Goal: Task Accomplishment & Management: Complete application form

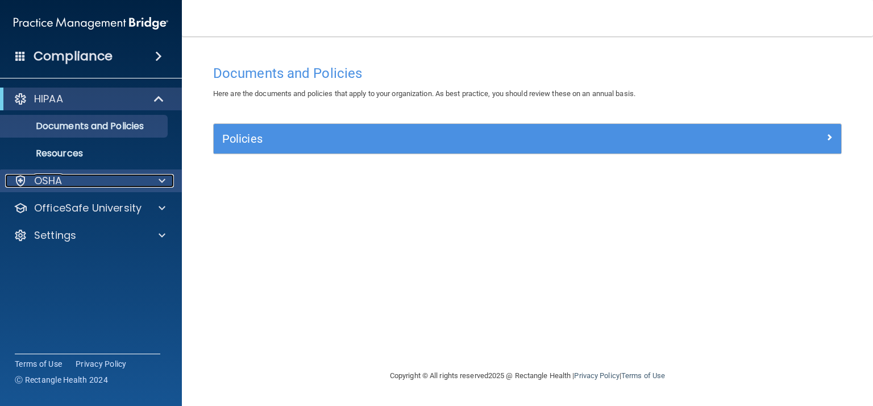
click at [92, 182] on div "OSHA" at bounding box center [75, 181] width 141 height 14
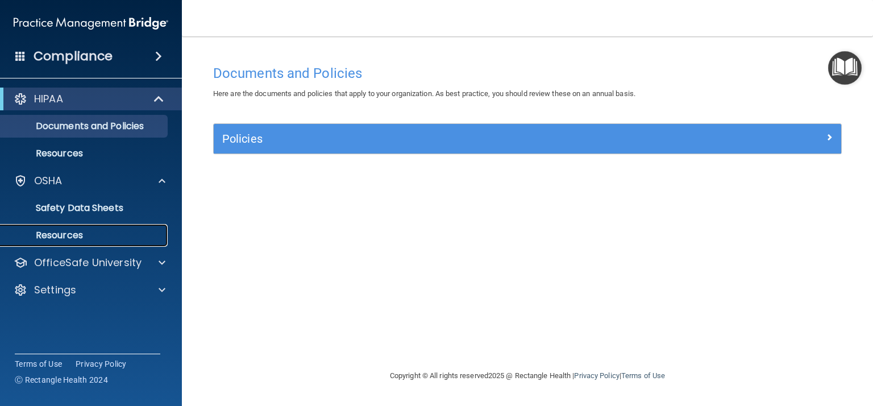
click at [121, 233] on p "Resources" at bounding box center [84, 234] width 155 height 11
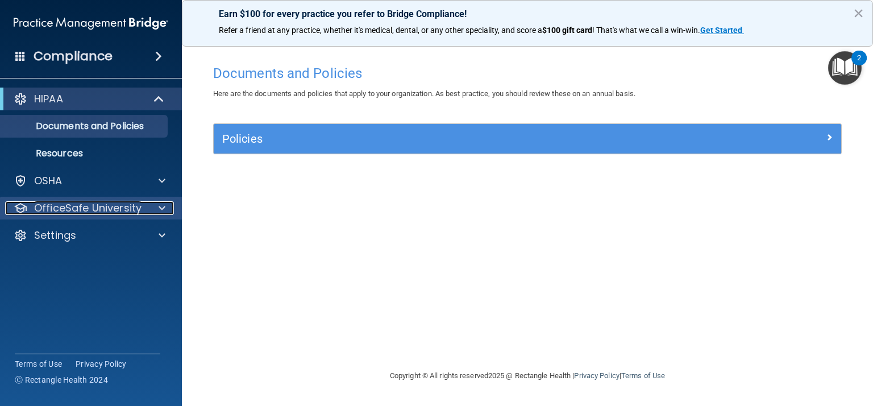
click at [78, 204] on p "OfficeSafe University" at bounding box center [87, 208] width 107 height 14
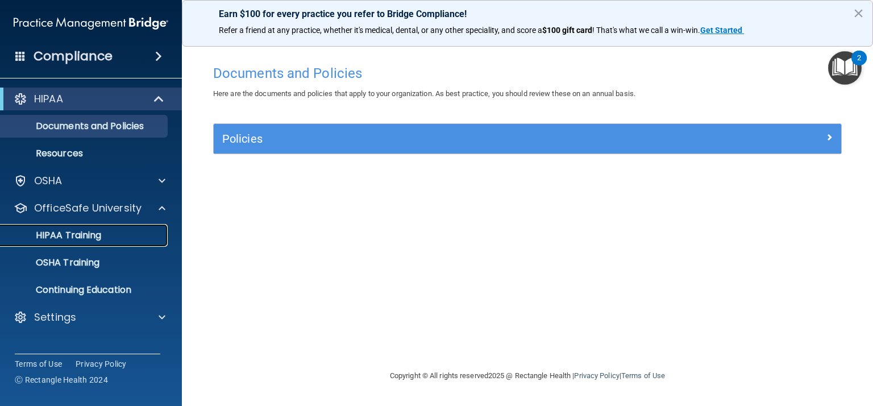
click at [84, 236] on p "HIPAA Training" at bounding box center [54, 234] width 94 height 11
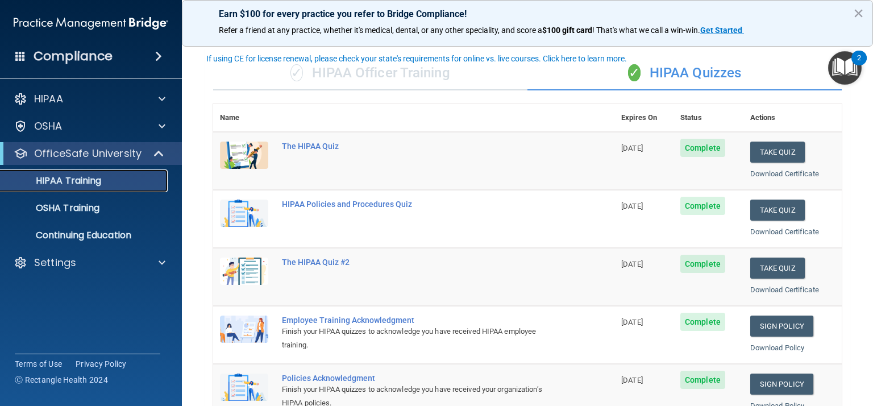
scroll to position [55, 0]
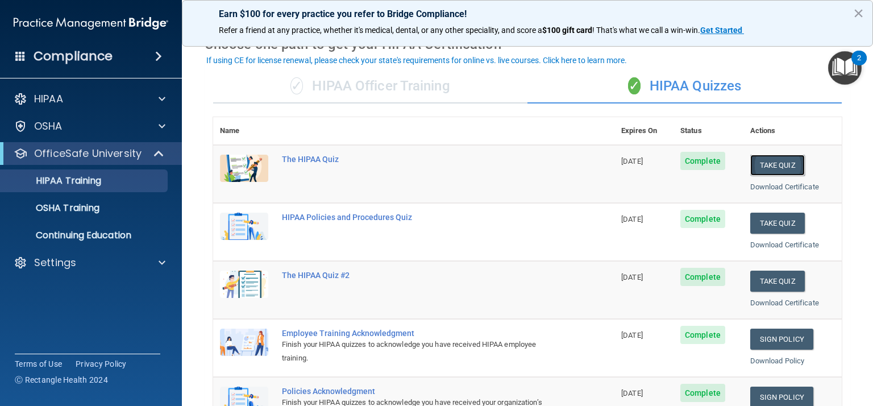
click at [774, 168] on button "Take Quiz" at bounding box center [777, 165] width 55 height 21
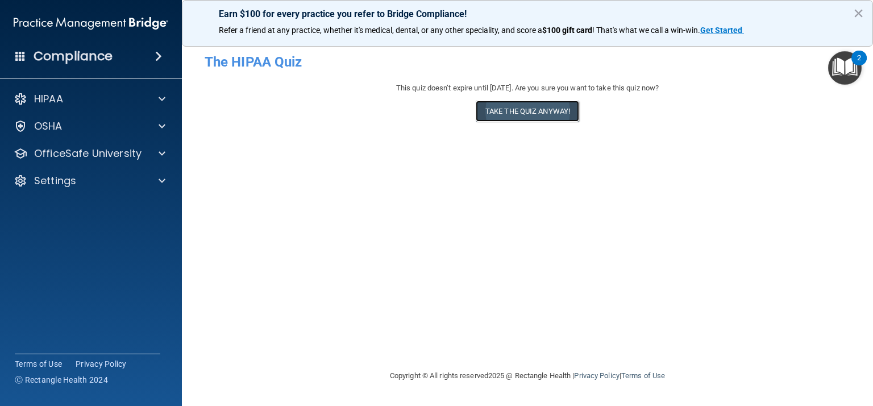
click at [553, 107] on button "Take the quiz anyway!" at bounding box center [526, 111] width 103 height 21
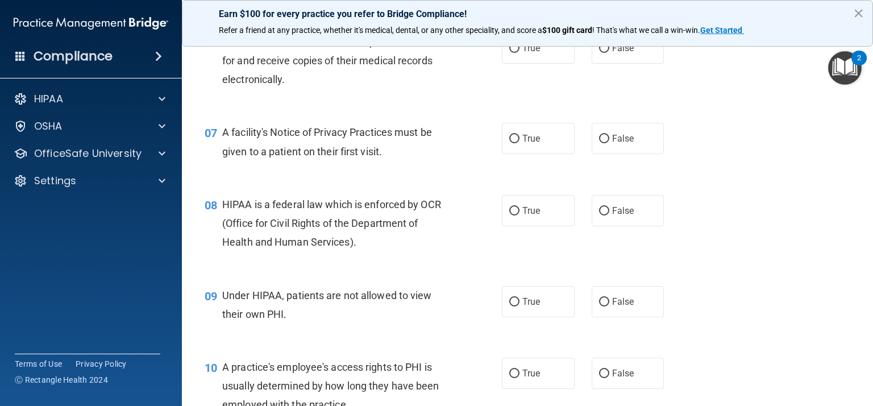
scroll to position [607, 0]
click at [611, 215] on label "False" at bounding box center [627, 209] width 73 height 31
click at [609, 214] on input "False" at bounding box center [604, 210] width 10 height 9
radio input "true"
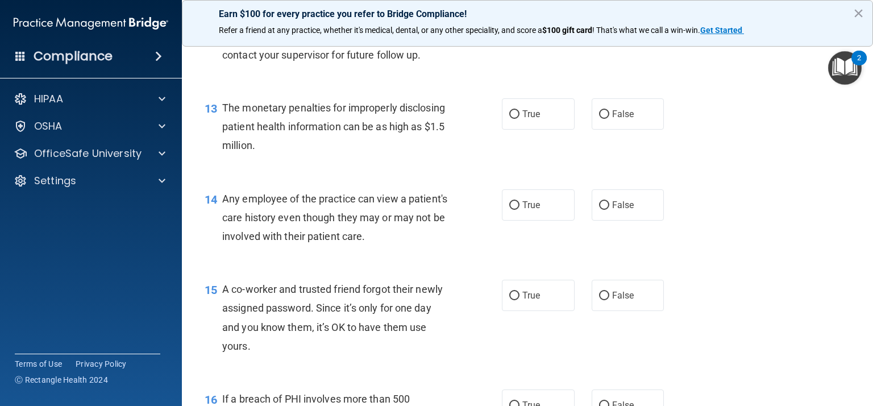
scroll to position [1142, 0]
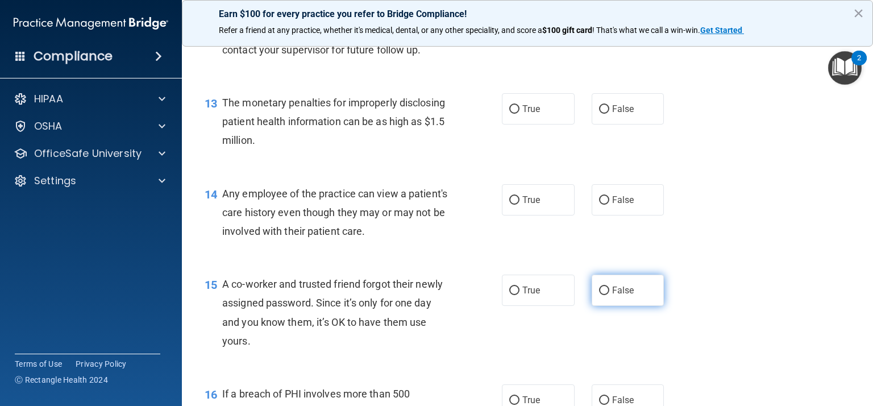
click at [616, 294] on span "False" at bounding box center [623, 290] width 22 height 11
click at [609, 294] on input "False" at bounding box center [604, 290] width 10 height 9
radio input "true"
click at [768, 258] on div "14 Any employee of the practice can view a patient's care history even though t…" at bounding box center [527, 215] width 662 height 91
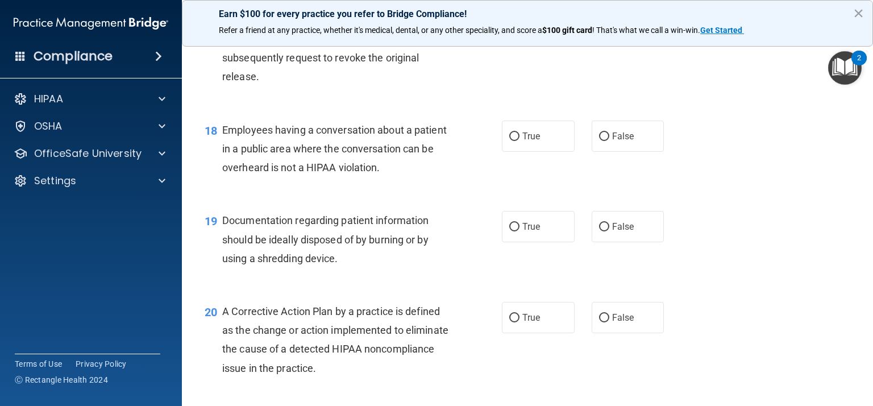
scroll to position [1607, 0]
click at [521, 226] on label "True" at bounding box center [538, 225] width 73 height 31
click at [519, 226] on input "True" at bounding box center [514, 226] width 10 height 9
radio input "true"
click at [790, 283] on div "19 Documentation regarding patient information should be ideally disposed of by…" at bounding box center [527, 240] width 662 height 91
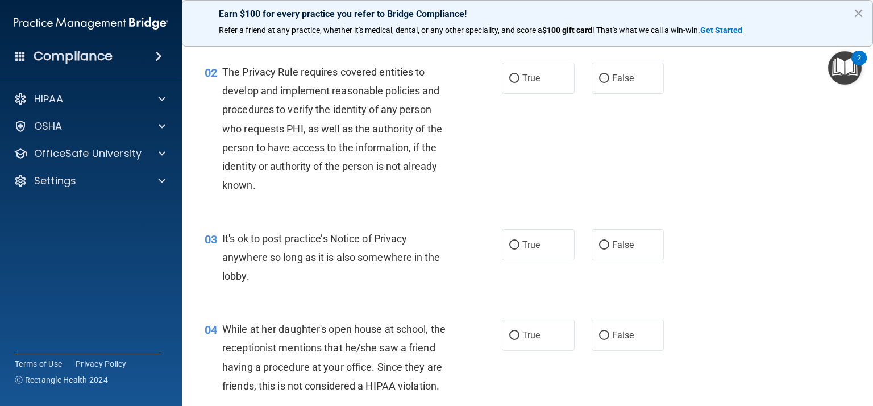
scroll to position [0, 0]
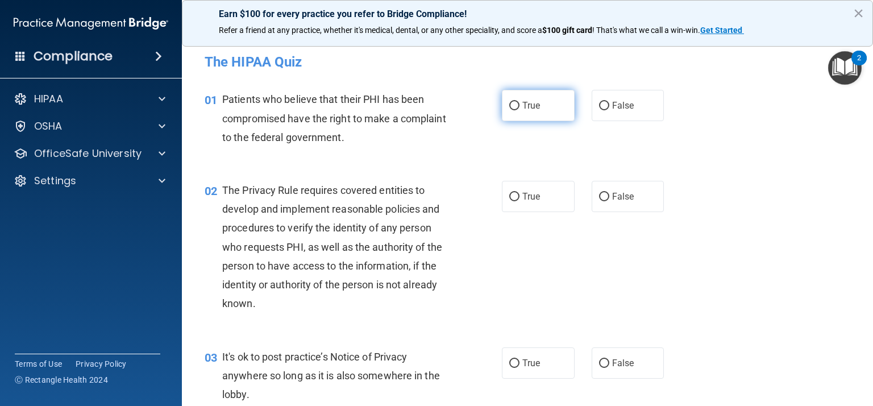
click at [514, 105] on input "True" at bounding box center [514, 106] width 10 height 9
radio input "true"
click at [753, 176] on div "02 The Privacy Rule requires covered entities to develop and implement reasonab…" at bounding box center [527, 249] width 662 height 166
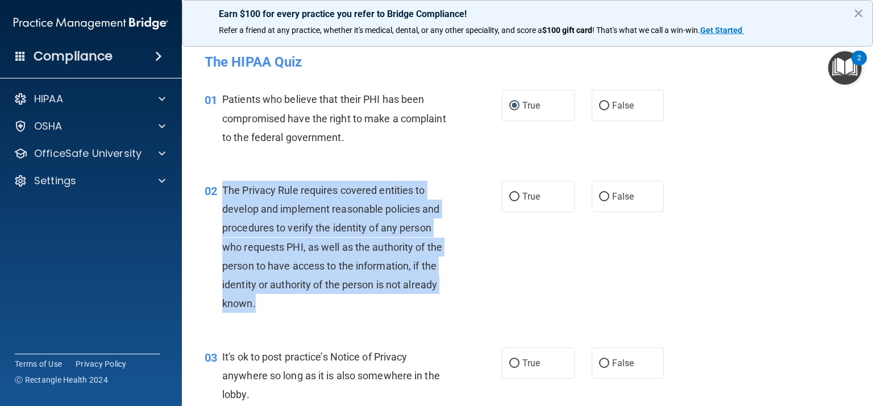
drag, startPoint x: 278, startPoint y: 306, endPoint x: 224, endPoint y: 195, distance: 123.7
click at [224, 195] on div "The Privacy Rule requires covered entities to develop and implement reasonable …" at bounding box center [340, 247] width 236 height 132
copy span "The Privacy Rule requires covered entities to develop and implement reasonable …"
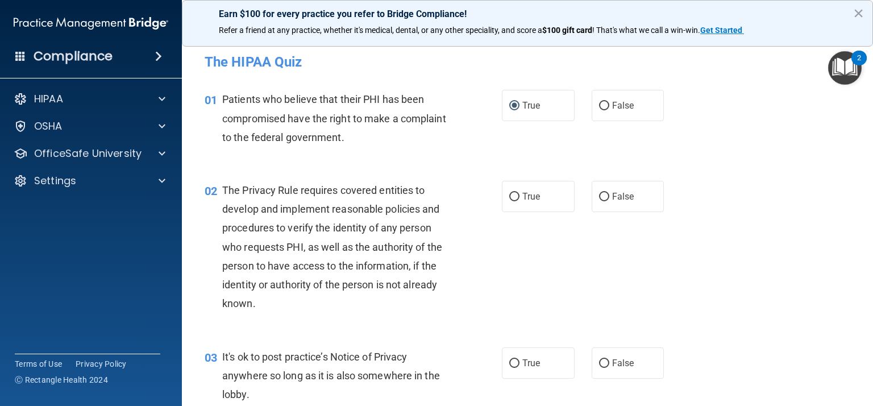
click at [749, 229] on div "02 The Privacy Rule requires covered entities to develop and implement reasonab…" at bounding box center [527, 249] width 662 height 166
click at [552, 190] on label "True" at bounding box center [538, 196] width 73 height 31
click at [519, 193] on input "True" at bounding box center [514, 197] width 10 height 9
radio input "true"
click at [767, 237] on div "02 The Privacy Rule requires covered entities to develop and implement reasonab…" at bounding box center [527, 249] width 662 height 166
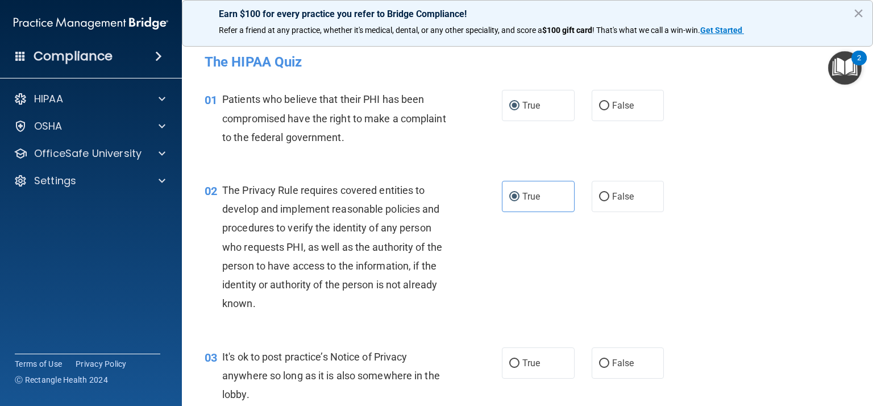
scroll to position [23, 0]
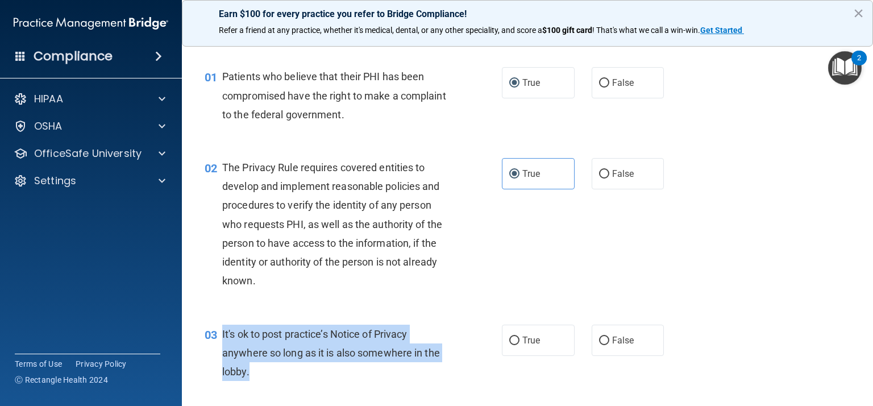
drag, startPoint x: 345, startPoint y: 367, endPoint x: 221, endPoint y: 329, distance: 130.1
click at [221, 329] on div "03 It's ok to post practice’s Notice of Privacy anywhere so long as it is also …" at bounding box center [352, 355] width 331 height 62
copy div "It's ok to post practice’s Notice of Privacy anywhere so long as it is also som…"
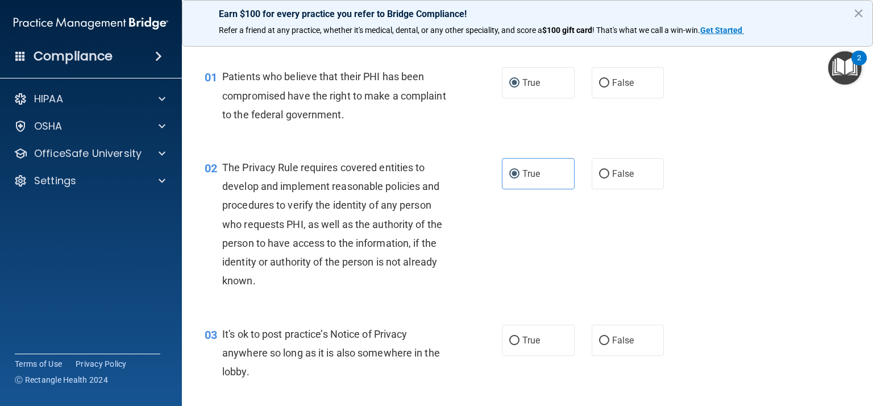
click at [811, 295] on div "02 The Privacy Rule requires covered entities to develop and implement reasonab…" at bounding box center [527, 227] width 662 height 166
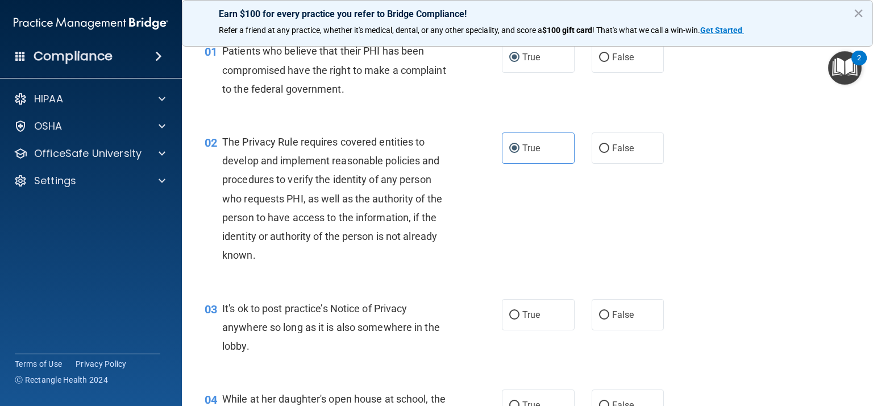
scroll to position [78, 0]
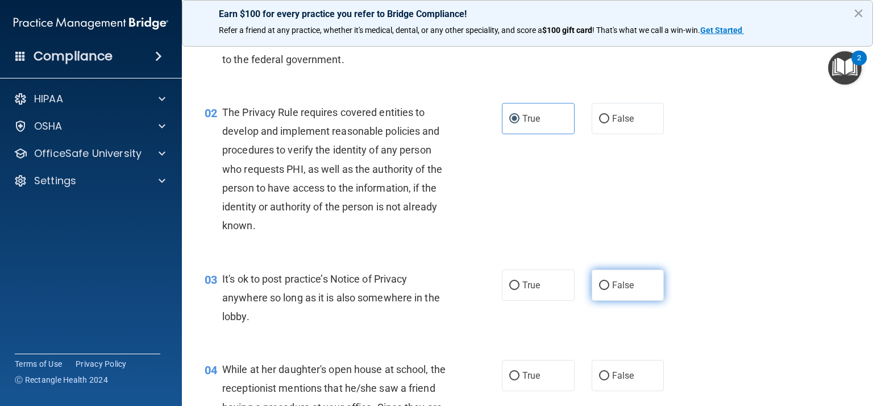
click at [647, 294] on label "False" at bounding box center [627, 284] width 73 height 31
click at [609, 290] on input "False" at bounding box center [604, 285] width 10 height 9
radio input "true"
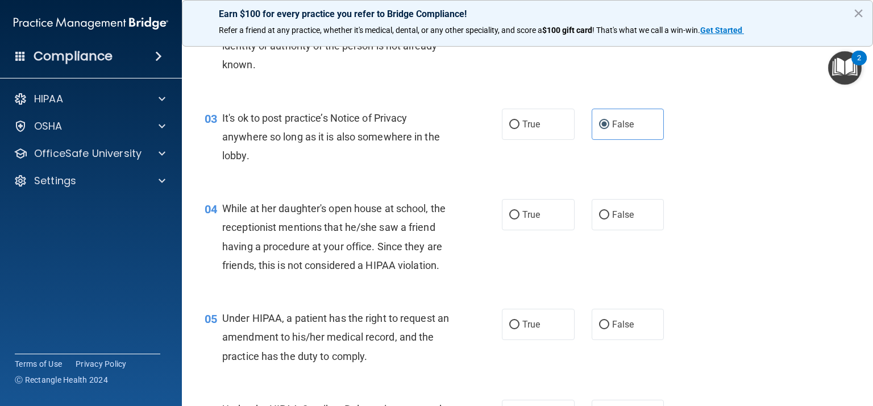
scroll to position [243, 0]
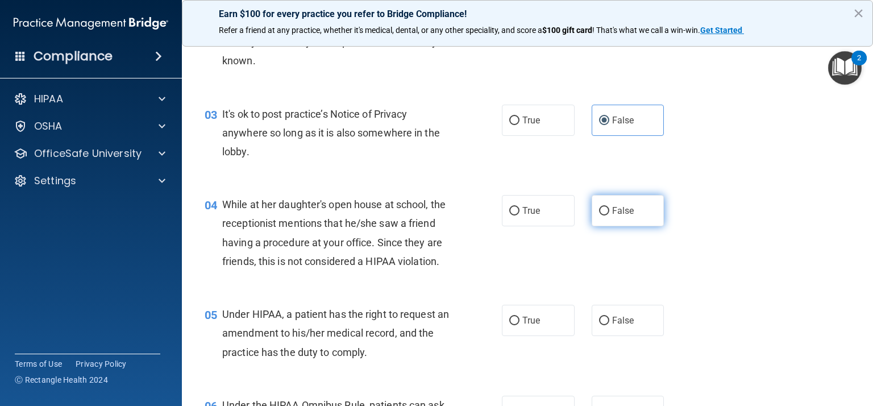
click at [641, 208] on label "False" at bounding box center [627, 210] width 73 height 31
click at [609, 208] on input "False" at bounding box center [604, 211] width 10 height 9
radio input "true"
click at [793, 309] on div "05 Under HIPAA, a patient has the right to request an amendment to his/her medi…" at bounding box center [527, 335] width 662 height 91
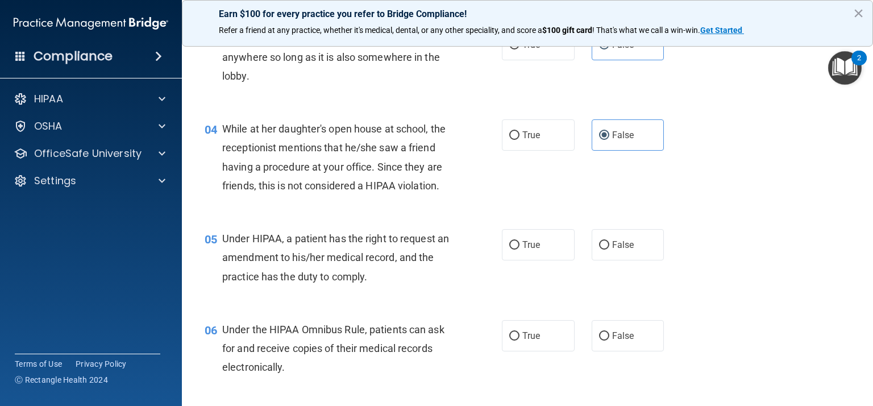
scroll to position [322, 0]
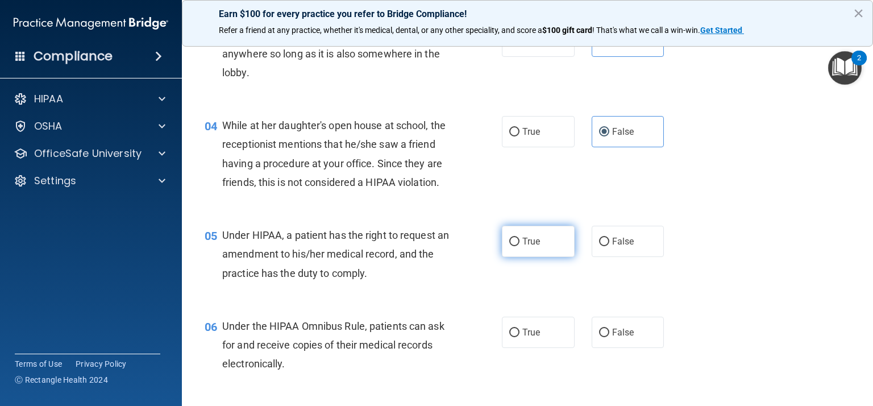
click at [542, 249] on label "True" at bounding box center [538, 241] width 73 height 31
click at [519, 246] on input "True" at bounding box center [514, 241] width 10 height 9
radio input "true"
click at [794, 279] on div "05 Under HIPAA, a patient has the right to request an amendment to his/her medi…" at bounding box center [527, 256] width 662 height 91
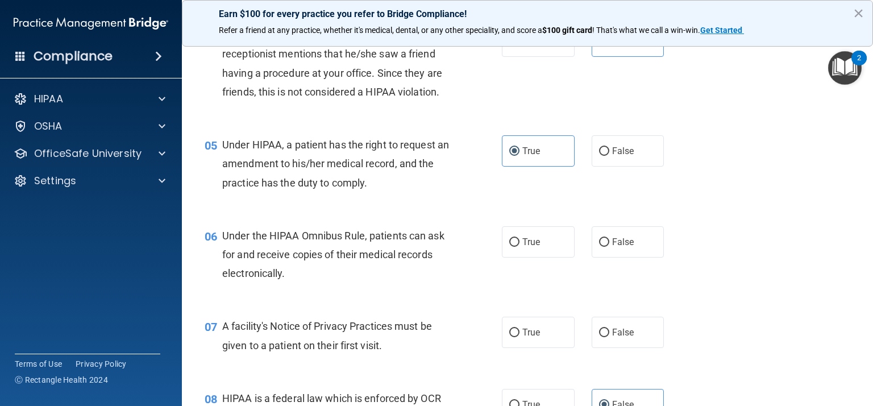
scroll to position [413, 0]
click at [303, 267] on div "Under the HIPAA Omnibus Rule, patients can ask for and receive copies of their …" at bounding box center [340, 253] width 236 height 57
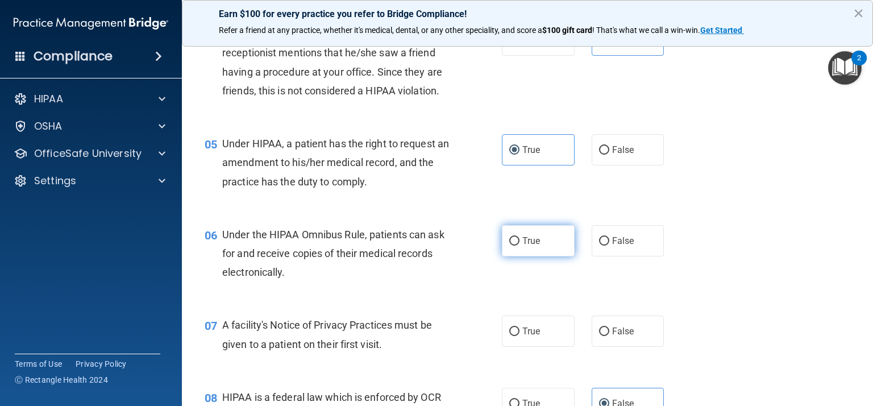
click at [545, 236] on label "True" at bounding box center [538, 240] width 73 height 31
click at [519, 237] on input "True" at bounding box center [514, 241] width 10 height 9
radio input "true"
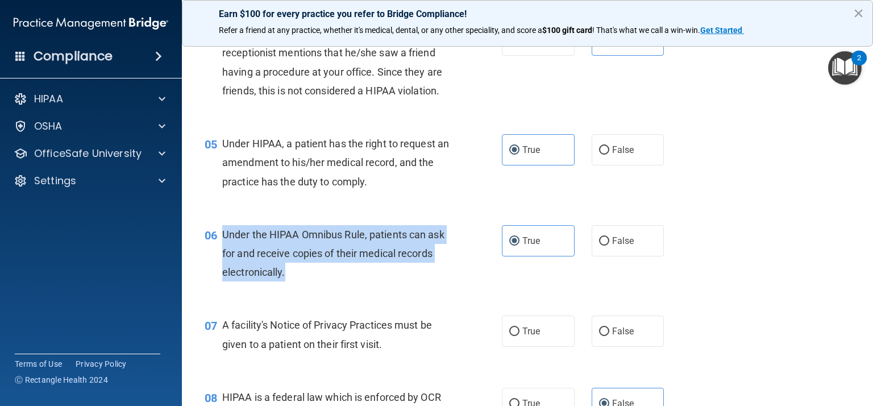
drag, startPoint x: 295, startPoint y: 269, endPoint x: 222, endPoint y: 229, distance: 83.1
click at [222, 229] on div "Under the HIPAA Omnibus Rule, patients can ask for and receive copies of their …" at bounding box center [340, 253] width 236 height 57
copy span "Under the HIPAA Omnibus Rule, patients can ask for and receive copies of their …"
click at [827, 225] on div "06 Under the HIPAA Omnibus Rule, patients can ask for and receive copies of the…" at bounding box center [527, 256] width 662 height 91
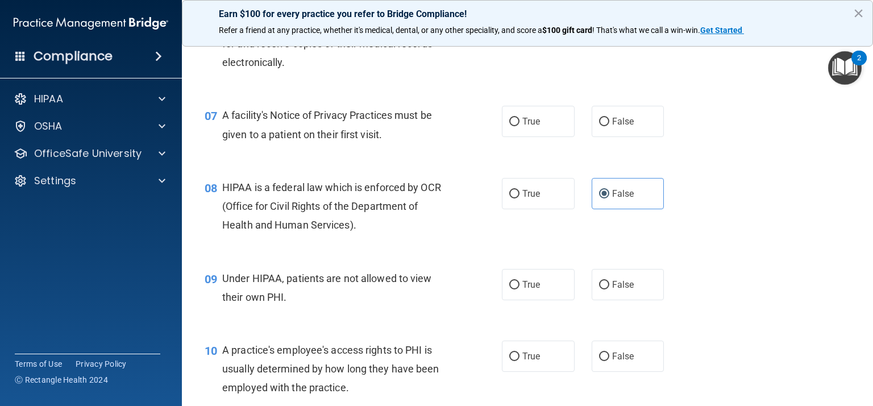
scroll to position [623, 0]
click at [641, 293] on label "False" at bounding box center [627, 283] width 73 height 31
click at [609, 289] on input "False" at bounding box center [604, 284] width 10 height 9
radio input "true"
click at [705, 277] on div "09 Under HIPAA, patients are not allowed to view their own PHI. True False" at bounding box center [527, 290] width 662 height 72
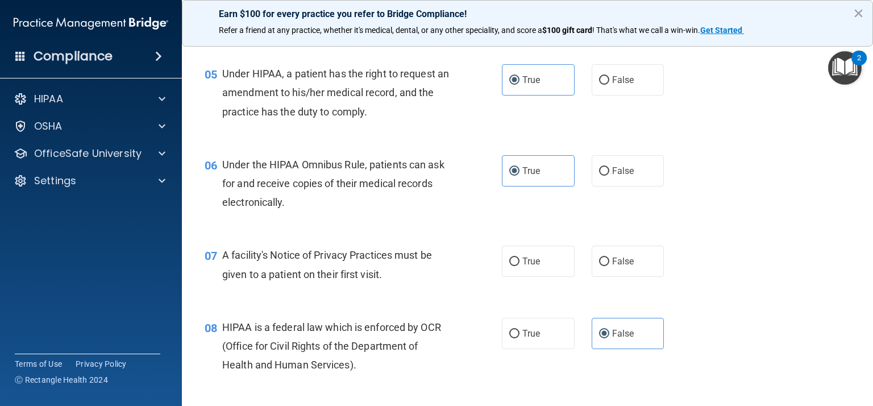
scroll to position [481, 0]
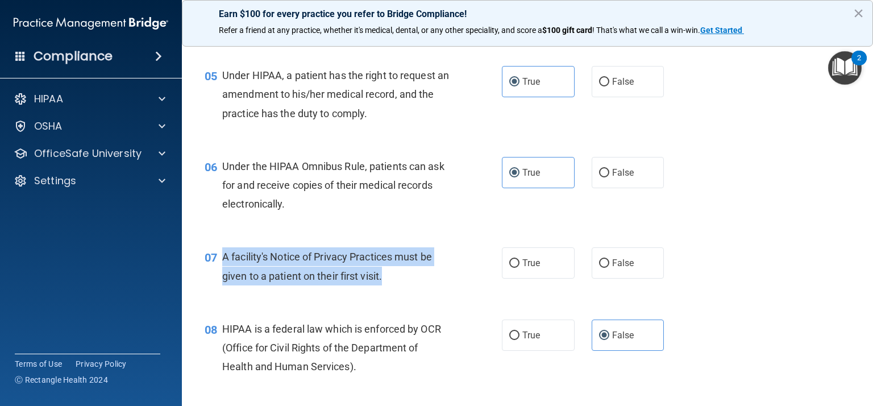
drag, startPoint x: 402, startPoint y: 276, endPoint x: 221, endPoint y: 249, distance: 183.2
click at [221, 249] on div "07 A facility's Notice of Privacy Practices must be given to a patient on their…" at bounding box center [352, 268] width 331 height 43
copy div "A facility's Notice of Privacy Practices must be given to a patient on their fi…"
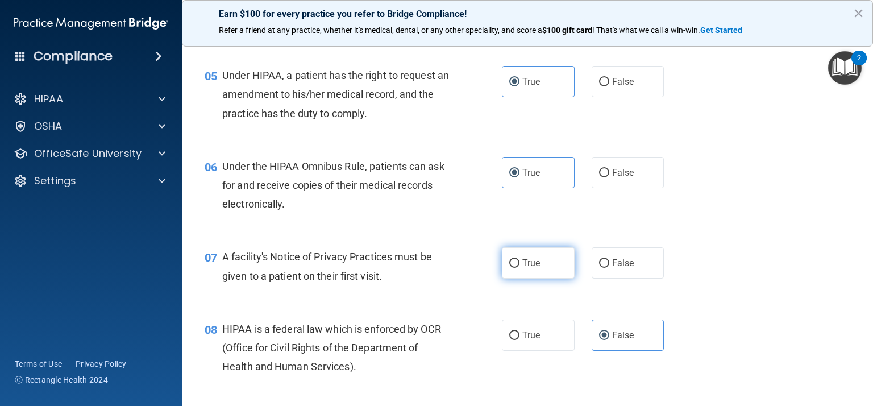
click at [527, 256] on label "True" at bounding box center [538, 262] width 73 height 31
click at [519, 259] on input "True" at bounding box center [514, 263] width 10 height 9
radio input "true"
click at [753, 291] on div "07 A facility's Notice of Privacy Practices must be given to a patient on their…" at bounding box center [527, 269] width 662 height 72
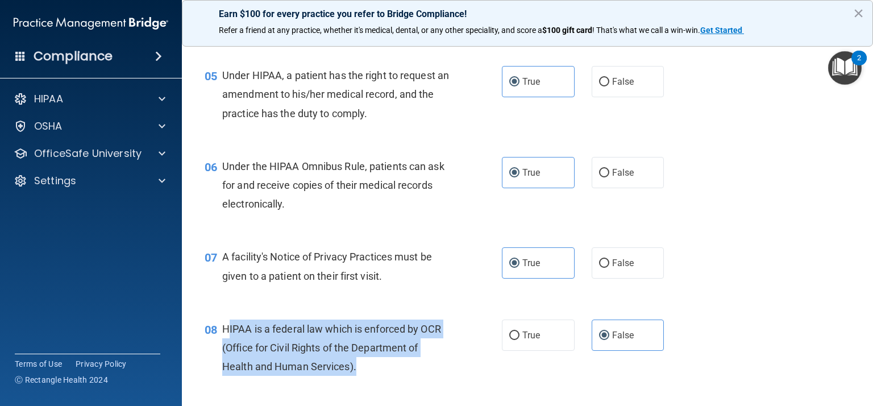
drag, startPoint x: 372, startPoint y: 364, endPoint x: 227, endPoint y: 327, distance: 150.2
click at [227, 327] on div "HIPAA is a federal law which is enforced by OCR (Office for Civil Rights of the…" at bounding box center [340, 347] width 236 height 57
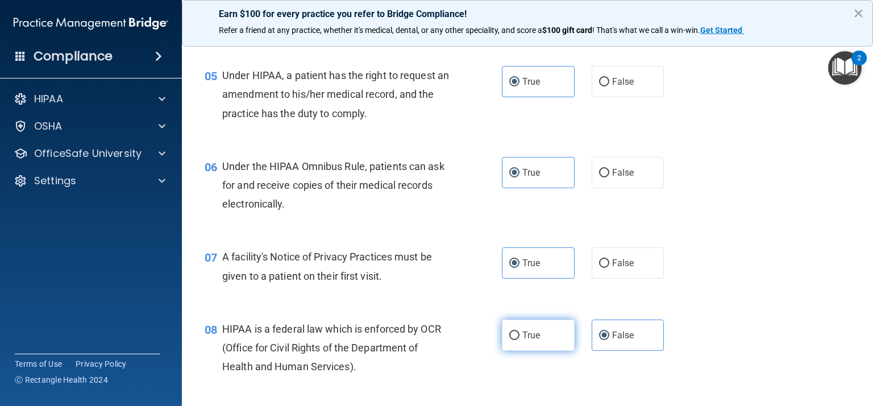
click at [554, 337] on label "True" at bounding box center [538, 334] width 73 height 31
click at [519, 337] on input "True" at bounding box center [514, 335] width 10 height 9
radio input "true"
radio input "false"
click at [713, 341] on div "08 HIPAA is a federal law which is enforced by OCR (Office for Civil Rights of …" at bounding box center [527, 350] width 662 height 91
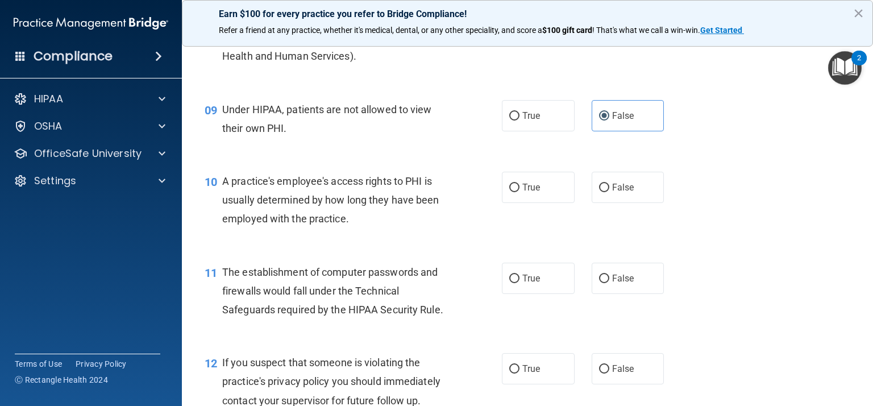
scroll to position [792, 0]
click at [641, 197] on label "False" at bounding box center [627, 186] width 73 height 31
click at [609, 191] on input "False" at bounding box center [604, 187] width 10 height 9
radio input "true"
click at [754, 269] on div "11 The establishment of computer passwords and firewalls would fall under the T…" at bounding box center [527, 293] width 662 height 91
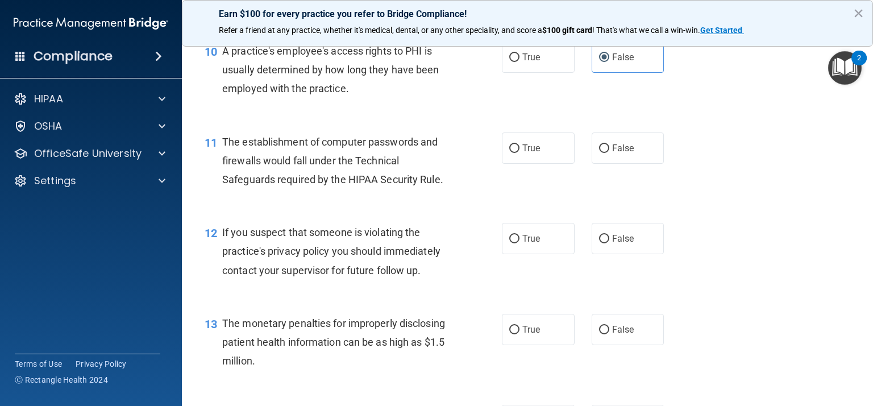
scroll to position [922, 0]
click at [549, 139] on label "True" at bounding box center [538, 147] width 73 height 31
click at [519, 144] on input "True" at bounding box center [514, 148] width 10 height 9
radio input "true"
click at [798, 219] on div "12 If you suspect that someone is violating the practice's privacy policy you s…" at bounding box center [527, 253] width 662 height 91
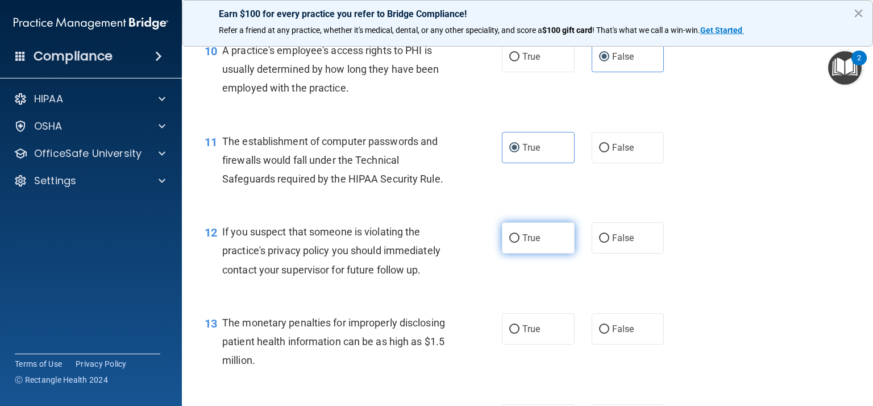
click at [560, 246] on label "True" at bounding box center [538, 237] width 73 height 31
click at [519, 243] on input "True" at bounding box center [514, 238] width 10 height 9
radio input "true"
click at [725, 275] on div "12 If you suspect that someone is violating the practice's privacy policy you s…" at bounding box center [527, 253] width 662 height 91
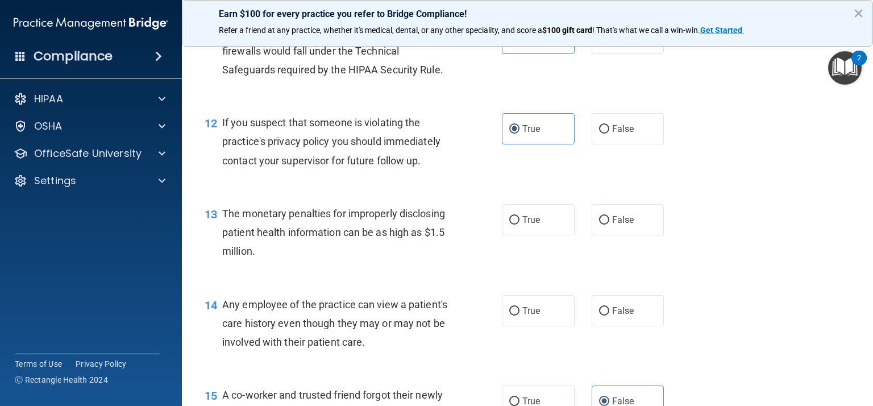
scroll to position [1034, 0]
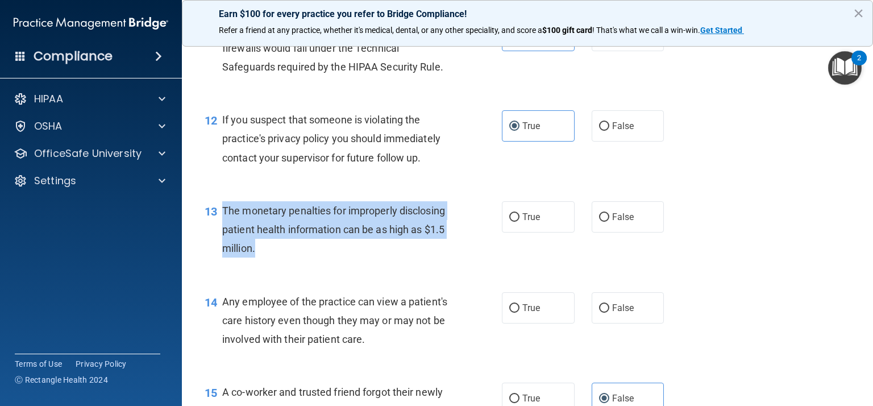
drag, startPoint x: 415, startPoint y: 239, endPoint x: 222, endPoint y: 206, distance: 196.5
click at [222, 206] on div "The monetary penalties for improperly disclosing patient health information can…" at bounding box center [340, 229] width 236 height 57
copy span "The monetary penalties for improperly disclosing patient health information can…"
click at [528, 226] on label "True" at bounding box center [538, 216] width 73 height 31
click at [519, 222] on input "True" at bounding box center [514, 217] width 10 height 9
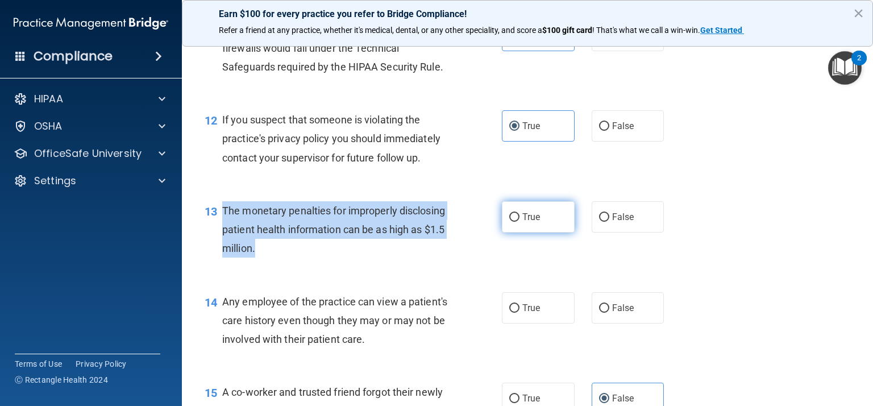
radio input "true"
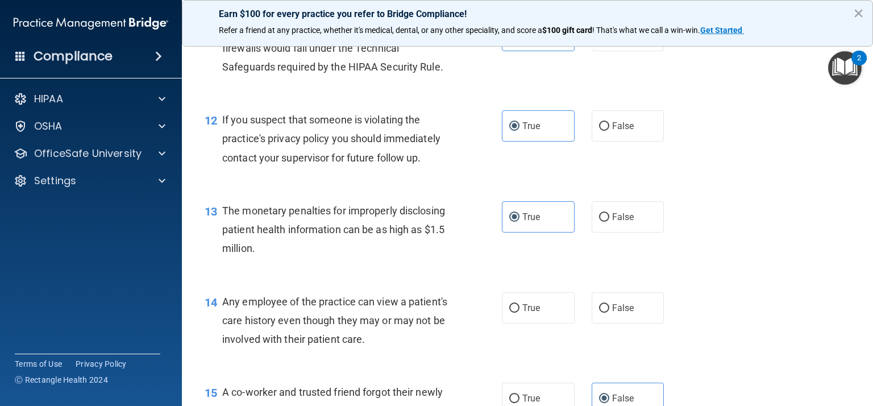
click at [714, 294] on div "14 Any employee of the practice can view a patient's care history even though t…" at bounding box center [527, 323] width 662 height 91
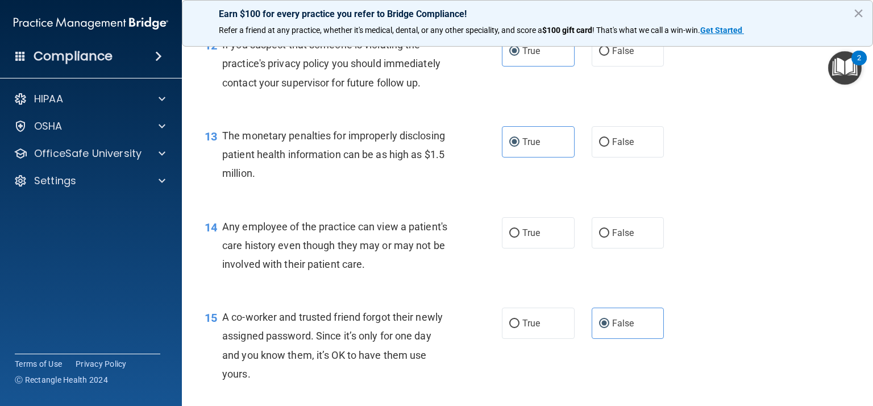
scroll to position [1114, 0]
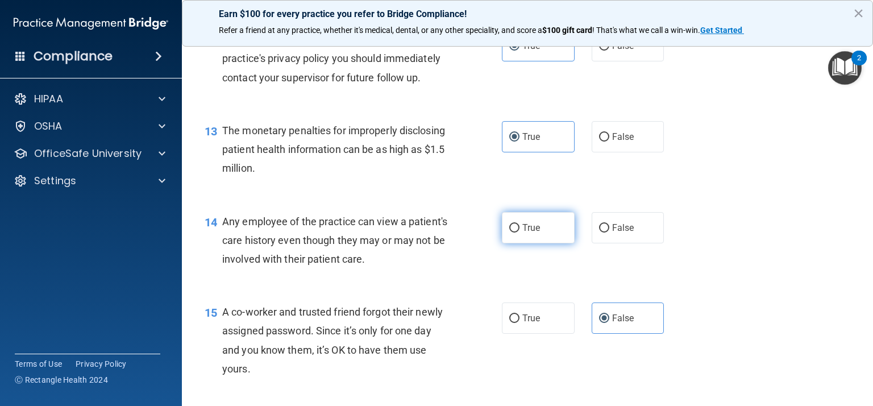
click at [541, 238] on label "True" at bounding box center [538, 227] width 73 height 31
click at [519, 232] on input "True" at bounding box center [514, 228] width 10 height 9
radio input "true"
click at [796, 310] on div "15 A co-worker and trusted friend forgot their newly assigned password. Since i…" at bounding box center [527, 343] width 662 height 110
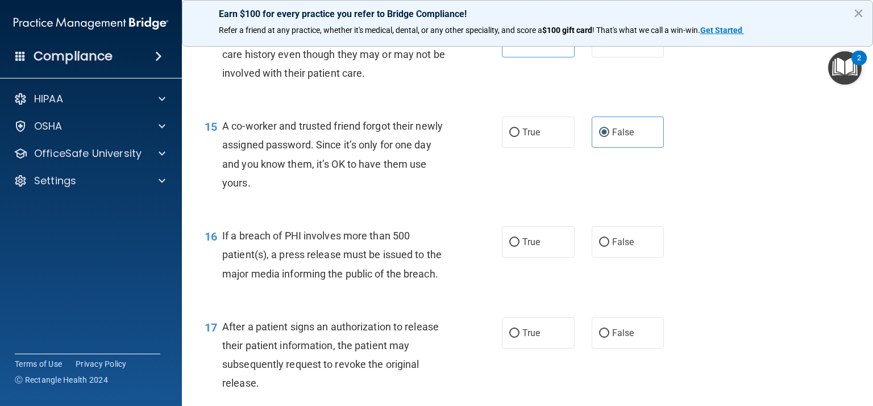
scroll to position [1301, 0]
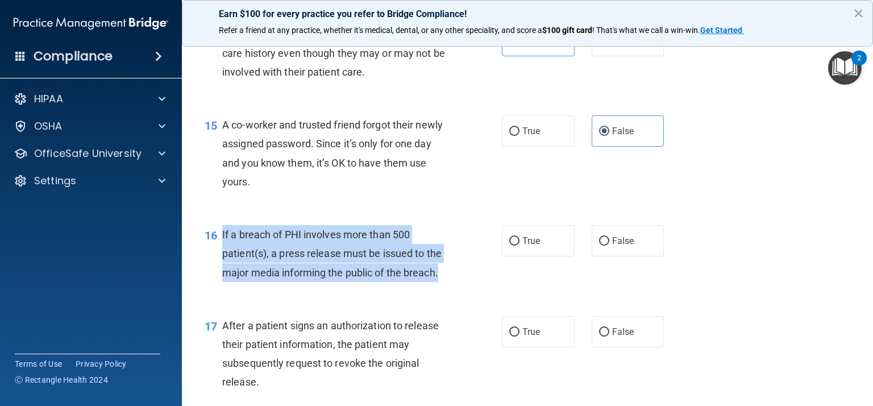
drag, startPoint x: 454, startPoint y: 273, endPoint x: 220, endPoint y: 236, distance: 237.6
click at [220, 236] on div "16 If a breach of PHI involves more than 500 patient(s), a press release must b…" at bounding box center [352, 256] width 331 height 62
copy div "If a breach of PHI involves more than 500 patient(s), a press release must be i…"
click at [519, 244] on input "True" at bounding box center [514, 241] width 10 height 9
radio input "true"
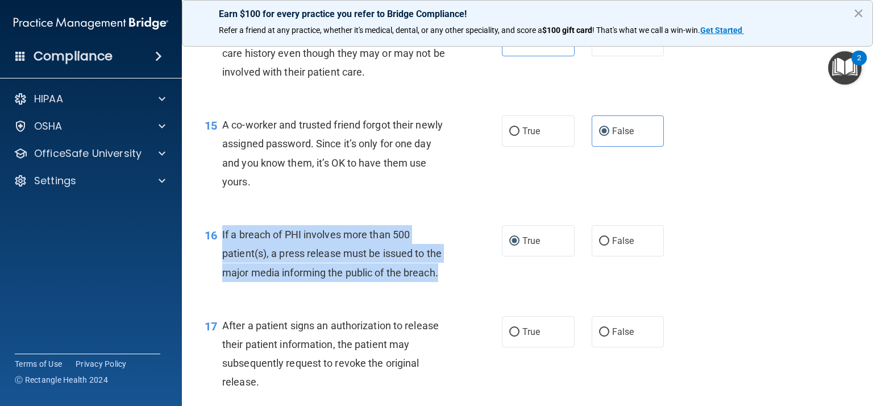
click at [769, 294] on div "16 If a breach of PHI involves more than 500 patient(s), a press release must b…" at bounding box center [527, 256] width 662 height 91
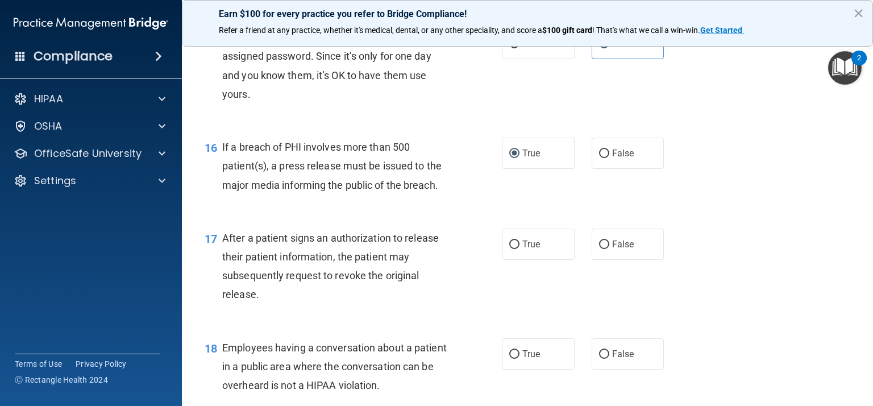
scroll to position [1391, 0]
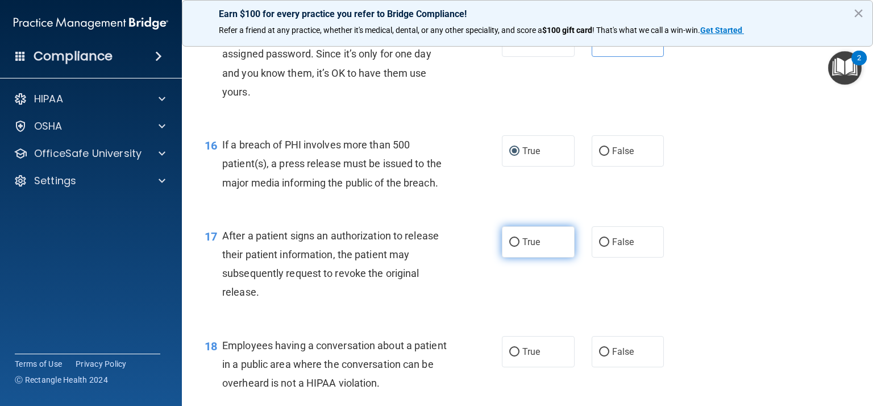
click at [548, 256] on label "True" at bounding box center [538, 241] width 73 height 31
click at [519, 247] on input "True" at bounding box center [514, 242] width 10 height 9
radio input "true"
click at [795, 268] on div "17 After a patient signs an authorization to release their patient information,…" at bounding box center [527, 267] width 662 height 110
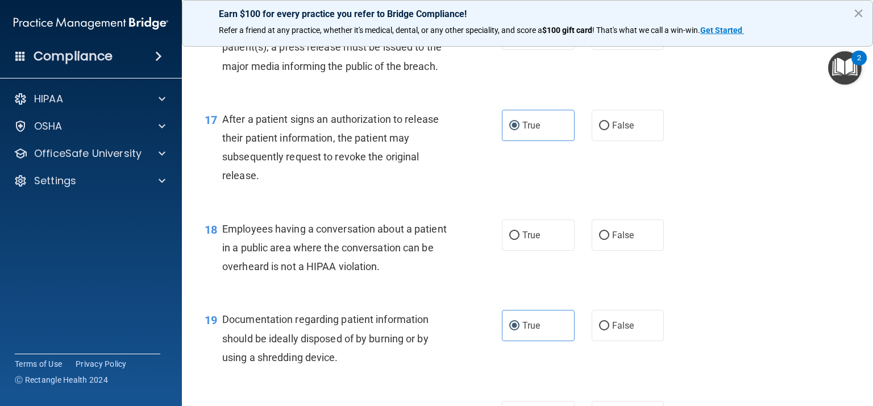
scroll to position [1508, 0]
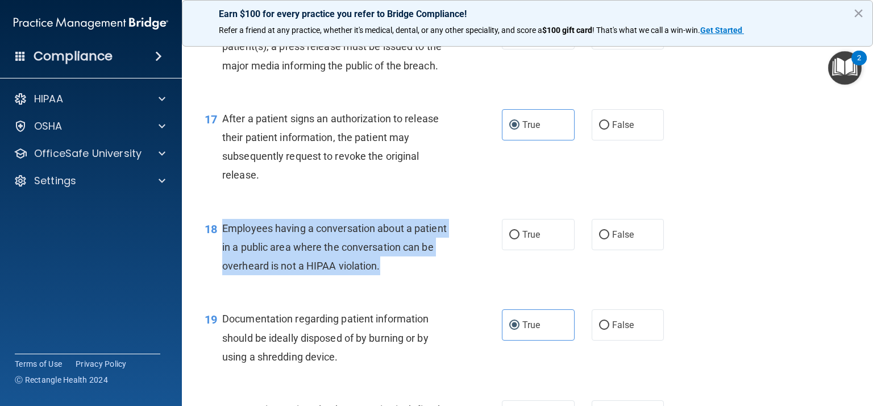
drag, startPoint x: 383, startPoint y: 266, endPoint x: 192, endPoint y: 242, distance: 192.4
click at [192, 242] on div "18 Employees having a conversation about a patient in a public area where the c…" at bounding box center [352, 250] width 331 height 62
copy div "Employees having a conversation about a patient in a public area where the conv…"
click at [441, 255] on div "Employees having a conversation about a patient in a public area where the conv…" at bounding box center [340, 247] width 236 height 57
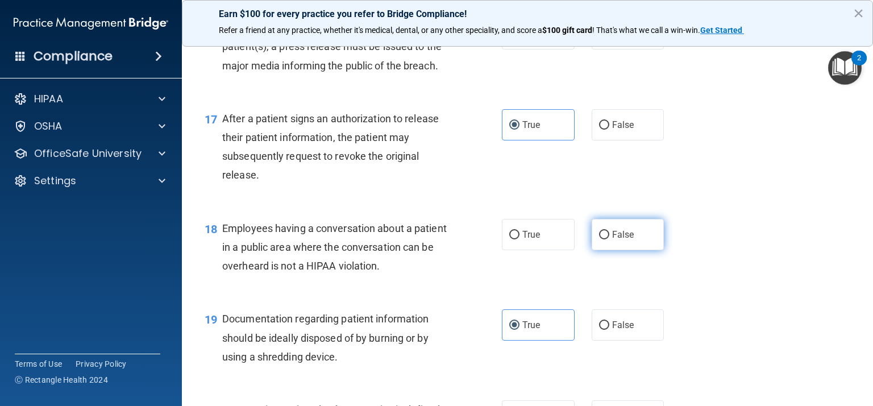
click at [627, 245] on label "False" at bounding box center [627, 234] width 73 height 31
click at [609, 239] on input "False" at bounding box center [604, 235] width 10 height 9
radio input "true"
click at [771, 233] on div "18 Employees having a conversation about a patient in a public area where the c…" at bounding box center [527, 250] width 662 height 91
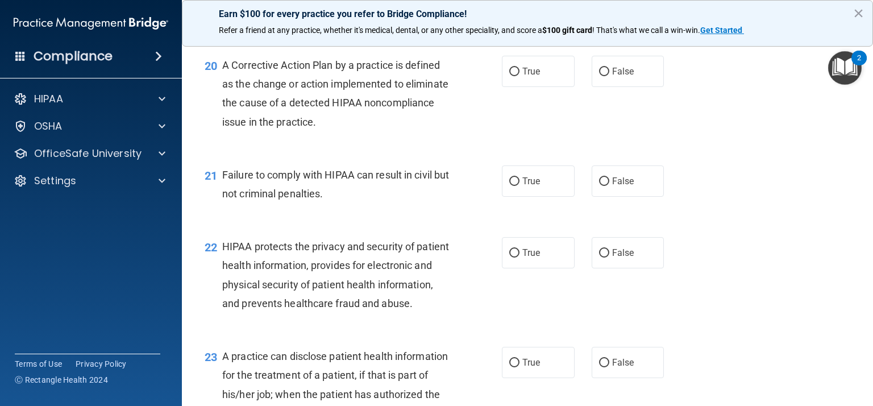
scroll to position [1854, 0]
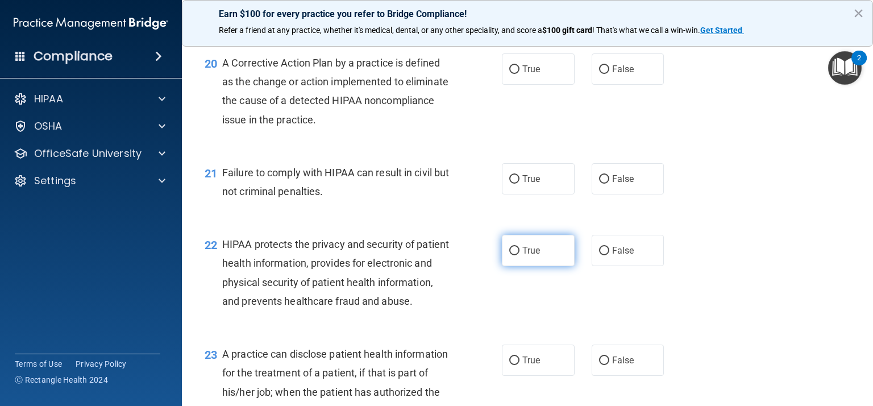
click at [550, 264] on label "True" at bounding box center [538, 250] width 73 height 31
click at [519, 255] on input "True" at bounding box center [514, 251] width 10 height 9
radio input "true"
click at [731, 286] on div "22 HIPAA protects the privacy and security of patient health information, provi…" at bounding box center [527, 275] width 662 height 110
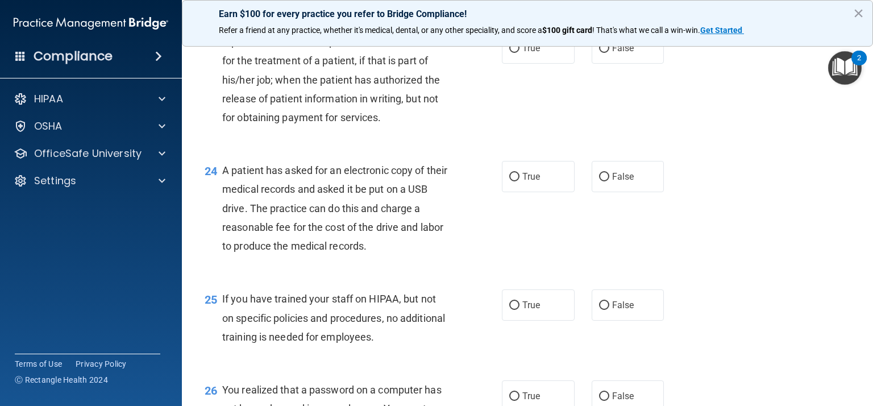
scroll to position [2170, 0]
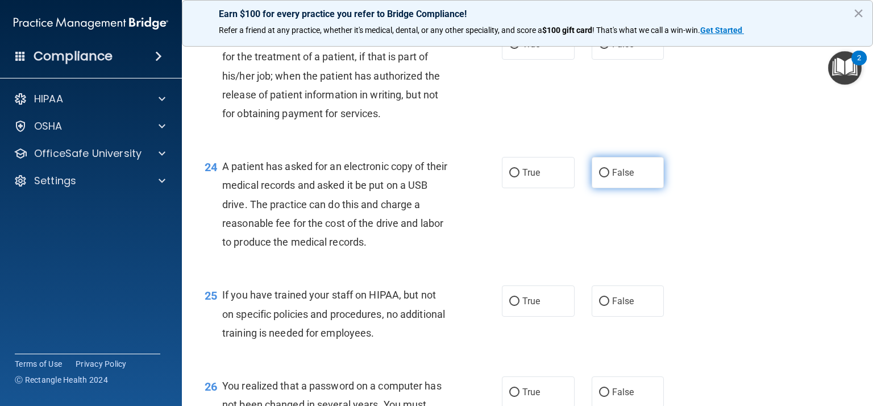
click at [632, 178] on span "False" at bounding box center [623, 172] width 22 height 11
click at [609, 177] on input "False" at bounding box center [604, 173] width 10 height 9
radio input "true"
click at [707, 245] on div "24 A patient has asked for an electronic copy of their medical records and aske…" at bounding box center [527, 207] width 662 height 128
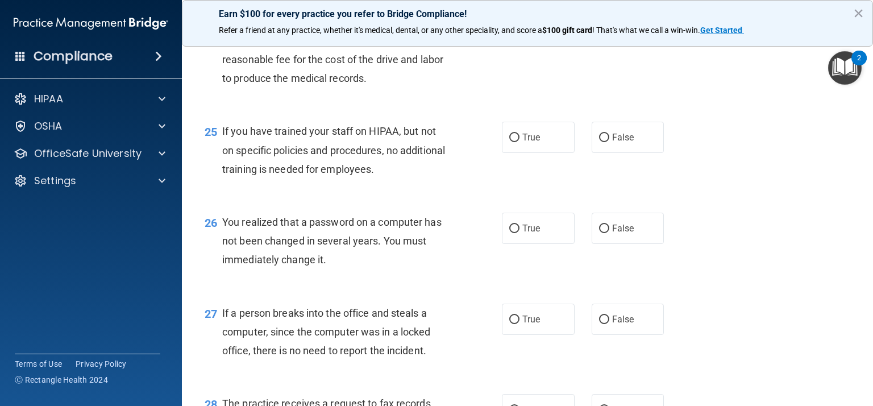
scroll to position [2339, 0]
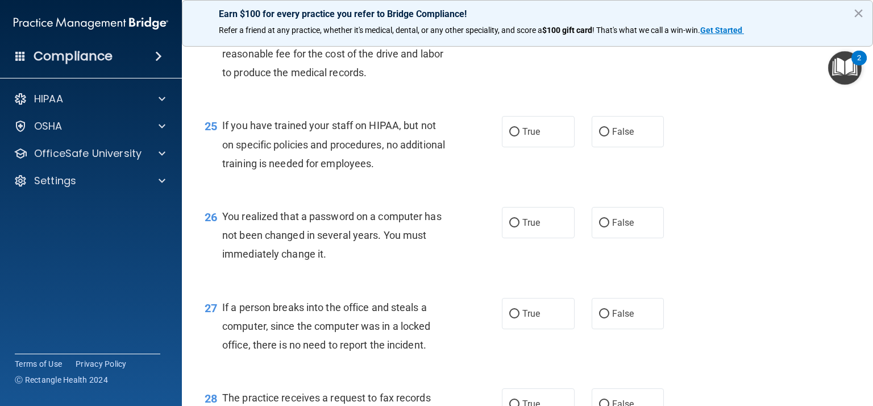
click at [723, 283] on div "26 You realized that a password on a computer has not been changed in several y…" at bounding box center [527, 238] width 662 height 91
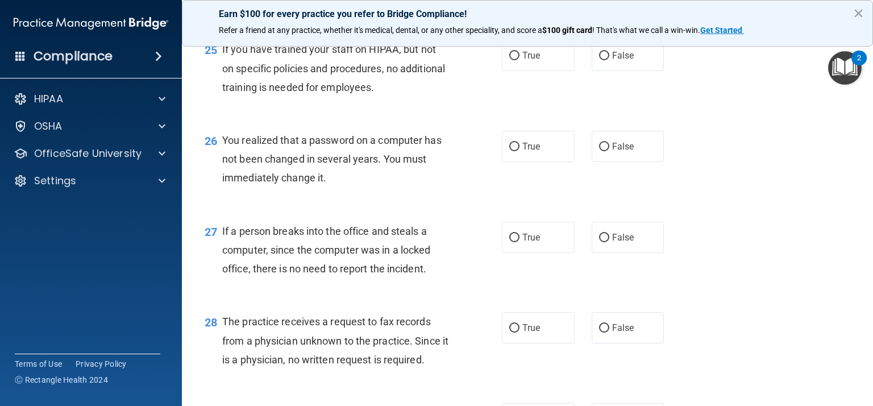
scroll to position [2420, 0]
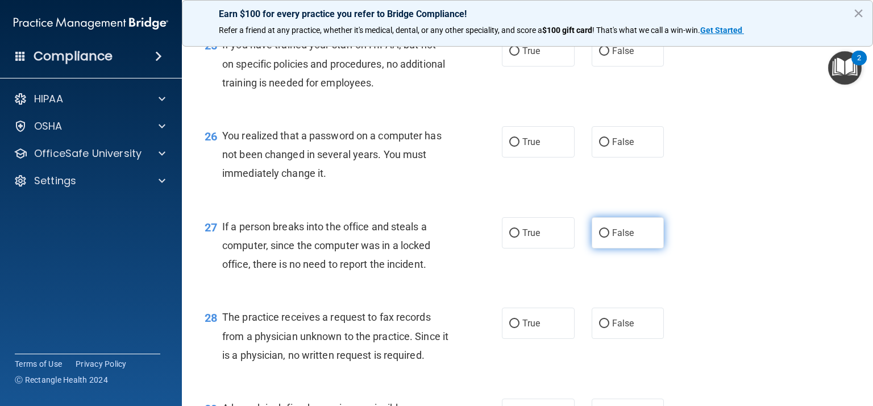
click at [653, 248] on label "False" at bounding box center [627, 232] width 73 height 31
click at [609, 237] on input "False" at bounding box center [604, 233] width 10 height 9
radio input "true"
click at [707, 272] on div "27 If a person breaks into the office and steals a computer, since the computer…" at bounding box center [527, 248] width 662 height 91
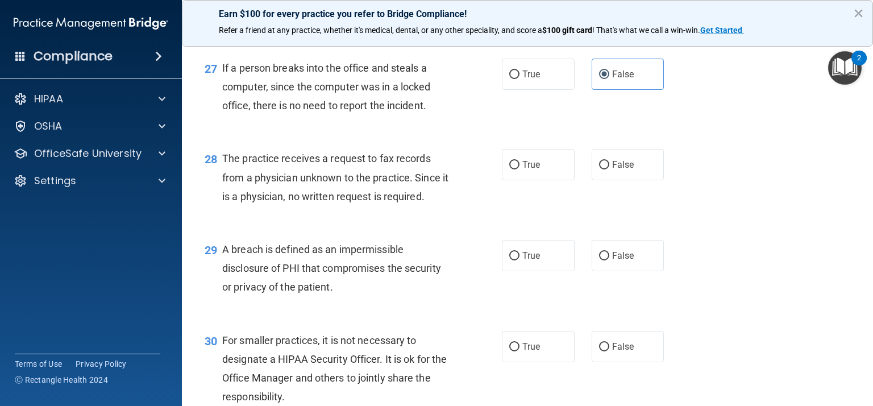
scroll to position [2579, 0]
click at [519, 270] on label "True" at bounding box center [538, 254] width 73 height 31
click at [519, 260] on input "True" at bounding box center [514, 255] width 10 height 9
radio input "true"
click at [774, 275] on div "29 A breach is defined as an impermissible disclosure of PHI that compromises t…" at bounding box center [527, 270] width 662 height 91
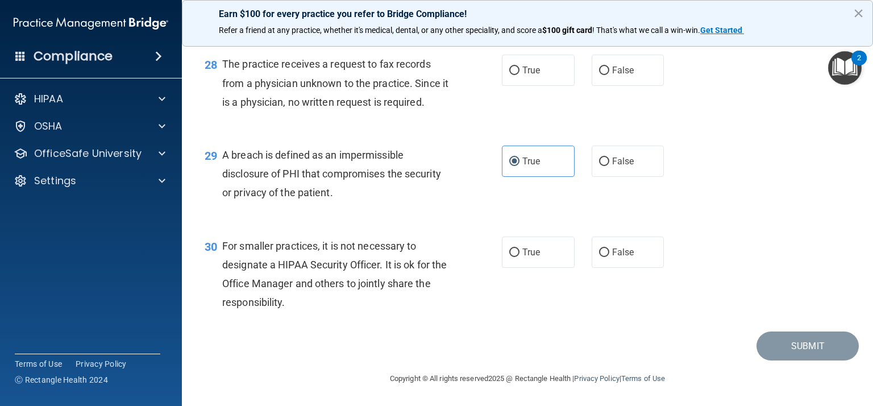
scroll to position [2688, 0]
click at [650, 268] on label "False" at bounding box center [627, 251] width 73 height 31
click at [609, 257] on input "False" at bounding box center [604, 252] width 10 height 9
radio input "true"
click at [731, 201] on div "29 A breach is defined as an impermissible disclosure of PHI that compromises t…" at bounding box center [527, 176] width 662 height 91
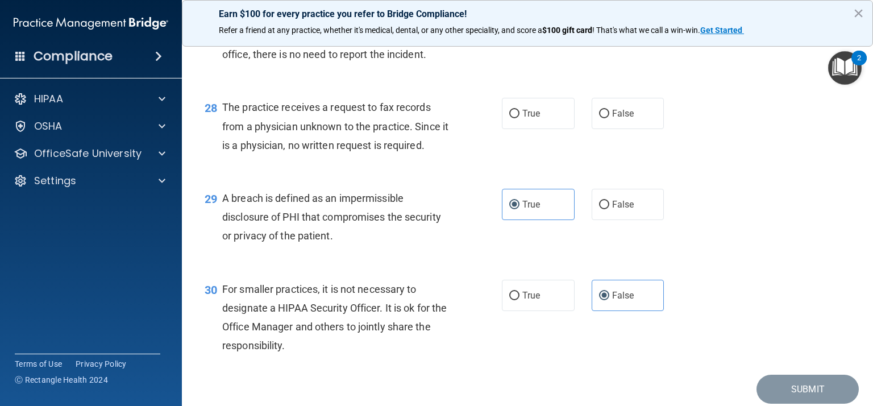
scroll to position [2622, 0]
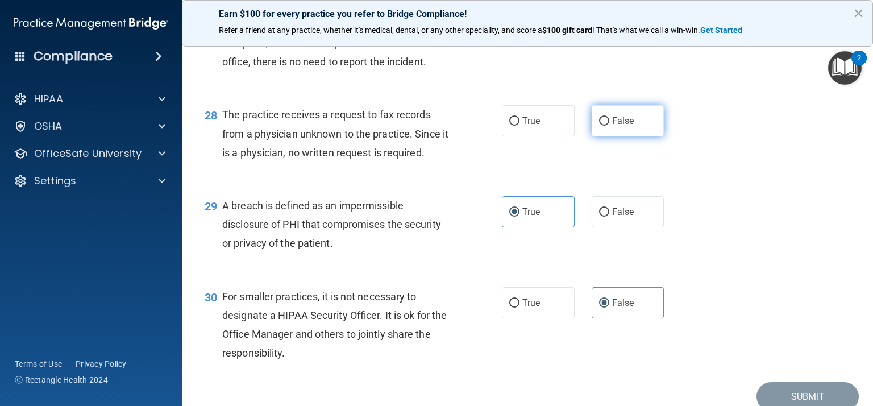
click at [612, 136] on label "False" at bounding box center [627, 120] width 73 height 31
click at [609, 126] on input "False" at bounding box center [604, 121] width 10 height 9
radio input "true"
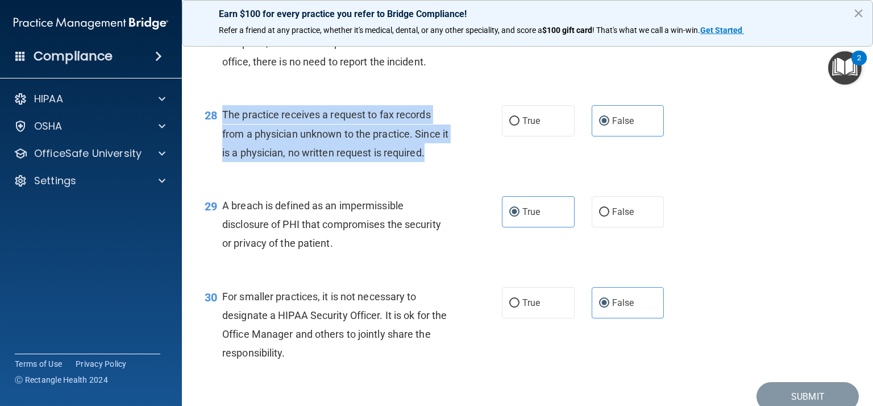
drag, startPoint x: 454, startPoint y: 190, endPoint x: 222, endPoint y: 150, distance: 235.2
click at [222, 150] on div "The practice receives a request to fax records from a physician unknown to the …" at bounding box center [340, 133] width 236 height 57
copy span "The practice receives a request to fax records from a physician unknown to the …"
click at [756, 178] on div "28 The practice receives a request to fax records from a physician unknown to t…" at bounding box center [527, 136] width 662 height 91
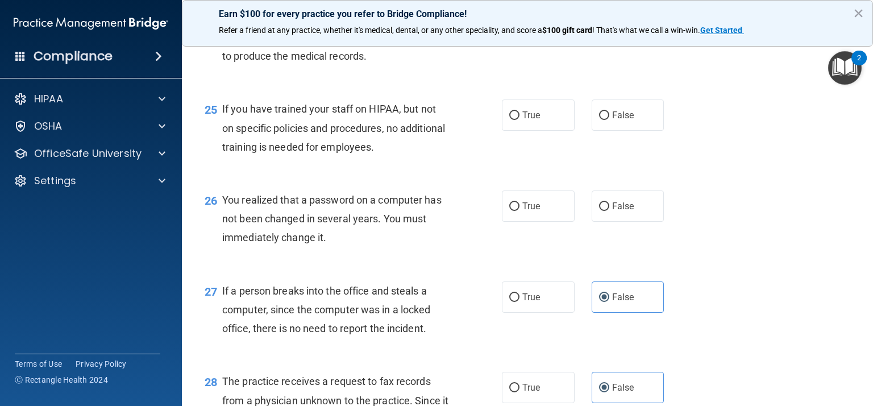
scroll to position [2354, 0]
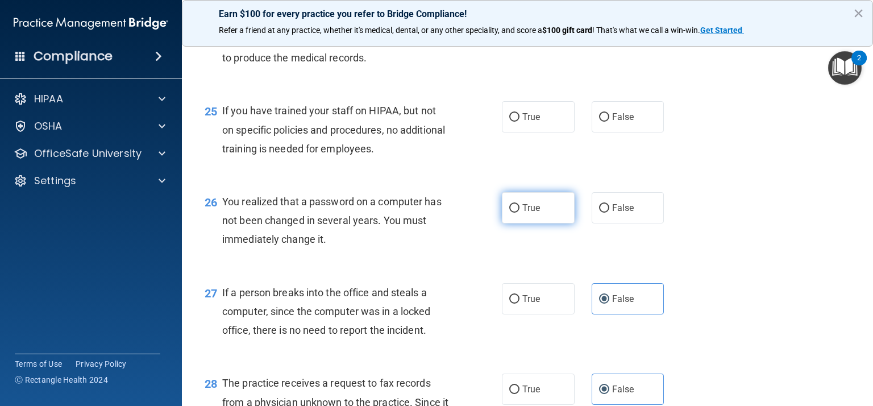
click at [503, 223] on label "True" at bounding box center [538, 207] width 73 height 31
click at [509, 212] on input "True" at bounding box center [514, 208] width 10 height 9
radio input "true"
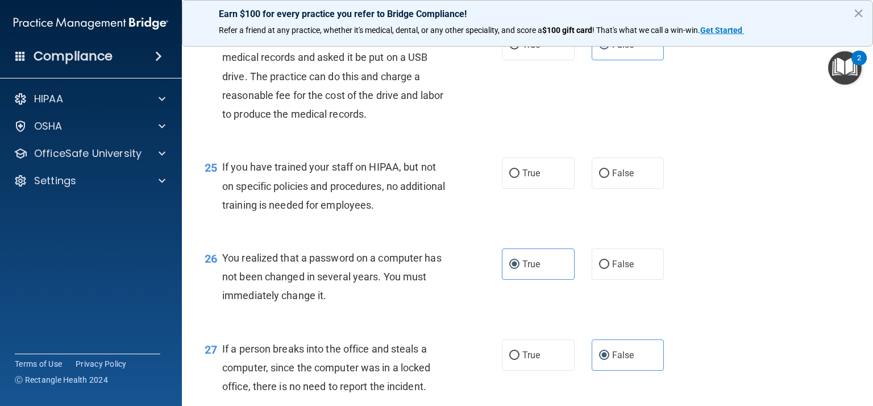
scroll to position [2297, 0]
click at [621, 189] on label "False" at bounding box center [627, 173] width 73 height 31
click at [609, 178] on input "False" at bounding box center [604, 174] width 10 height 9
radio input "true"
click at [752, 230] on div "25 If you have trained your staff on HIPAA, but not on specific policies and pr…" at bounding box center [527, 189] width 662 height 91
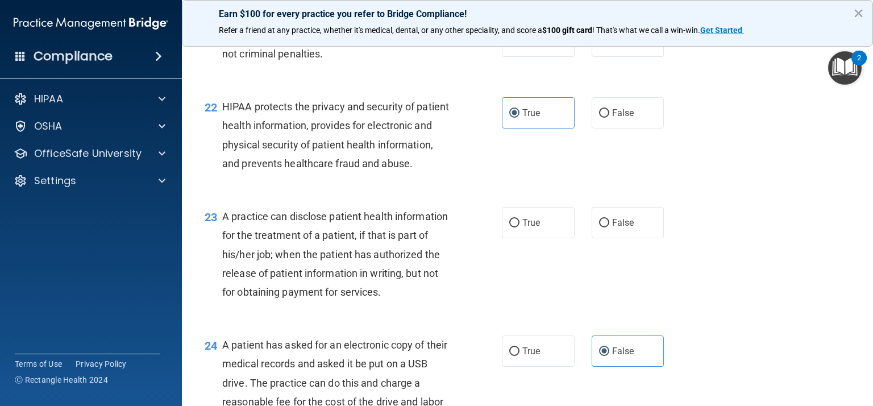
scroll to position [1986, 0]
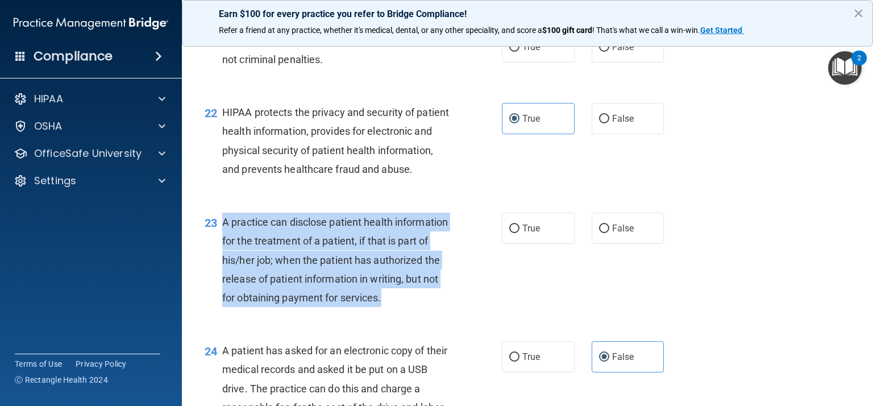
drag, startPoint x: 341, startPoint y: 328, endPoint x: 223, endPoint y: 247, distance: 143.4
click at [223, 247] on div "A practice can disclose patient health information for the treatment of a patie…" at bounding box center [340, 259] width 236 height 94
copy span "A practice can disclose patient health information for the treatment of a patie…"
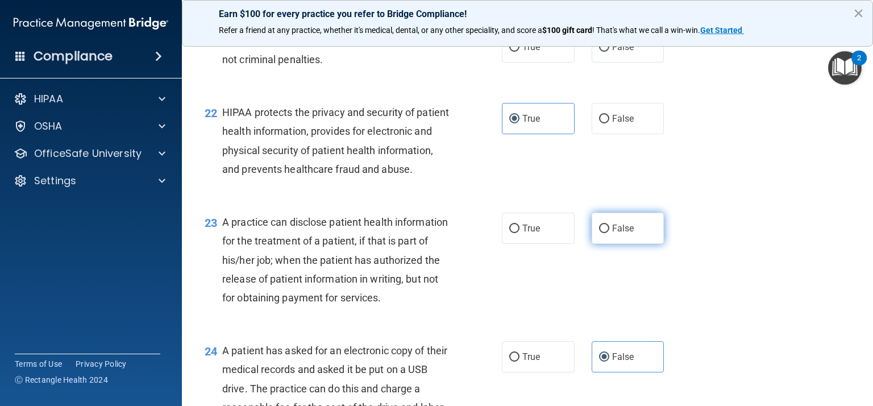
click at [641, 240] on label "False" at bounding box center [627, 227] width 73 height 31
click at [609, 233] on input "False" at bounding box center [604, 228] width 10 height 9
radio input "true"
click at [868, 266] on main "- The HIPAA Quiz This quiz doesn’t expire until 12/29/2025. Are you sure you wa…" at bounding box center [527, 220] width 691 height 369
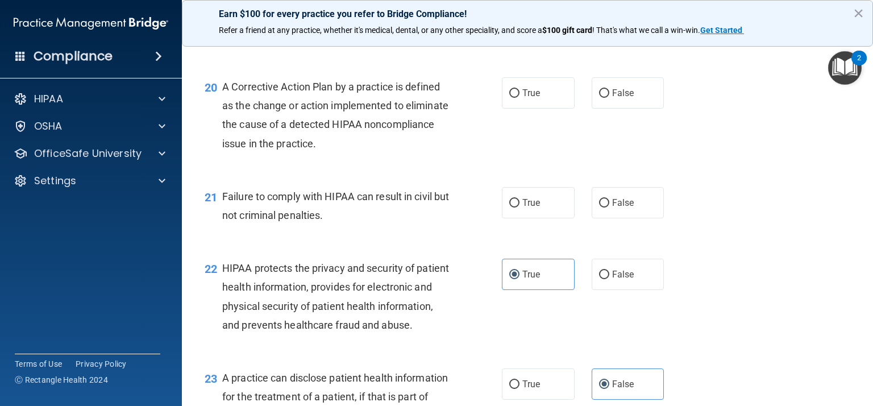
scroll to position [1829, 0]
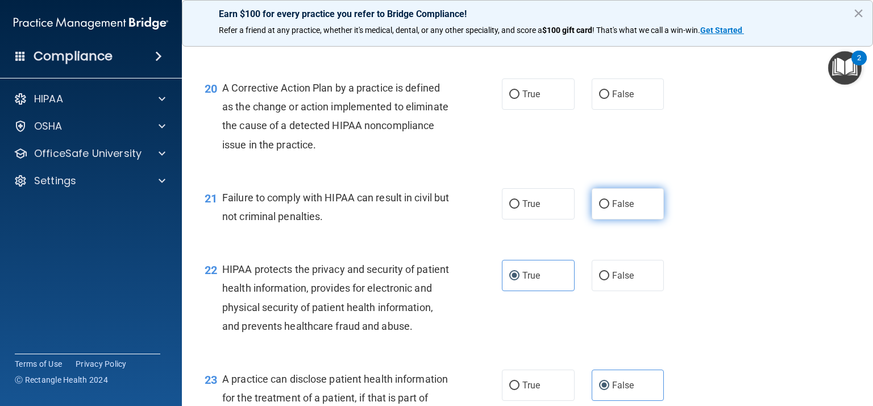
click at [619, 208] on span "False" at bounding box center [623, 203] width 22 height 11
click at [609, 208] on input "False" at bounding box center [604, 204] width 10 height 9
radio input "true"
click at [779, 227] on div "21 Failure to comply with HIPAA can result in civil but not criminal penalties.…" at bounding box center [527, 210] width 662 height 72
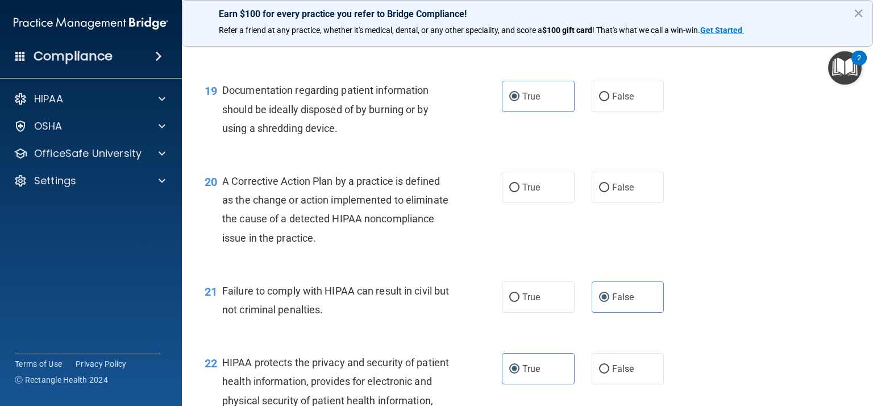
scroll to position [1671, 0]
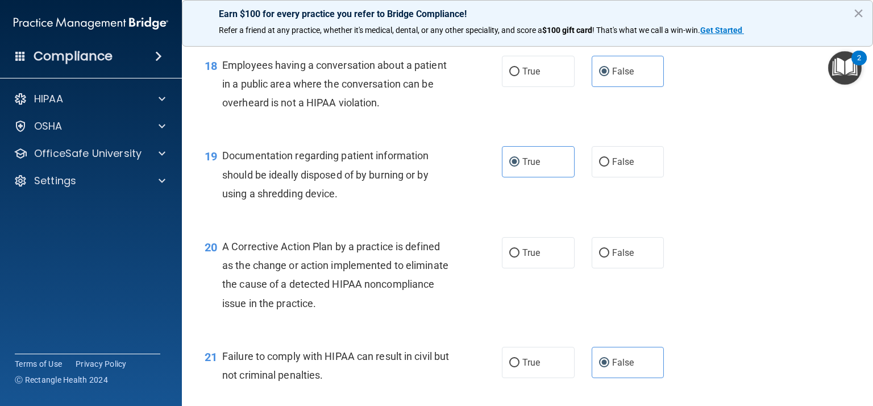
drag, startPoint x: 400, startPoint y: 298, endPoint x: 389, endPoint y: 306, distance: 13.6
click at [389, 306] on div "A Corrective Action Plan by a practice is defined as the change or action imple…" at bounding box center [340, 275] width 236 height 76
click at [519, 256] on label "True" at bounding box center [538, 252] width 73 height 31
click at [519, 256] on input "True" at bounding box center [514, 253] width 10 height 9
radio input "true"
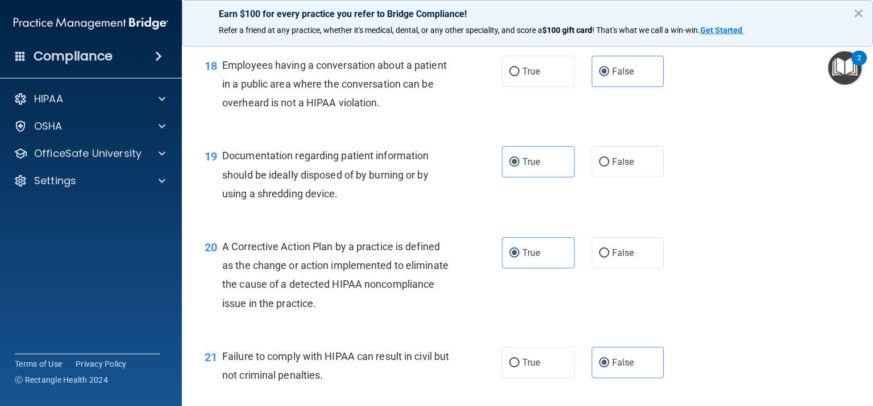
click at [753, 261] on div "20 A Corrective Action Plan by a practice is defined as the change or action im…" at bounding box center [527, 278] width 662 height 110
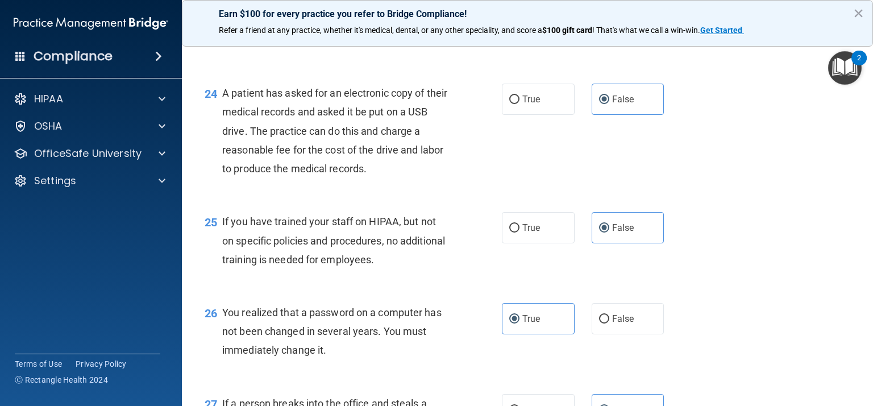
scroll to position [2711, 0]
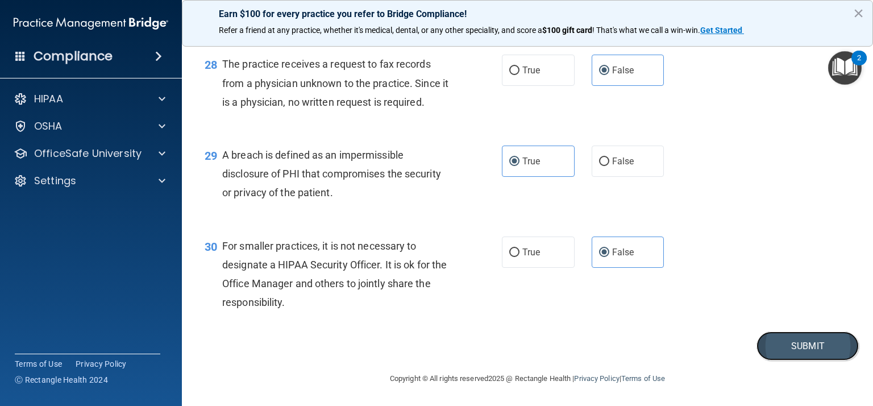
click at [820, 351] on button "Submit" at bounding box center [807, 345] width 102 height 29
click at [857, 14] on button "×" at bounding box center [858, 13] width 11 height 18
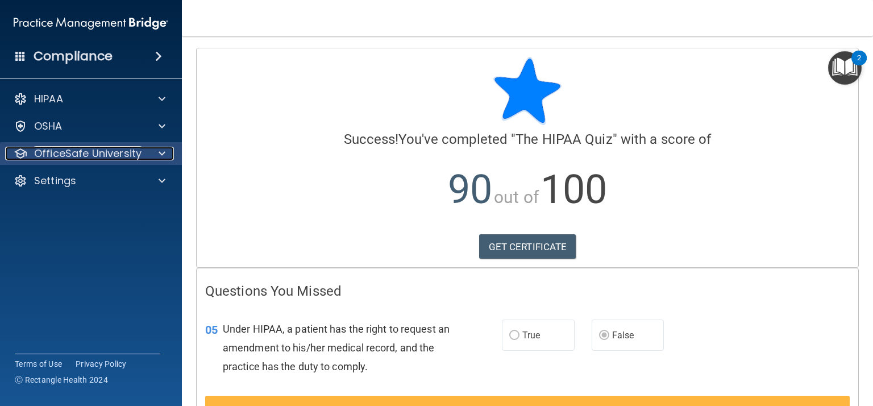
click at [166, 157] on div at bounding box center [160, 154] width 28 height 14
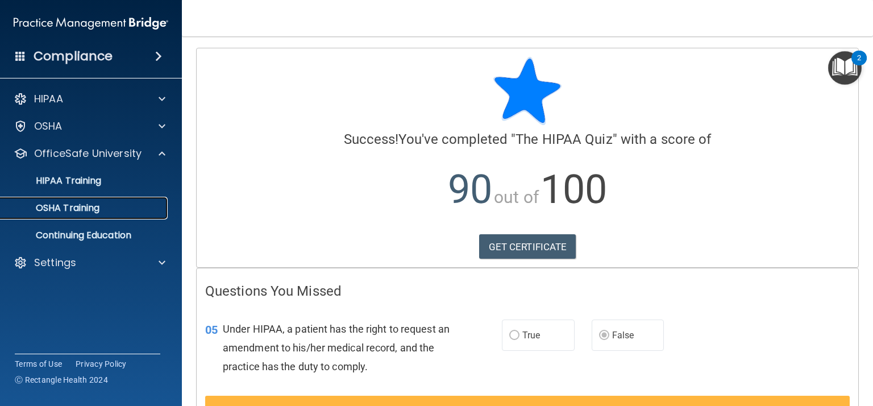
click at [136, 202] on div "OSHA Training" at bounding box center [84, 207] width 155 height 11
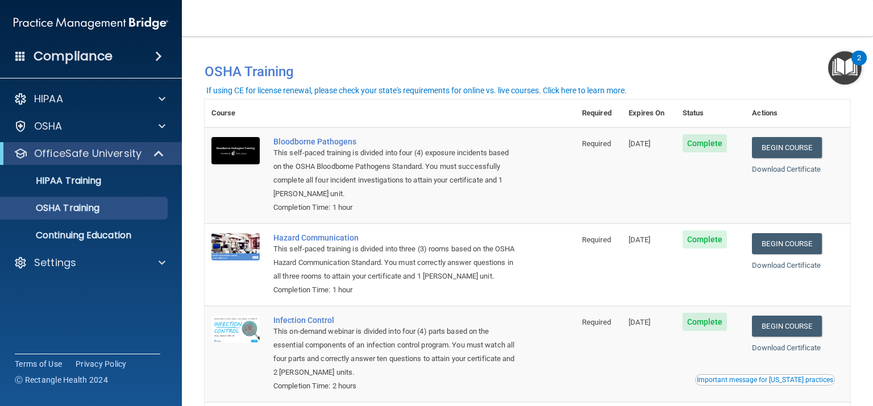
click at [75, 193] on ul "HIPAA Training OSHA Training Continuing Education" at bounding box center [92, 206] width 206 height 82
click at [80, 187] on link "HIPAA Training" at bounding box center [78, 180] width 179 height 23
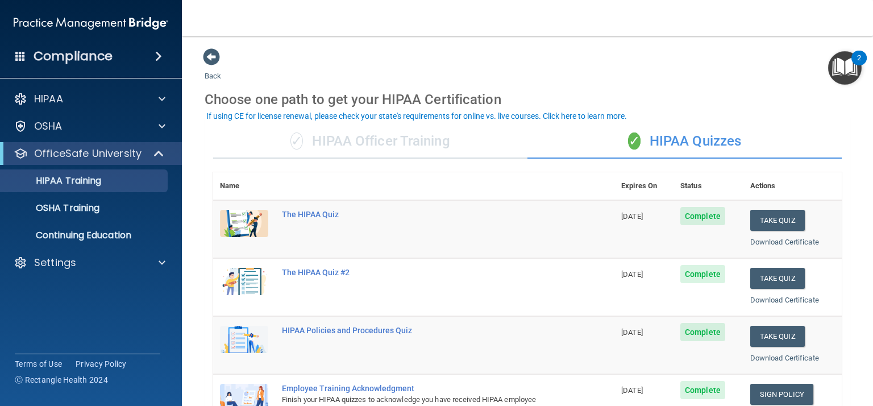
click at [705, 216] on span "Complete" at bounding box center [702, 216] width 45 height 18
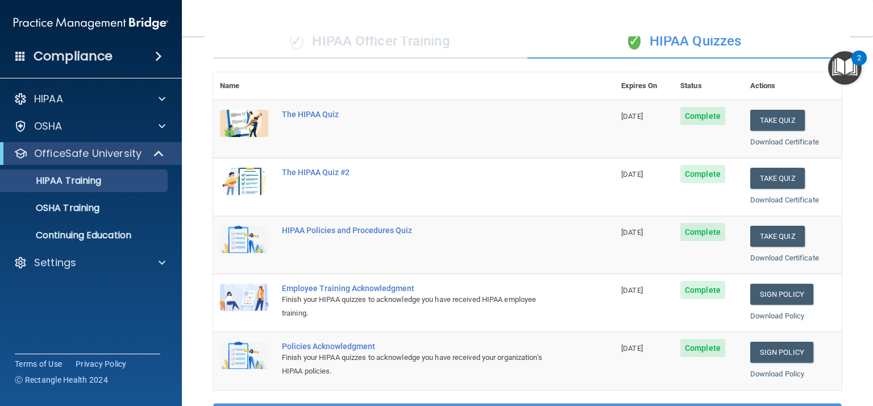
scroll to position [99, 0]
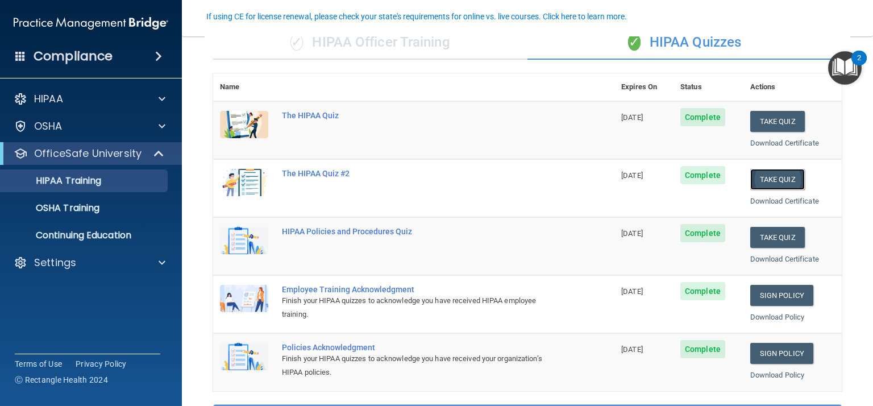
click at [767, 178] on button "Take Quiz" at bounding box center [777, 179] width 55 height 21
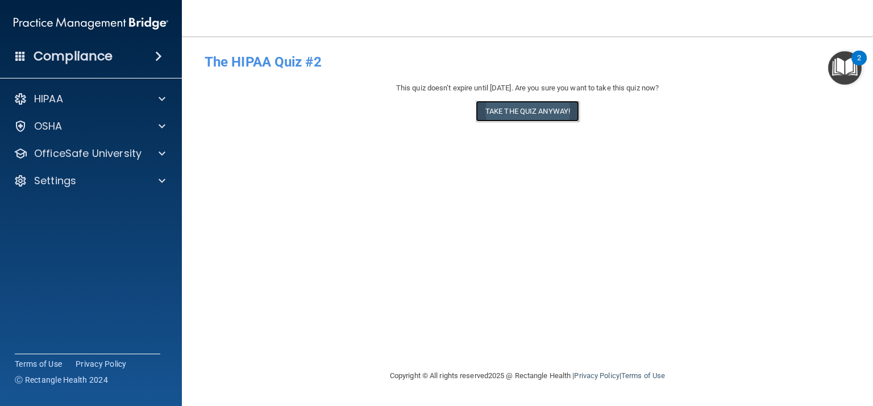
click at [541, 109] on button "Take the quiz anyway!" at bounding box center [526, 111] width 103 height 21
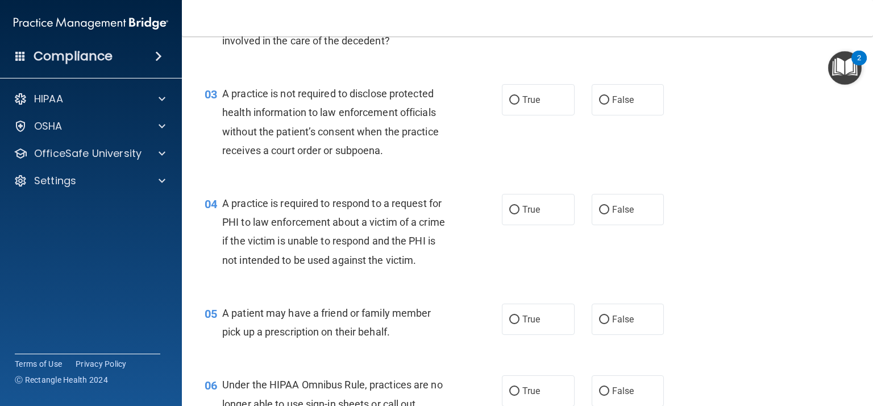
scroll to position [226, 0]
click at [632, 320] on span "False" at bounding box center [623, 318] width 22 height 11
click at [609, 320] on input "False" at bounding box center [604, 319] width 10 height 9
radio input "true"
click at [617, 320] on span "False" at bounding box center [623, 318] width 22 height 11
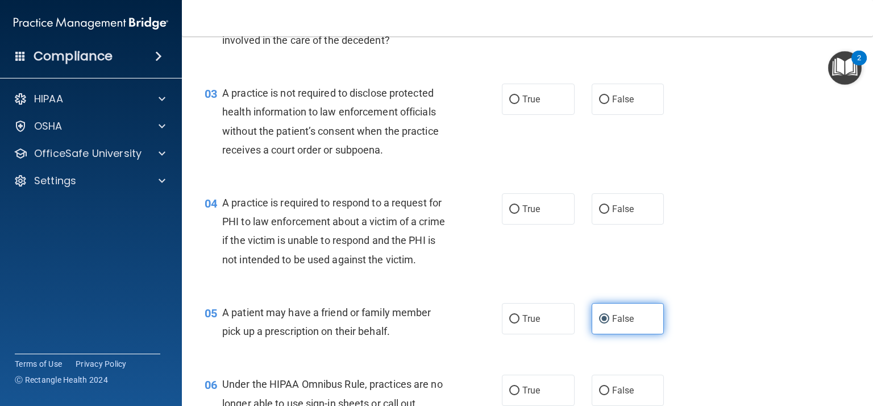
click at [609, 320] on input "False" at bounding box center [604, 319] width 10 height 9
click at [710, 306] on div "05 A patient may have a friend or family member pick up a prescription on their…" at bounding box center [527, 325] width 662 height 72
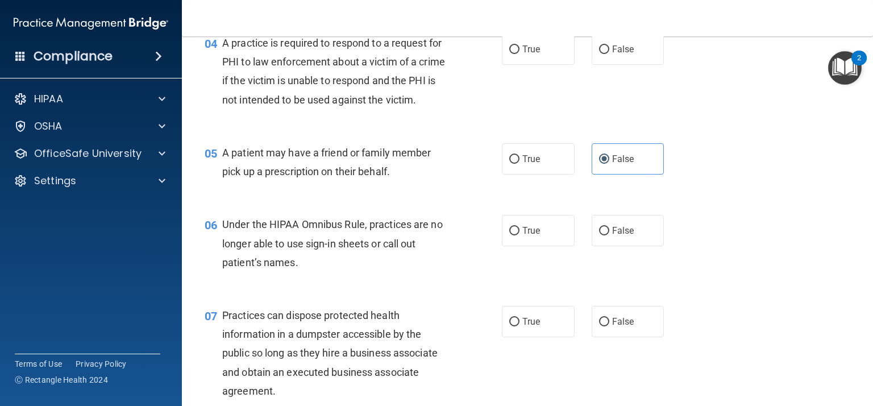
scroll to position [398, 0]
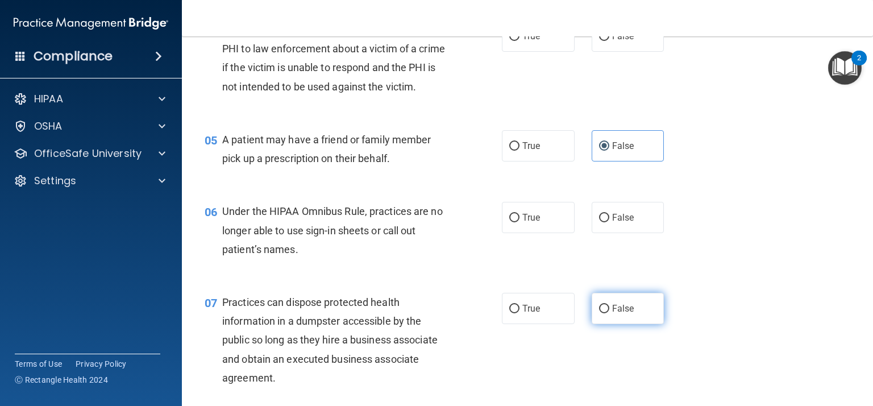
click at [658, 308] on label "False" at bounding box center [627, 308] width 73 height 31
click at [609, 308] on input "False" at bounding box center [604, 308] width 10 height 9
radio input "true"
click at [770, 335] on div "07 Practices can dispose protected health information in a dumpster accessible …" at bounding box center [527, 342] width 662 height 128
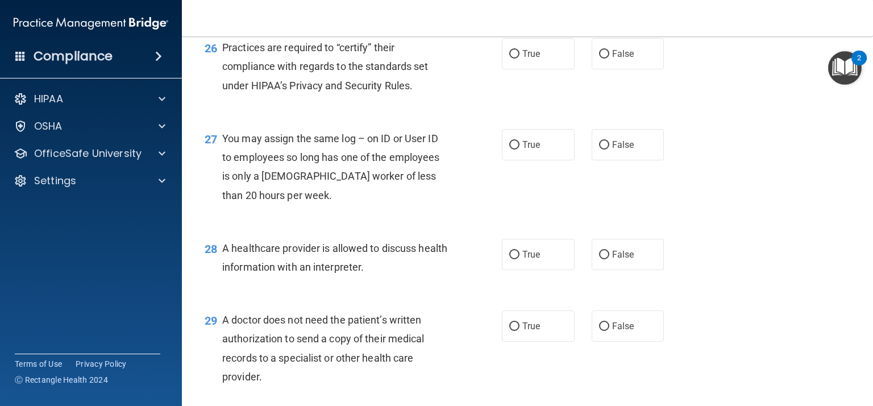
scroll to position [2521, 0]
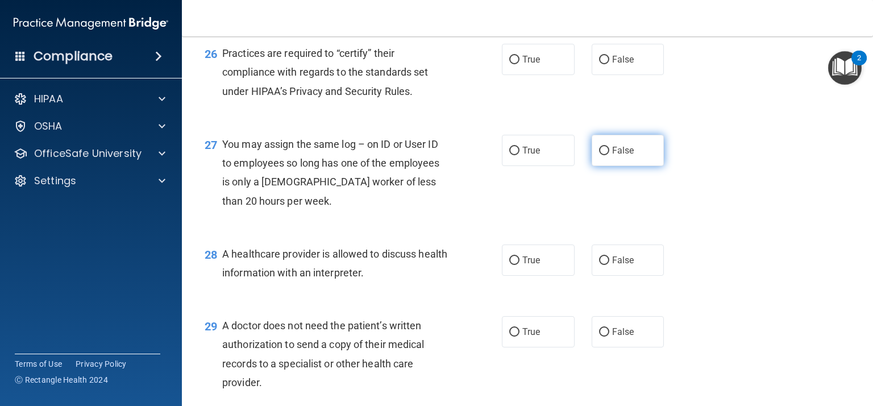
click at [616, 151] on span "False" at bounding box center [623, 150] width 22 height 11
click at [609, 151] on input "False" at bounding box center [604, 151] width 10 height 9
radio input "true"
click at [808, 181] on div "27 You may assign the same log – on ID or User ID to employees so long has one …" at bounding box center [527, 175] width 662 height 110
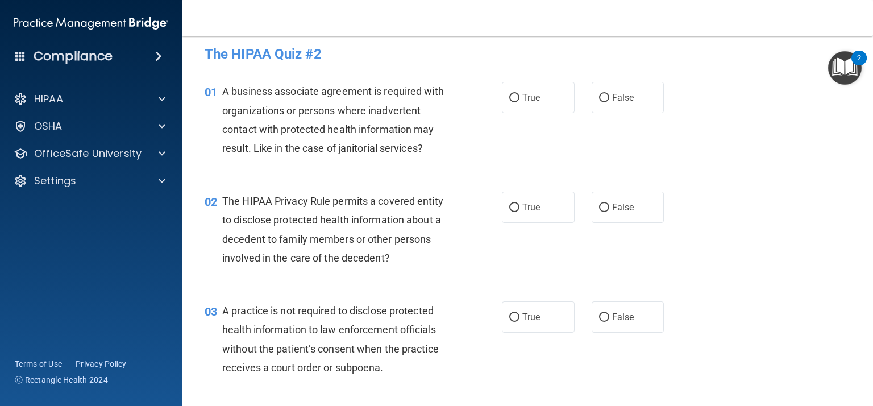
scroll to position [0, 0]
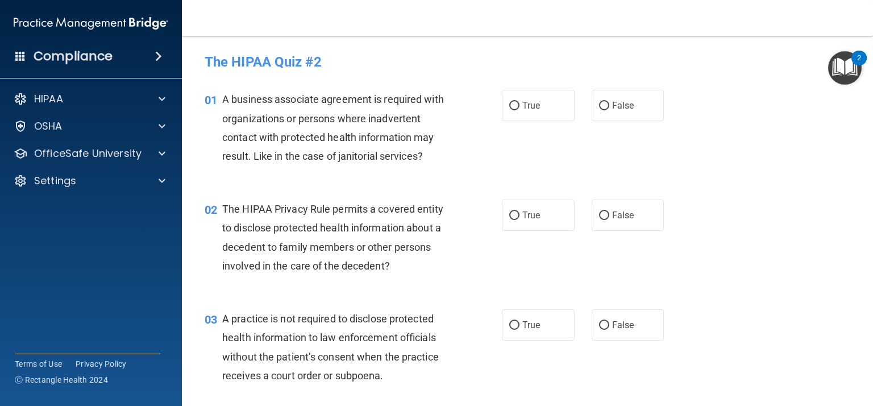
click at [428, 157] on div "A business associate agreement is required with organizations or persons where …" at bounding box center [340, 128] width 236 height 76
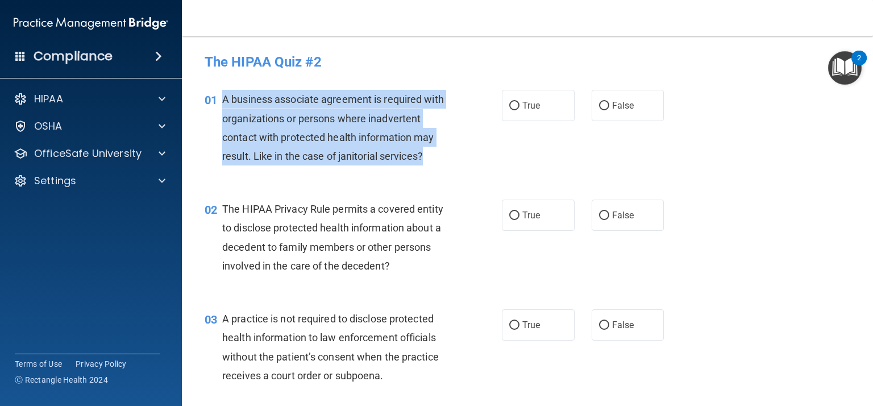
drag, startPoint x: 428, startPoint y: 157, endPoint x: 198, endPoint y: 128, distance: 231.3
click at [198, 128] on div "01 A business associate agreement is required with organizations or persons whe…" at bounding box center [352, 130] width 331 height 81
copy div "A business associate agreement is required with organizations or persons where …"
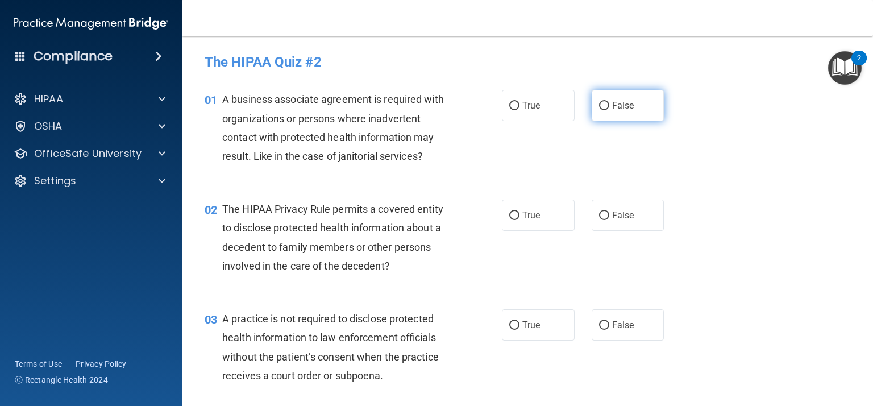
click at [622, 115] on label "False" at bounding box center [627, 105] width 73 height 31
click at [609, 110] on input "False" at bounding box center [604, 106] width 10 height 9
radio input "true"
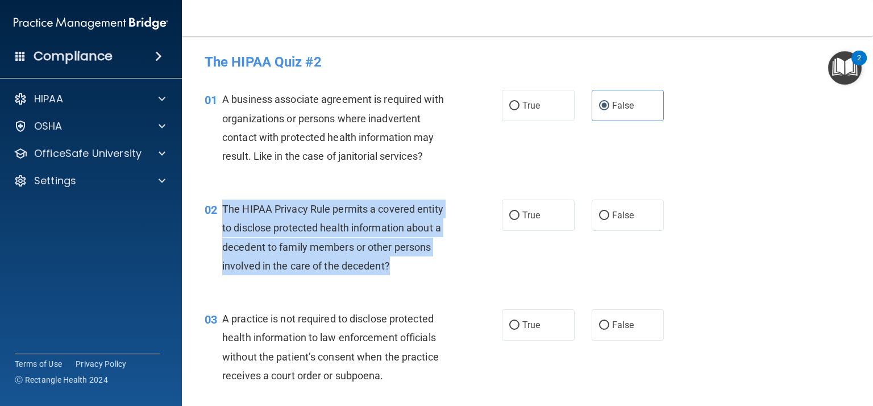
drag, startPoint x: 404, startPoint y: 268, endPoint x: 215, endPoint y: 223, distance: 194.5
click at [215, 223] on div "02 The HIPAA Privacy Rule permits a covered entity to disclose protected health…" at bounding box center [352, 239] width 331 height 81
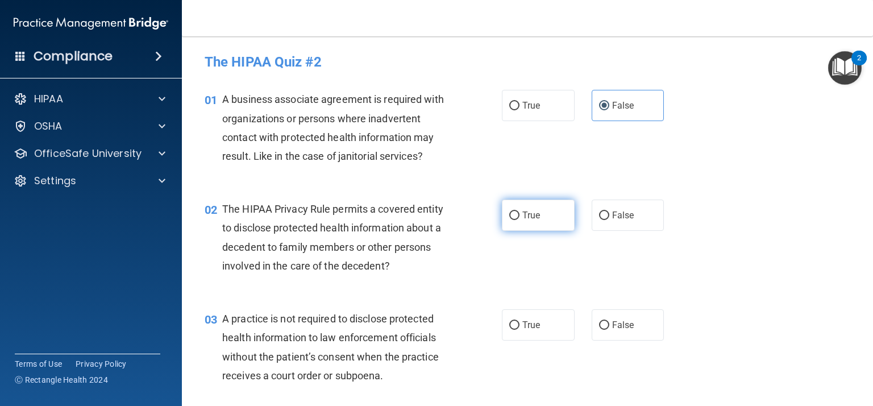
click at [548, 213] on label "True" at bounding box center [538, 214] width 73 height 31
click at [519, 213] on input "True" at bounding box center [514, 215] width 10 height 9
radio input "true"
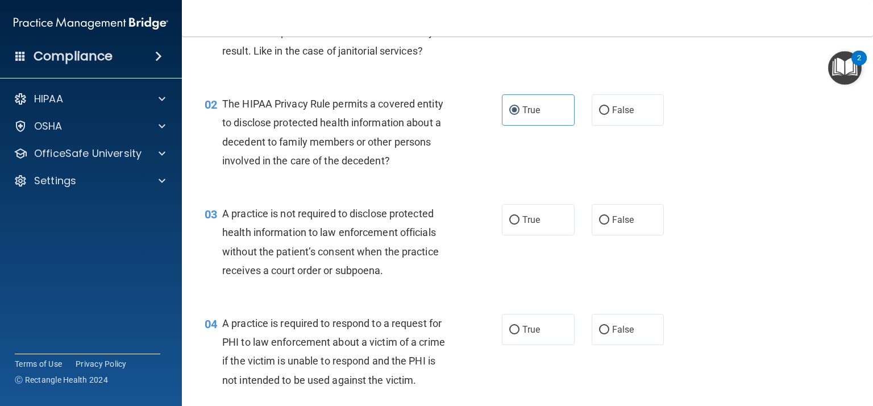
scroll to position [107, 0]
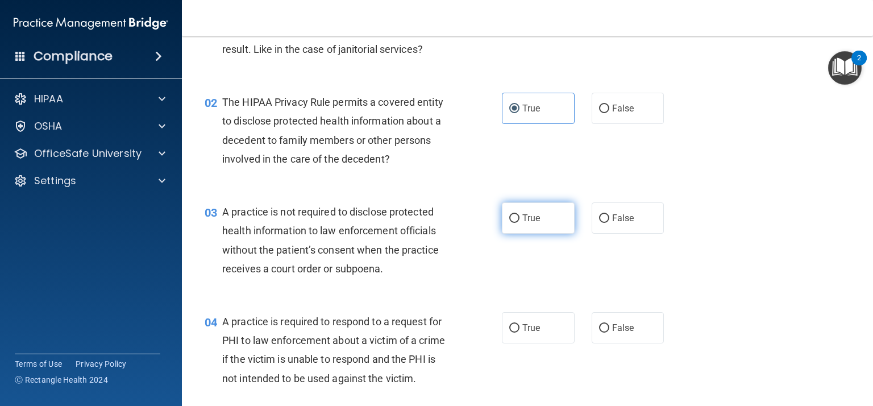
click at [509, 222] on input "True" at bounding box center [514, 218] width 10 height 9
radio input "true"
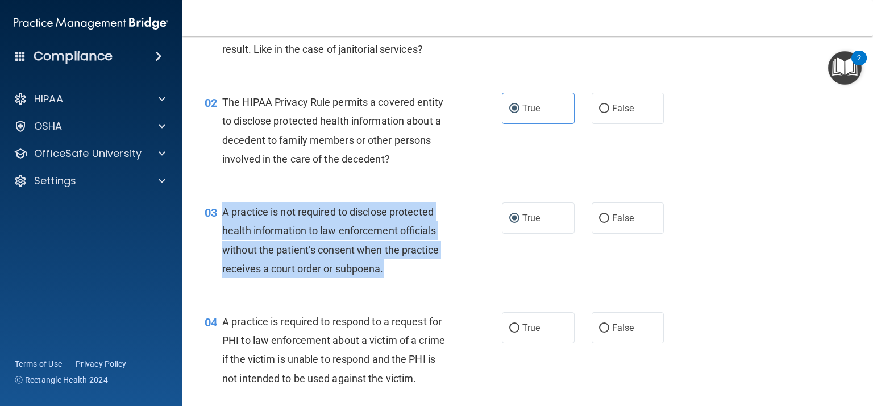
drag, startPoint x: 406, startPoint y: 265, endPoint x: 222, endPoint y: 205, distance: 193.7
click at [222, 205] on div "A practice is not required to disclose protected health information to law enfo…" at bounding box center [340, 240] width 236 height 76
click at [411, 245] on span "A practice is not required to disclose protected health information to law enfo…" at bounding box center [330, 240] width 216 height 69
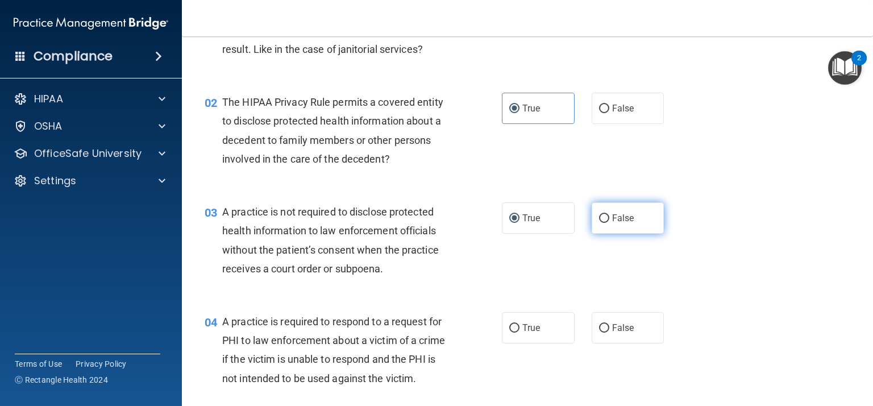
click at [616, 216] on span "False" at bounding box center [623, 217] width 22 height 11
click at [609, 216] on input "False" at bounding box center [604, 218] width 10 height 9
radio input "true"
radio input "false"
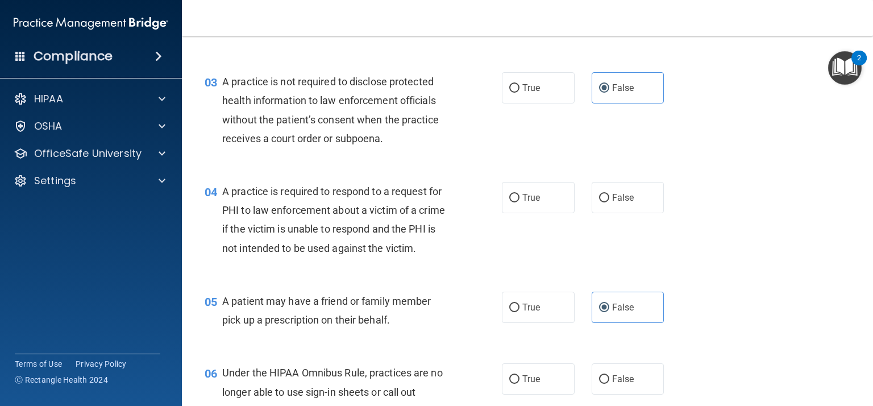
scroll to position [239, 0]
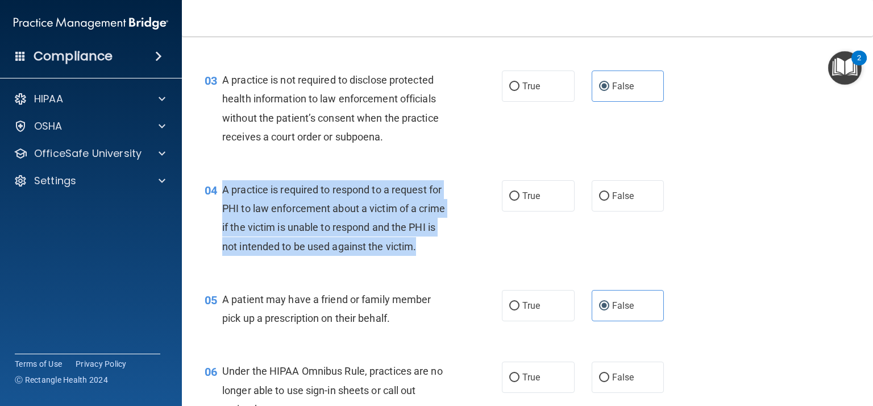
drag, startPoint x: 427, startPoint y: 244, endPoint x: 223, endPoint y: 186, distance: 212.2
click at [223, 186] on div "A practice is required to respond to a request for PHI to law enforcement about…" at bounding box center [340, 218] width 236 height 76
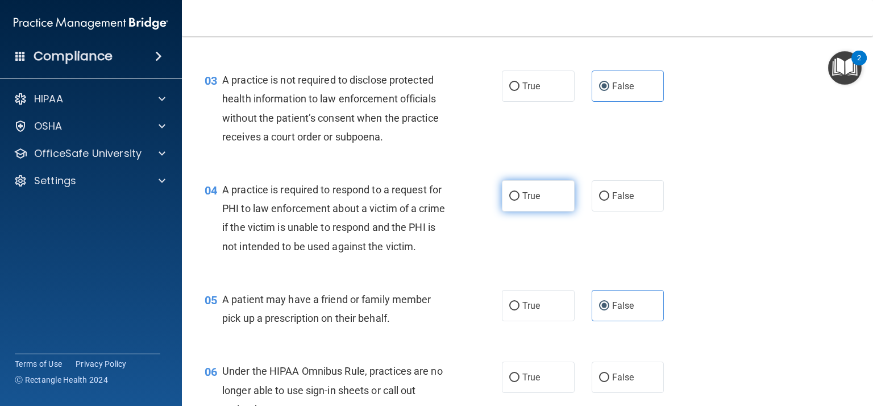
click at [507, 198] on label "True" at bounding box center [538, 195] width 73 height 31
click at [509, 198] on input "True" at bounding box center [514, 196] width 10 height 9
radio input "true"
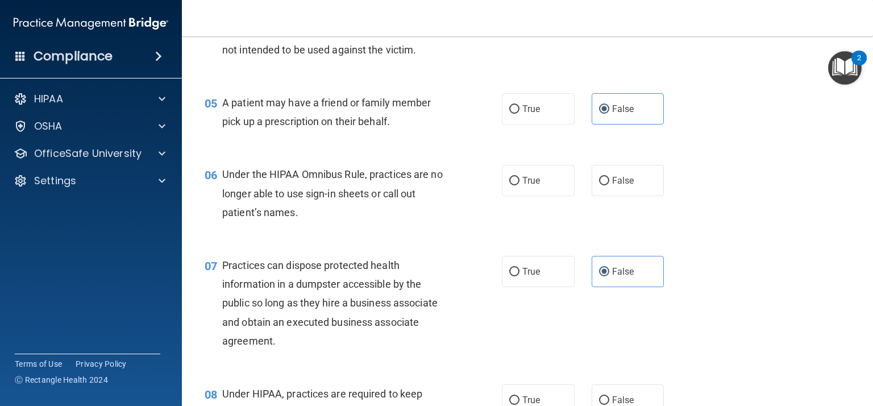
scroll to position [442, 0]
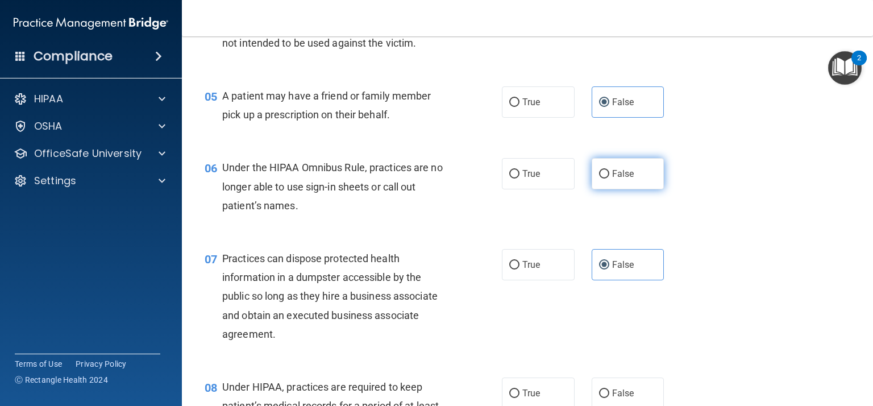
click at [623, 174] on span "False" at bounding box center [623, 173] width 22 height 11
click at [609, 174] on input "False" at bounding box center [604, 174] width 10 height 9
radio input "true"
click at [331, 207] on div "Under the HIPAA Omnibus Rule, practices are no longer able to use sign-in sheet…" at bounding box center [340, 186] width 236 height 57
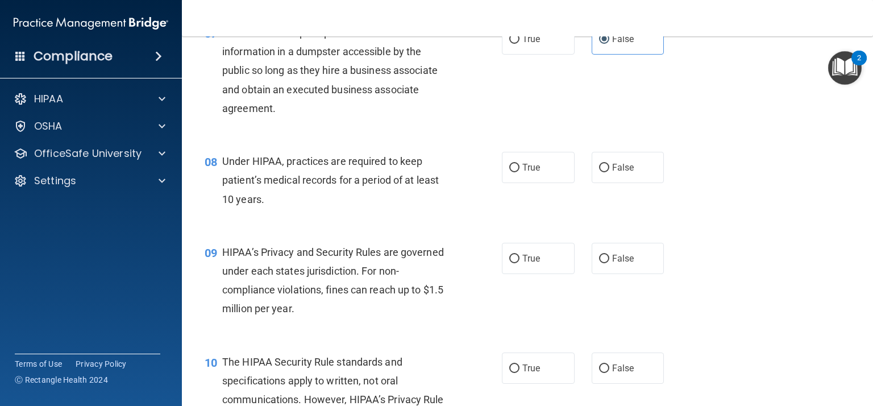
scroll to position [669, 0]
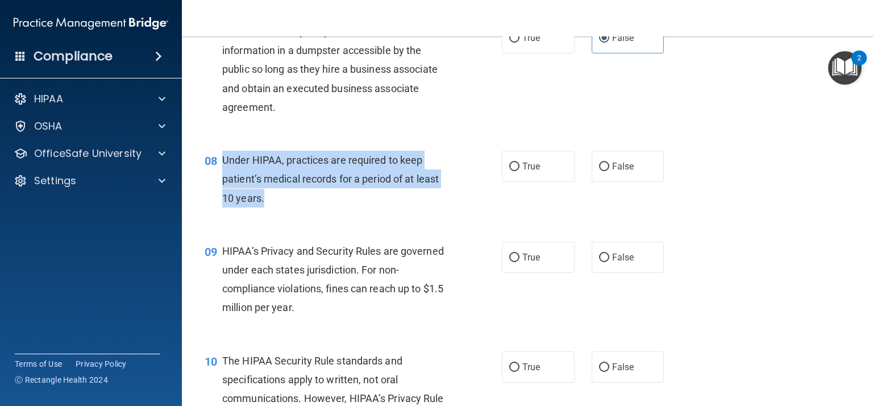
drag, startPoint x: 347, startPoint y: 199, endPoint x: 223, endPoint y: 155, distance: 131.9
click at [223, 155] on div "Under HIPAA, practices are required to keep patient’s medical records for a per…" at bounding box center [340, 179] width 236 height 57
click at [628, 161] on span "False" at bounding box center [623, 166] width 22 height 11
click at [609, 162] on input "False" at bounding box center [604, 166] width 10 height 9
radio input "true"
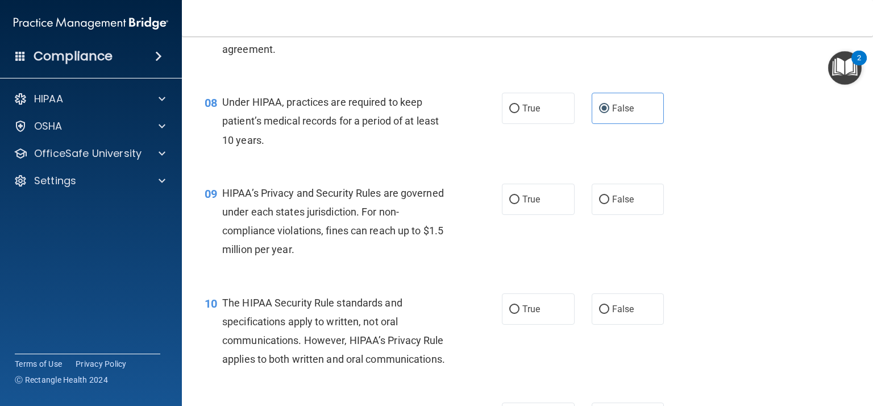
scroll to position [732, 0]
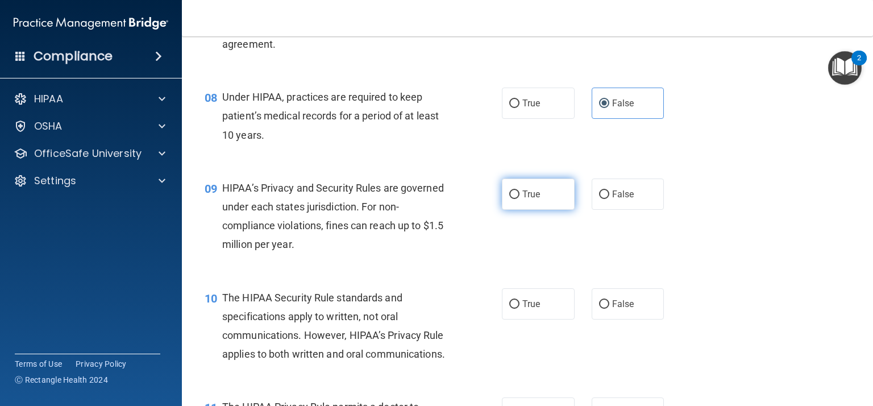
click at [528, 205] on label "True" at bounding box center [538, 193] width 73 height 31
click at [519, 199] on input "True" at bounding box center [514, 194] width 10 height 9
radio input "true"
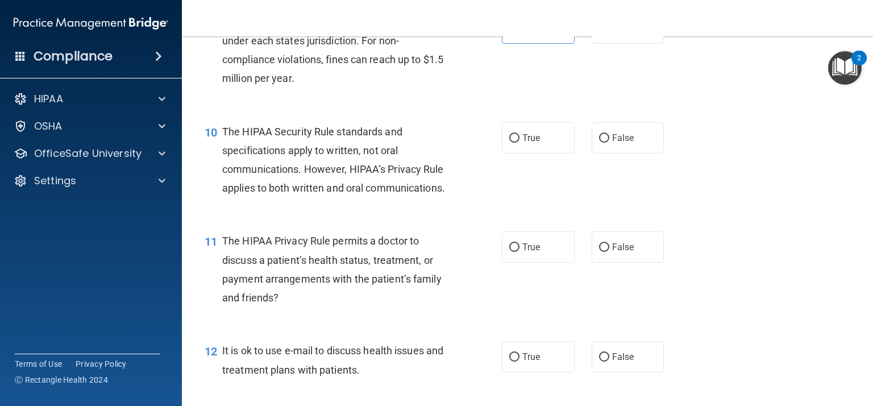
scroll to position [899, 0]
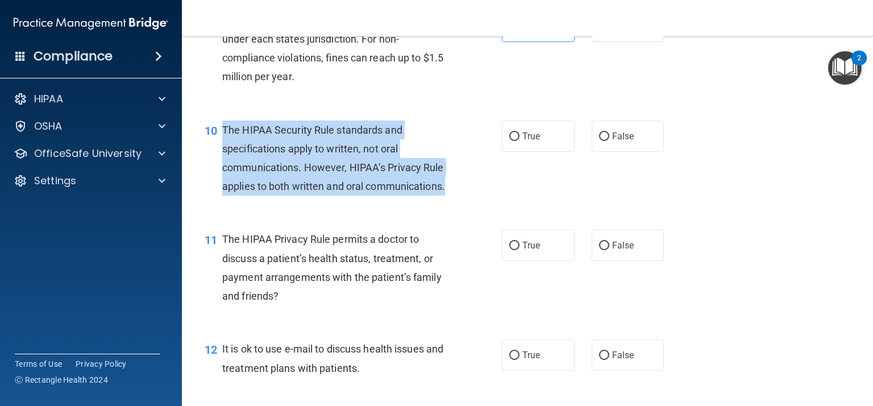
drag, startPoint x: 455, startPoint y: 193, endPoint x: 223, endPoint y: 128, distance: 240.6
click at [223, 128] on div "The HIPAA Security Rule standards and specifications apply to written, not oral…" at bounding box center [340, 158] width 236 height 76
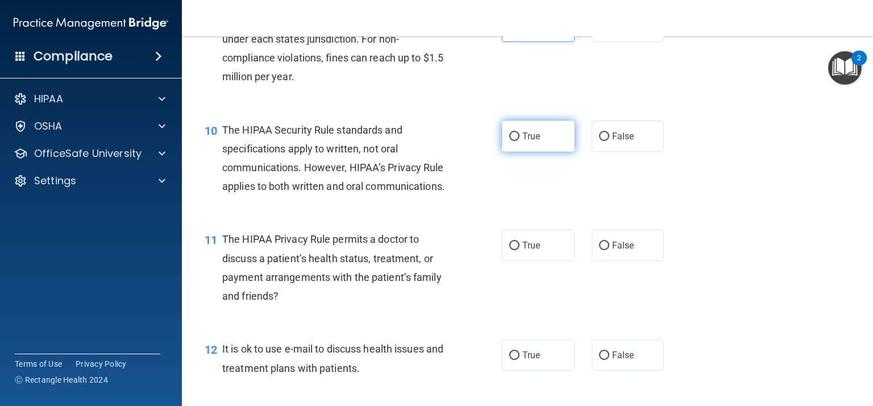
click at [536, 128] on label "True" at bounding box center [538, 135] width 73 height 31
click at [519, 132] on input "True" at bounding box center [514, 136] width 10 height 9
radio input "true"
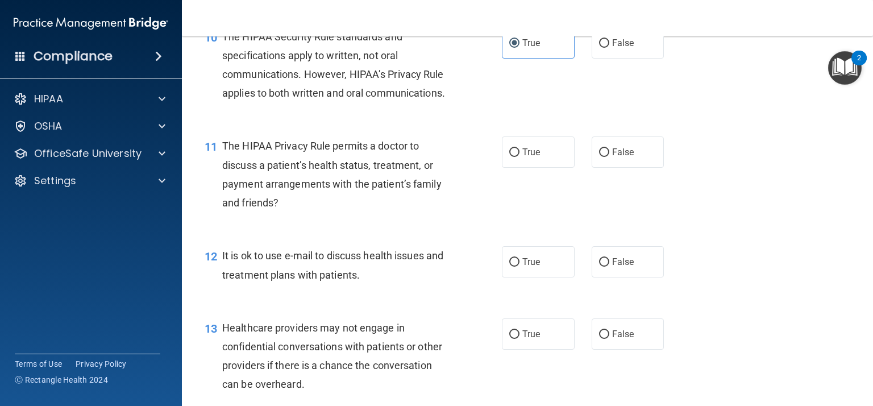
scroll to position [993, 0]
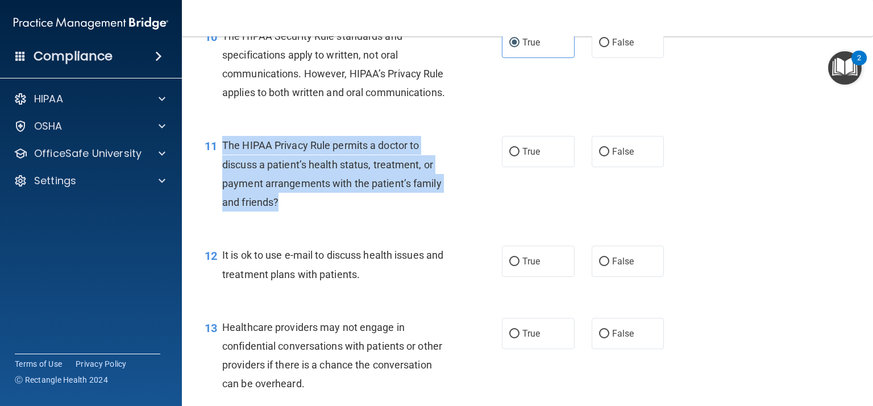
drag, startPoint x: 324, startPoint y: 201, endPoint x: 222, endPoint y: 150, distance: 113.8
click at [222, 150] on div "The HIPAA Privacy Rule permits a doctor to discuss a patient’s health status, t…" at bounding box center [340, 174] width 236 height 76
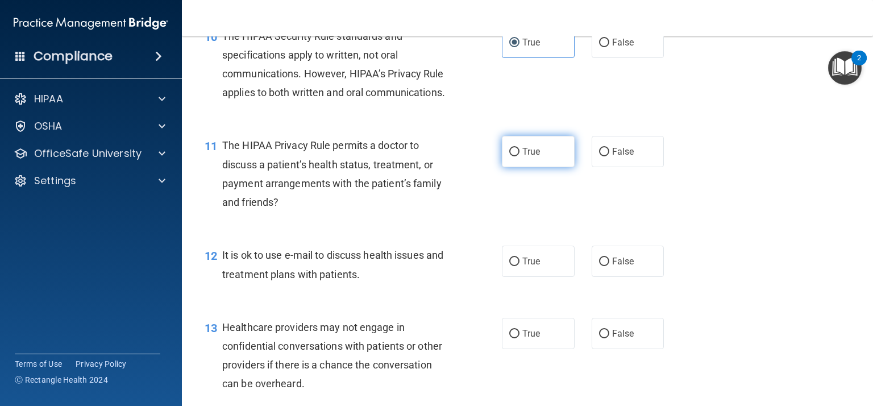
click at [537, 164] on label "True" at bounding box center [538, 151] width 73 height 31
click at [519, 156] on input "True" at bounding box center [514, 152] width 10 height 9
radio input "true"
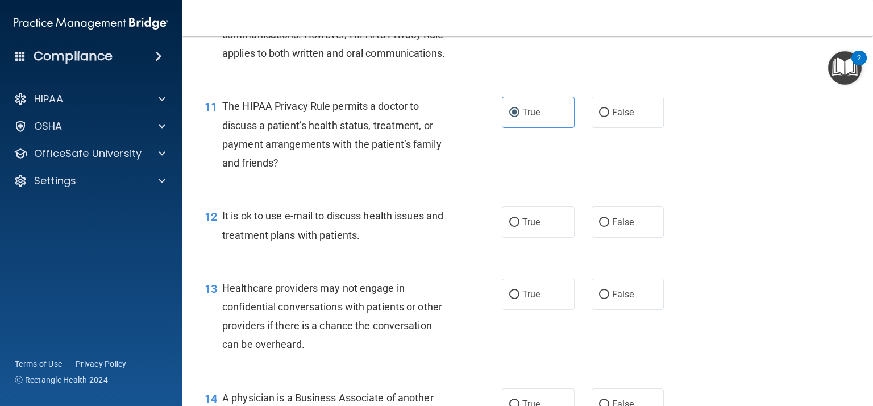
scroll to position [1034, 0]
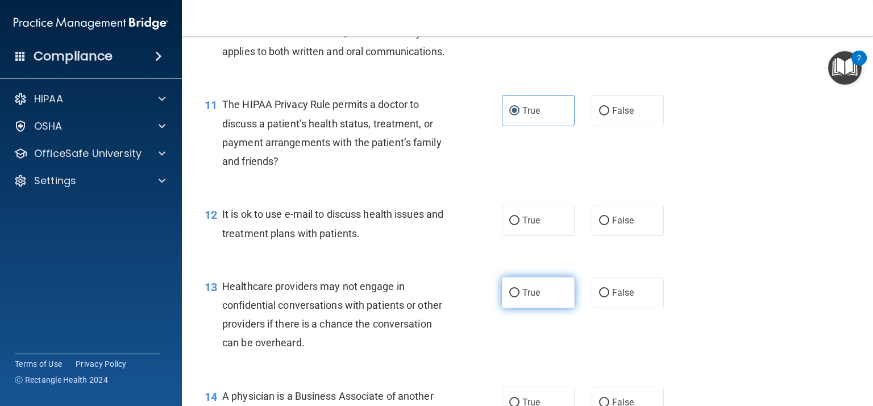
click at [512, 303] on label "True" at bounding box center [538, 292] width 73 height 31
click at [512, 297] on input "True" at bounding box center [514, 293] width 10 height 9
radio input "true"
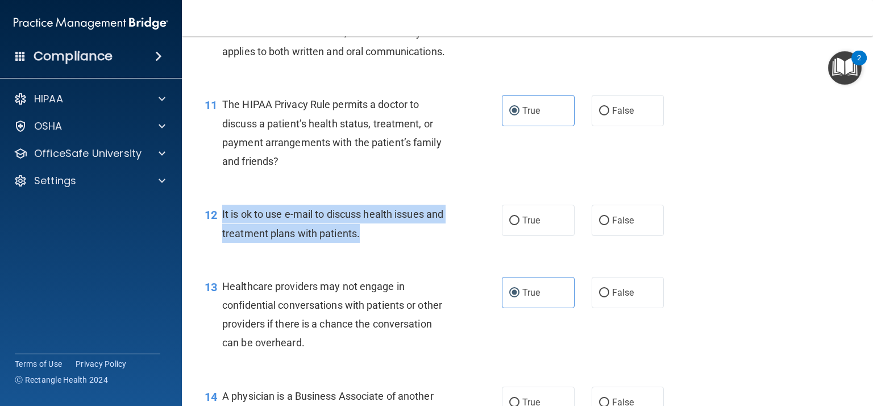
drag, startPoint x: 366, startPoint y: 232, endPoint x: 221, endPoint y: 218, distance: 146.2
click at [221, 218] on div "12 It is ok to use e-mail to discuss health issues and treatment plans with pat…" at bounding box center [352, 226] width 331 height 43
click at [535, 215] on span "True" at bounding box center [531, 220] width 18 height 11
click at [519, 216] on input "True" at bounding box center [514, 220] width 10 height 9
radio input "true"
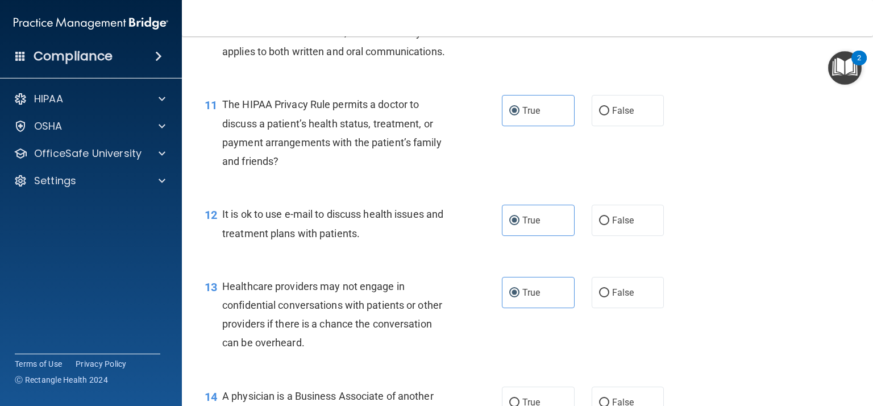
click at [791, 277] on div "13 Healthcare providers may not engage in confidential conversations with patie…" at bounding box center [527, 317] width 662 height 110
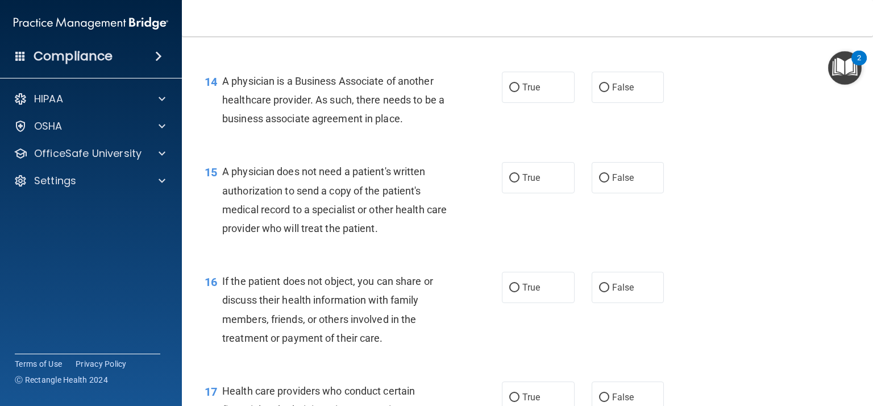
scroll to position [1351, 0]
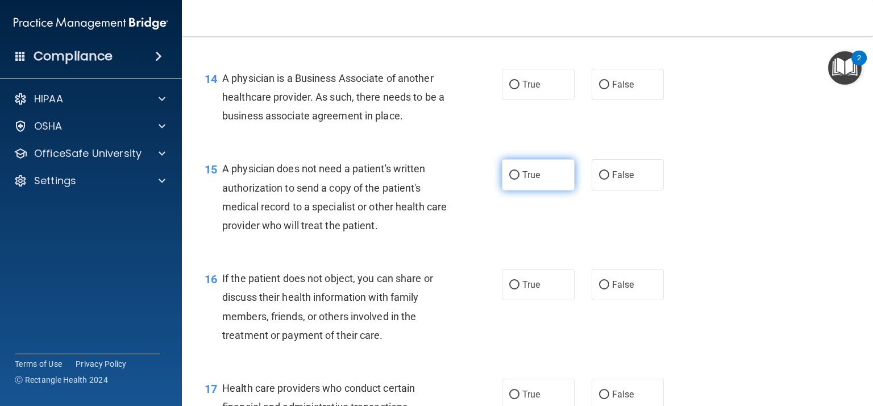
click at [528, 162] on label "True" at bounding box center [538, 174] width 73 height 31
click at [519, 171] on input "True" at bounding box center [514, 175] width 10 height 9
radio input "true"
click at [526, 289] on span "True" at bounding box center [531, 284] width 18 height 11
click at [519, 289] on input "True" at bounding box center [514, 285] width 10 height 9
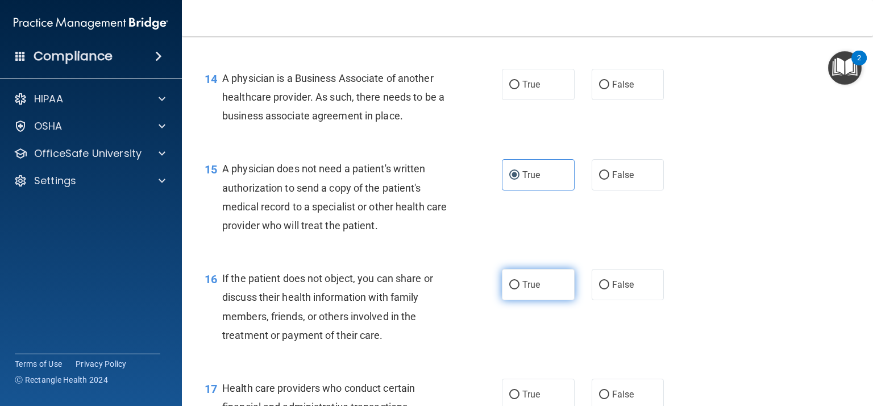
radio input "true"
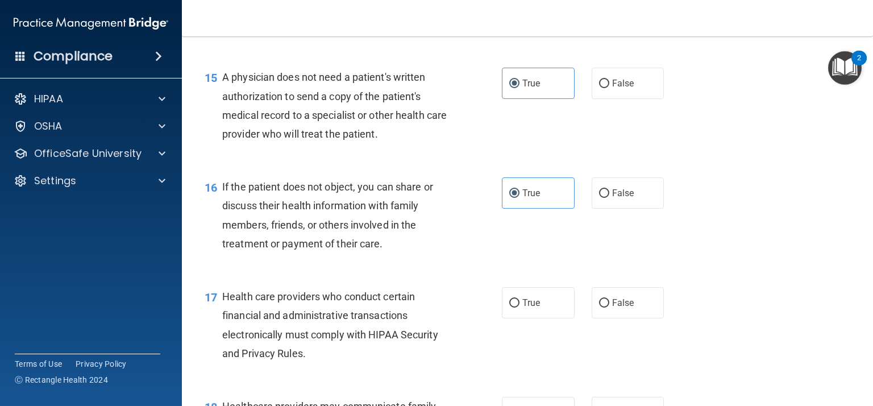
scroll to position [1444, 0]
click at [518, 301] on input "True" at bounding box center [514, 302] width 10 height 9
radio input "true"
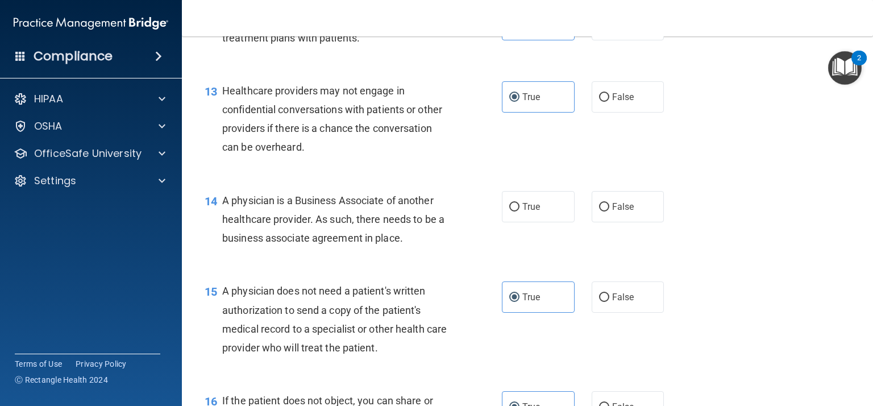
scroll to position [1229, 0]
drag, startPoint x: 437, startPoint y: 245, endPoint x: 224, endPoint y: 201, distance: 217.0
click at [224, 201] on div "A physician is a Business Associate of another healthcare provider. As such, th…" at bounding box center [340, 219] width 236 height 57
click at [544, 192] on label "True" at bounding box center [538, 206] width 73 height 31
click at [519, 203] on input "True" at bounding box center [514, 207] width 10 height 9
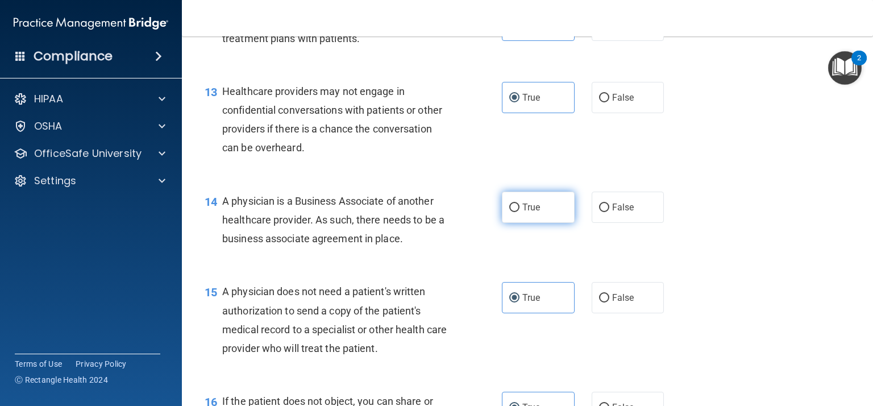
radio input "true"
click at [773, 234] on div "14 A physician is a Business Associate of another healthcare provider. As such,…" at bounding box center [527, 222] width 662 height 91
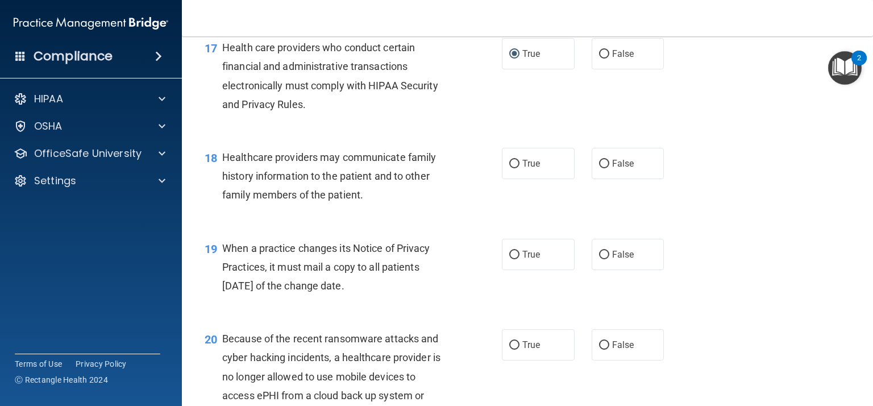
scroll to position [1693, 0]
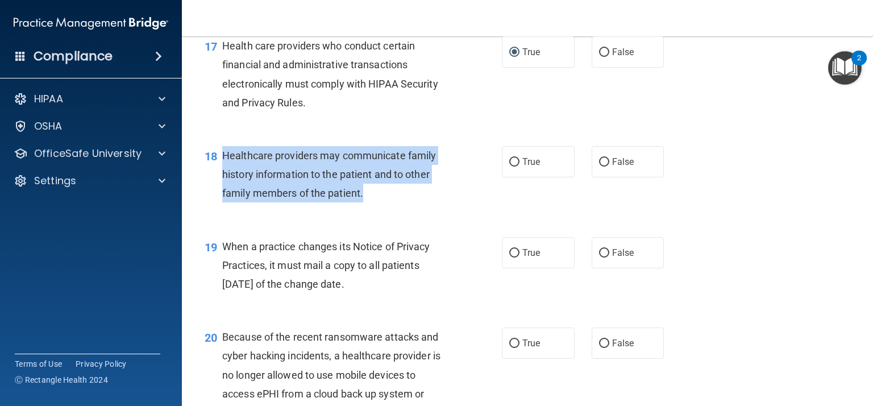
drag, startPoint x: 373, startPoint y: 197, endPoint x: 222, endPoint y: 153, distance: 157.3
click at [222, 153] on div "18 Healthcare providers may communicate family history information to the patie…" at bounding box center [352, 177] width 331 height 62
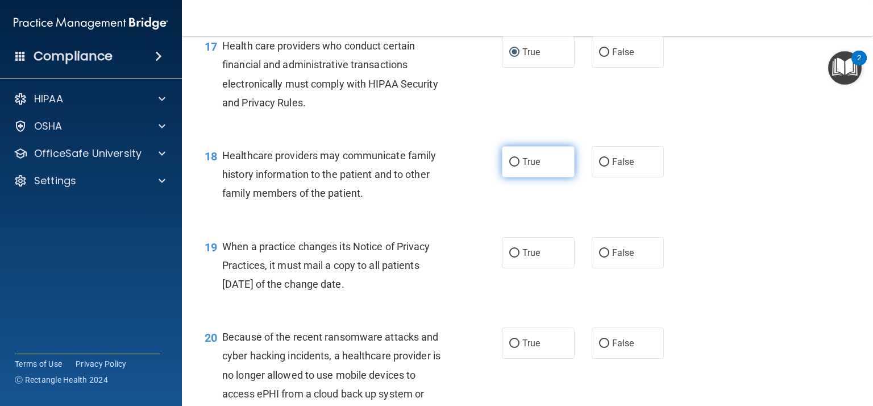
click at [528, 177] on label "True" at bounding box center [538, 161] width 73 height 31
click at [519, 166] on input "True" at bounding box center [514, 162] width 10 height 9
radio input "true"
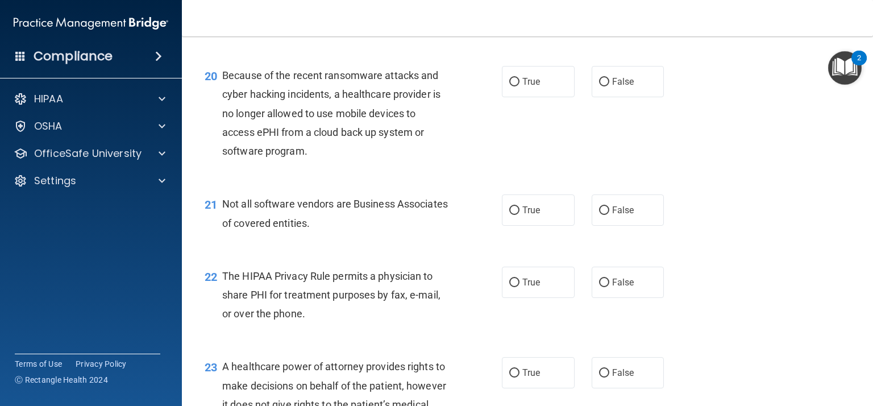
scroll to position [1955, 0]
click at [516, 282] on input "True" at bounding box center [514, 282] width 10 height 9
radio input "true"
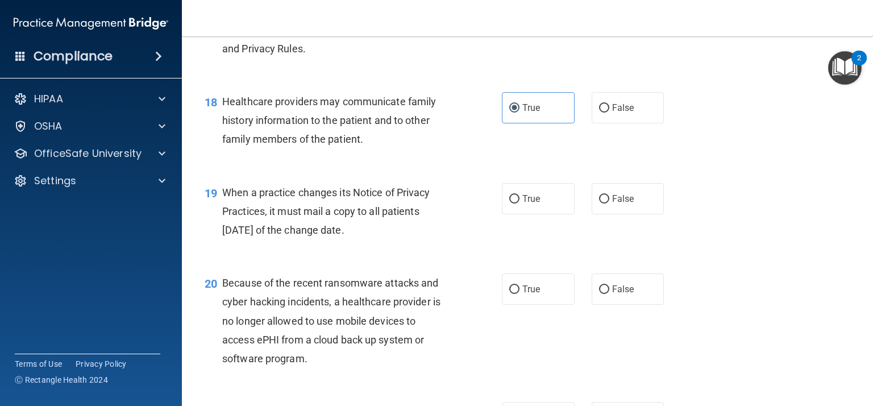
scroll to position [1733, 0]
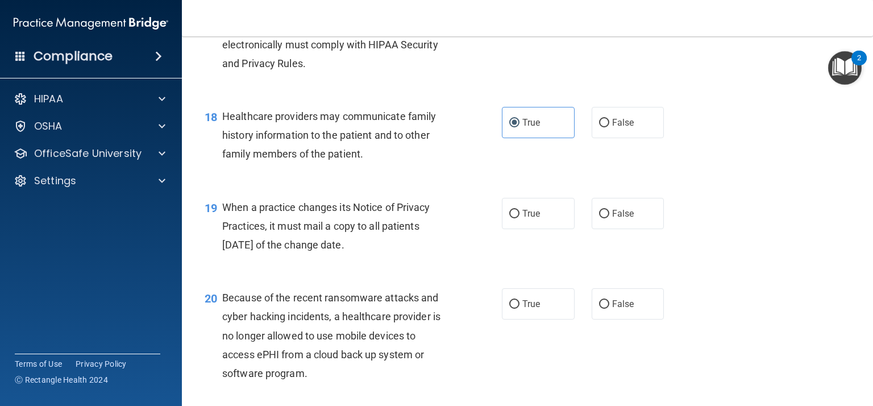
drag, startPoint x: 390, startPoint y: 250, endPoint x: 220, endPoint y: 205, distance: 175.3
click at [220, 205] on div "19 When a practice changes its Notice of Privacy Practices, it must mail a copy…" at bounding box center [352, 229] width 331 height 62
click at [625, 226] on label "False" at bounding box center [627, 213] width 73 height 31
click at [609, 218] on input "False" at bounding box center [604, 214] width 10 height 9
radio input "true"
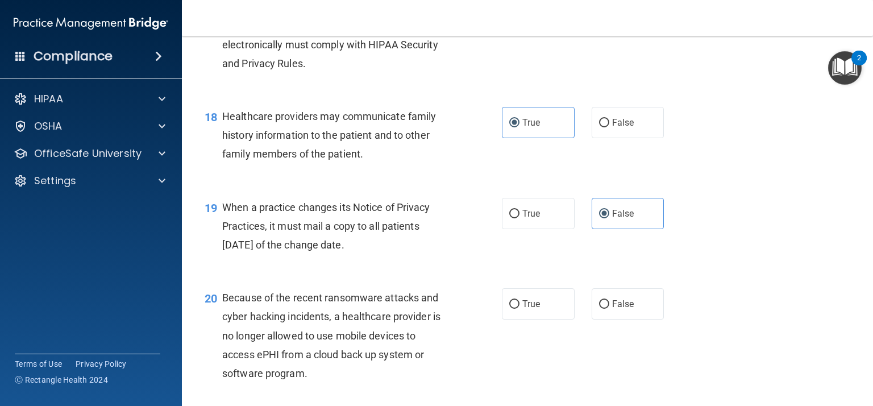
click at [800, 316] on div "20 Because of the recent ransomware attacks and cyber hacking incidents, a heal…" at bounding box center [527, 338] width 662 height 128
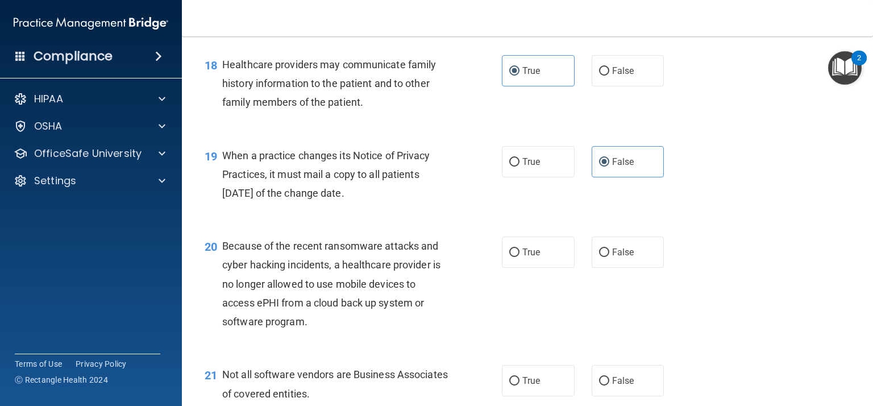
scroll to position [1791, 0]
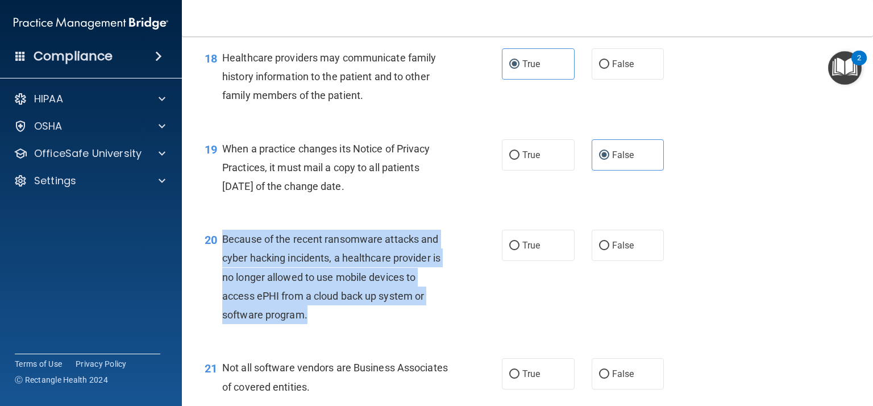
drag, startPoint x: 327, startPoint y: 314, endPoint x: 223, endPoint y: 240, distance: 128.0
click at [223, 240] on div "Because of the recent ransomware attacks and cyber hacking incidents, a healthc…" at bounding box center [340, 276] width 236 height 94
click at [607, 242] on input "False" at bounding box center [604, 245] width 10 height 9
radio input "true"
click at [712, 282] on div "20 Because of the recent ransomware attacks and cyber hacking incidents, a heal…" at bounding box center [527, 279] width 662 height 128
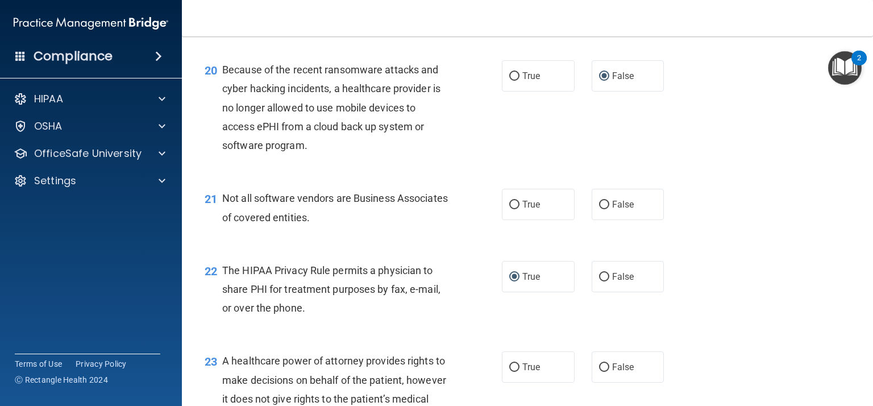
scroll to position [1962, 0]
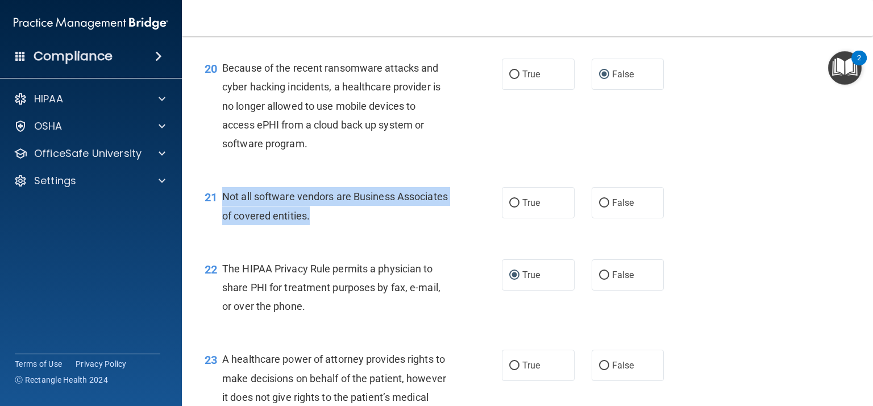
drag, startPoint x: 378, startPoint y: 218, endPoint x: 223, endPoint y: 197, distance: 157.0
click at [223, 197] on div "Not all software vendors are Business Associates of covered entities." at bounding box center [340, 205] width 236 height 37
click at [561, 207] on label "True" at bounding box center [538, 202] width 73 height 31
click at [519, 207] on input "True" at bounding box center [514, 203] width 10 height 9
radio input "true"
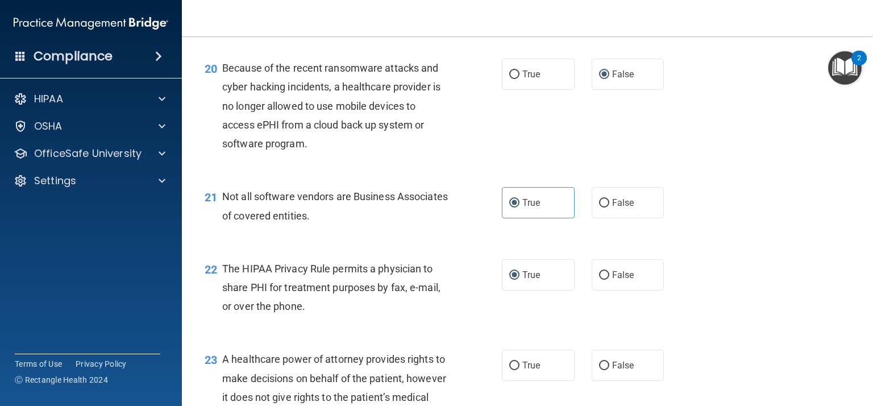
click at [774, 272] on div "22 The HIPAA Privacy Rule permits a physician to share PHI for treatment purpos…" at bounding box center [527, 290] width 662 height 91
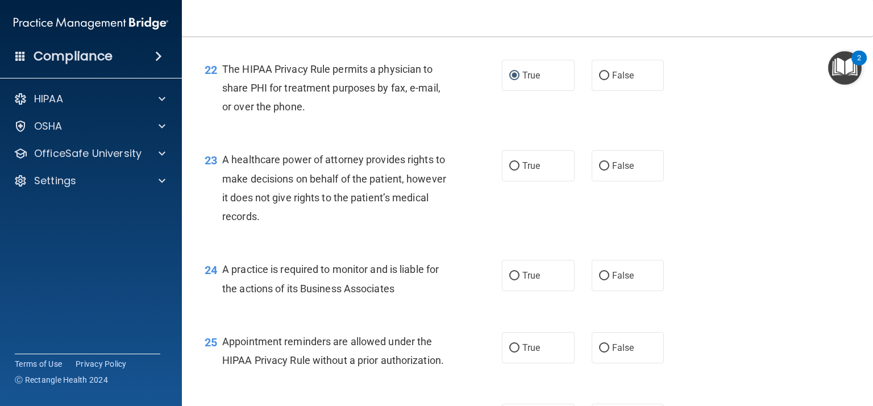
scroll to position [2163, 0]
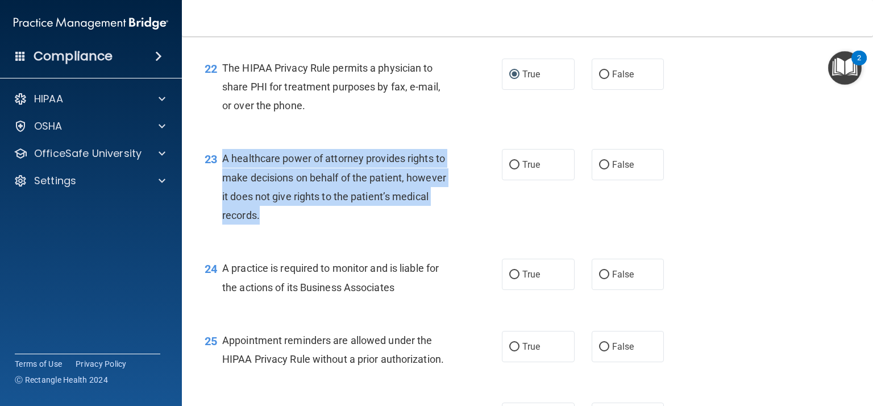
drag, startPoint x: 295, startPoint y: 217, endPoint x: 221, endPoint y: 161, distance: 93.3
click at [221, 161] on div "23 A healthcare power of attorney provides rights to make decisions on behalf o…" at bounding box center [352, 189] width 331 height 81
click at [648, 160] on label "False" at bounding box center [627, 164] width 73 height 31
click at [609, 161] on input "False" at bounding box center [604, 165] width 10 height 9
radio input "true"
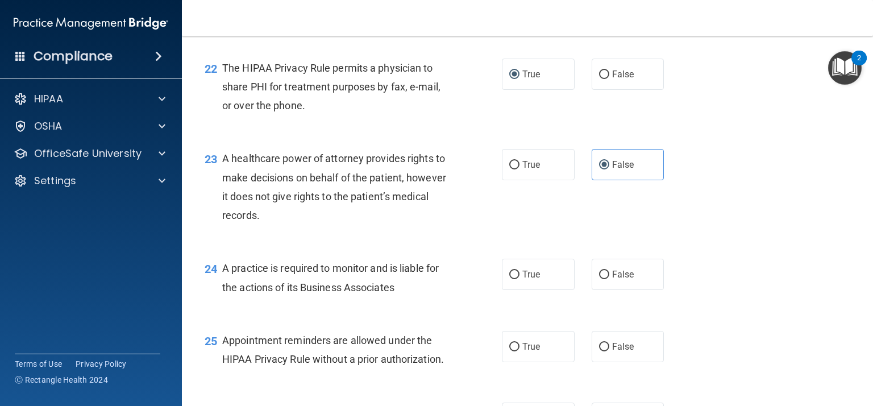
click at [794, 268] on div "24 A practice is required to monitor and is liable for the actions of its Busin…" at bounding box center [527, 280] width 662 height 72
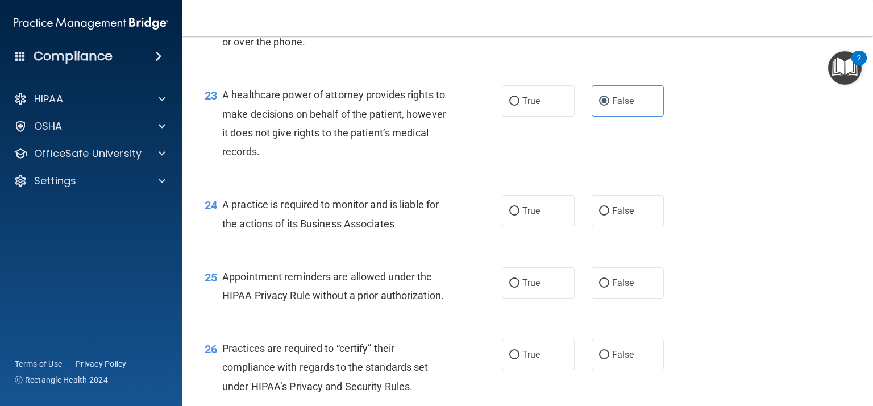
scroll to position [2227, 0]
click at [542, 233] on div "24 A practice is required to monitor and is liable for the actions of its Busin…" at bounding box center [527, 216] width 662 height 72
click at [542, 226] on div "24 A practice is required to monitor and is liable for the actions of its Busin…" at bounding box center [527, 216] width 662 height 72
click at [544, 218] on label "True" at bounding box center [538, 209] width 73 height 31
click at [519, 215] on input "True" at bounding box center [514, 210] width 10 height 9
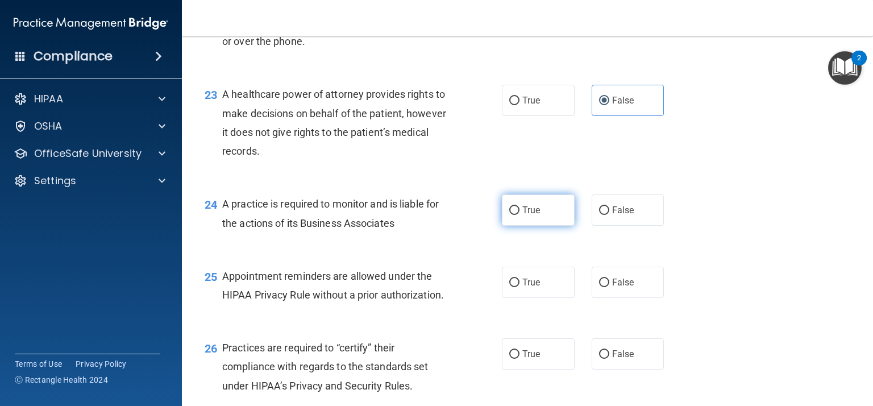
radio input "true"
click at [473, 240] on div "24 A practice is required to monitor and is liable for the actions of its Busin…" at bounding box center [527, 216] width 662 height 72
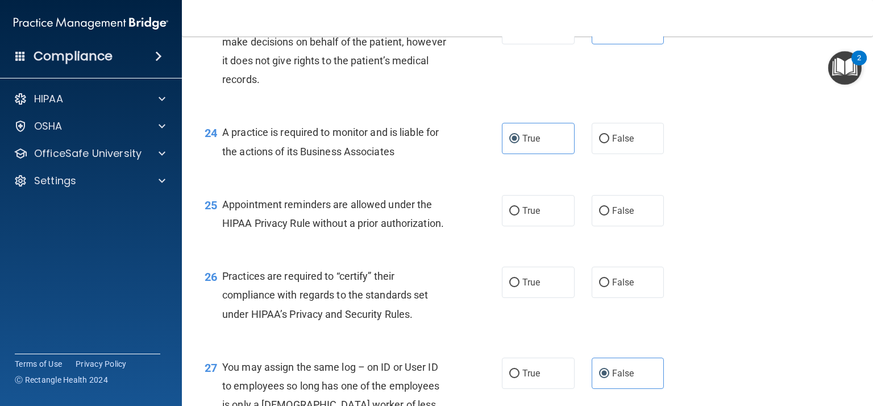
scroll to position [2322, 0]
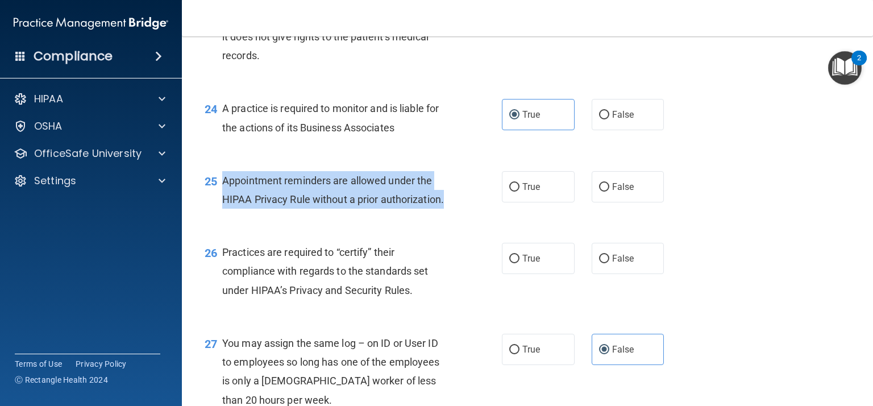
drag, startPoint x: 457, startPoint y: 204, endPoint x: 216, endPoint y: 179, distance: 241.6
click at [216, 179] on div "25 Appointment reminders are allowed under the HIPAA Privacy Rule without a pri…" at bounding box center [352, 192] width 331 height 43
click at [528, 181] on span "True" at bounding box center [531, 186] width 18 height 11
click at [519, 183] on input "True" at bounding box center [514, 187] width 10 height 9
radio input "true"
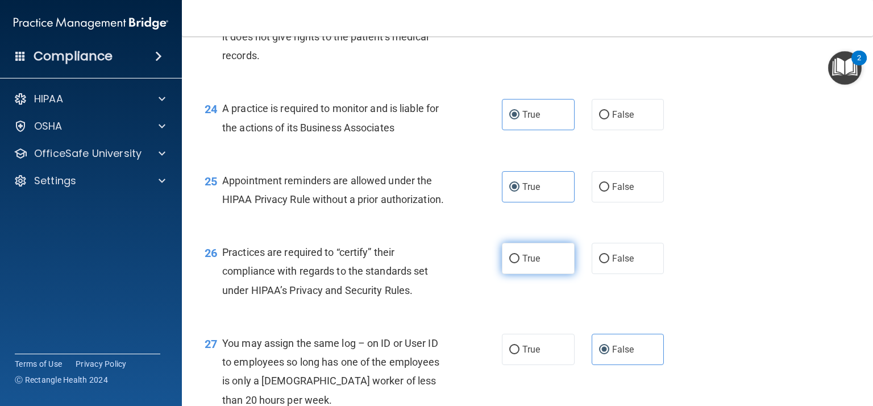
click at [532, 264] on label "True" at bounding box center [538, 258] width 73 height 31
click at [519, 263] on input "True" at bounding box center [514, 258] width 10 height 9
radio input "true"
click at [423, 291] on div "Practices are required to “certify” their compliance with regards to the standa…" at bounding box center [340, 271] width 236 height 57
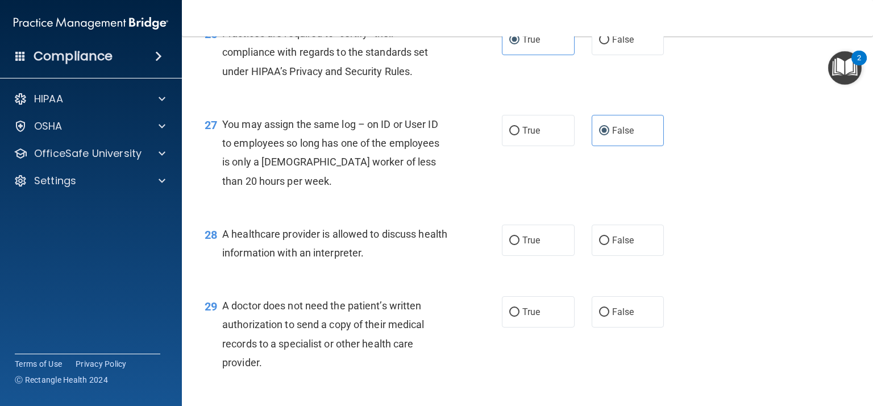
scroll to position [2543, 0]
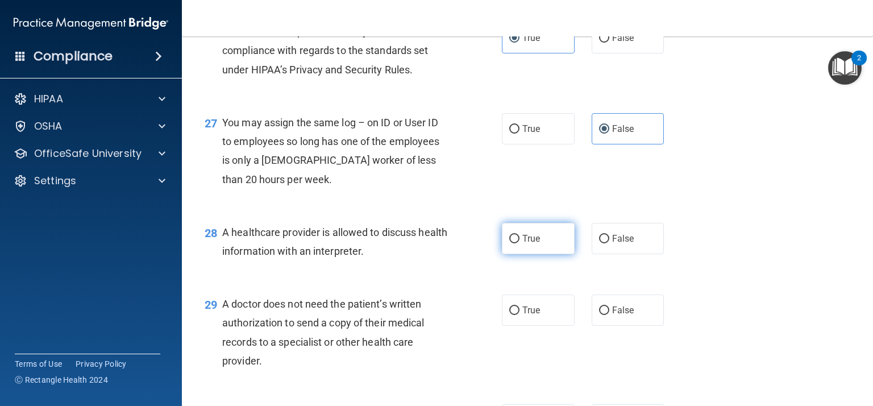
click at [516, 236] on input "True" at bounding box center [514, 239] width 10 height 9
radio input "true"
click at [368, 281] on div "29 A doctor does not need the patient’s written authorization to send a copy of…" at bounding box center [527, 335] width 662 height 110
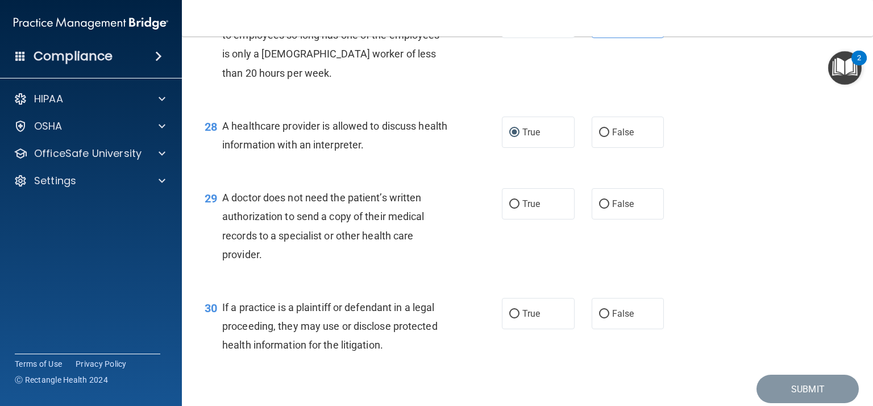
scroll to position [2658, 0]
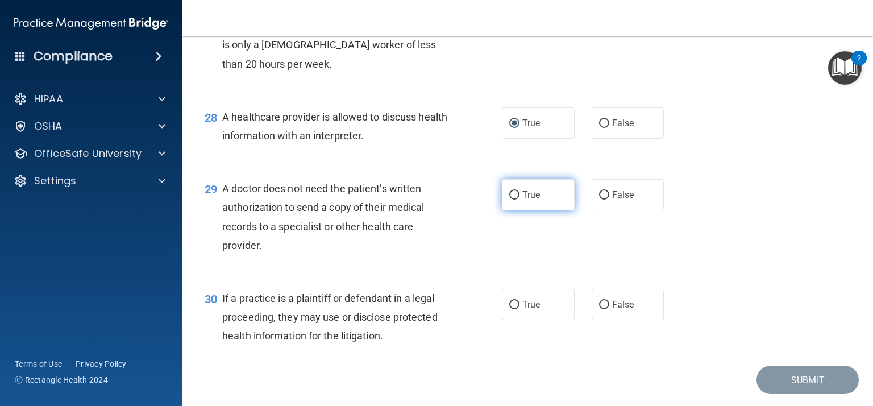
click at [541, 187] on label "True" at bounding box center [538, 194] width 73 height 31
click at [519, 191] on input "True" at bounding box center [514, 195] width 10 height 9
radio input "true"
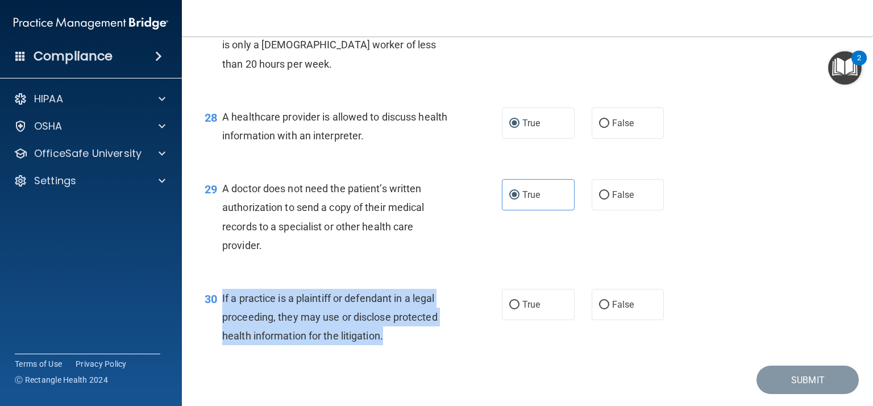
drag, startPoint x: 391, startPoint y: 339, endPoint x: 218, endPoint y: 303, distance: 176.8
click at [218, 303] on div "30 If a practice is a plaintiff or defendant in a legal proceeding, they may us…" at bounding box center [352, 320] width 331 height 62
click at [545, 296] on label "True" at bounding box center [538, 304] width 73 height 31
click at [519, 301] on input "True" at bounding box center [514, 305] width 10 height 9
radio input "true"
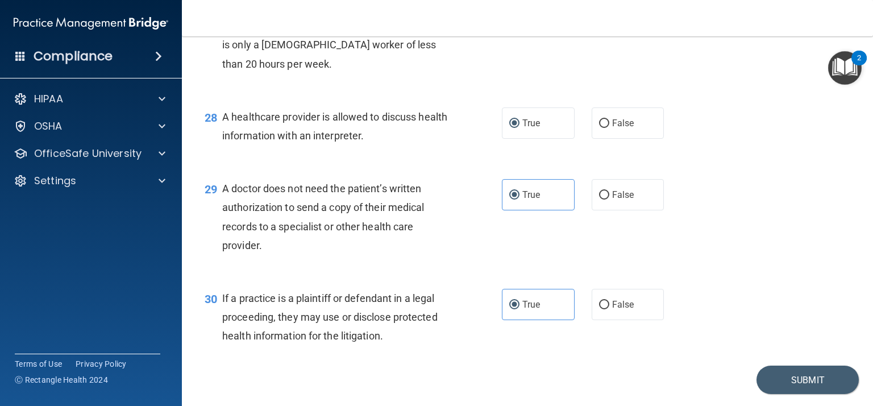
scroll to position [2692, 0]
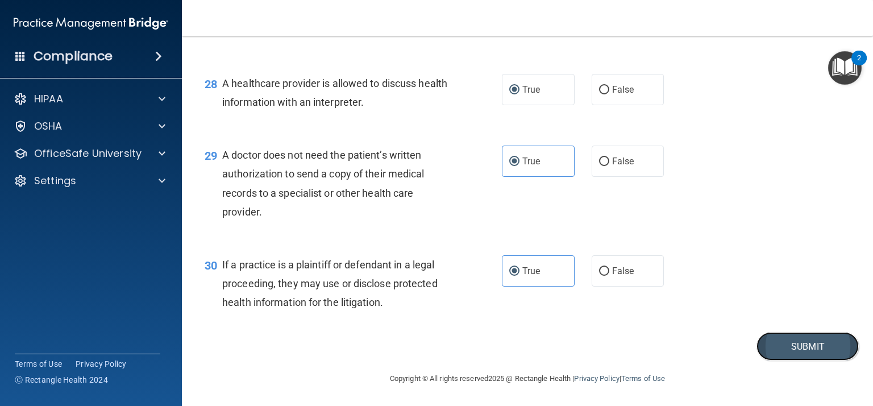
click at [817, 347] on button "Submit" at bounding box center [807, 346] width 102 height 29
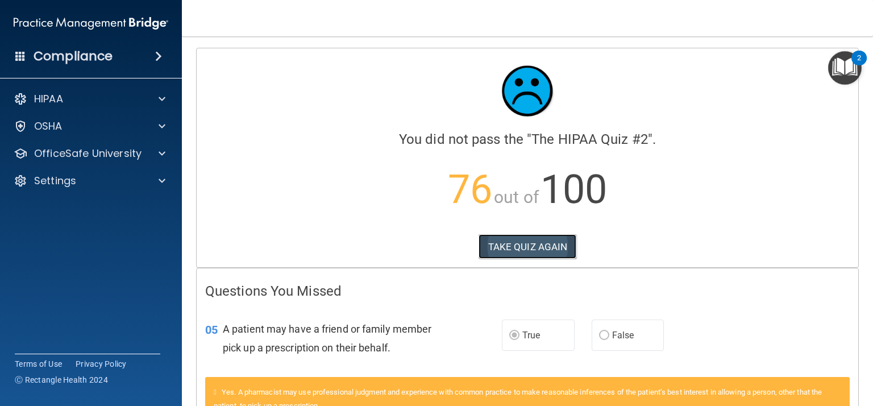
click at [554, 257] on button "TAKE QUIZ AGAIN" at bounding box center [527, 246] width 98 height 25
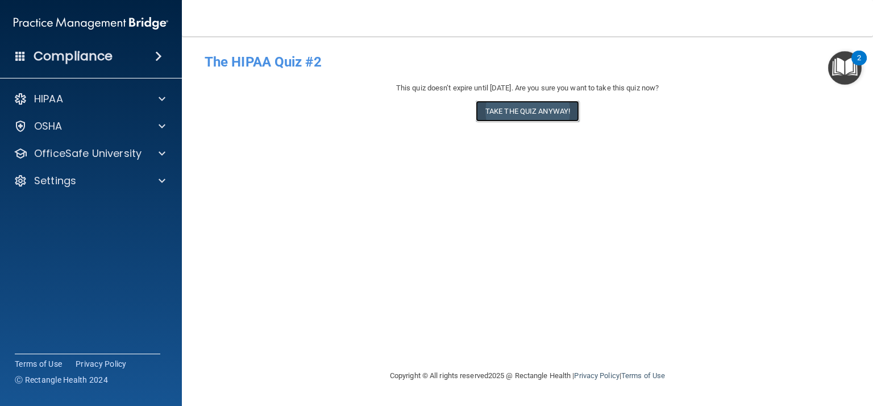
click at [555, 118] on button "Take the quiz anyway!" at bounding box center [526, 111] width 103 height 21
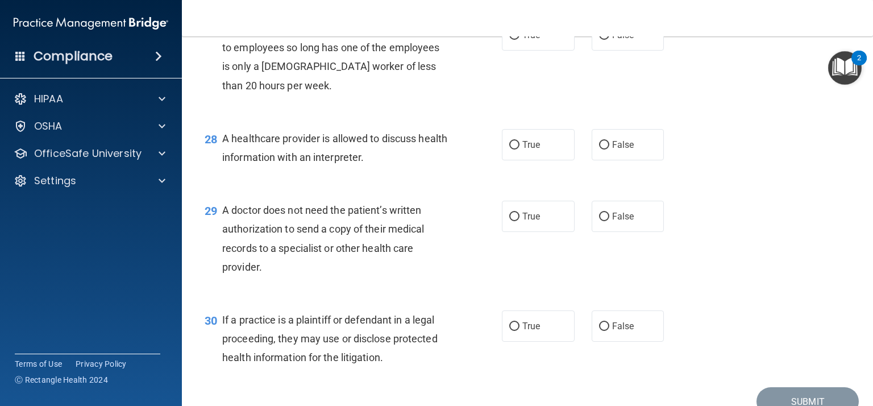
scroll to position [2635, 0]
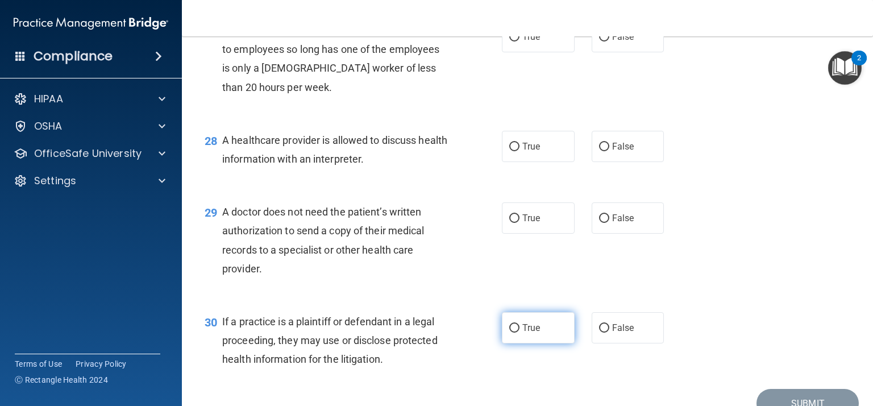
click at [524, 332] on span "True" at bounding box center [531, 327] width 18 height 11
click at [519, 332] on input "True" at bounding box center [514, 328] width 10 height 9
radio input "true"
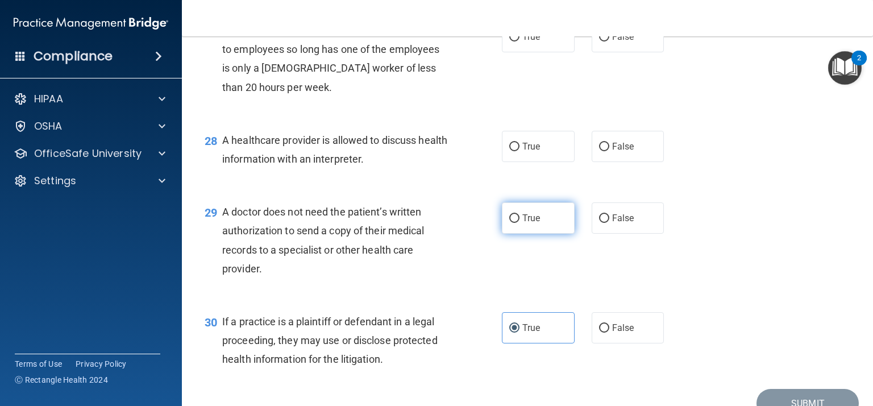
click at [507, 220] on label "True" at bounding box center [538, 217] width 73 height 31
click at [509, 220] on input "True" at bounding box center [514, 218] width 10 height 9
radio input "true"
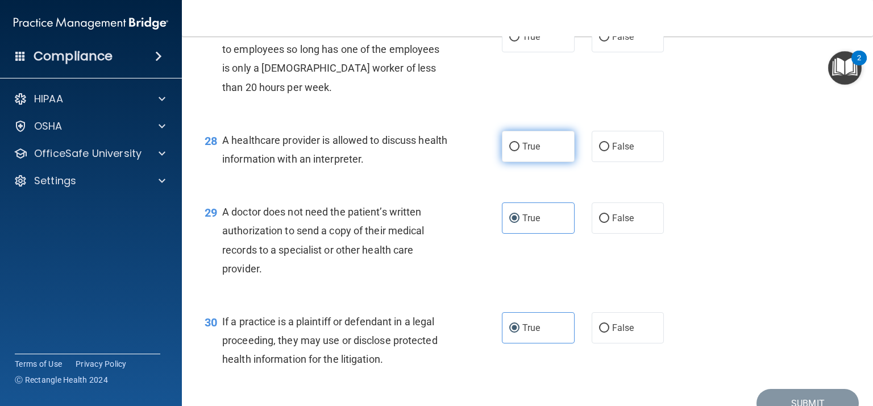
click at [511, 145] on input "True" at bounding box center [514, 147] width 10 height 9
radio input "true"
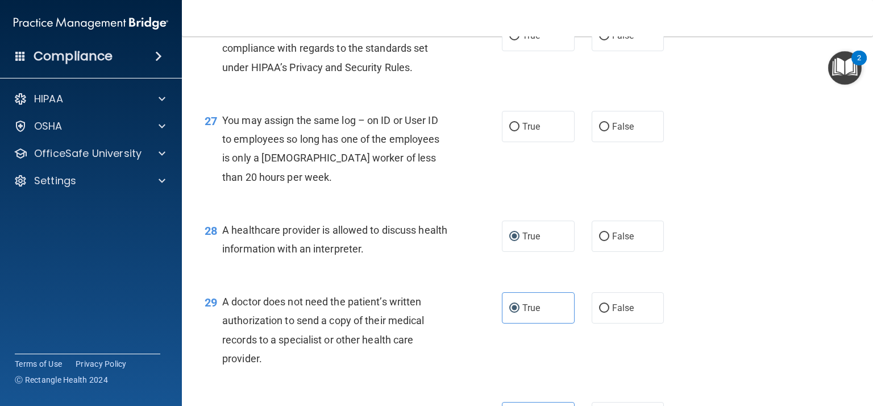
scroll to position [2544, 0]
click at [627, 128] on span "False" at bounding box center [623, 127] width 22 height 11
click at [609, 128] on input "False" at bounding box center [604, 128] width 10 height 9
radio input "true"
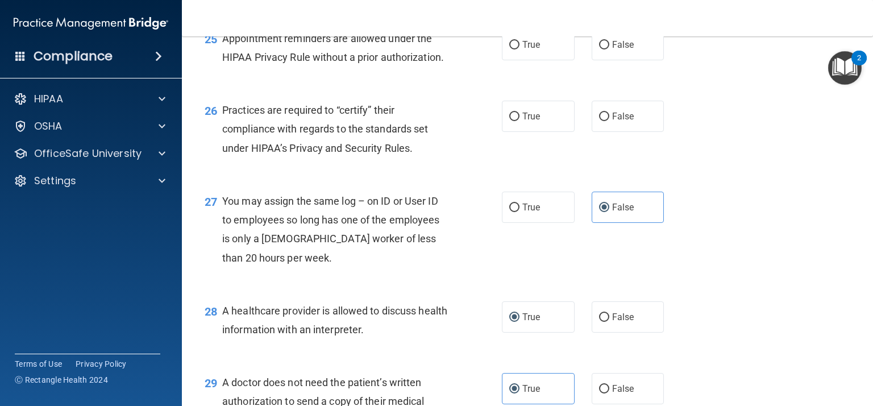
scroll to position [2464, 0]
click at [549, 125] on label "True" at bounding box center [538, 116] width 73 height 31
click at [519, 122] on input "True" at bounding box center [514, 117] width 10 height 9
radio input "true"
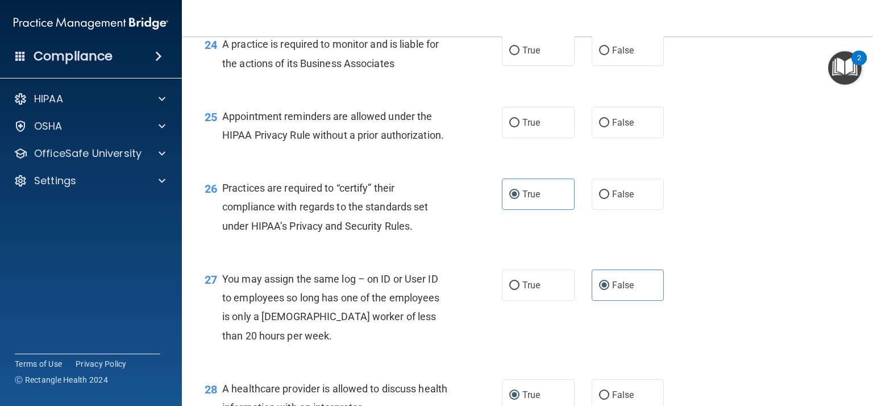
scroll to position [2385, 0]
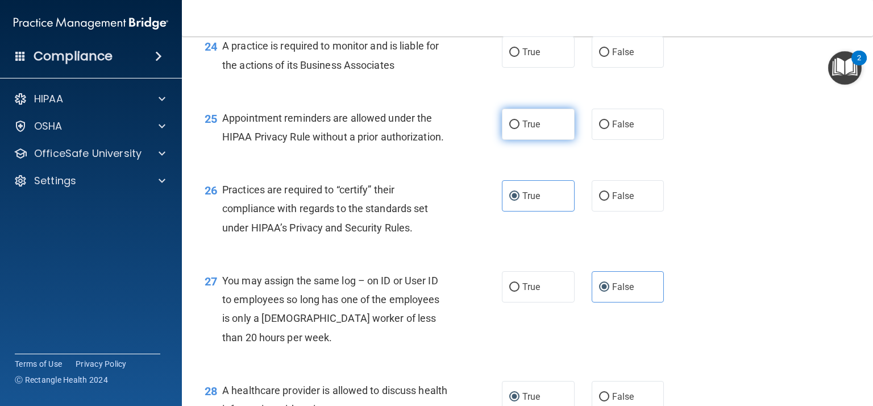
click at [557, 132] on label "True" at bounding box center [538, 124] width 73 height 31
click at [519, 129] on input "True" at bounding box center [514, 124] width 10 height 9
radio input "true"
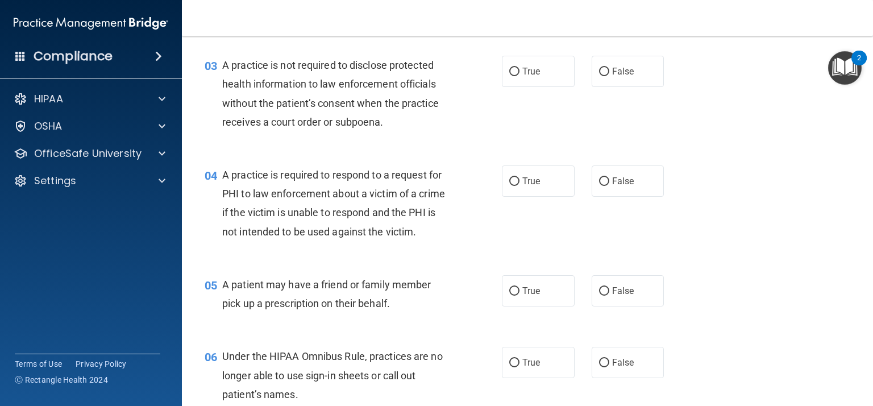
scroll to position [255, 0]
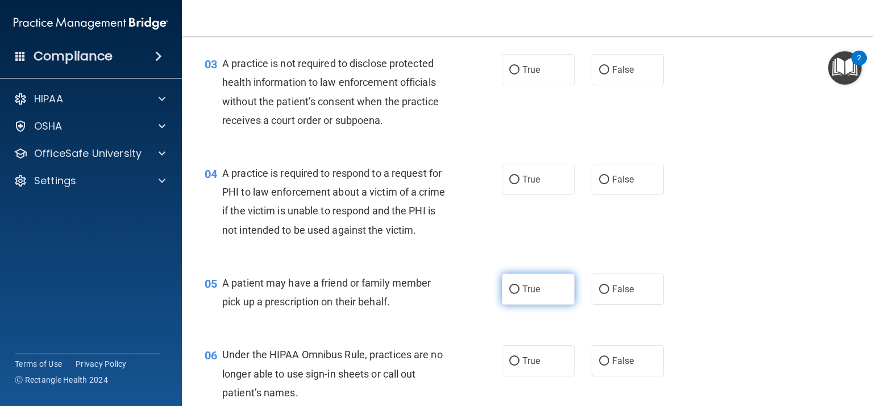
click at [525, 289] on span "True" at bounding box center [531, 288] width 18 height 11
click at [519, 289] on input "True" at bounding box center [514, 289] width 10 height 9
radio input "true"
click at [733, 296] on div "05 A patient may have a friend or family member pick up a prescription on their…" at bounding box center [527, 295] width 662 height 72
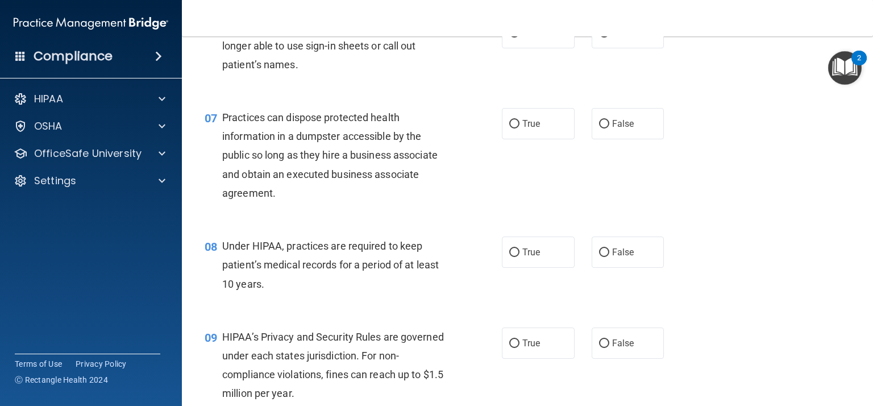
scroll to position [586, 0]
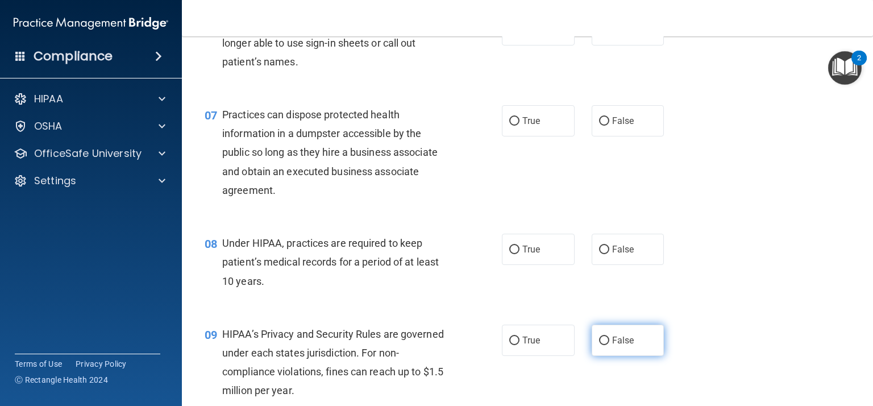
click at [631, 340] on span "False" at bounding box center [623, 340] width 22 height 11
click at [609, 340] on input "False" at bounding box center [604, 340] width 10 height 9
radio input "true"
click at [781, 326] on div "09 HIPAA’s Privacy and Security Rules are governed under each states jurisdicti…" at bounding box center [527, 365] width 662 height 110
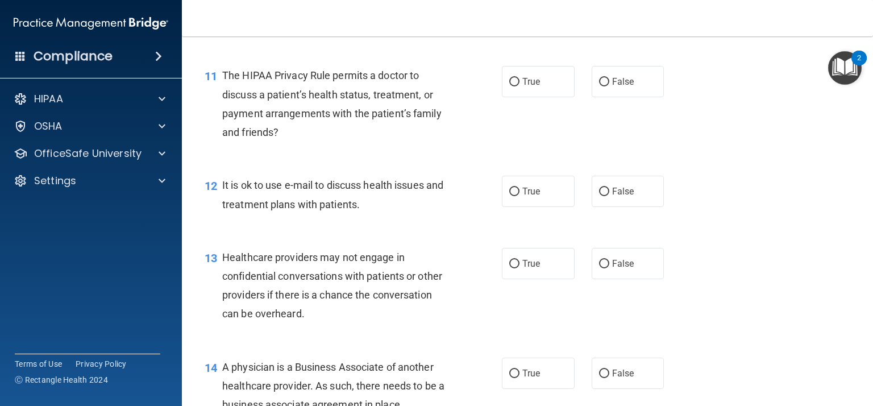
scroll to position [1063, 0]
click at [633, 270] on label "False" at bounding box center [627, 262] width 73 height 31
click at [609, 268] on input "False" at bounding box center [604, 263] width 10 height 9
radio input "true"
click at [520, 196] on label "True" at bounding box center [538, 190] width 73 height 31
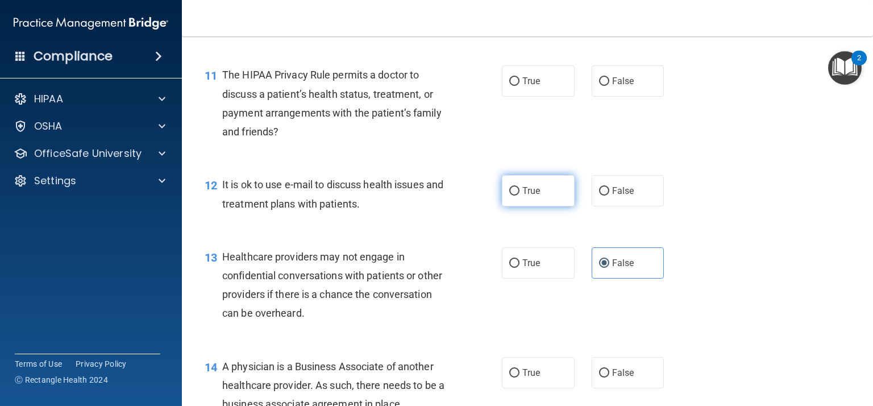
click at [519, 195] on input "True" at bounding box center [514, 191] width 10 height 9
radio input "true"
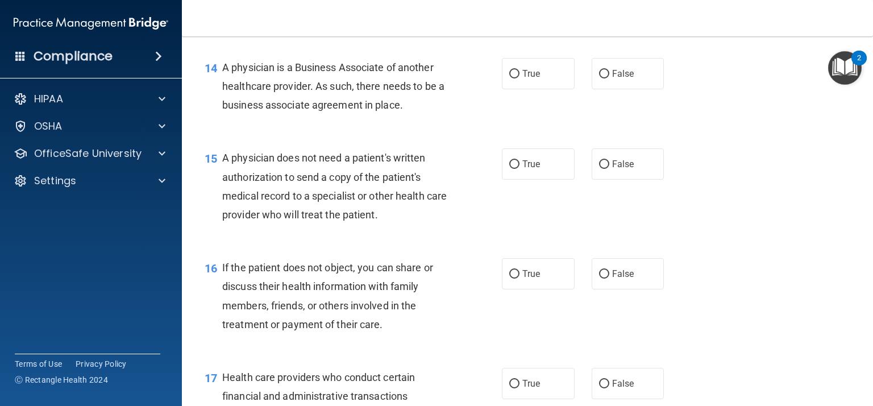
scroll to position [1333, 0]
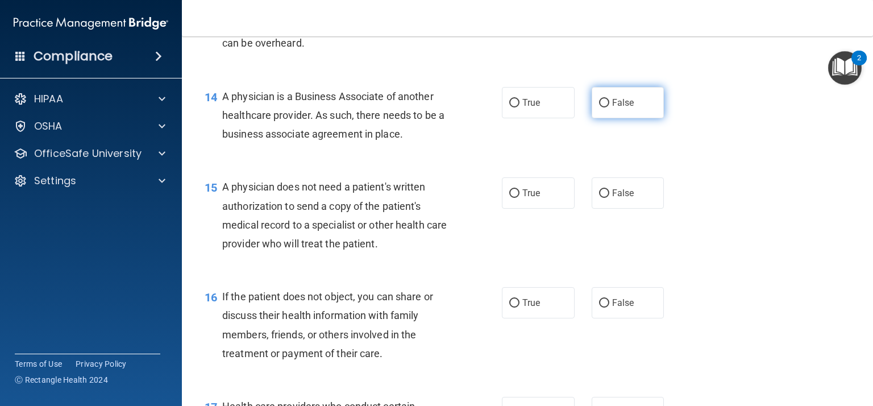
click at [619, 114] on label "False" at bounding box center [627, 102] width 73 height 31
click at [609, 107] on input "False" at bounding box center [604, 103] width 10 height 9
radio input "true"
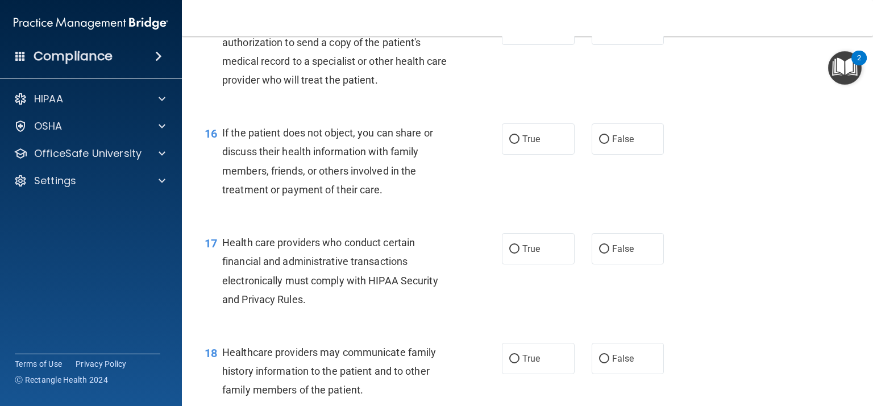
scroll to position [1497, 0]
click at [608, 350] on label "False" at bounding box center [627, 357] width 73 height 31
click at [608, 354] on input "False" at bounding box center [604, 358] width 10 height 9
radio input "true"
click at [683, 316] on div "17 Health care providers who conduct certain financial and administrative trans…" at bounding box center [527, 273] width 662 height 110
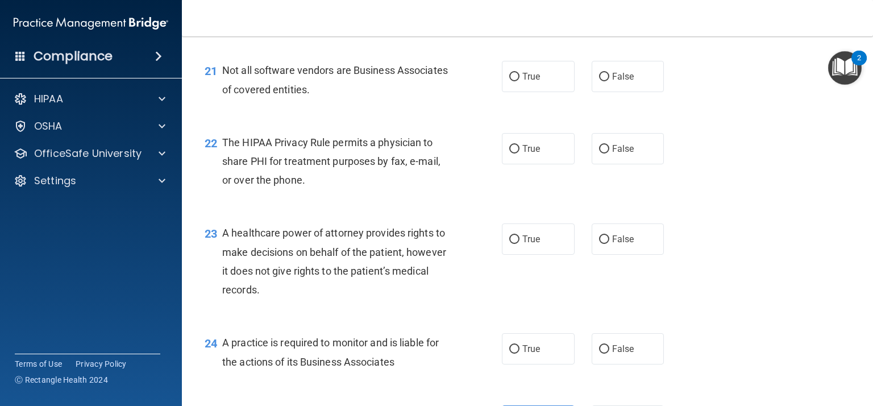
scroll to position [2090, 0]
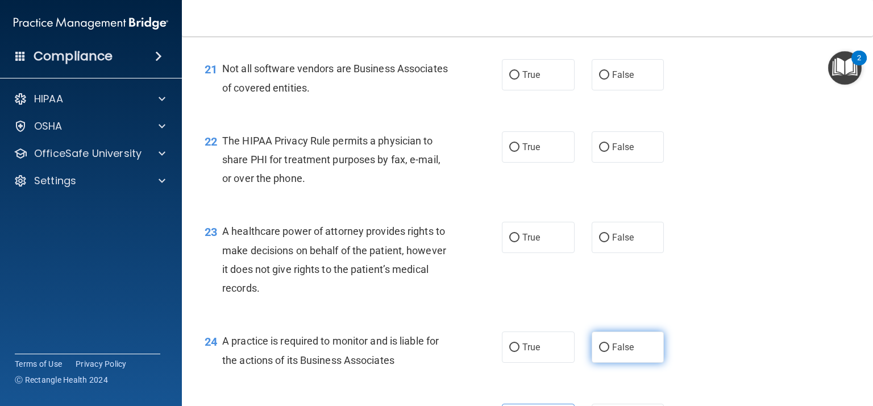
click at [631, 348] on span "False" at bounding box center [623, 346] width 22 height 11
click at [609, 348] on input "False" at bounding box center [604, 347] width 10 height 9
radio input "true"
click at [510, 148] on input "True" at bounding box center [514, 147] width 10 height 9
radio input "true"
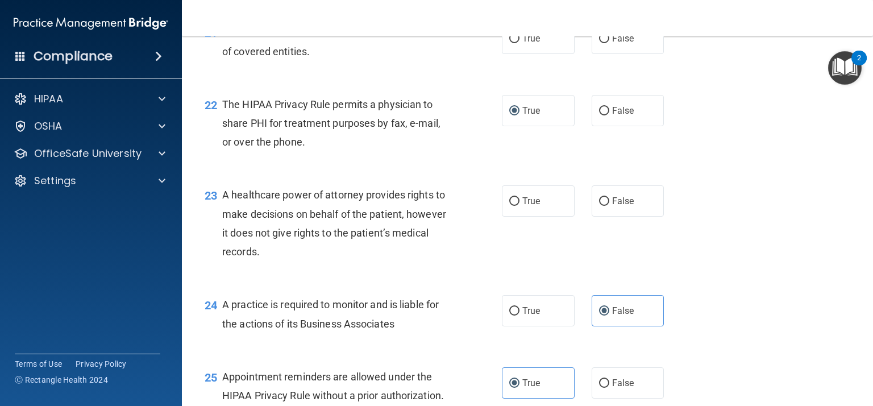
scroll to position [2123, 0]
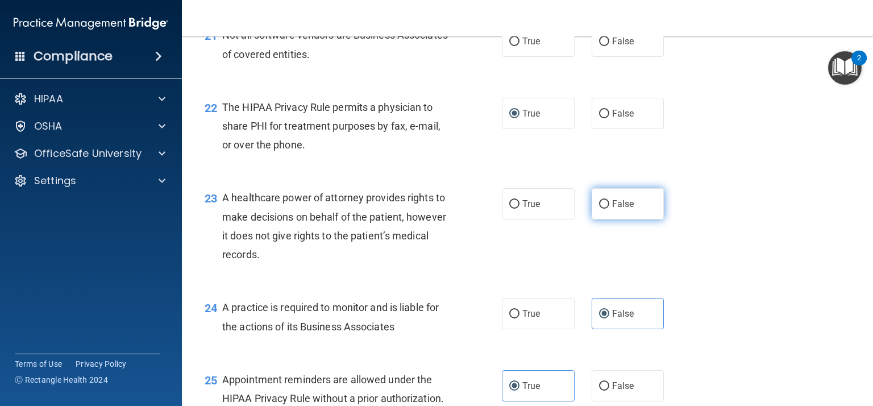
click at [599, 206] on input "False" at bounding box center [604, 204] width 10 height 9
radio input "true"
click at [782, 243] on div "23 A healthcare power of attorney provides rights to make decisions on behalf o…" at bounding box center [527, 229] width 662 height 110
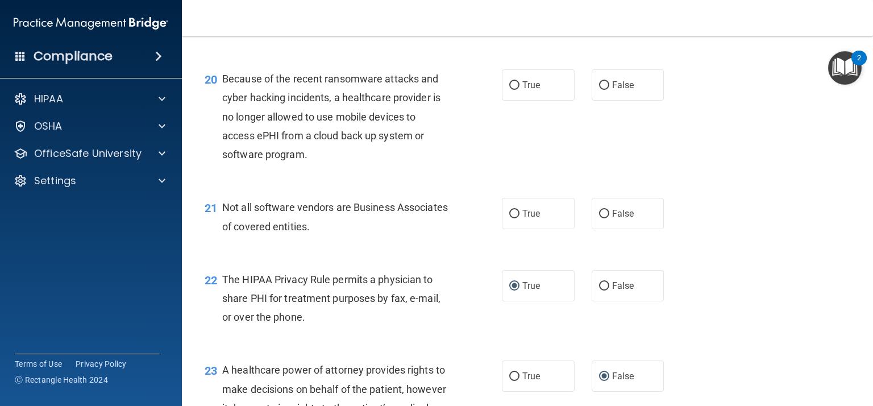
scroll to position [1950, 0]
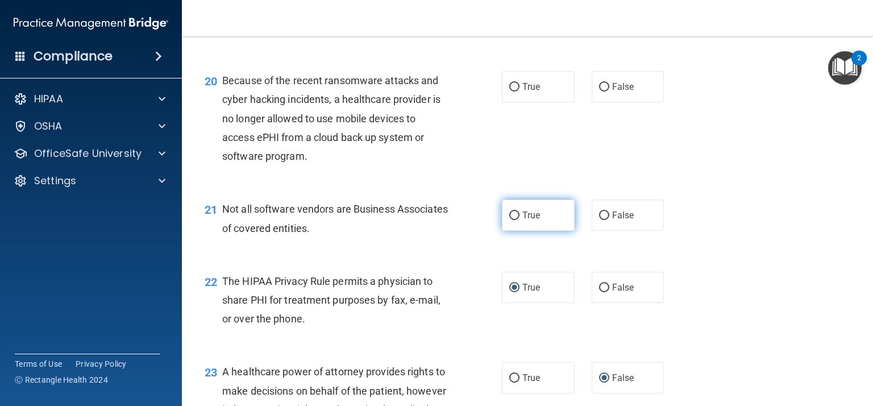
click at [540, 222] on label "True" at bounding box center [538, 214] width 73 height 31
click at [519, 220] on input "True" at bounding box center [514, 215] width 10 height 9
radio input "true"
click at [784, 215] on div "21 Not all software vendors are Business Associates of covered entities. True F…" at bounding box center [527, 221] width 662 height 72
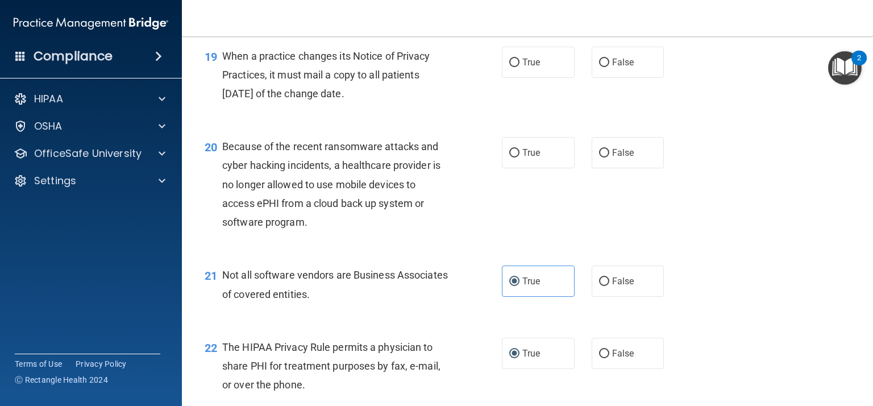
scroll to position [1880, 0]
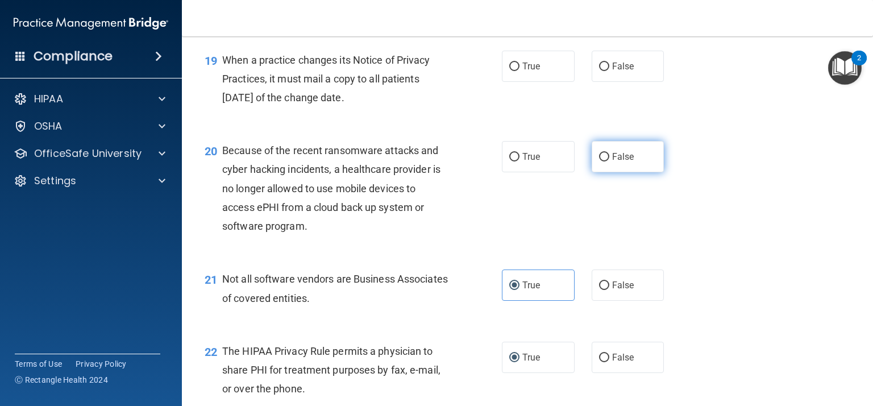
click at [628, 155] on span "False" at bounding box center [623, 156] width 22 height 11
click at [609, 155] on input "False" at bounding box center [604, 157] width 10 height 9
radio input "true"
click at [756, 209] on div "20 Because of the recent ransomware attacks and cyber hacking incidents, a heal…" at bounding box center [527, 191] width 662 height 128
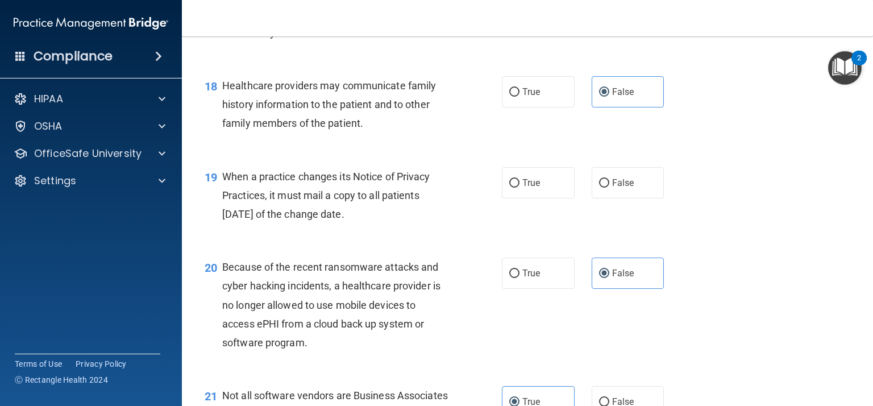
scroll to position [1762, 0]
click at [633, 188] on span "False" at bounding box center [623, 183] width 22 height 11
click at [609, 188] on input "False" at bounding box center [604, 184] width 10 height 9
radio input "true"
click at [687, 206] on div "19 When a practice changes its Notice of Privacy Practices, it must mail a copy…" at bounding box center [527, 199] width 662 height 91
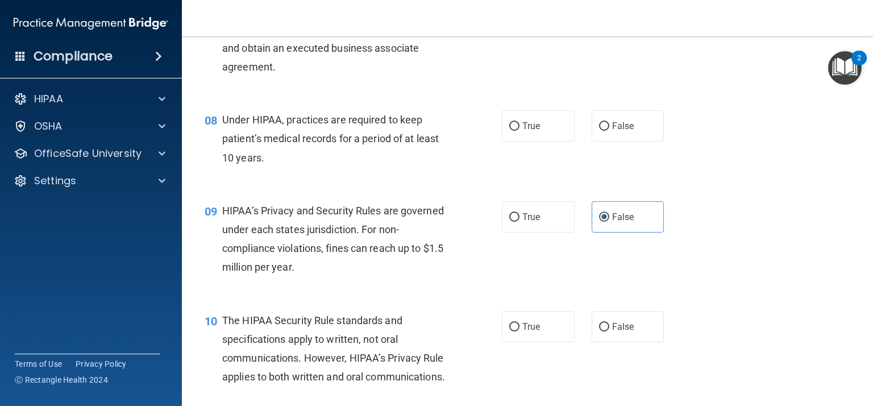
scroll to position [706, 0]
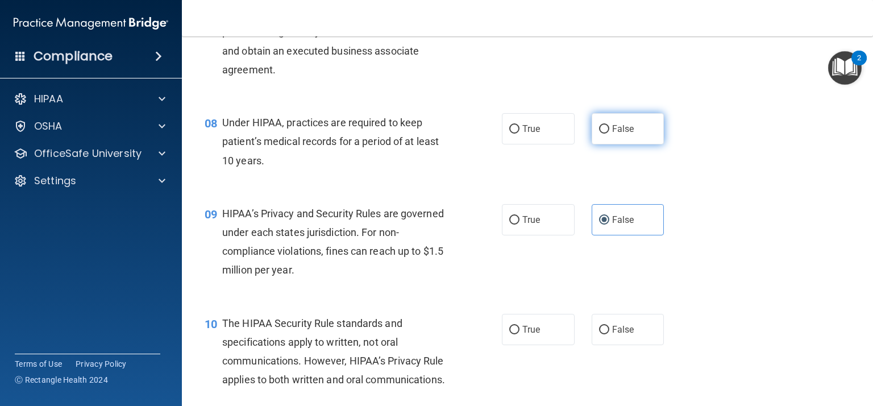
click at [613, 135] on label "False" at bounding box center [627, 128] width 73 height 31
click at [609, 133] on input "False" at bounding box center [604, 129] width 10 height 9
radio input "true"
click at [700, 188] on div "08 Under HIPAA, practices are required to keep patient’s medical records for a …" at bounding box center [527, 144] width 662 height 91
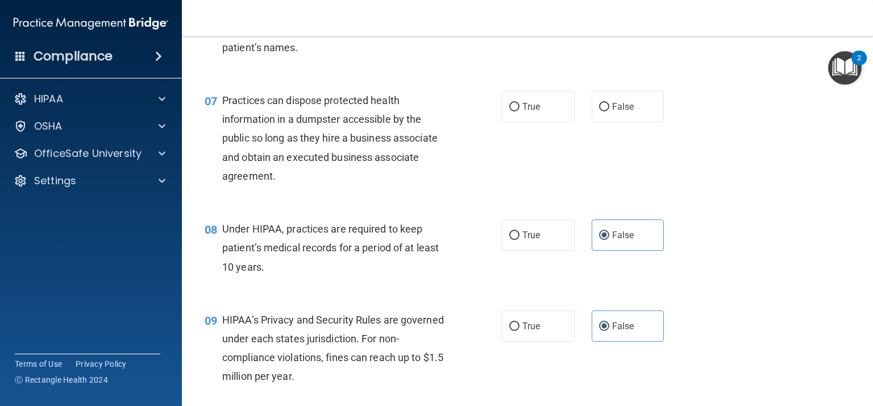
scroll to position [600, 0]
click at [629, 93] on label "False" at bounding box center [627, 106] width 73 height 31
click at [609, 103] on input "False" at bounding box center [604, 107] width 10 height 9
radio input "true"
click at [763, 178] on div "07 Practices can dispose protected health information in a dumpster accessible …" at bounding box center [527, 141] width 662 height 128
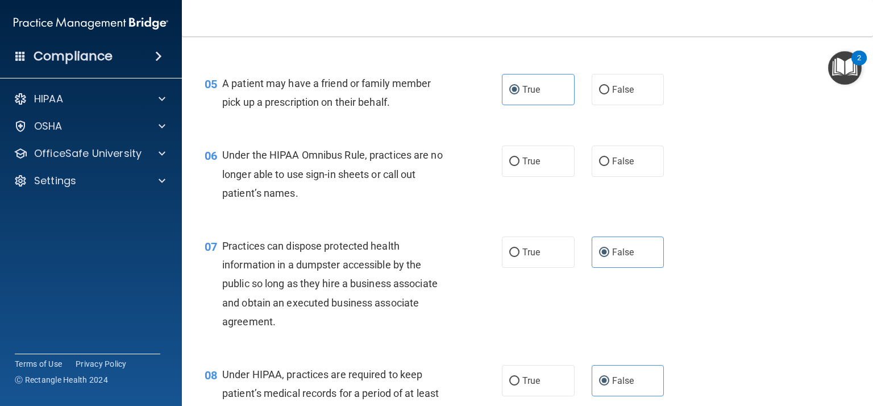
scroll to position [452, 0]
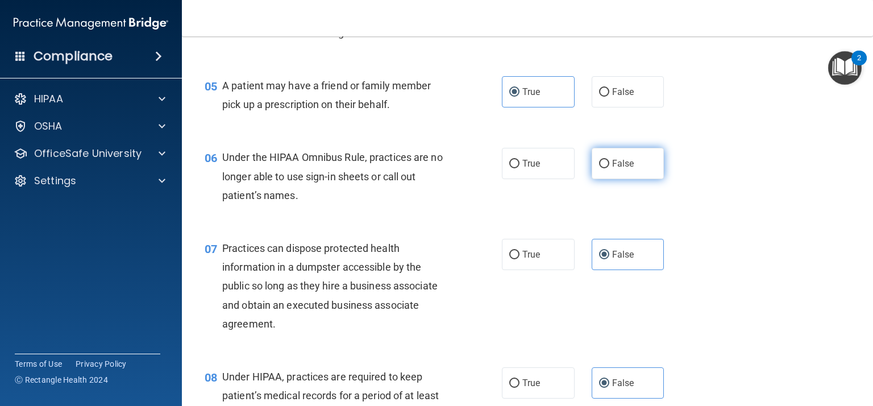
click at [606, 168] on label "False" at bounding box center [627, 163] width 73 height 31
click at [606, 168] on input "False" at bounding box center [604, 164] width 10 height 9
radio input "true"
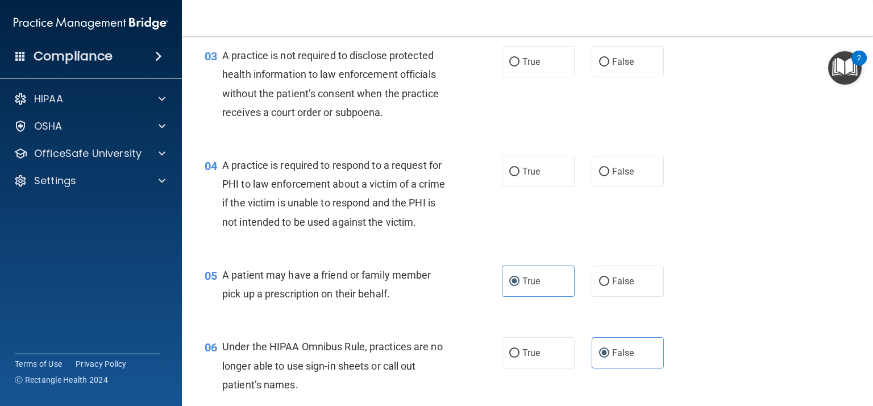
scroll to position [187, 0]
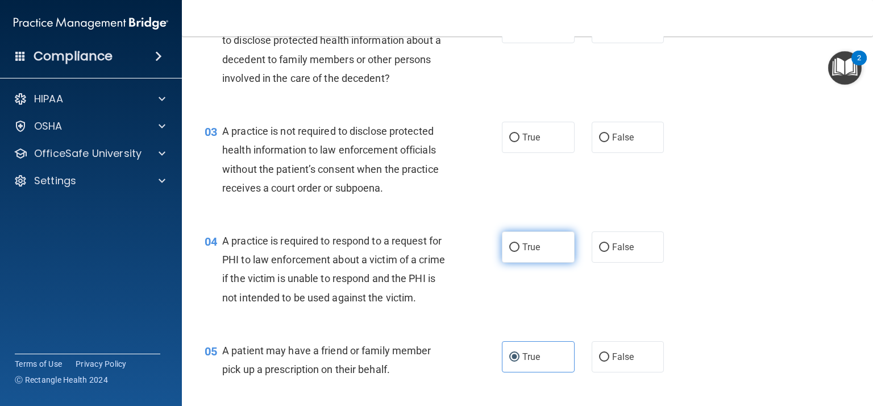
click at [550, 254] on label "True" at bounding box center [538, 246] width 73 height 31
click at [519, 252] on input "True" at bounding box center [514, 247] width 10 height 9
radio input "true"
click at [750, 259] on div "04 A practice is required to respond to a request for PHI to law enforcement ab…" at bounding box center [527, 272] width 662 height 110
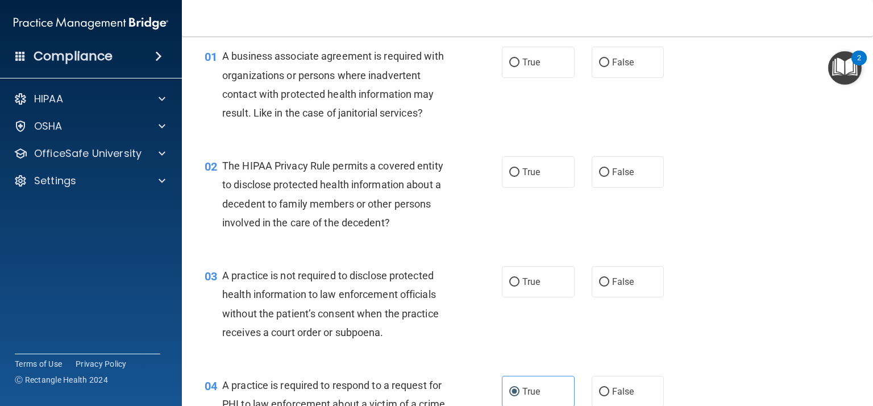
scroll to position [43, 0]
click at [603, 288] on label "False" at bounding box center [627, 281] width 73 height 31
click at [603, 287] on input "False" at bounding box center [604, 282] width 10 height 9
radio input "true"
click at [769, 289] on div "03 A practice is not required to disclose protected health information to law e…" at bounding box center [527, 307] width 662 height 110
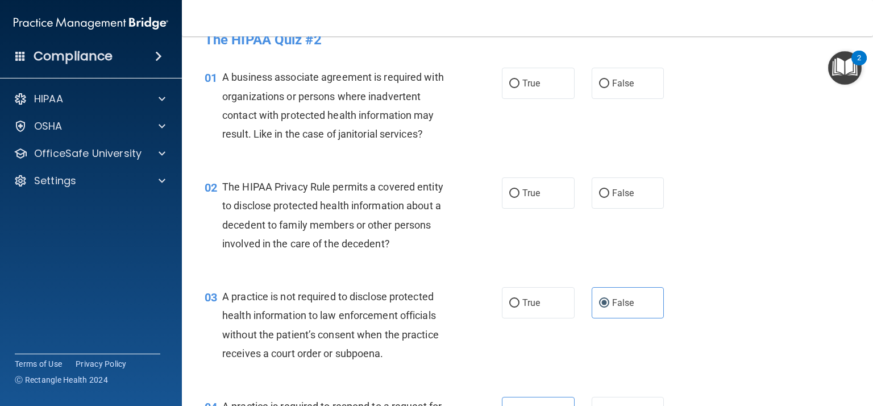
scroll to position [20, 0]
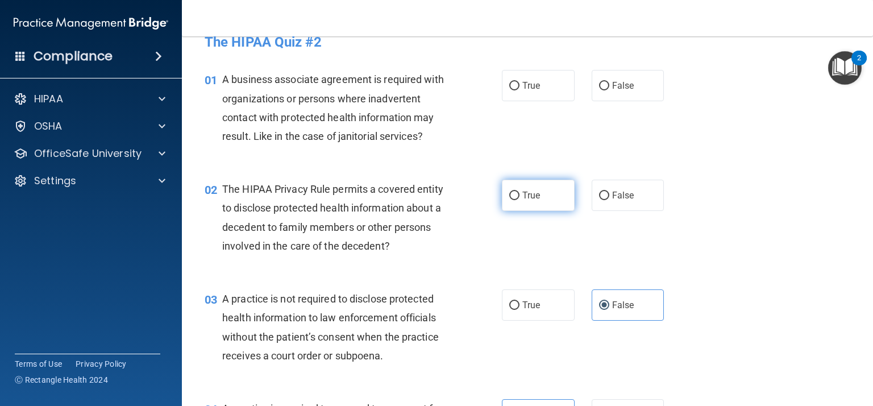
click at [546, 203] on label "True" at bounding box center [538, 195] width 73 height 31
click at [519, 200] on input "True" at bounding box center [514, 195] width 10 height 9
radio input "true"
click at [595, 81] on label "False" at bounding box center [627, 85] width 73 height 31
click at [599, 82] on input "False" at bounding box center [604, 86] width 10 height 9
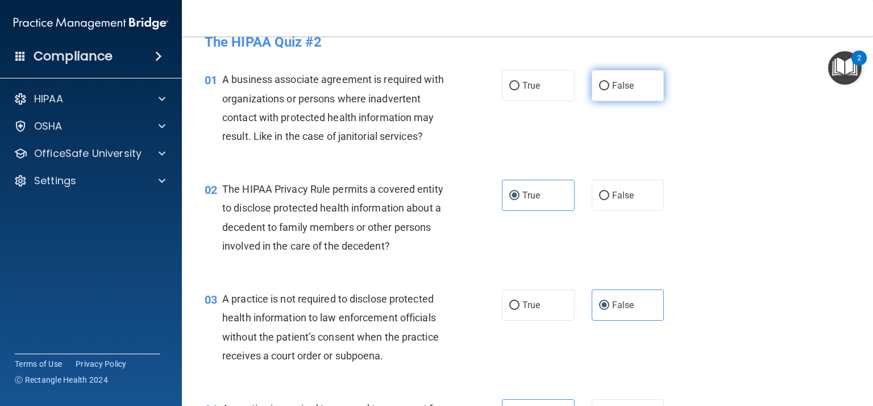
radio input "true"
click at [798, 205] on div "02 The HIPAA Privacy Rule permits a covered entity to disclose protected health…" at bounding box center [527, 220] width 662 height 110
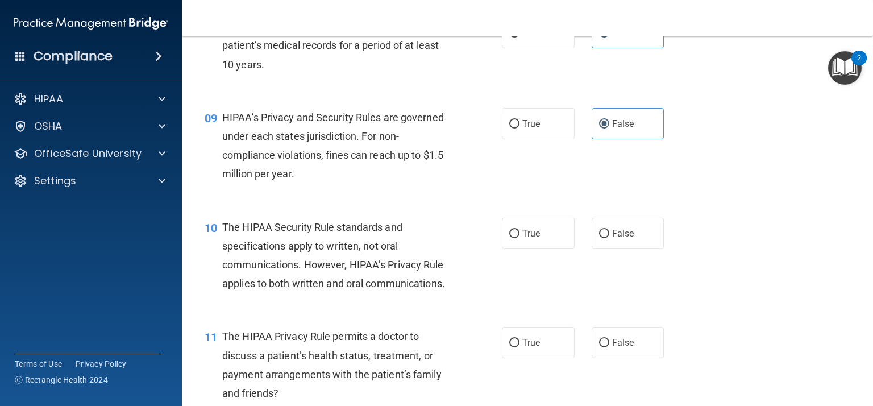
scroll to position [805, 0]
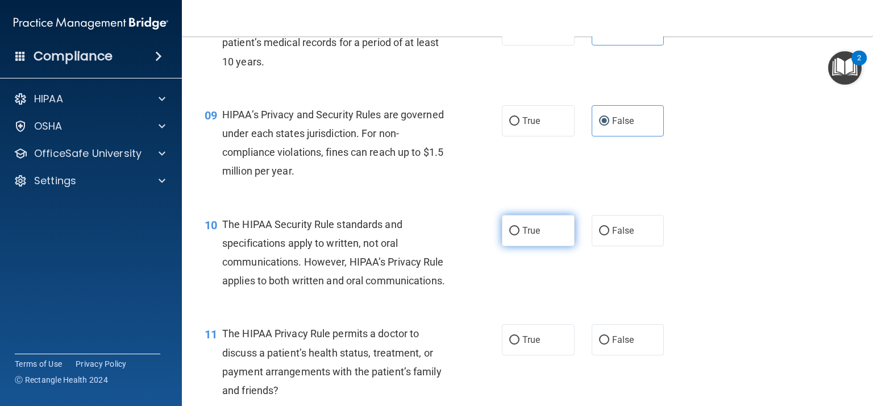
click at [525, 235] on span "True" at bounding box center [531, 230] width 18 height 11
click at [519, 235] on input "True" at bounding box center [514, 231] width 10 height 9
radio input "true"
click at [777, 244] on div "10 The HIPAA Security Rule standards and specifications apply to written, not o…" at bounding box center [527, 256] width 662 height 110
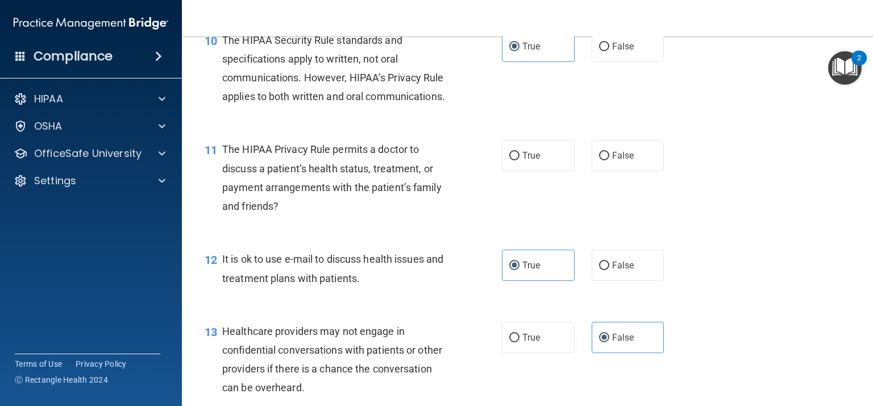
scroll to position [991, 0]
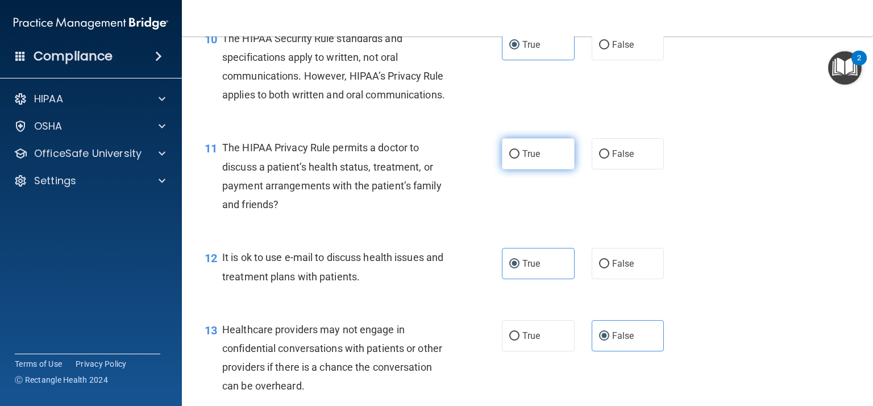
click at [514, 145] on label "True" at bounding box center [538, 153] width 73 height 31
click at [514, 150] on input "True" at bounding box center [514, 154] width 10 height 9
radio input "true"
click at [703, 210] on div "11 The HIPAA Privacy Rule permits a doctor to discuss a patient’s health status…" at bounding box center [527, 179] width 662 height 110
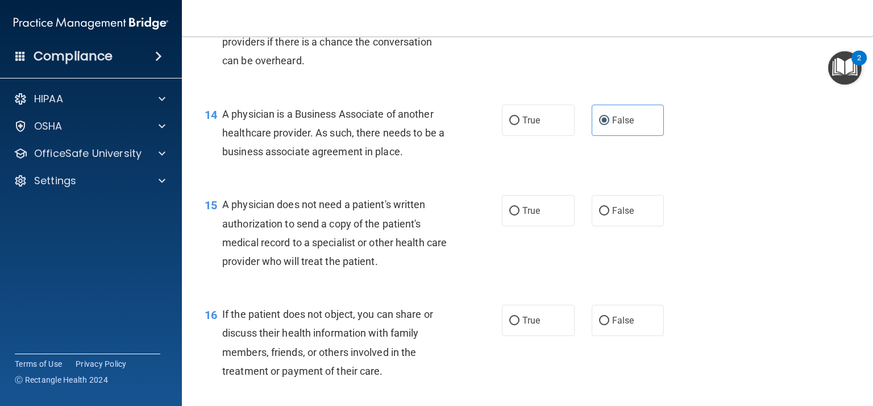
scroll to position [1318, 0]
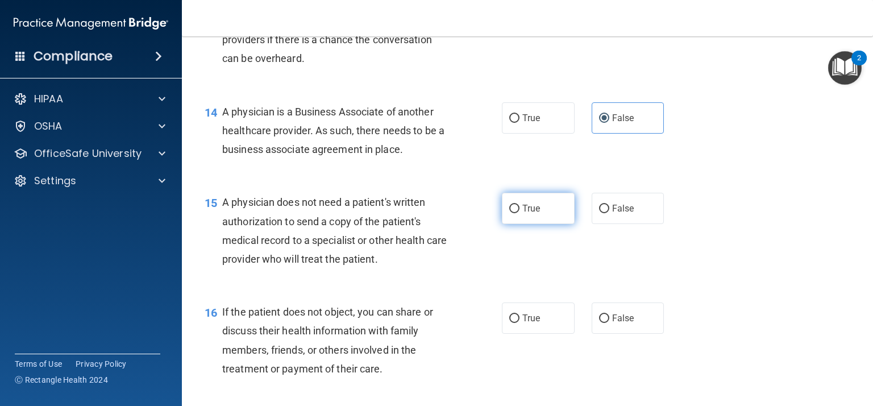
click at [540, 203] on span "True" at bounding box center [531, 208] width 18 height 11
click at [519, 205] on input "True" at bounding box center [514, 209] width 10 height 9
radio input "true"
click at [729, 273] on div "15 A physician does not need a patient's written authorization to send a copy o…" at bounding box center [527, 233] width 662 height 110
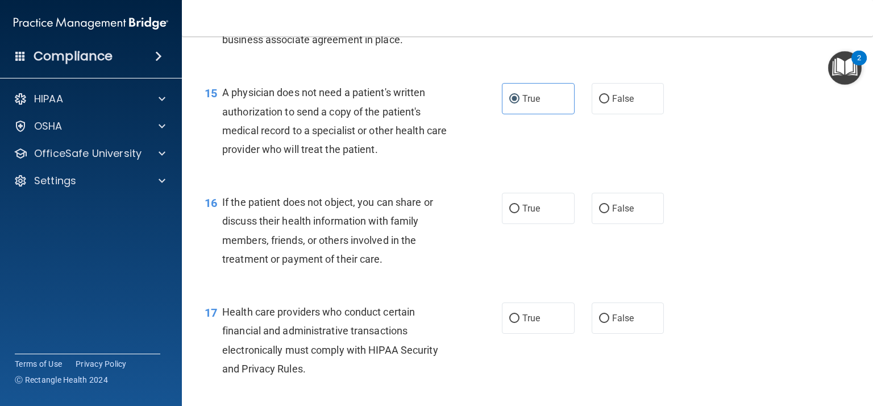
scroll to position [1429, 0]
click at [528, 328] on label "True" at bounding box center [538, 316] width 73 height 31
click at [519, 322] on input "True" at bounding box center [514, 317] width 10 height 9
radio input "true"
click at [525, 210] on span "True" at bounding box center [531, 207] width 18 height 11
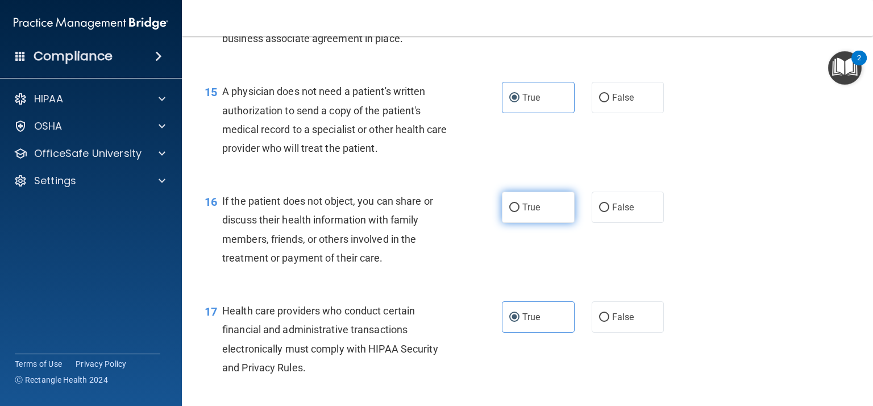
click at [519, 210] on input "True" at bounding box center [514, 207] width 10 height 9
radio input "true"
click at [449, 269] on div "16 If the patient does not object, you can share or discuss their health inform…" at bounding box center [352, 231] width 331 height 81
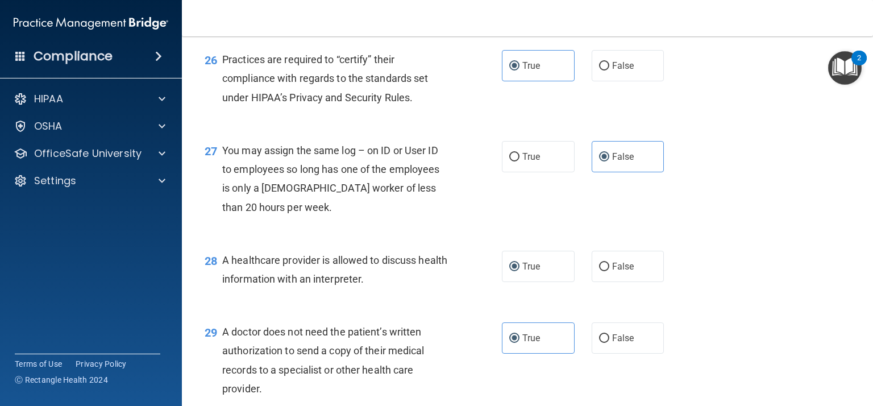
scroll to position [2692, 0]
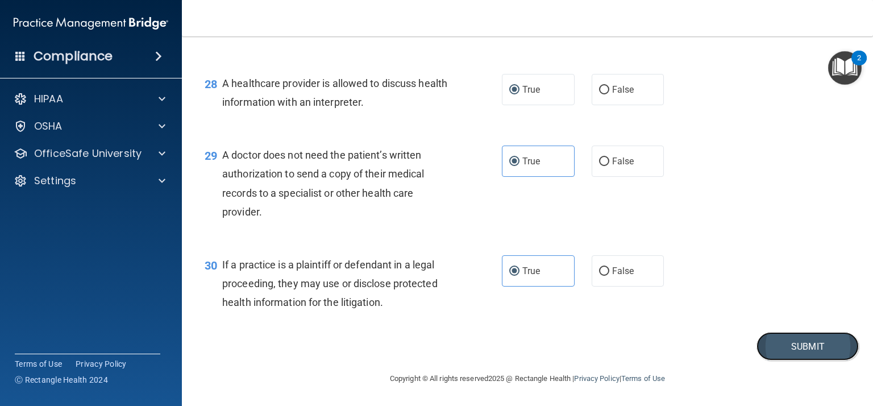
click at [787, 352] on button "Submit" at bounding box center [807, 346] width 102 height 29
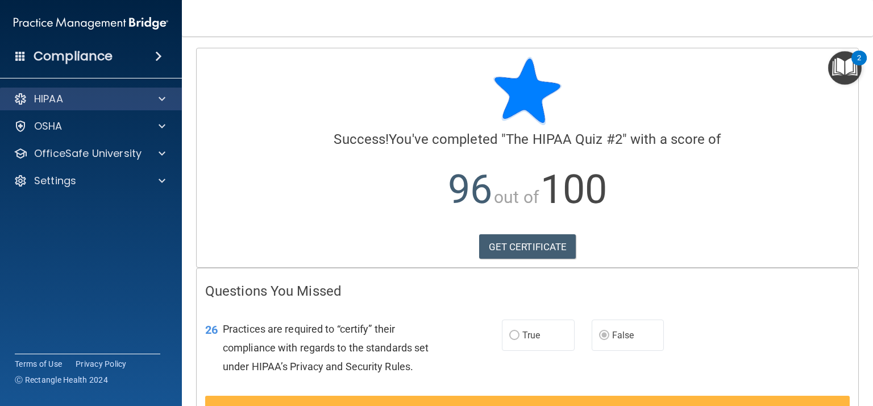
click at [107, 106] on div "HIPAA" at bounding box center [91, 98] width 182 height 23
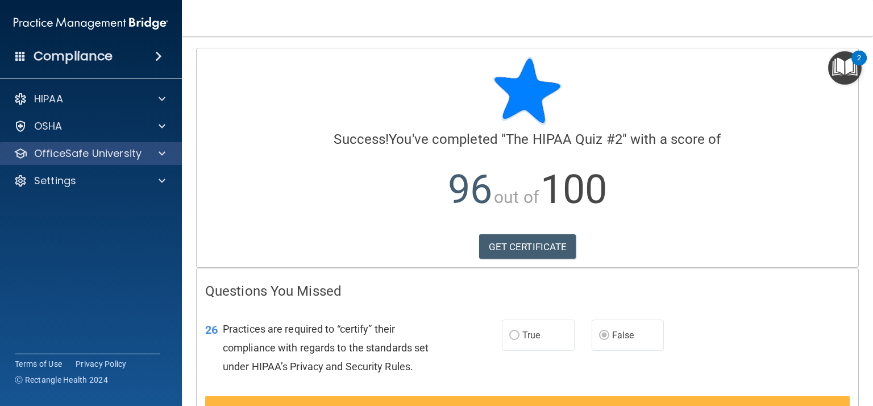
click at [139, 162] on div "OfficeSafe University" at bounding box center [91, 153] width 182 height 23
click at [167, 158] on div at bounding box center [160, 154] width 28 height 14
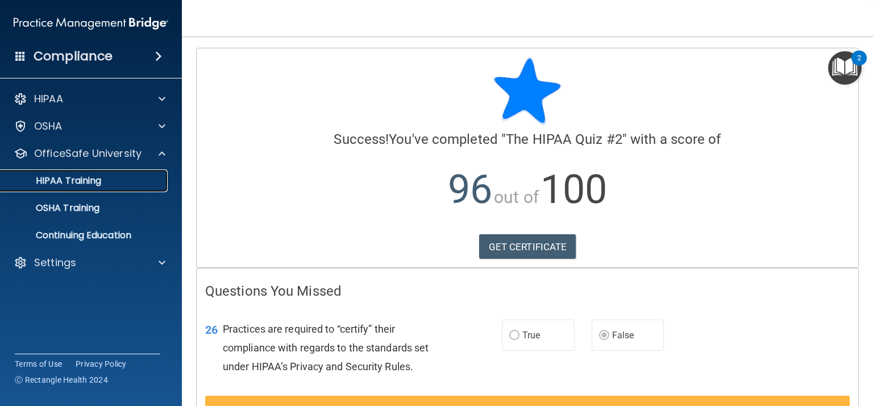
click at [107, 175] on div "HIPAA Training" at bounding box center [84, 180] width 155 height 11
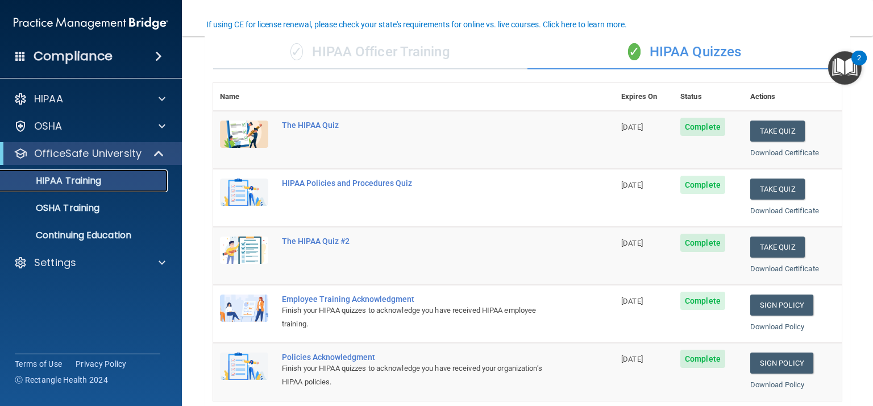
scroll to position [86, 0]
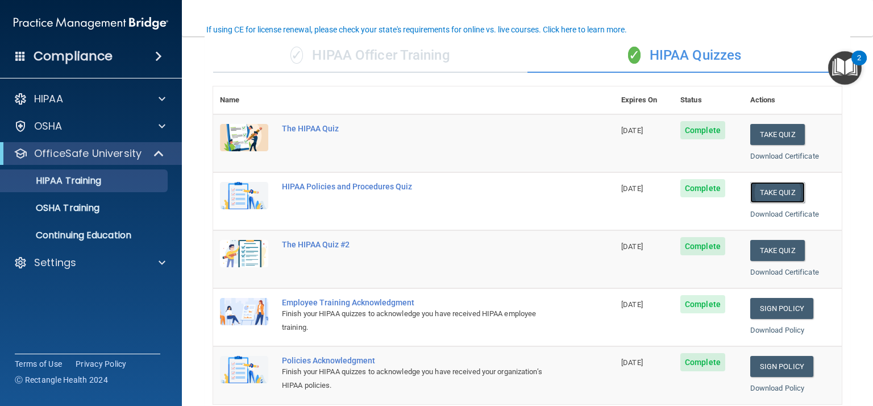
click at [773, 186] on button "Take Quiz" at bounding box center [777, 192] width 55 height 21
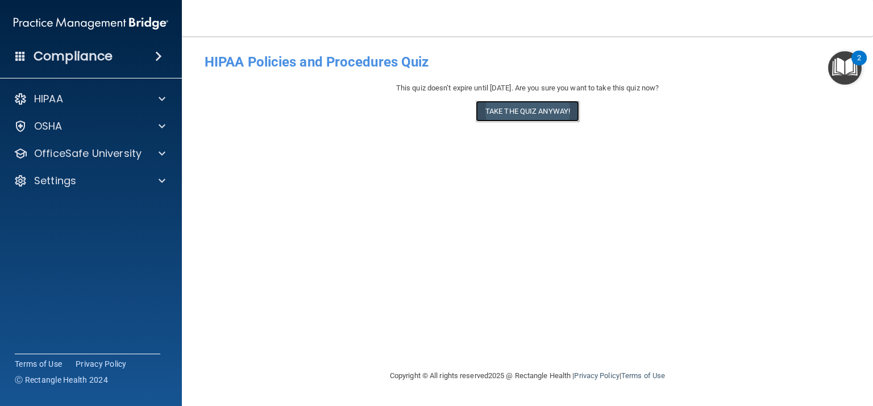
click at [513, 109] on button "Take the quiz anyway!" at bounding box center [526, 111] width 103 height 21
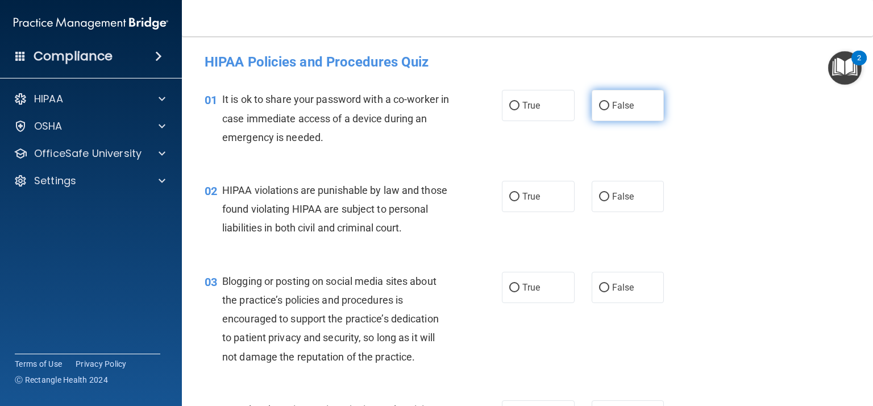
click at [600, 112] on label "False" at bounding box center [627, 105] width 73 height 31
click at [600, 110] on input "False" at bounding box center [604, 106] width 10 height 9
radio input "true"
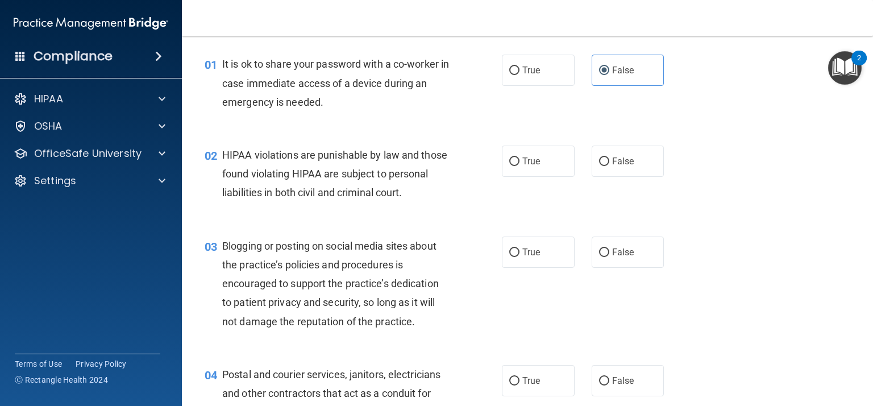
scroll to position [39, 0]
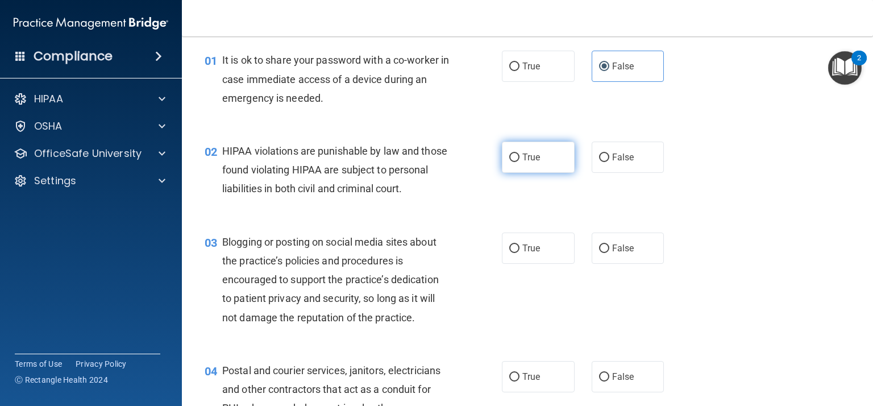
click at [531, 145] on label "True" at bounding box center [538, 156] width 73 height 31
click at [519, 153] on input "True" at bounding box center [514, 157] width 10 height 9
radio input "true"
click at [742, 247] on div "03 Blogging or posting on social media sites about the practice’s policies and …" at bounding box center [527, 282] width 662 height 128
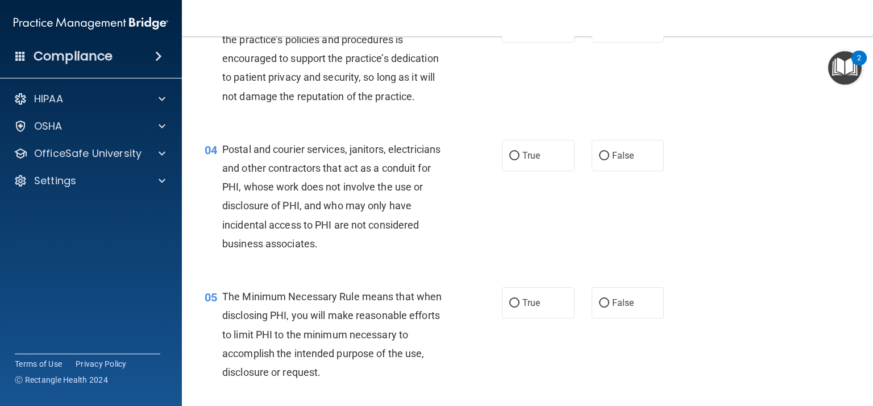
scroll to position [262, 0]
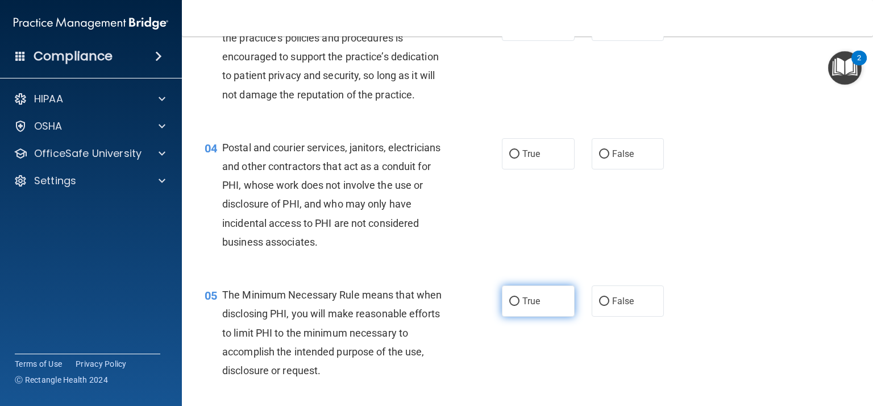
click at [549, 306] on label "True" at bounding box center [538, 300] width 73 height 31
click at [519, 306] on input "True" at bounding box center [514, 301] width 10 height 9
radio input "true"
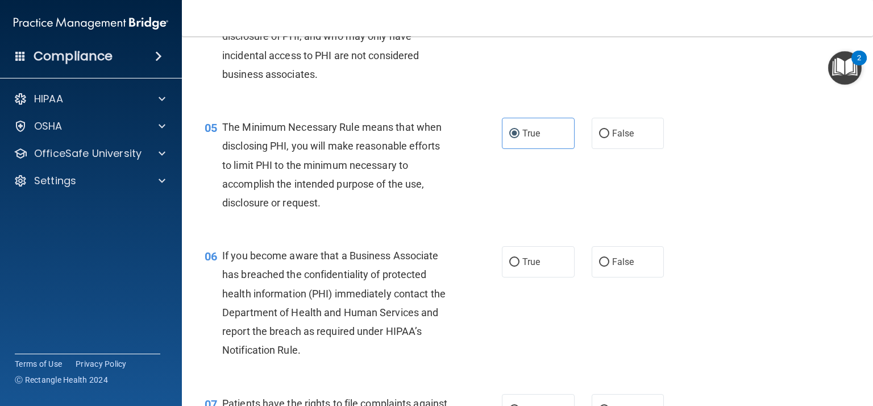
scroll to position [432, 0]
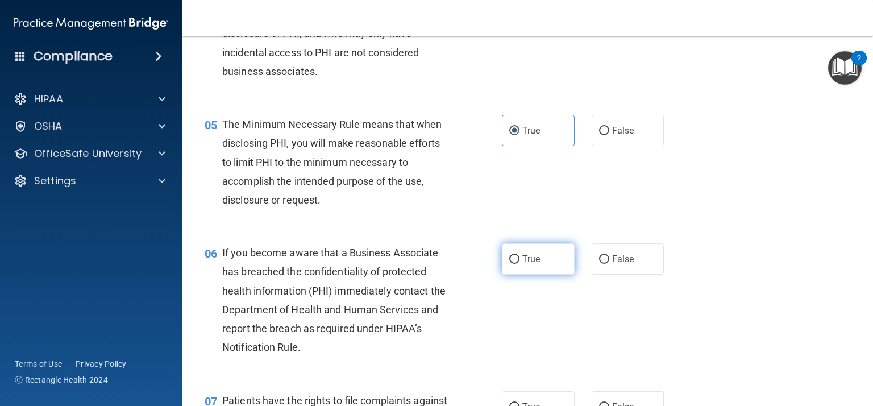
click at [523, 251] on label "True" at bounding box center [538, 258] width 73 height 31
click at [519, 255] on input "True" at bounding box center [514, 259] width 10 height 9
radio input "true"
click at [770, 318] on div "06 If you become aware that a Business Associate has breached the confidentiali…" at bounding box center [527, 302] width 662 height 147
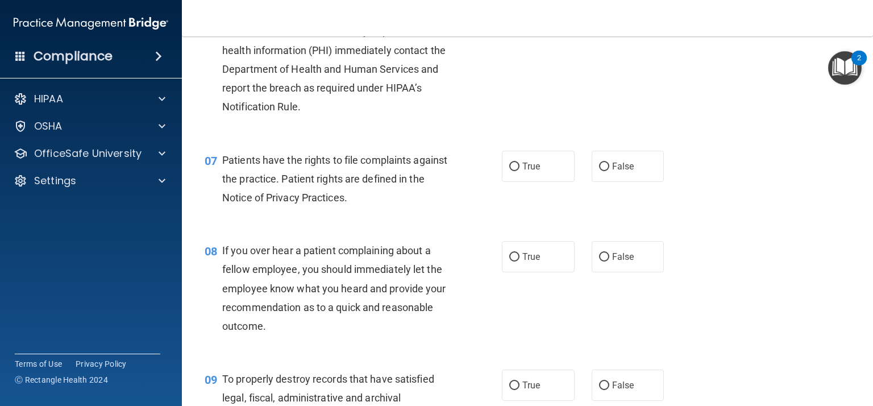
scroll to position [674, 0]
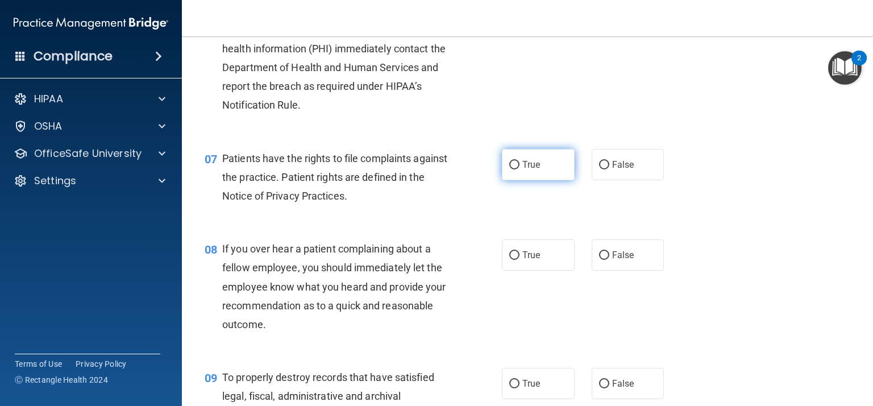
click at [554, 170] on label "True" at bounding box center [538, 164] width 73 height 31
click at [519, 169] on input "True" at bounding box center [514, 165] width 10 height 9
radio input "true"
click at [790, 260] on div "08 If you over hear a patient complaining about a fellow employee, you should i…" at bounding box center [527, 289] width 662 height 128
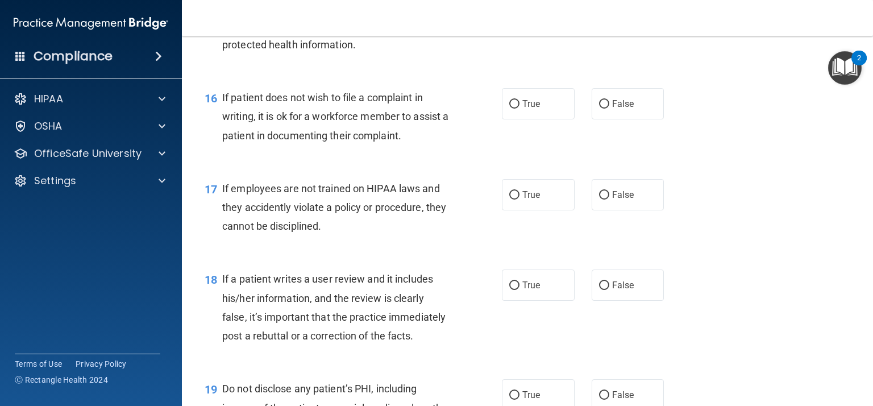
scroll to position [1702, 0]
click at [631, 195] on span "False" at bounding box center [623, 194] width 22 height 11
click at [609, 195] on input "False" at bounding box center [604, 194] width 10 height 9
radio input "true"
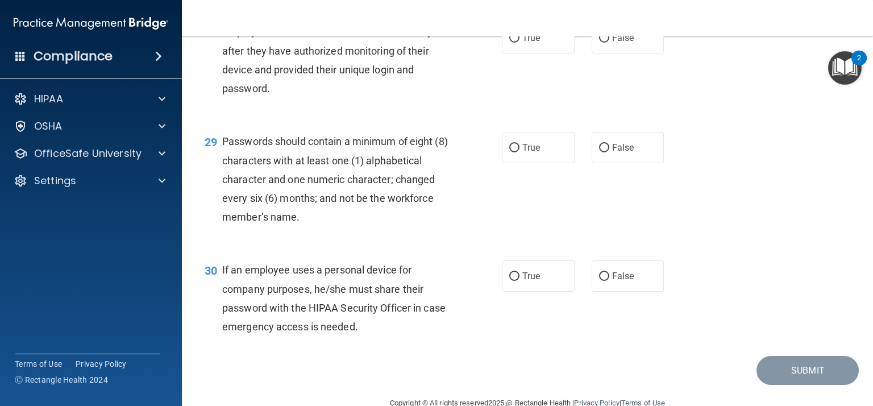
scroll to position [2894, 0]
click at [555, 142] on label "True" at bounding box center [538, 146] width 73 height 31
click at [519, 143] on input "True" at bounding box center [514, 147] width 10 height 9
radio input "true"
click at [756, 211] on div "29 Passwords should contain a minimum of eight (8) characters with at least one…" at bounding box center [527, 181] width 662 height 128
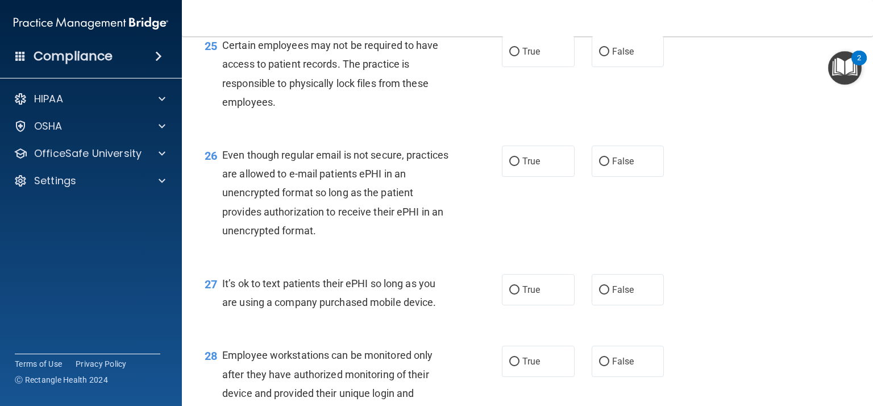
scroll to position [2570, 0]
click at [642, 172] on label "False" at bounding box center [627, 161] width 73 height 31
click at [609, 166] on input "False" at bounding box center [604, 162] width 10 height 9
radio input "true"
click at [686, 197] on div "26 Even though regular email is not secure, practices are allowed to e-mail pat…" at bounding box center [527, 196] width 662 height 128
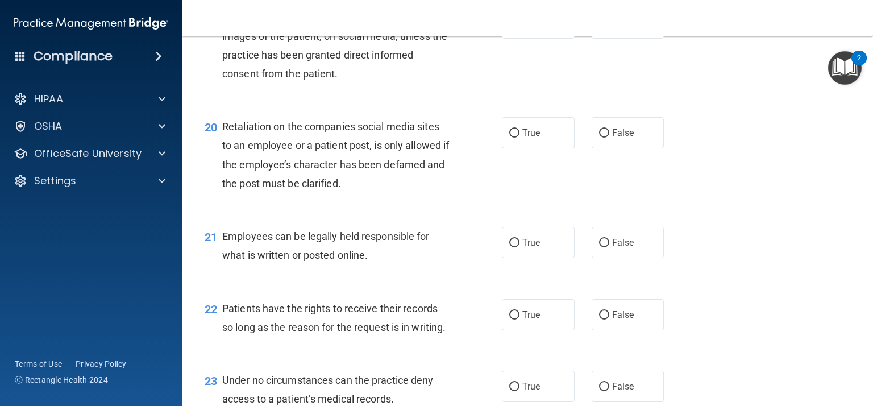
scroll to position [2067, 0]
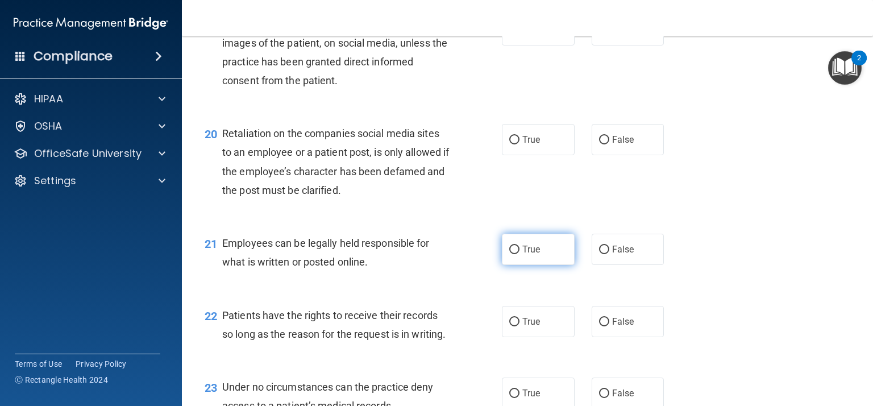
click at [559, 260] on label "True" at bounding box center [538, 248] width 73 height 31
click at [519, 254] on input "True" at bounding box center [514, 249] width 10 height 9
radio input "true"
click at [755, 235] on div "21 Employees can be legally held responsible for what is written or posted onli…" at bounding box center [527, 255] width 662 height 72
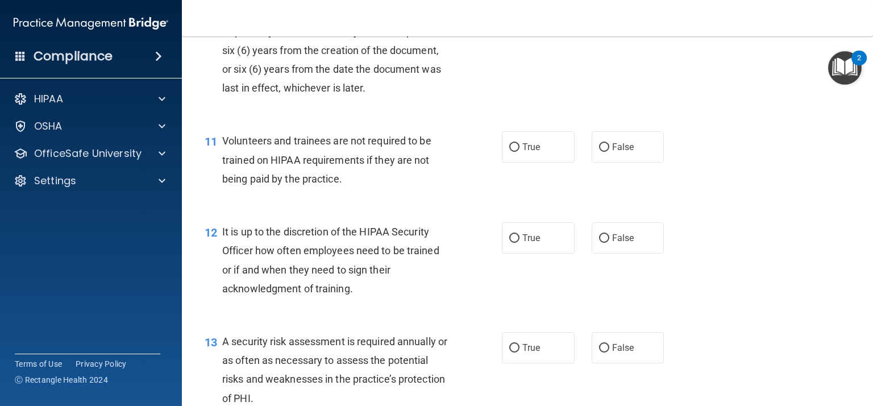
scroll to position [1150, 0]
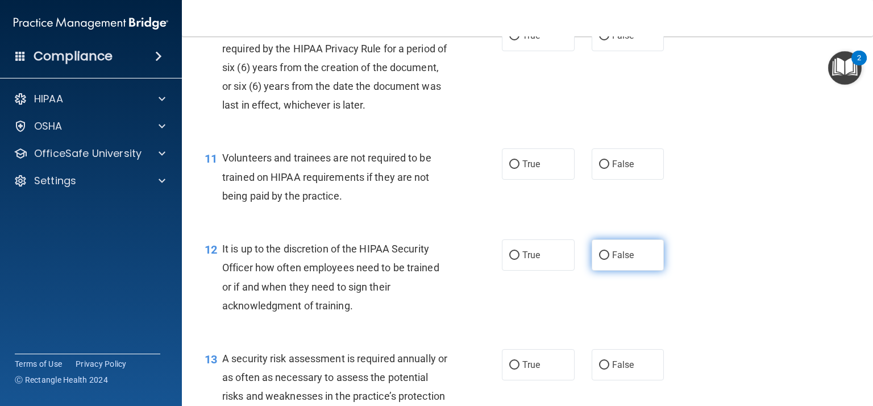
click at [639, 262] on label "False" at bounding box center [627, 254] width 73 height 31
click at [609, 260] on input "False" at bounding box center [604, 255] width 10 height 9
radio input "true"
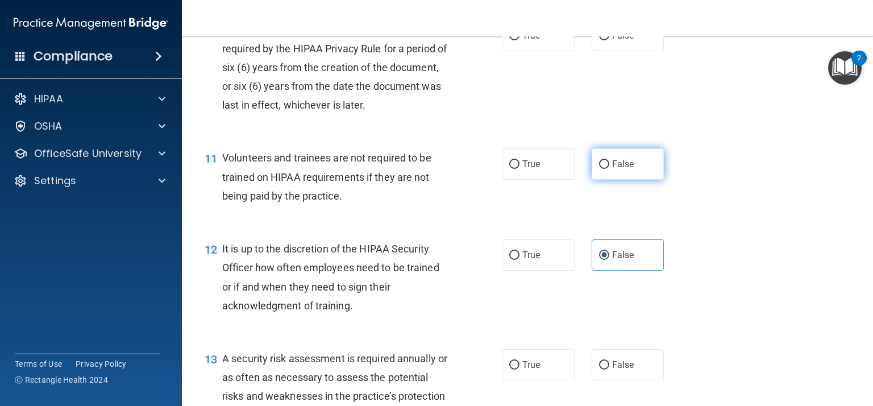
click at [638, 170] on label "False" at bounding box center [627, 163] width 73 height 31
click at [609, 169] on input "False" at bounding box center [604, 164] width 10 height 9
radio input "true"
click at [724, 201] on div "11 Volunteers and trainees are not required to be trained on HIPAA requirements…" at bounding box center [527, 179] width 662 height 91
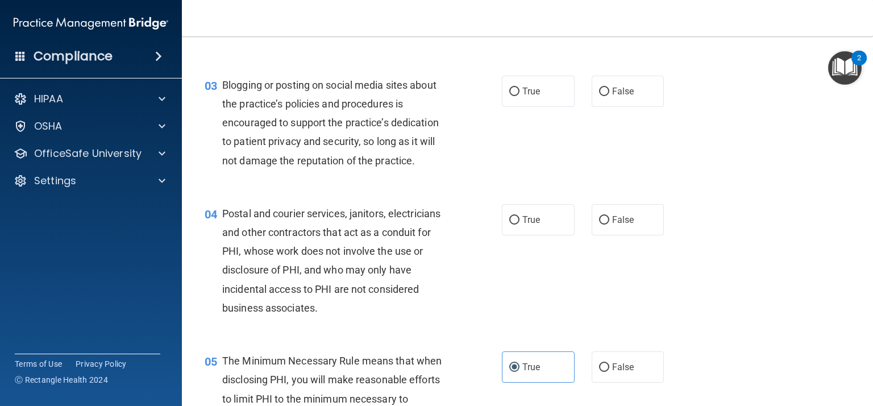
scroll to position [195, 0]
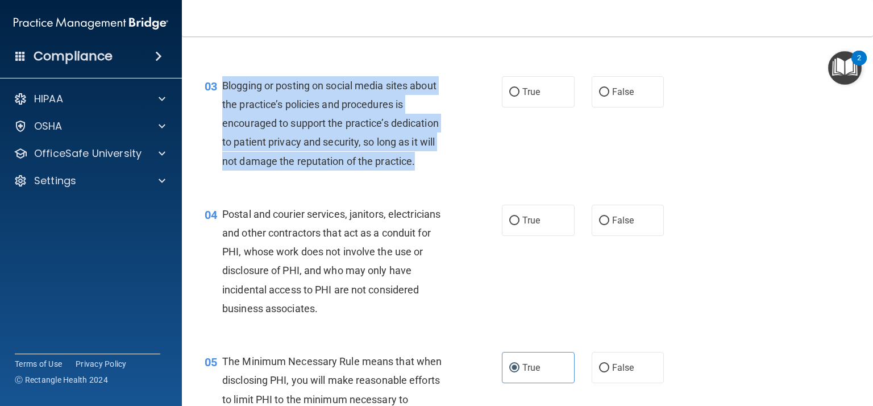
drag, startPoint x: 424, startPoint y: 158, endPoint x: 222, endPoint y: 87, distance: 214.9
click at [222, 87] on div "03 Blogging or posting on social media sites about the practice’s policies and …" at bounding box center [352, 126] width 331 height 100
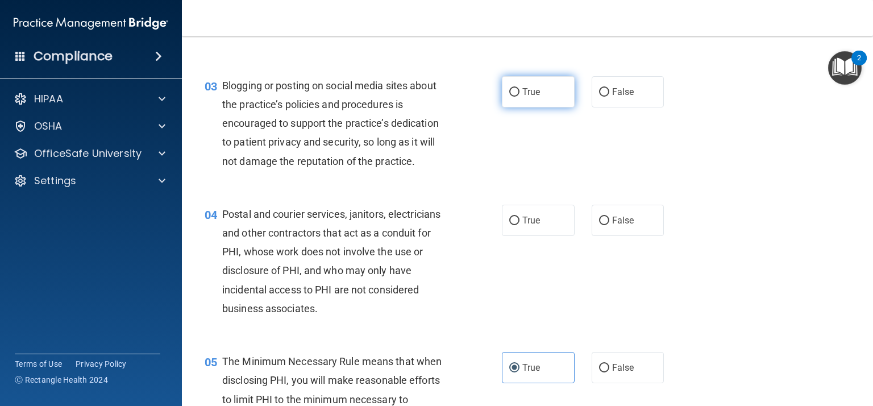
click at [525, 101] on label "True" at bounding box center [538, 91] width 73 height 31
click at [519, 97] on input "True" at bounding box center [514, 92] width 10 height 9
radio input "true"
drag, startPoint x: 347, startPoint y: 303, endPoint x: 321, endPoint y: 310, distance: 26.3
click at [321, 310] on div "Postal and courier services, janitors, electricians and other contractors that …" at bounding box center [340, 261] width 236 height 113
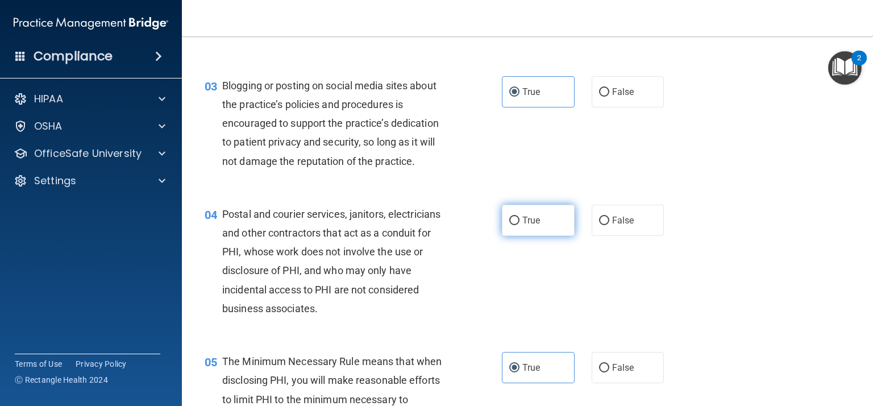
click at [555, 220] on label "True" at bounding box center [538, 220] width 73 height 31
click at [519, 220] on input "True" at bounding box center [514, 220] width 10 height 9
radio input "true"
click at [715, 267] on div "04 Postal and courier services, janitors, electricians and other contractors th…" at bounding box center [527, 263] width 662 height 147
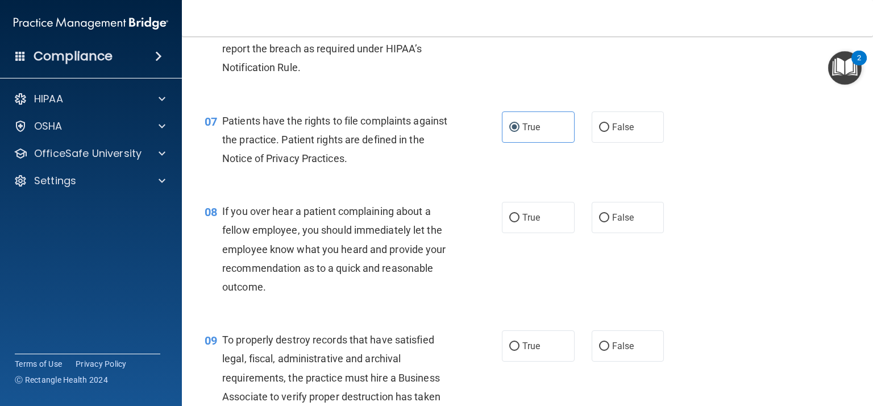
scroll to position [717, 0]
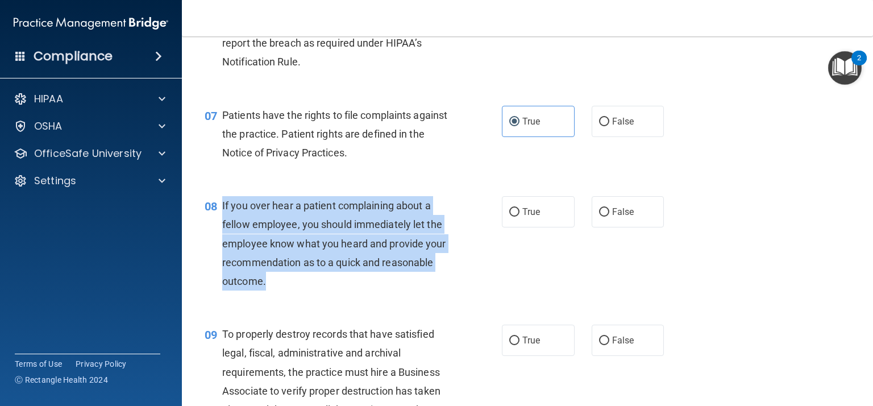
drag, startPoint x: 293, startPoint y: 278, endPoint x: 220, endPoint y: 207, distance: 102.4
click at [220, 207] on div "08 If you over hear a patient complaining about a fellow employee, you should i…" at bounding box center [352, 246] width 331 height 100
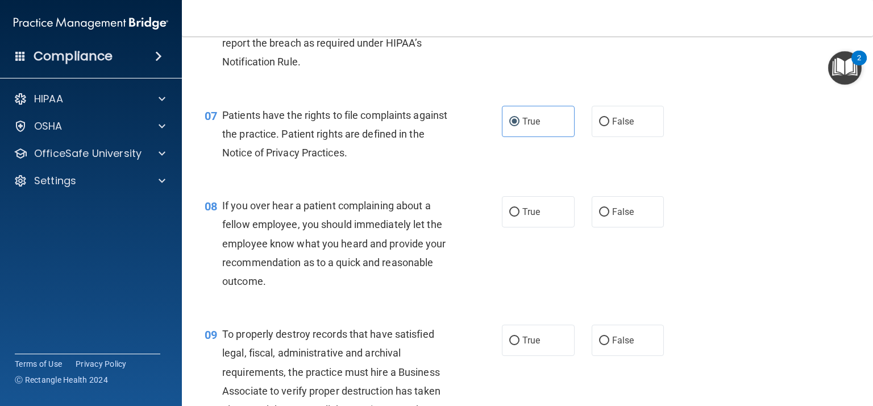
click at [615, 230] on div "08 If you over hear a patient complaining about a fellow employee, you should i…" at bounding box center [527, 246] width 662 height 128
click at [616, 226] on label "False" at bounding box center [627, 211] width 73 height 31
click at [609, 216] on input "False" at bounding box center [604, 212] width 10 height 9
radio input "true"
click at [756, 265] on div "08 If you over hear a patient complaining about a fellow employee, you should i…" at bounding box center [527, 246] width 662 height 128
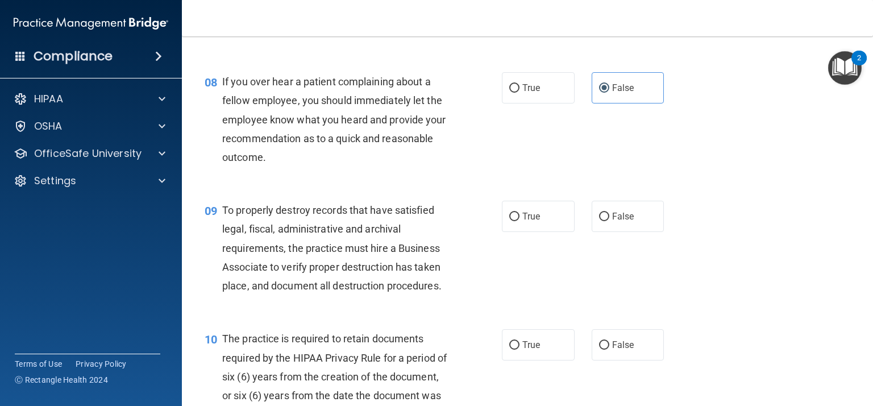
scroll to position [844, 0]
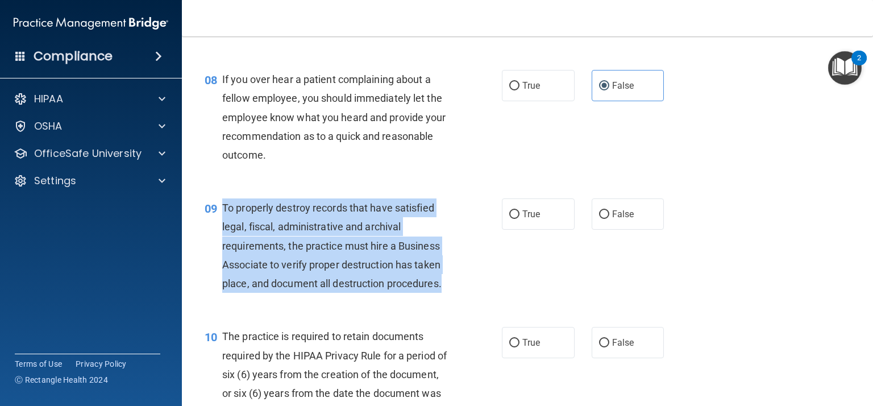
drag, startPoint x: 449, startPoint y: 281, endPoint x: 216, endPoint y: 202, distance: 246.1
click at [216, 202] on div "09 To properly destroy records that have satisfied legal, fiscal, administrativ…" at bounding box center [352, 248] width 331 height 100
click at [562, 211] on label "True" at bounding box center [538, 213] width 73 height 31
click at [519, 211] on input "True" at bounding box center [514, 214] width 10 height 9
radio input "true"
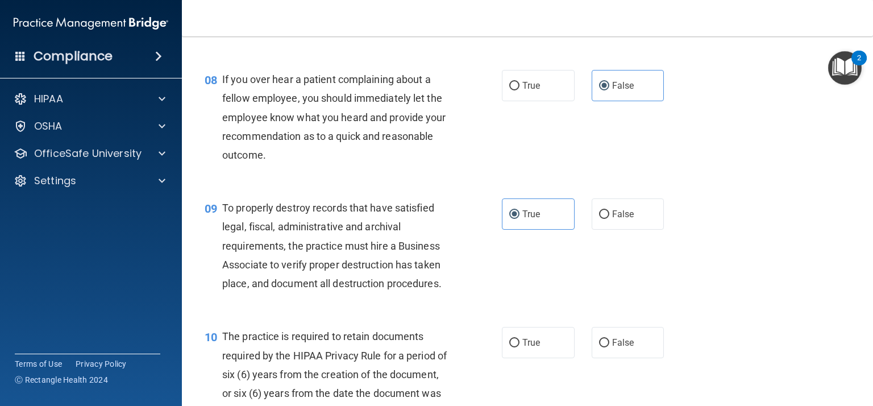
click at [716, 237] on div "09 To properly destroy records that have satisfied legal, fiscal, administrativ…" at bounding box center [527, 248] width 662 height 128
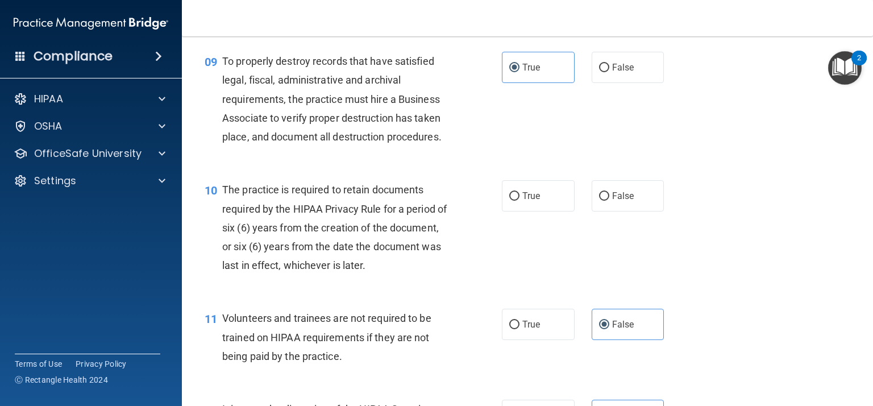
scroll to position [993, 0]
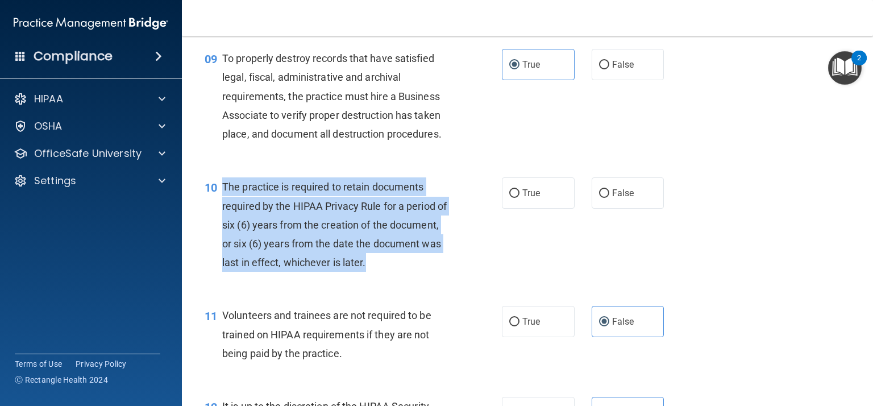
drag, startPoint x: 402, startPoint y: 254, endPoint x: 222, endPoint y: 188, distance: 191.8
click at [222, 188] on div "The practice is required to retain documents required by the HIPAA Privacy Rule…" at bounding box center [340, 224] width 236 height 94
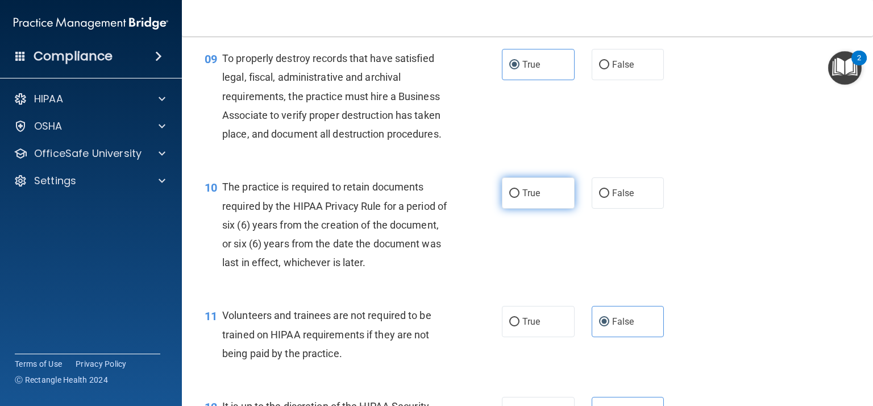
click at [535, 180] on label "True" at bounding box center [538, 192] width 73 height 31
click at [519, 189] on input "True" at bounding box center [514, 193] width 10 height 9
radio input "true"
click at [685, 239] on div "10 The practice is required to retain documents required by the HIPAA Privacy R…" at bounding box center [527, 227] width 662 height 128
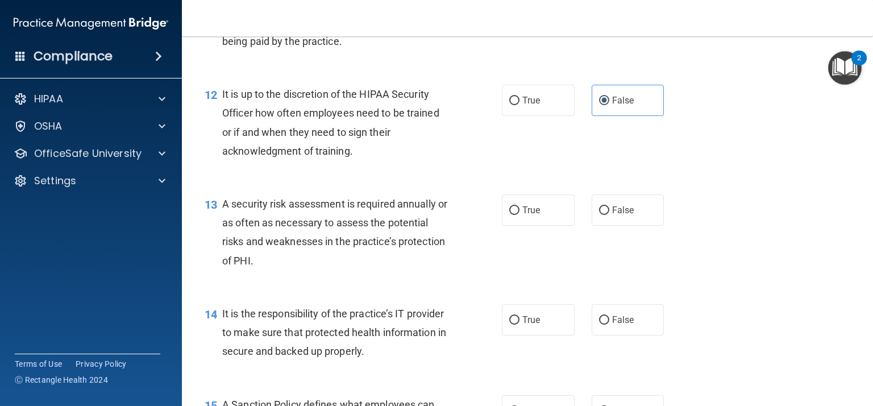
scroll to position [1309, 0]
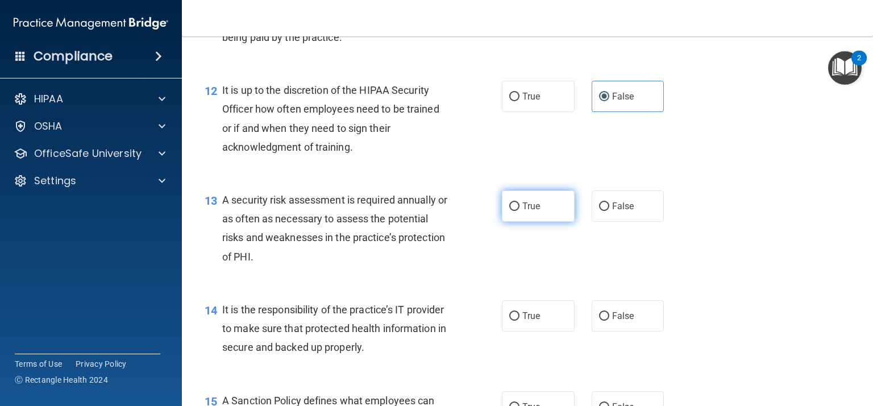
click at [529, 214] on label "True" at bounding box center [538, 205] width 73 height 31
click at [519, 211] on input "True" at bounding box center [514, 206] width 10 height 9
radio input "true"
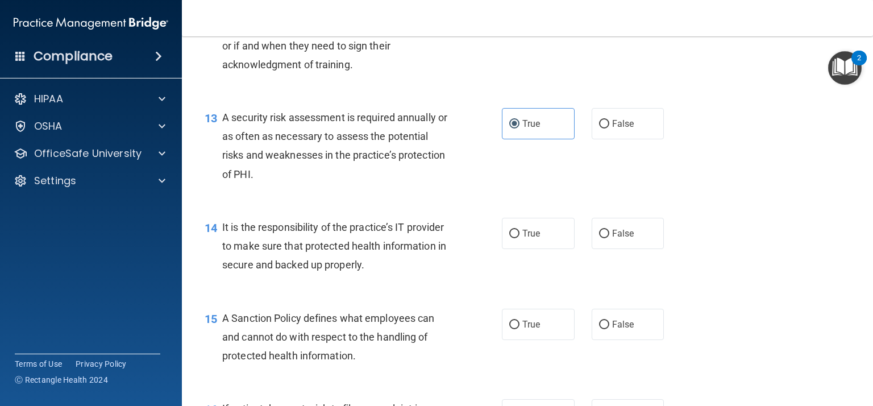
scroll to position [1396, 0]
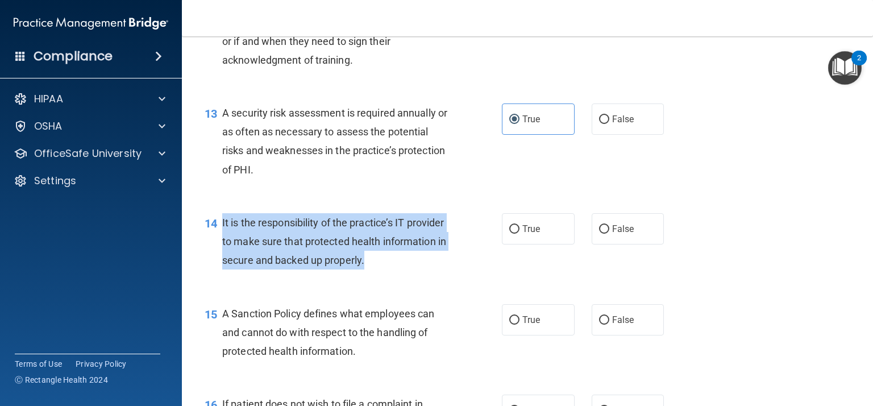
drag, startPoint x: 385, startPoint y: 256, endPoint x: 221, endPoint y: 218, distance: 167.8
click at [221, 218] on div "14 It is the responsibility of the practice’s IT provider to make sure that pro…" at bounding box center [352, 244] width 331 height 62
click at [378, 262] on div "It is the responsibility of the practice’s IT provider to make sure that protec…" at bounding box center [340, 241] width 236 height 57
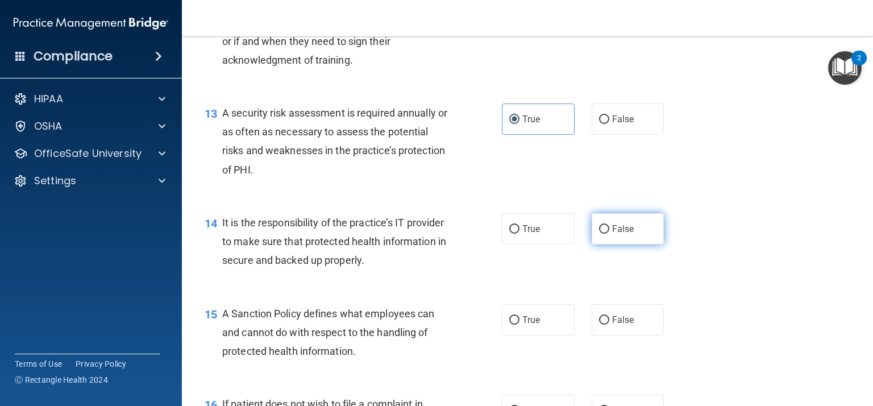
click at [608, 226] on input "False" at bounding box center [604, 229] width 10 height 9
radio input "true"
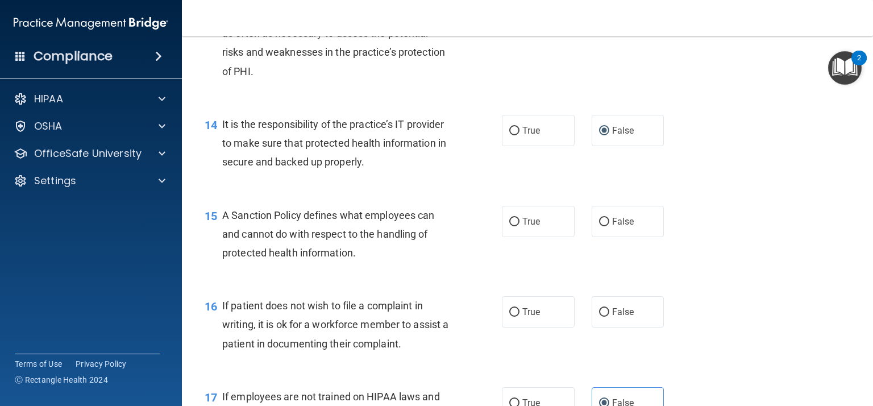
scroll to position [1497, 0]
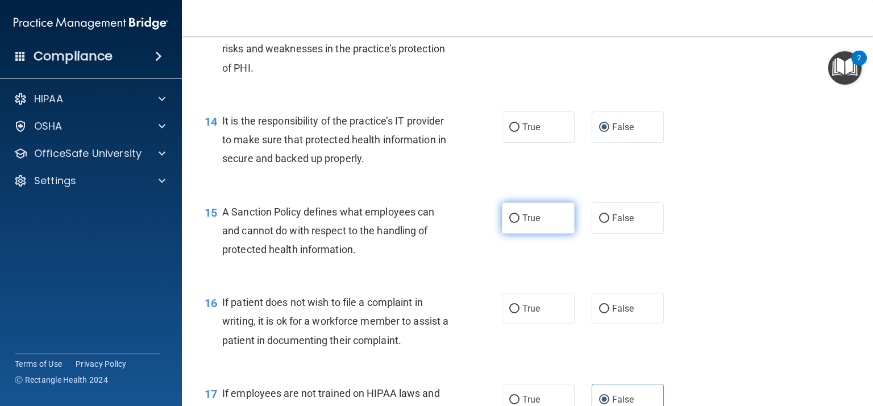
click at [516, 231] on label "True" at bounding box center [538, 217] width 73 height 31
click at [516, 223] on input "True" at bounding box center [514, 218] width 10 height 9
radio input "true"
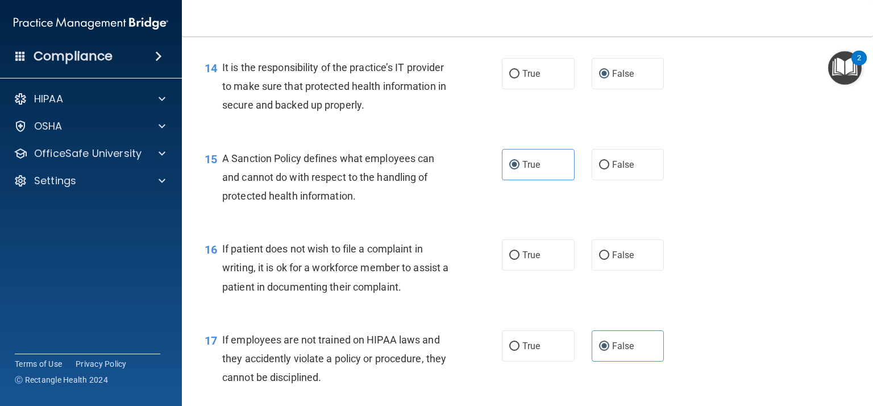
scroll to position [1564, 0]
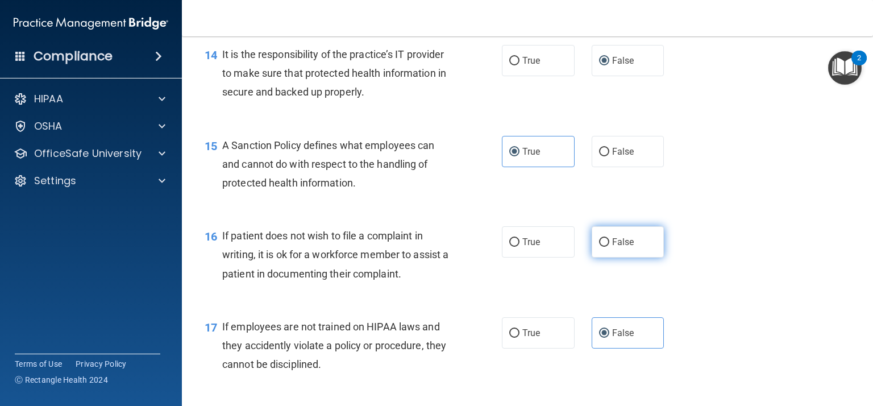
click at [639, 233] on label "False" at bounding box center [627, 241] width 73 height 31
click at [609, 238] on input "False" at bounding box center [604, 242] width 10 height 9
radio input "true"
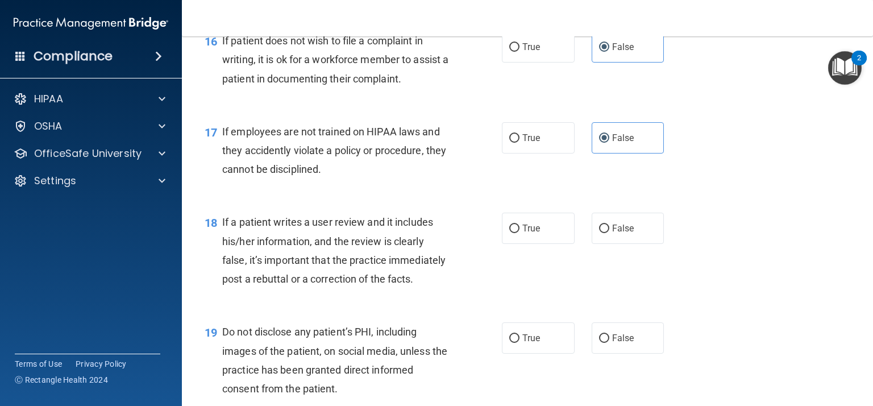
scroll to position [1761, 0]
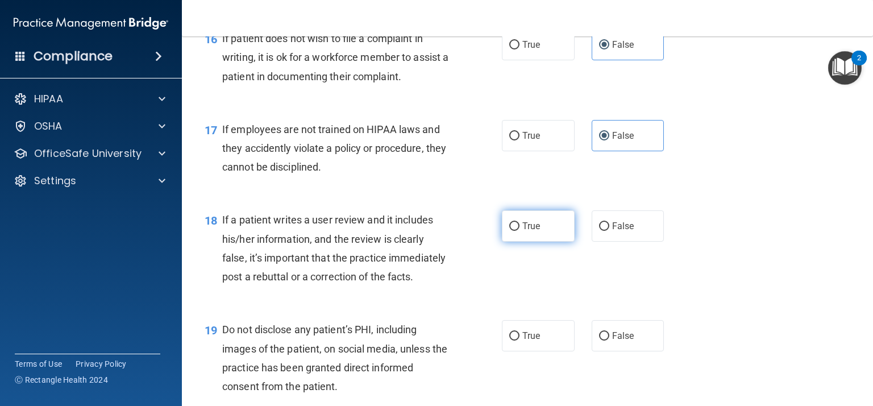
click at [515, 228] on input "True" at bounding box center [514, 226] width 10 height 9
radio input "true"
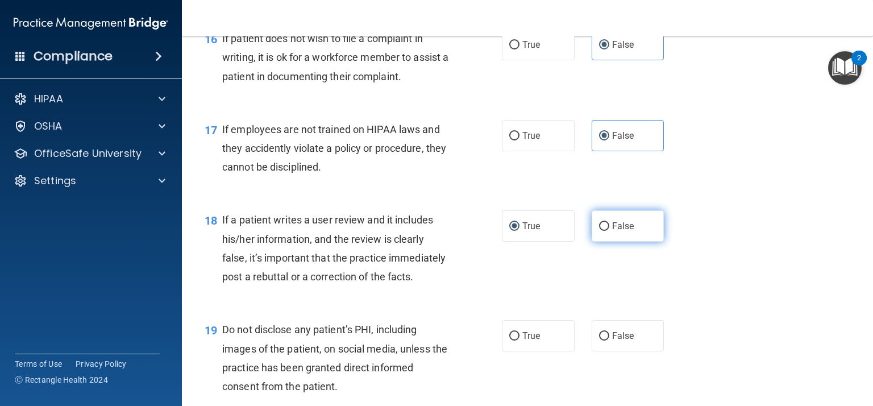
click at [655, 220] on label "False" at bounding box center [627, 225] width 73 height 31
click at [609, 222] on input "False" at bounding box center [604, 226] width 10 height 9
radio input "true"
radio input "false"
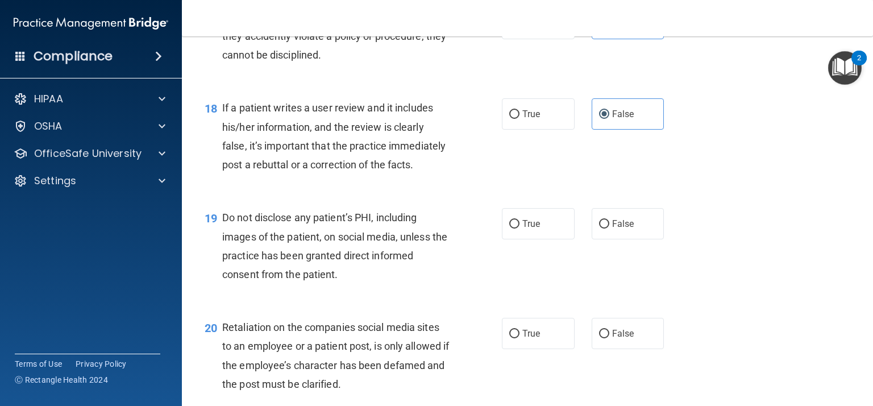
scroll to position [1874, 0]
click at [508, 232] on label "True" at bounding box center [538, 222] width 73 height 31
click at [509, 227] on input "True" at bounding box center [514, 223] width 10 height 9
radio input "true"
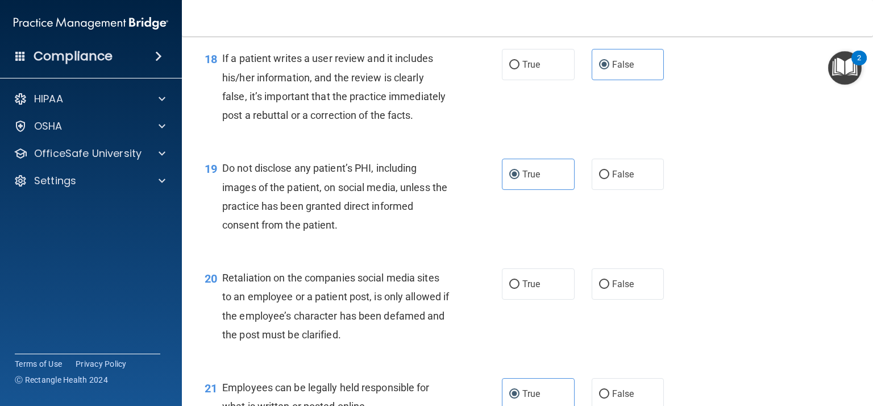
scroll to position [1924, 0]
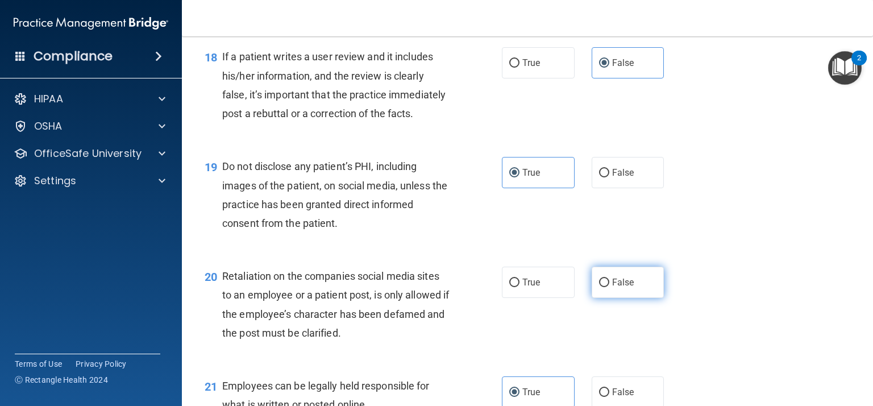
click at [601, 288] on label "False" at bounding box center [627, 281] width 73 height 31
click at [601, 287] on input "False" at bounding box center [604, 282] width 10 height 9
radio input "true"
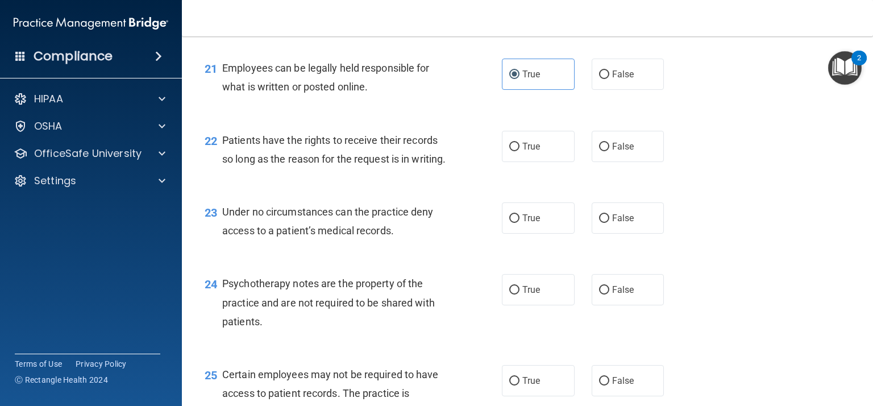
scroll to position [2243, 0]
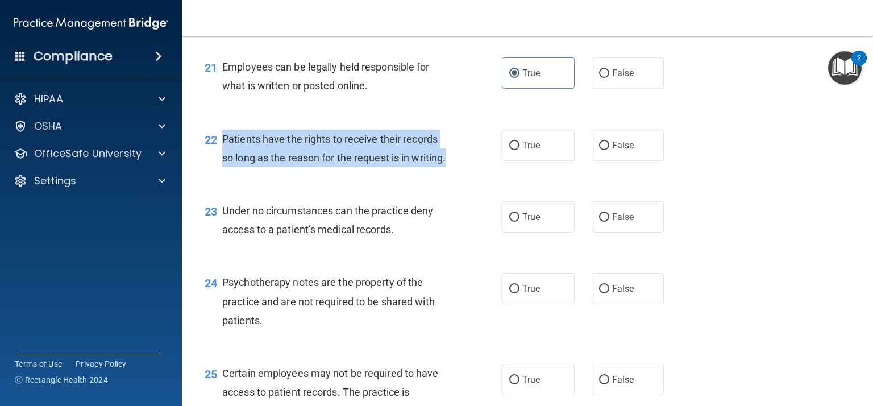
drag, startPoint x: 454, startPoint y: 157, endPoint x: 222, endPoint y: 133, distance: 233.6
click at [222, 133] on div "Patients have the rights to receive their records so long as the reason for the…" at bounding box center [340, 148] width 236 height 37
click at [561, 228] on label "True" at bounding box center [538, 216] width 73 height 31
click at [519, 222] on input "True" at bounding box center [514, 217] width 10 height 9
radio input "true"
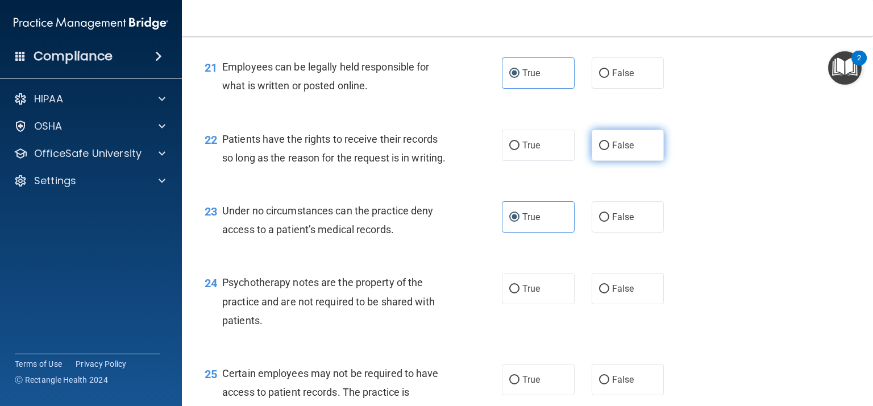
click at [623, 157] on label "False" at bounding box center [627, 145] width 73 height 31
click at [609, 150] on input "False" at bounding box center [604, 145] width 10 height 9
radio input "true"
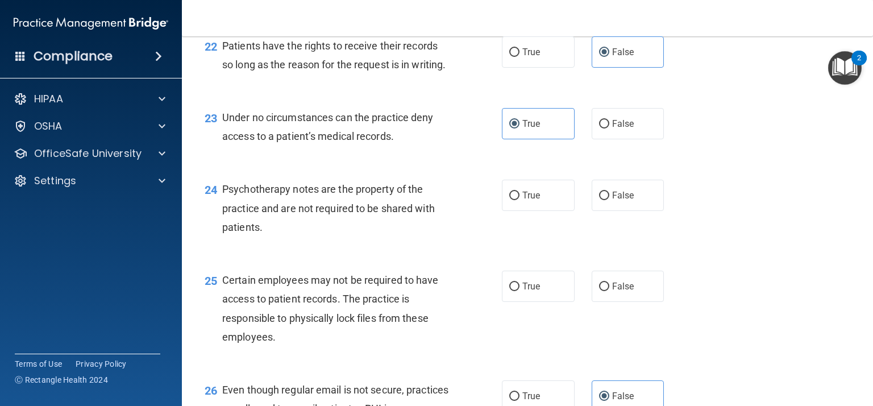
scroll to position [2336, 0]
click at [419, 286] on div "Certain employees may not be required to have access to patient records. The pr…" at bounding box center [340, 308] width 236 height 76
click at [624, 278] on label "False" at bounding box center [627, 285] width 73 height 31
click at [609, 282] on input "False" at bounding box center [604, 286] width 10 height 9
radio input "true"
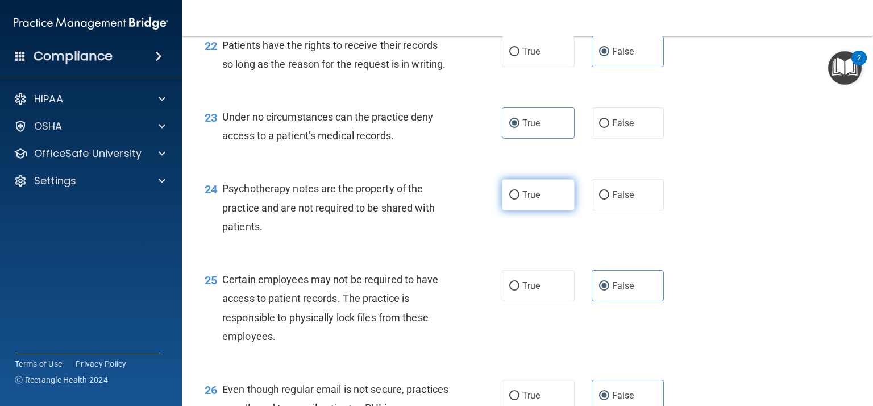
click at [569, 205] on label "True" at bounding box center [538, 194] width 73 height 31
click at [519, 199] on input "True" at bounding box center [514, 195] width 10 height 9
radio input "true"
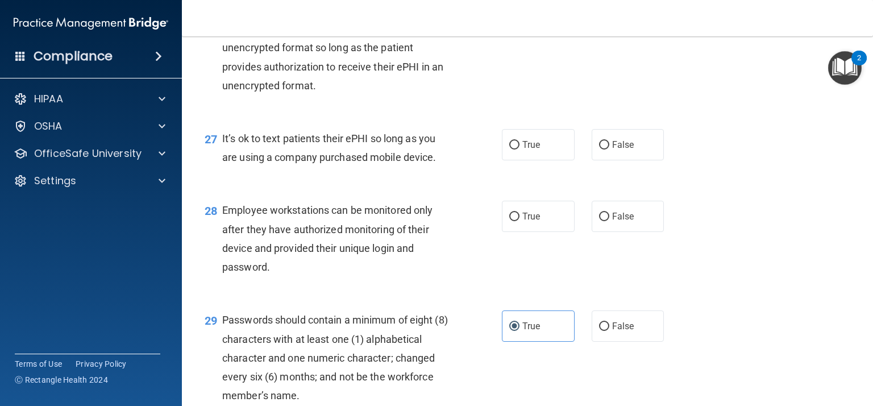
scroll to position [2718, 0]
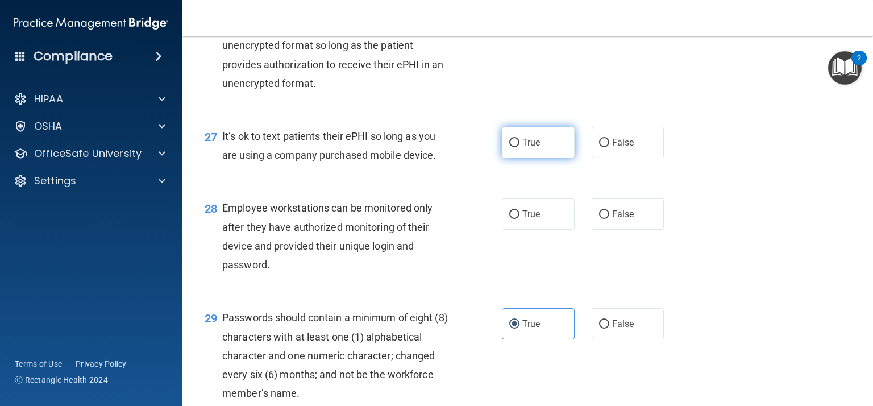
click at [550, 152] on label "True" at bounding box center [538, 142] width 73 height 31
click at [519, 147] on input "True" at bounding box center [514, 143] width 10 height 9
radio input "true"
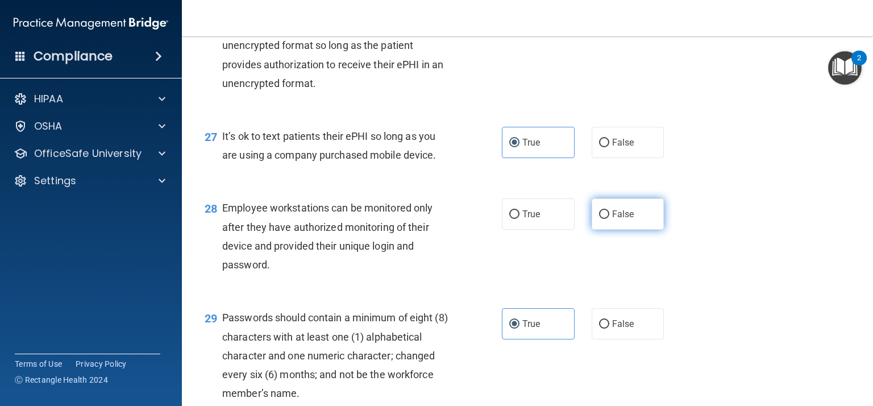
click at [595, 223] on label "False" at bounding box center [627, 213] width 73 height 31
click at [599, 219] on input "False" at bounding box center [604, 214] width 10 height 9
radio input "true"
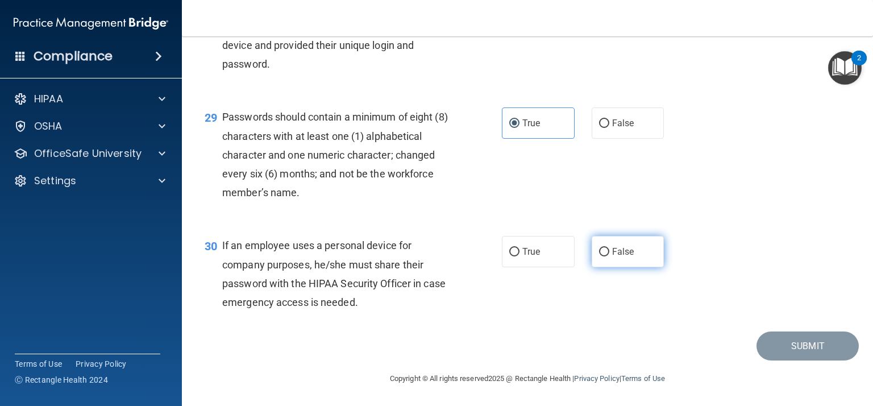
click at [621, 258] on label "False" at bounding box center [627, 251] width 73 height 31
click at [609, 256] on input "False" at bounding box center [604, 252] width 10 height 9
radio input "true"
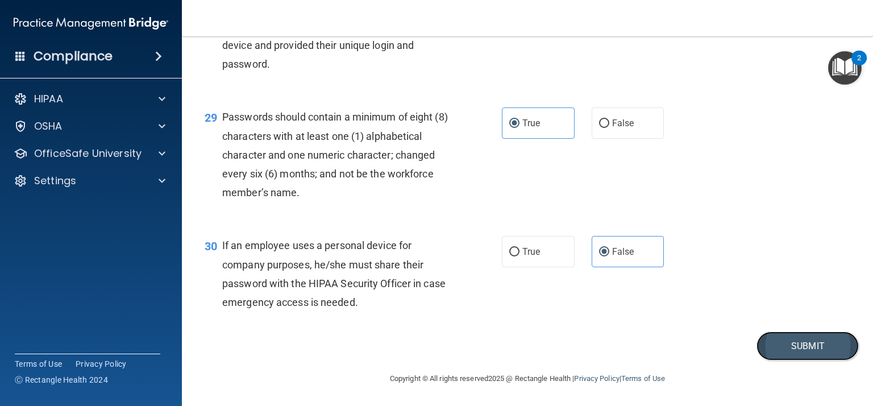
click at [807, 339] on button "Submit" at bounding box center [807, 345] width 102 height 29
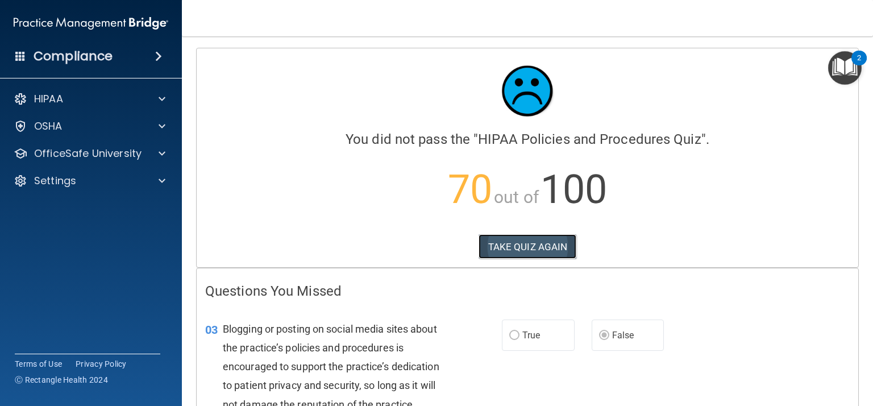
click at [509, 237] on button "TAKE QUIZ AGAIN" at bounding box center [527, 246] width 98 height 25
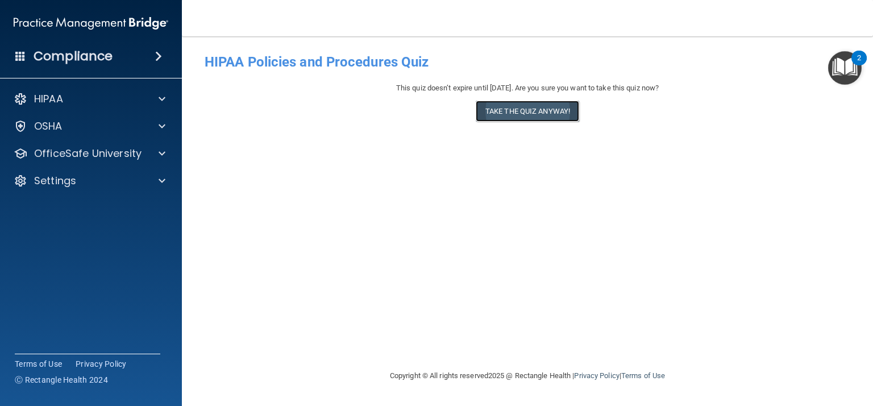
click at [537, 114] on button "Take the quiz anyway!" at bounding box center [526, 111] width 103 height 21
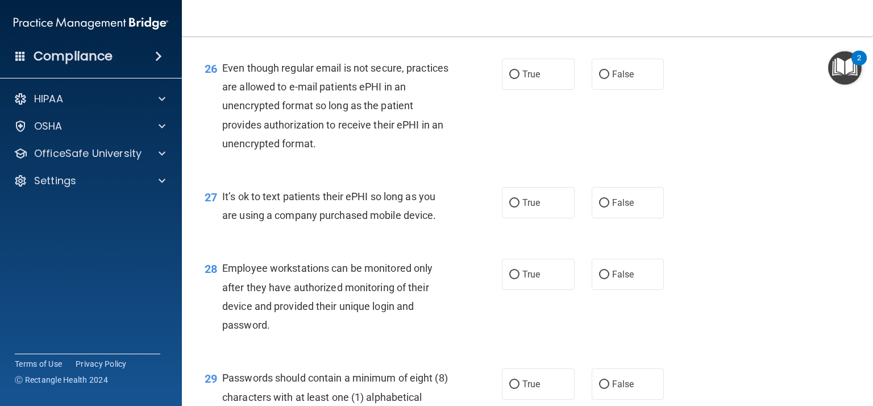
scroll to position [2659, 0]
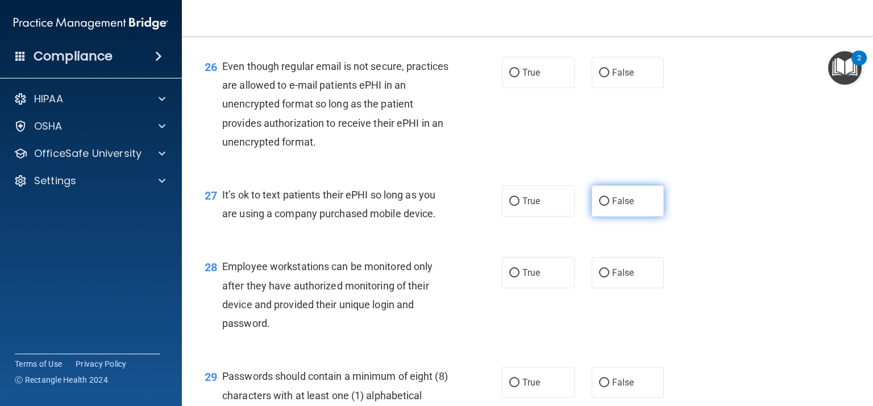
click at [629, 214] on label "False" at bounding box center [627, 200] width 73 height 31
click at [609, 206] on input "False" at bounding box center [604, 201] width 10 height 9
radio input "true"
click at [766, 273] on div "28 Employee workstations can be monitored only after they have authorized monit…" at bounding box center [527, 298] width 662 height 110
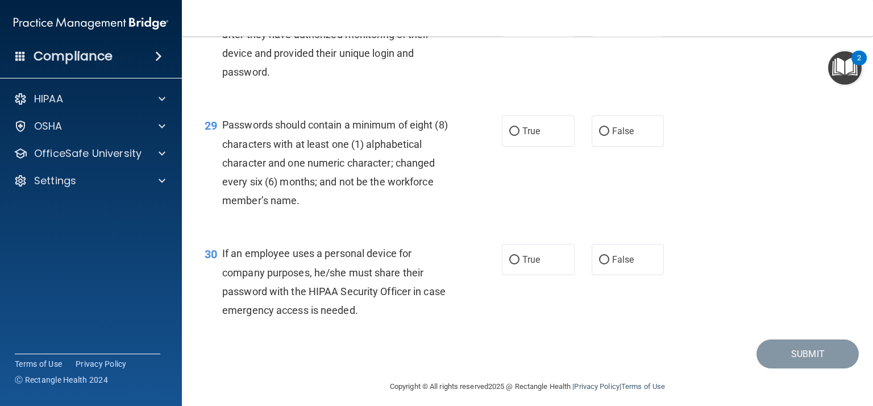
scroll to position [2912, 0]
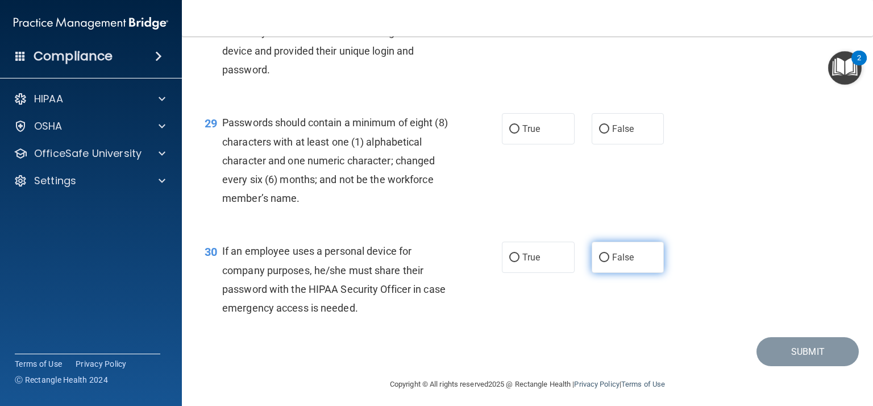
click at [630, 269] on label "False" at bounding box center [627, 256] width 73 height 31
click at [609, 262] on input "False" at bounding box center [604, 257] width 10 height 9
radio input "true"
click at [753, 176] on div "29 Passwords should contain a minimum of eight (8) characters with at least one…" at bounding box center [527, 163] width 662 height 128
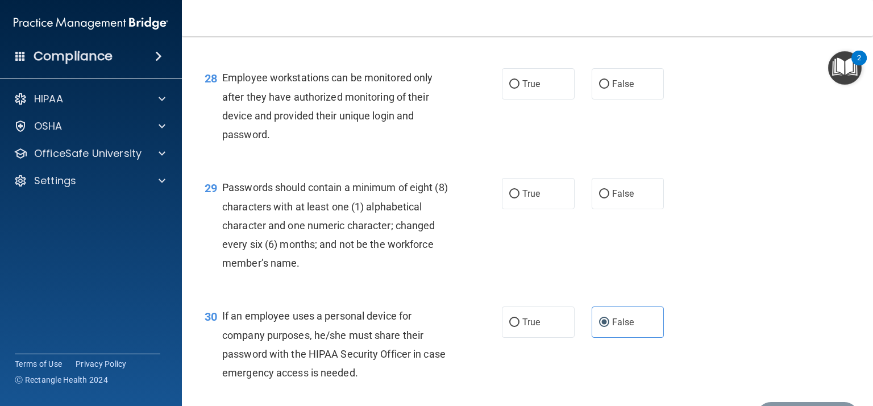
scroll to position [2847, 0]
click at [561, 183] on label "True" at bounding box center [538, 193] width 73 height 31
click at [519, 190] on input "True" at bounding box center [514, 194] width 10 height 9
radio input "true"
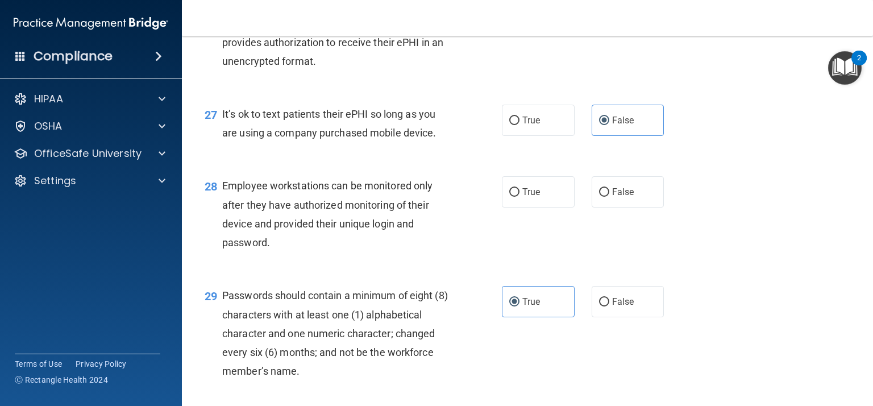
scroll to position [2738, 0]
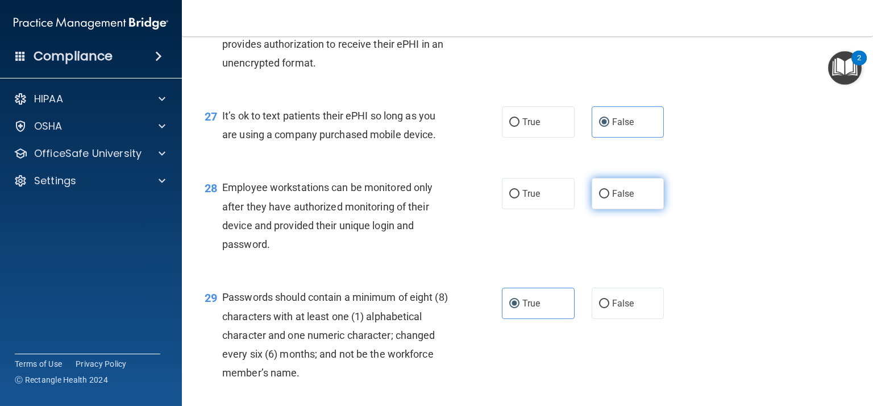
click at [624, 199] on label "False" at bounding box center [627, 193] width 73 height 31
click at [609, 198] on input "False" at bounding box center [604, 194] width 10 height 9
radio input "true"
click at [734, 232] on div "28 Employee workstations can be monitored only after they have authorized monit…" at bounding box center [527, 219] width 662 height 110
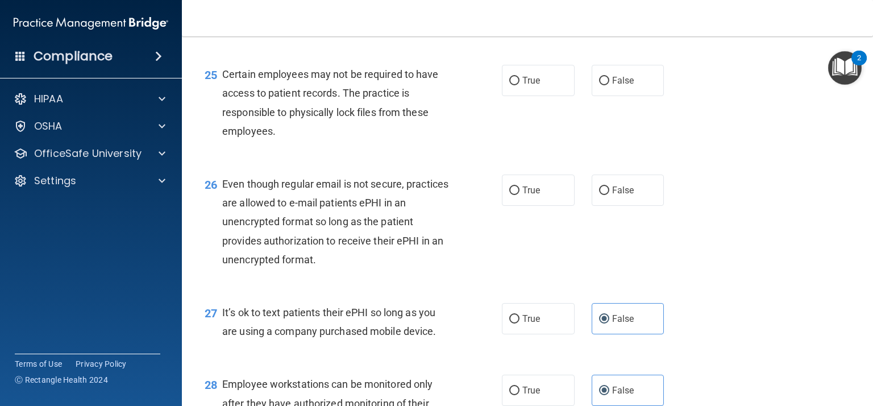
scroll to position [2540, 0]
click at [621, 196] on span "False" at bounding box center [623, 191] width 22 height 11
click at [609, 196] on input "False" at bounding box center [604, 191] width 10 height 9
radio input "true"
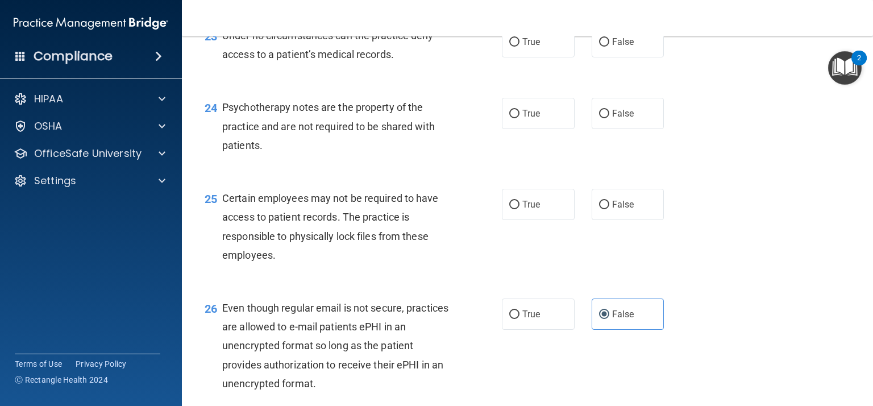
scroll to position [2417, 0]
click at [619, 212] on label "False" at bounding box center [627, 205] width 73 height 31
click at [609, 210] on input "False" at bounding box center [604, 206] width 10 height 9
radio input "true"
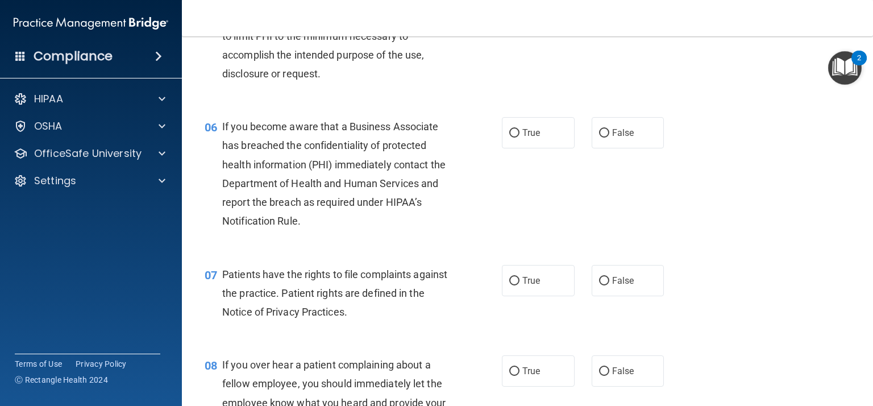
scroll to position [0, 0]
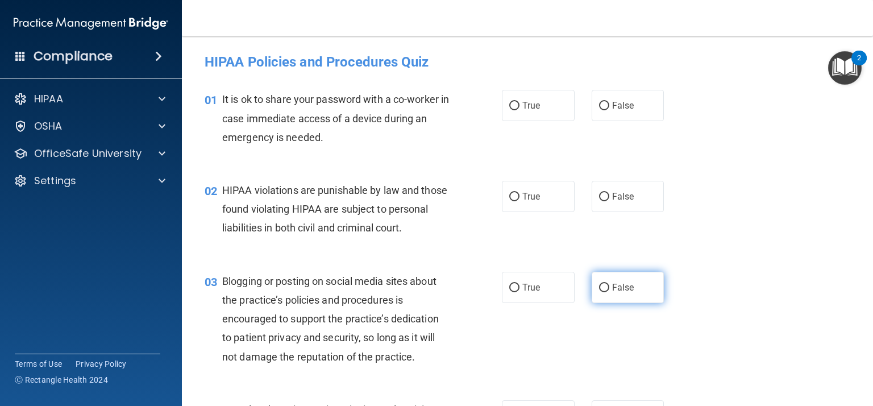
click at [644, 293] on label "False" at bounding box center [627, 287] width 73 height 31
click at [609, 292] on input "False" at bounding box center [604, 287] width 10 height 9
radio input "true"
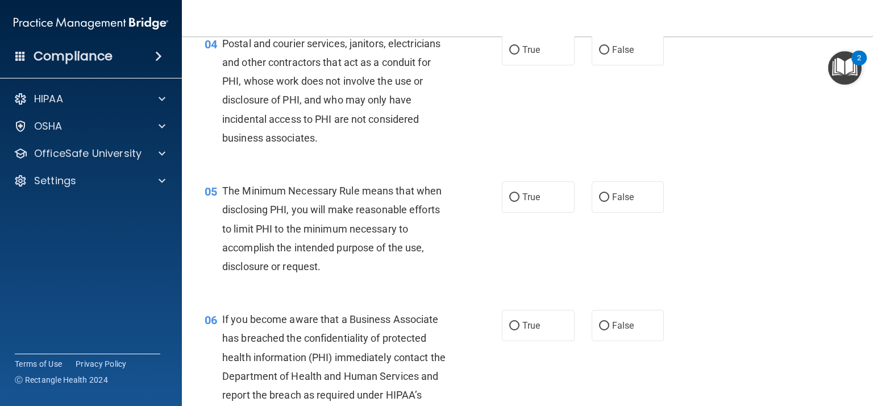
scroll to position [368, 0]
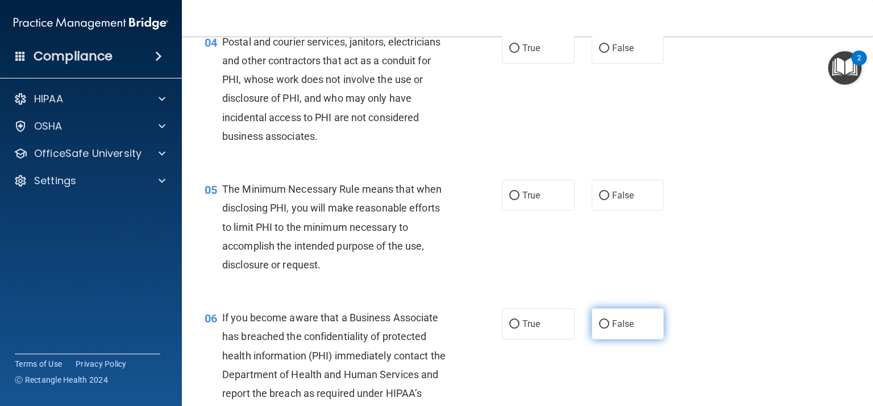
click at [644, 322] on label "False" at bounding box center [627, 323] width 73 height 31
click at [609, 322] on input "False" at bounding box center [604, 324] width 10 height 9
radio input "true"
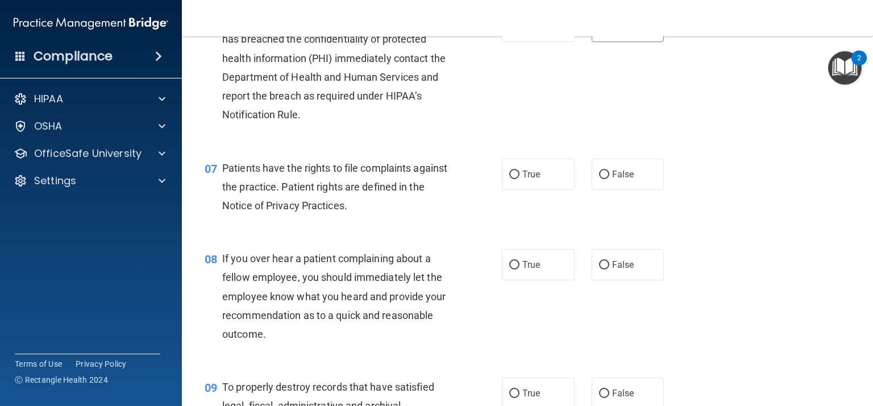
scroll to position [666, 0]
click at [651, 391] on label "False" at bounding box center [627, 391] width 73 height 31
click at [609, 391] on input "False" at bounding box center [604, 392] width 10 height 9
radio input "true"
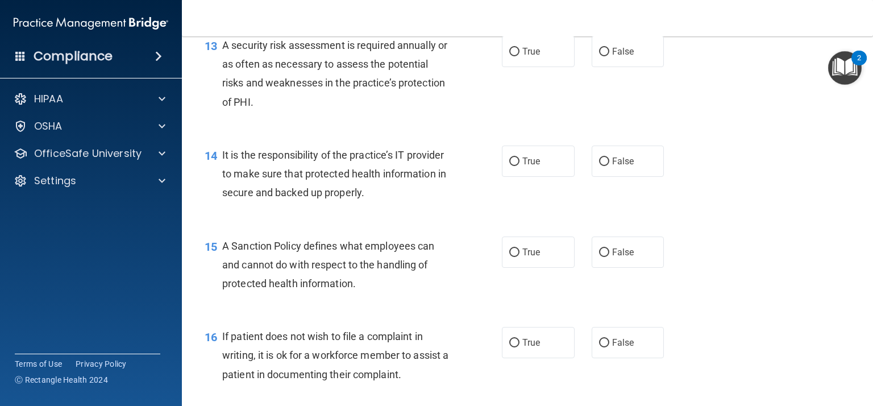
scroll to position [1463, 0]
click at [626, 256] on span "False" at bounding box center [623, 252] width 22 height 11
click at [609, 256] on input "False" at bounding box center [604, 252] width 10 height 9
radio input "true"
click at [518, 351] on label "True" at bounding box center [538, 342] width 73 height 31
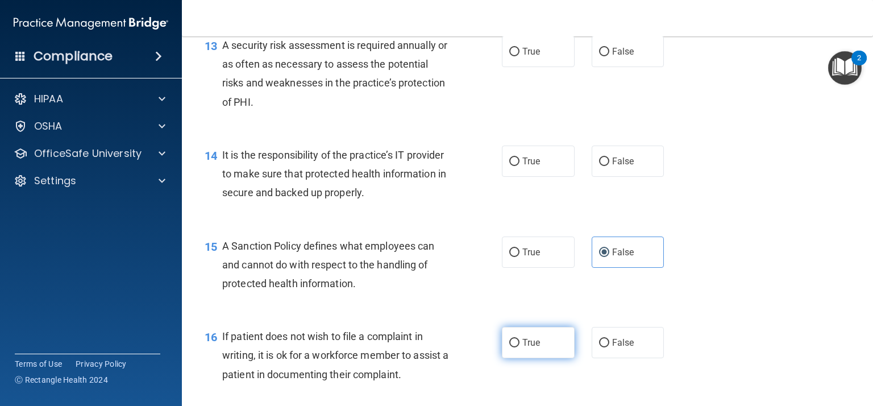
click at [518, 347] on input "True" at bounding box center [514, 343] width 10 height 9
radio input "true"
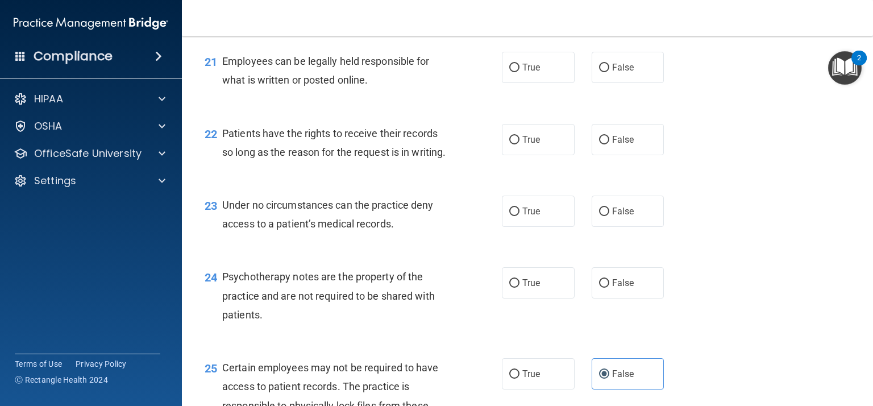
scroll to position [2254, 0]
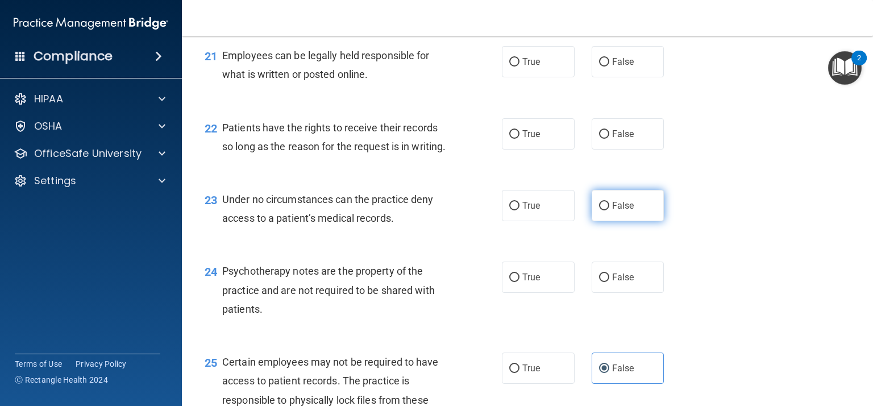
click at [639, 208] on label "False" at bounding box center [627, 205] width 73 height 31
click at [609, 208] on input "False" at bounding box center [604, 206] width 10 height 9
radio input "true"
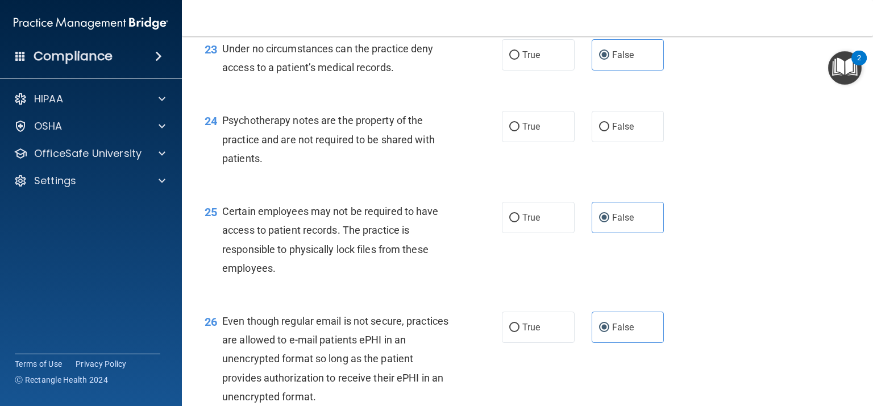
scroll to position [2407, 0]
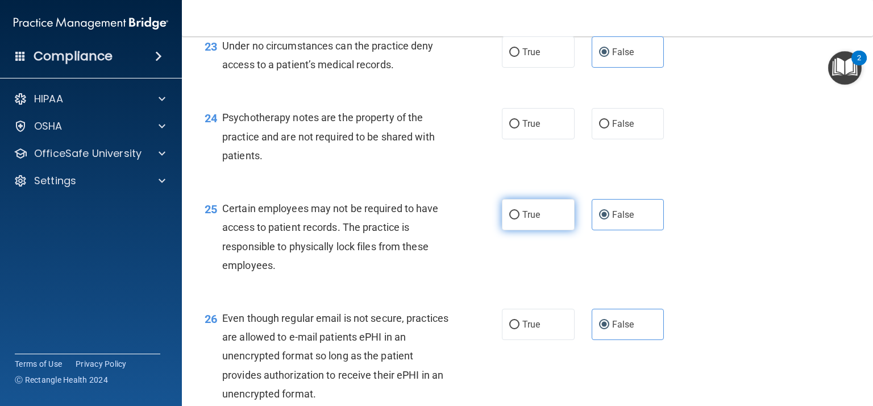
click at [543, 221] on label "True" at bounding box center [538, 214] width 73 height 31
click at [519, 219] on input "True" at bounding box center [514, 215] width 10 height 9
radio input "true"
radio input "false"
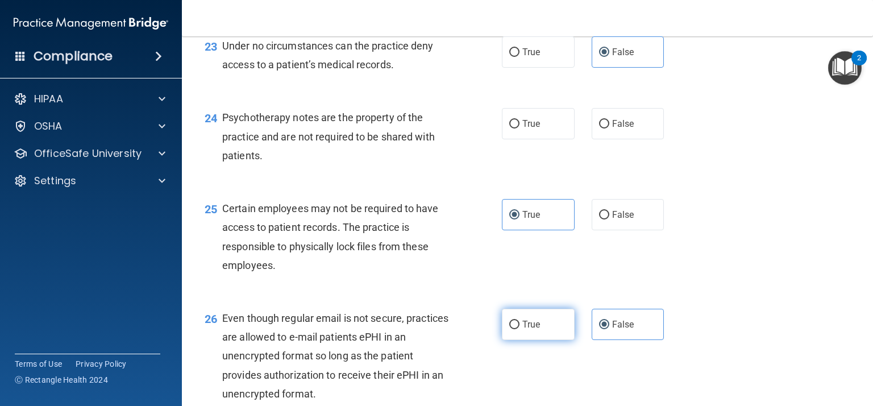
click at [550, 321] on label "True" at bounding box center [538, 323] width 73 height 31
click at [519, 321] on input "True" at bounding box center [514, 324] width 10 height 9
radio input "true"
radio input "false"
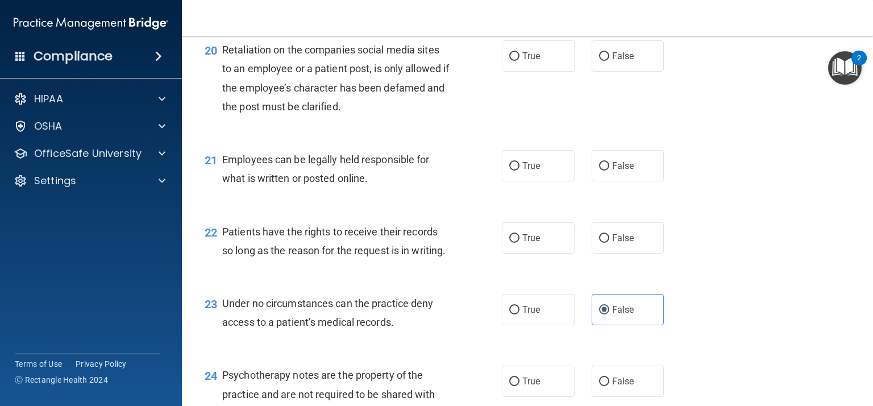
scroll to position [2152, 0]
click at [530, 157] on label "True" at bounding box center [538, 163] width 73 height 31
click at [519, 160] on input "True" at bounding box center [514, 164] width 10 height 9
radio input "true"
click at [603, 239] on input "False" at bounding box center [604, 236] width 10 height 9
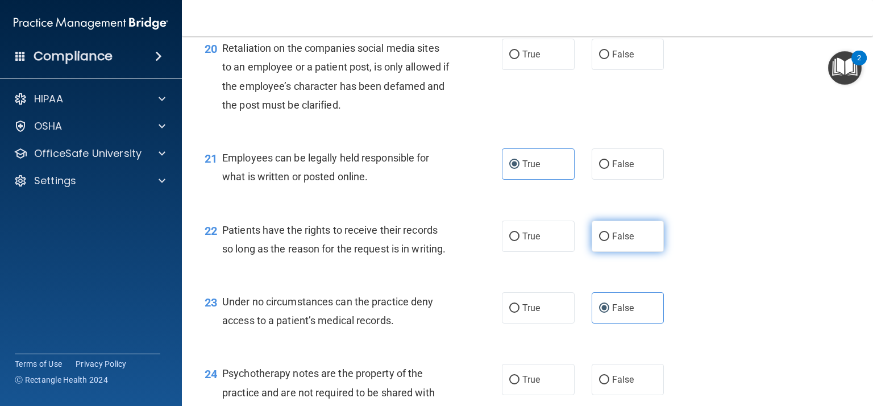
radio input "true"
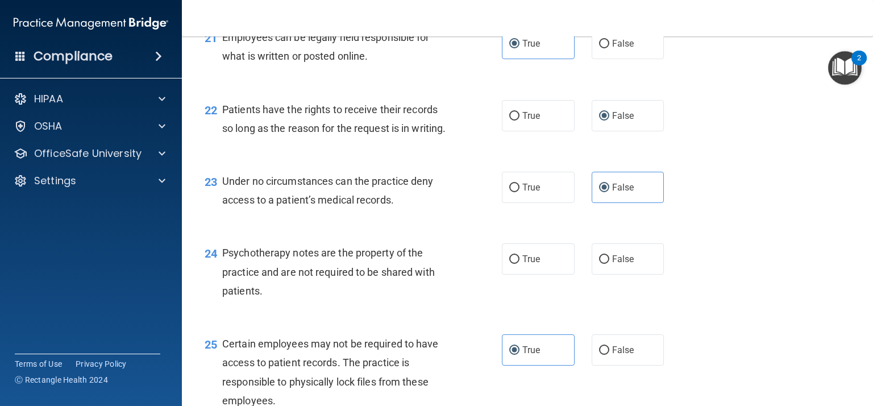
scroll to position [2273, 0]
click at [539, 271] on label "True" at bounding box center [538, 258] width 73 height 31
click at [519, 263] on input "True" at bounding box center [514, 258] width 10 height 9
radio input "true"
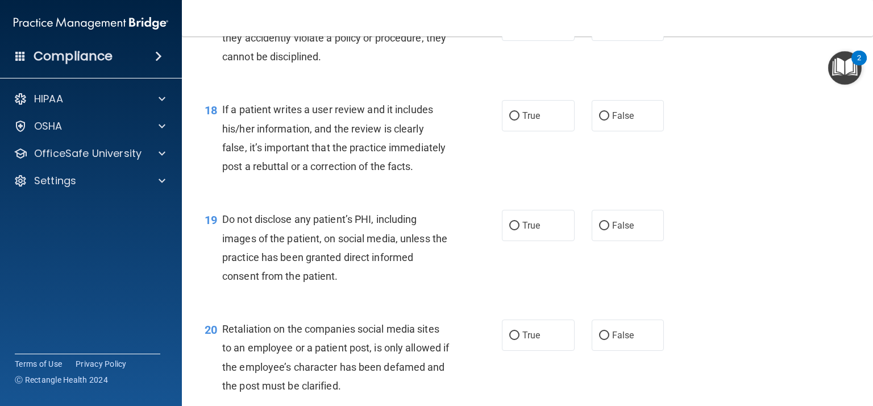
scroll to position [1864, 0]
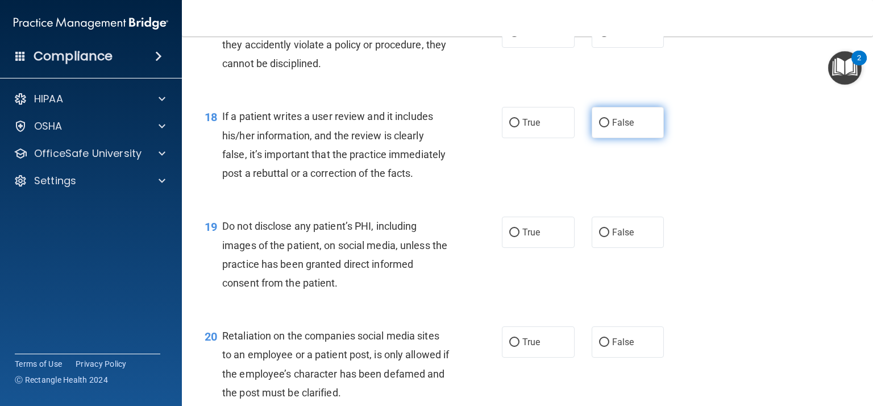
click at [611, 135] on label "False" at bounding box center [627, 122] width 73 height 31
click at [609, 127] on input "False" at bounding box center [604, 123] width 10 height 9
radio input "true"
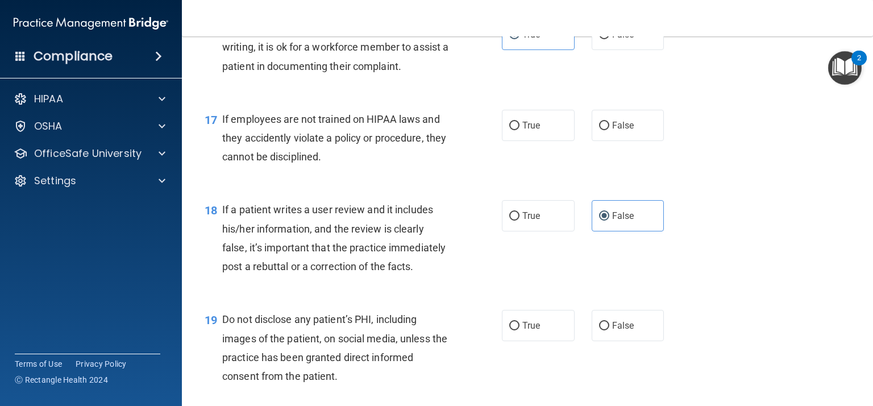
scroll to position [1771, 0]
click at [607, 130] on input "False" at bounding box center [604, 126] width 10 height 9
radio input "true"
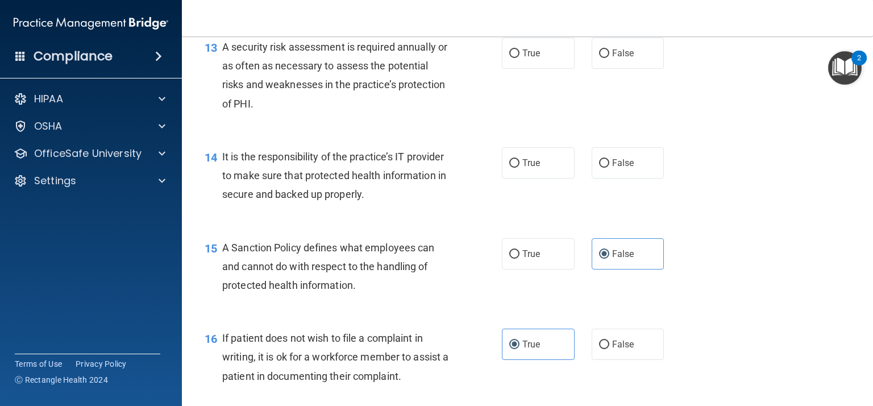
scroll to position [1459, 0]
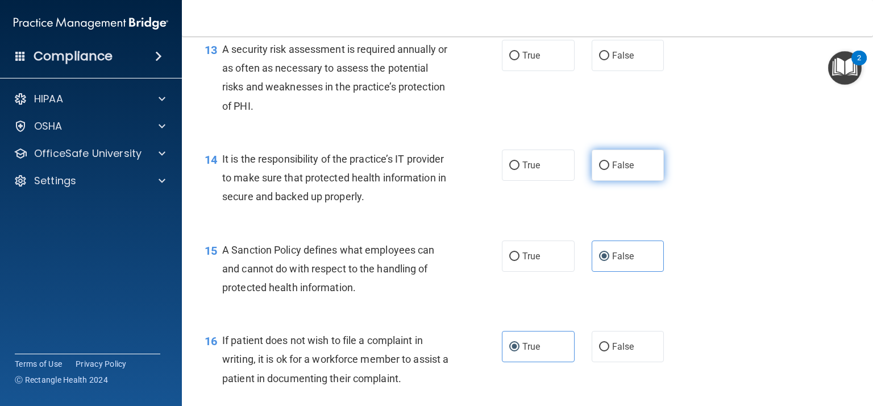
click at [639, 173] on label "False" at bounding box center [627, 164] width 73 height 31
click at [609, 170] on input "False" at bounding box center [604, 165] width 10 height 9
radio input "true"
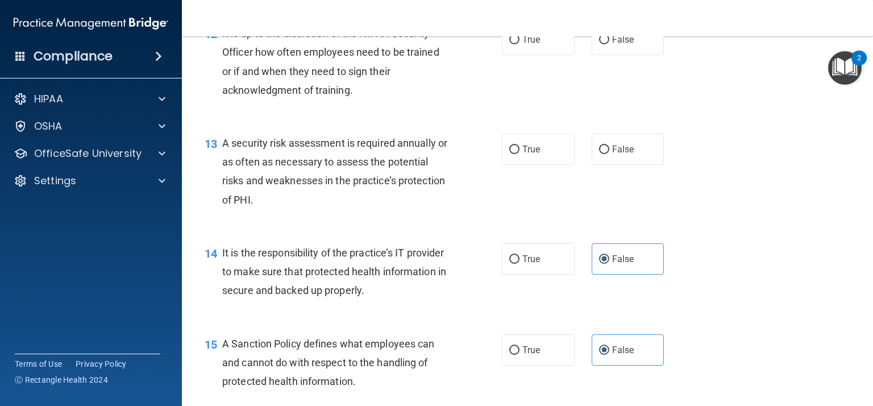
scroll to position [1358, 0]
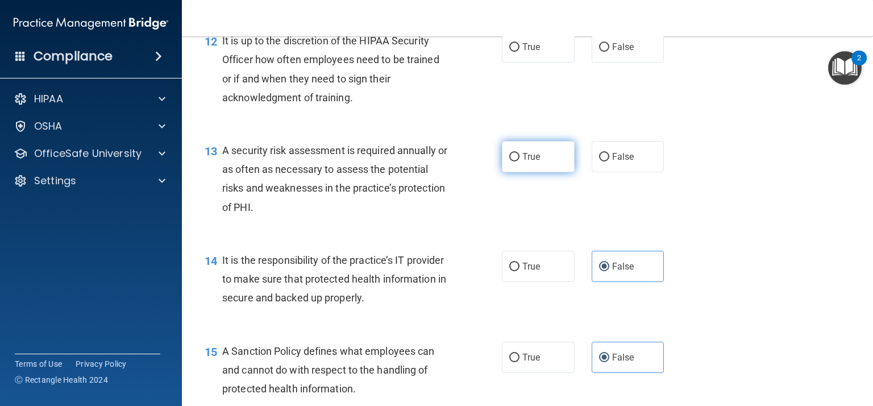
click at [554, 159] on label "True" at bounding box center [538, 156] width 73 height 31
click at [519, 159] on input "True" at bounding box center [514, 157] width 10 height 9
radio input "true"
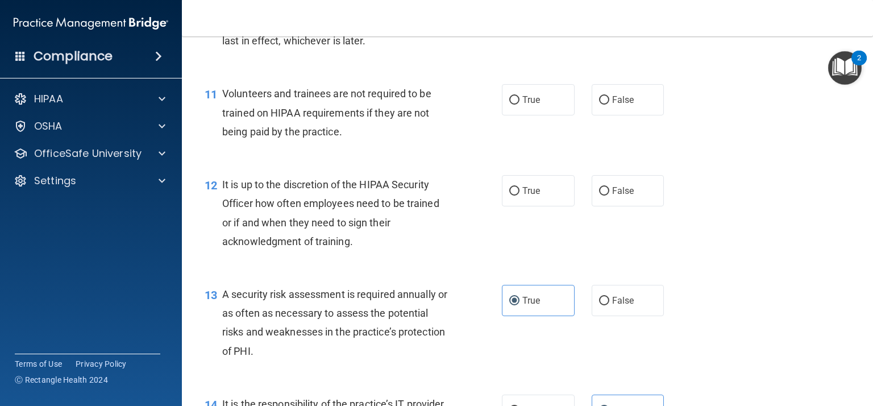
scroll to position [1213, 0]
click at [643, 184] on label "False" at bounding box center [627, 191] width 73 height 31
click at [609, 188] on input "False" at bounding box center [604, 192] width 10 height 9
radio input "true"
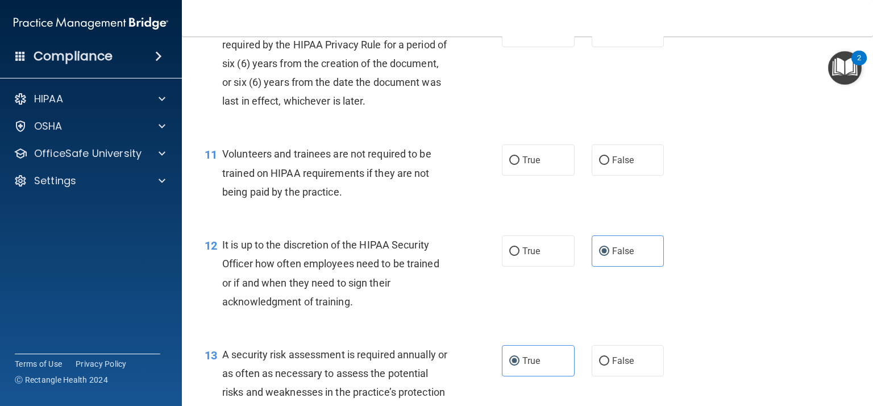
scroll to position [1151, 0]
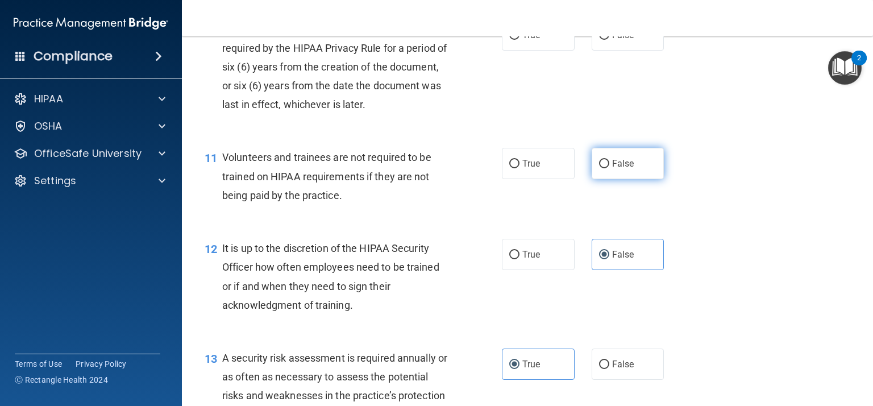
click at [632, 157] on label "False" at bounding box center [627, 163] width 73 height 31
click at [609, 160] on input "False" at bounding box center [604, 164] width 10 height 9
radio input "true"
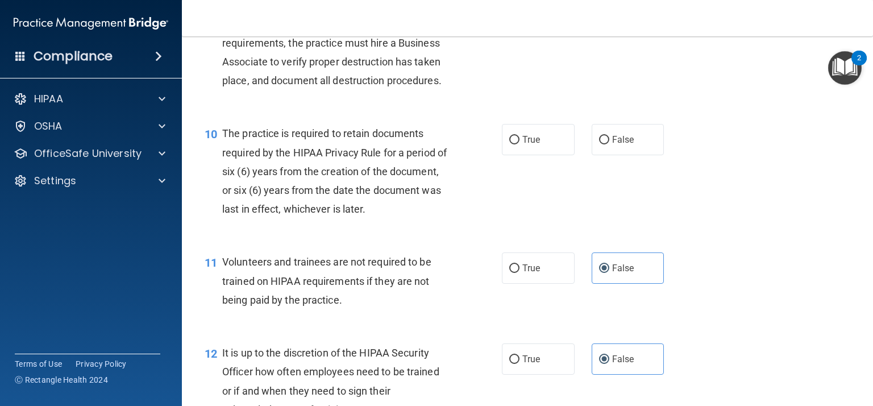
scroll to position [1041, 0]
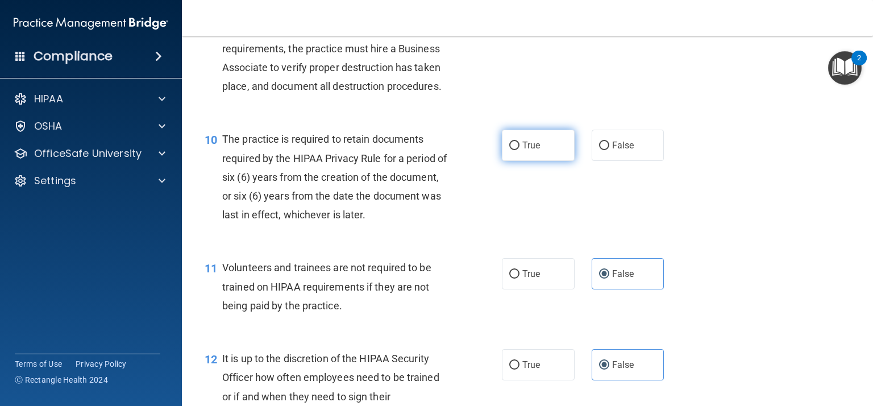
click at [532, 153] on label "True" at bounding box center [538, 145] width 73 height 31
click at [519, 150] on input "True" at bounding box center [514, 145] width 10 height 9
radio input "true"
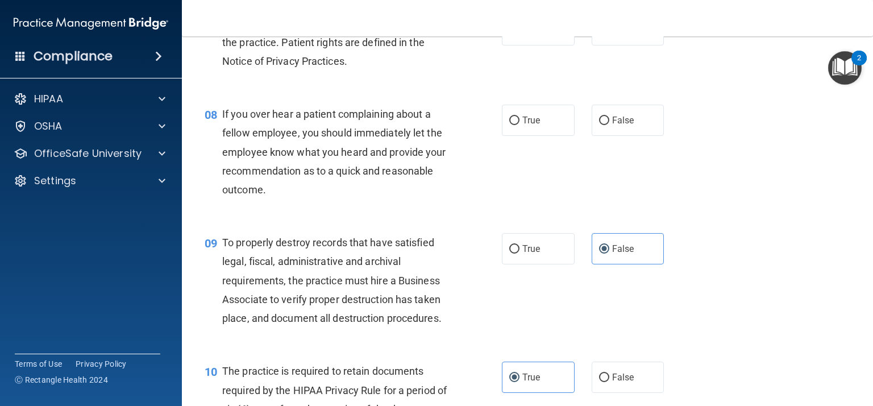
scroll to position [804, 0]
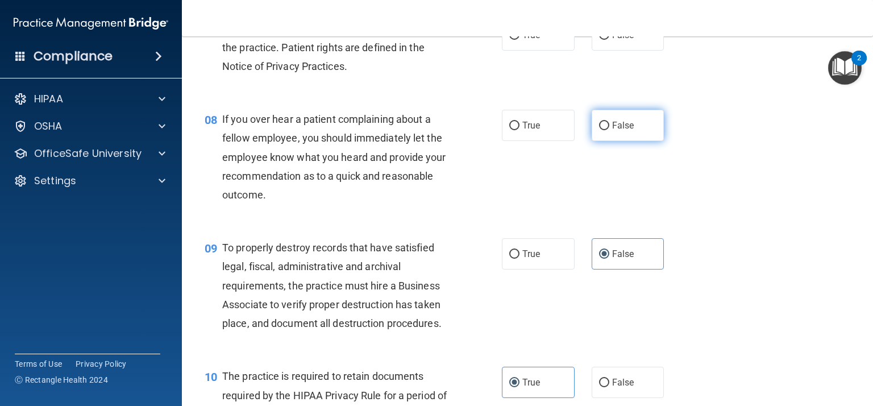
click at [650, 128] on label "False" at bounding box center [627, 125] width 73 height 31
click at [609, 128] on input "False" at bounding box center [604, 126] width 10 height 9
radio input "true"
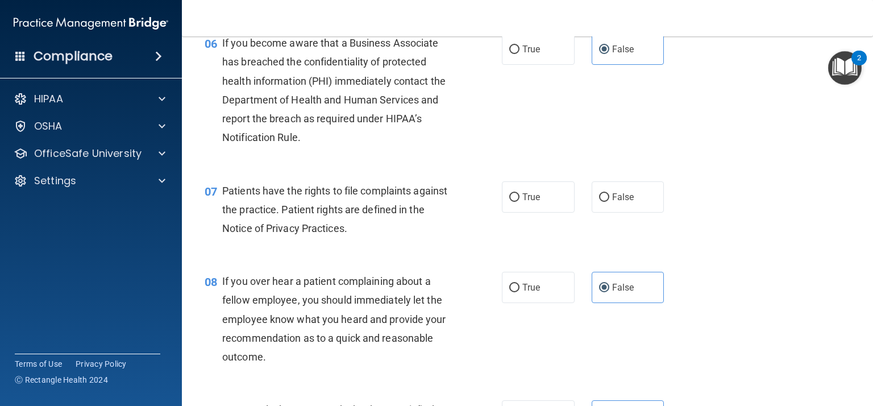
scroll to position [641, 0]
click at [516, 204] on label "True" at bounding box center [538, 197] width 73 height 31
click at [516, 202] on input "True" at bounding box center [514, 198] width 10 height 9
radio input "true"
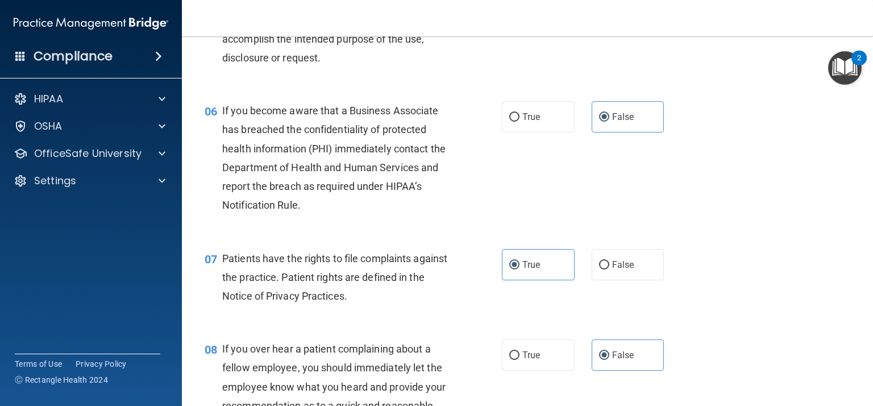
scroll to position [574, 0]
click at [511, 114] on input "True" at bounding box center [514, 118] width 10 height 9
radio input "true"
click at [613, 113] on span "False" at bounding box center [623, 117] width 22 height 11
click at [609, 114] on input "False" at bounding box center [604, 118] width 10 height 9
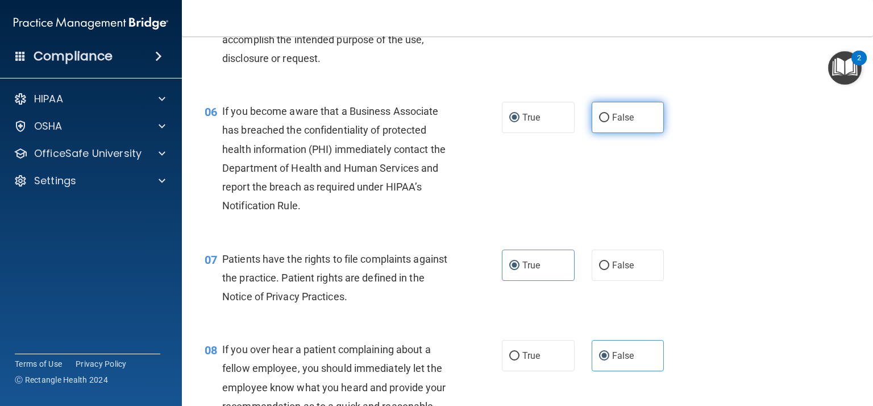
radio input "true"
radio input "false"
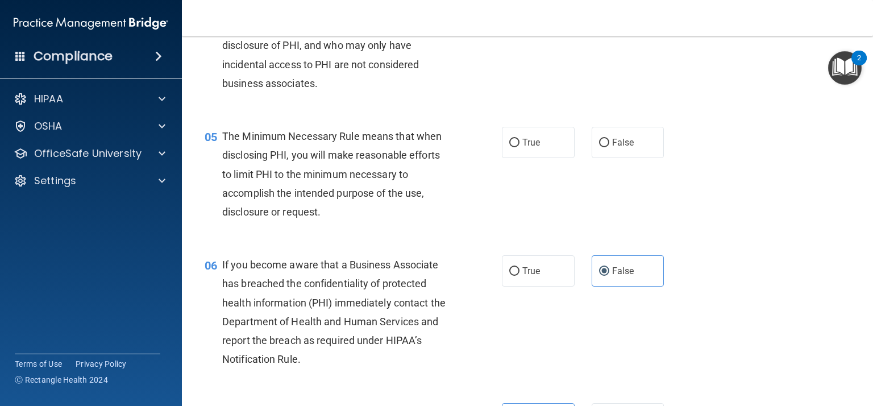
scroll to position [420, 0]
click at [532, 144] on span "True" at bounding box center [531, 142] width 18 height 11
click at [519, 144] on input "True" at bounding box center [514, 143] width 10 height 9
radio input "true"
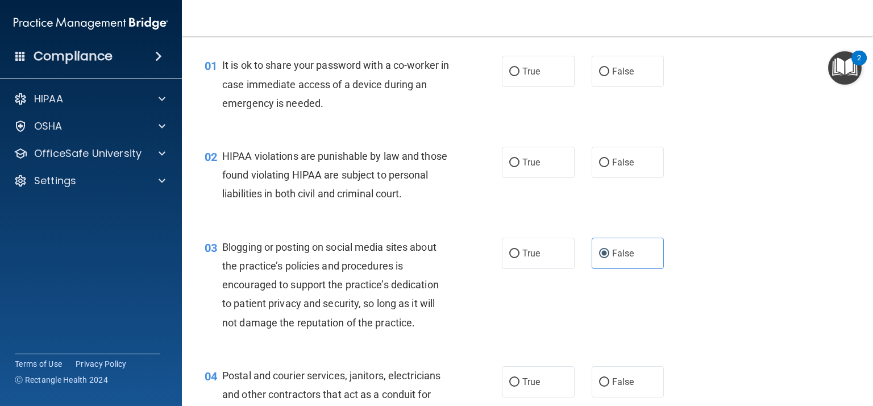
scroll to position [26, 0]
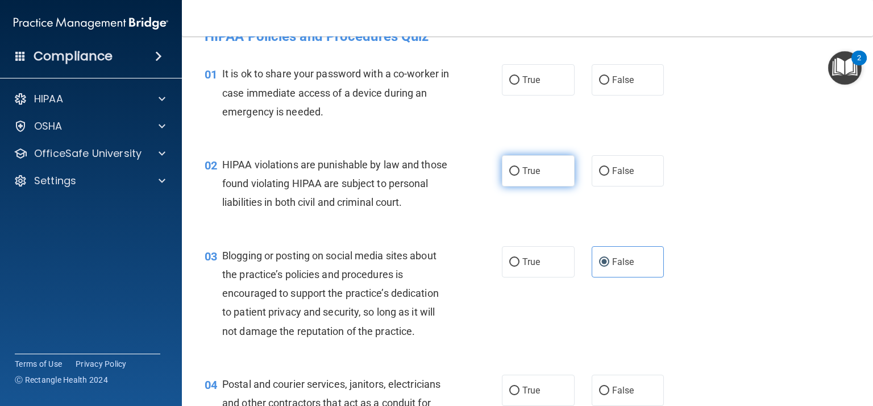
click at [522, 169] on span "True" at bounding box center [531, 170] width 18 height 11
click at [519, 169] on input "True" at bounding box center [514, 171] width 10 height 9
radio input "true"
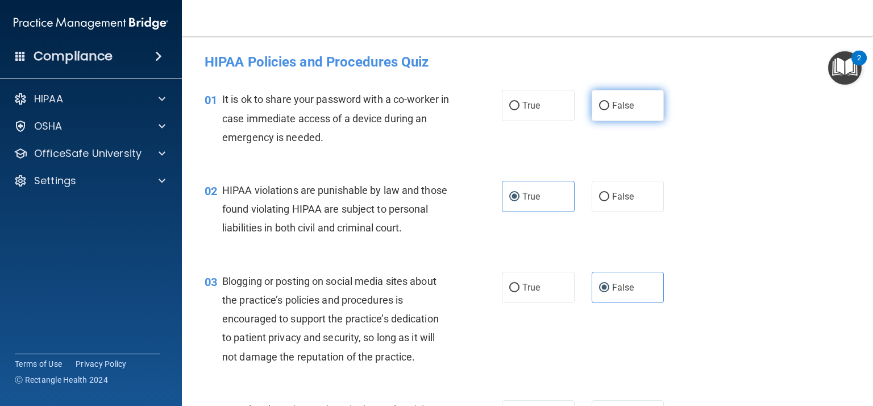
click at [630, 96] on label "False" at bounding box center [627, 105] width 73 height 31
click at [609, 102] on input "False" at bounding box center [604, 106] width 10 height 9
radio input "true"
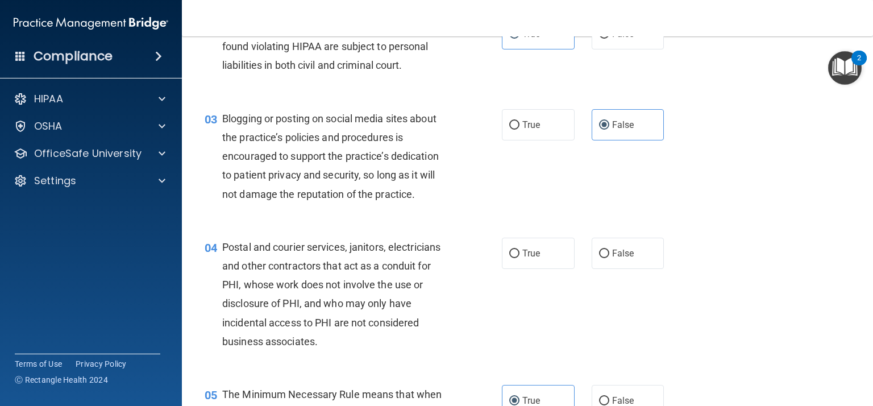
scroll to position [164, 0]
click at [527, 249] on span "True" at bounding box center [531, 252] width 18 height 11
click at [519, 249] on input "True" at bounding box center [514, 252] width 10 height 9
radio input "true"
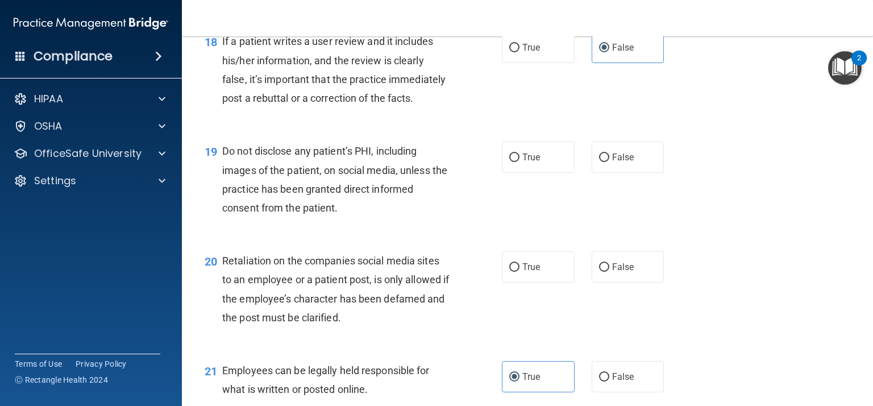
scroll to position [1942, 0]
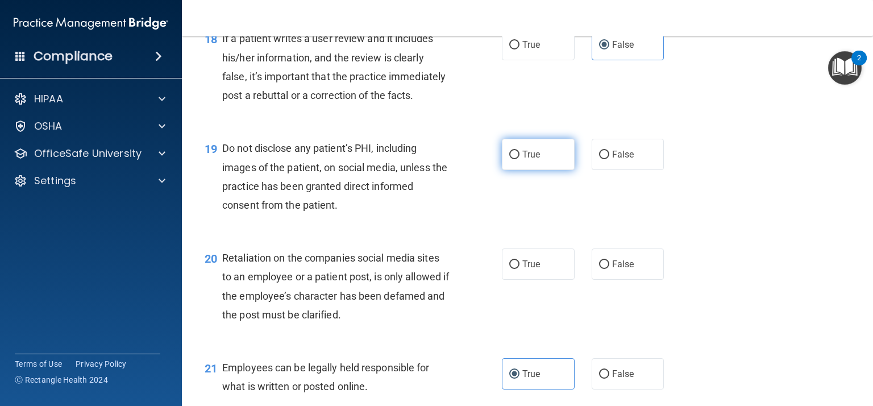
click at [564, 152] on label "True" at bounding box center [538, 154] width 73 height 31
click at [519, 152] on input "True" at bounding box center [514, 155] width 10 height 9
radio input "true"
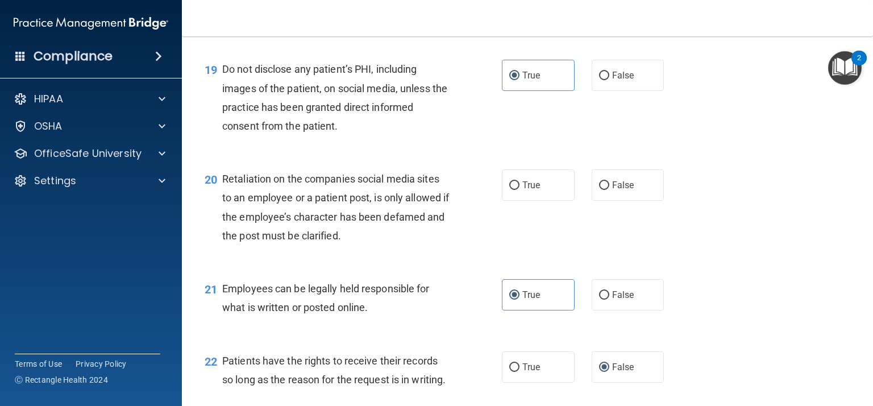
scroll to position [2023, 0]
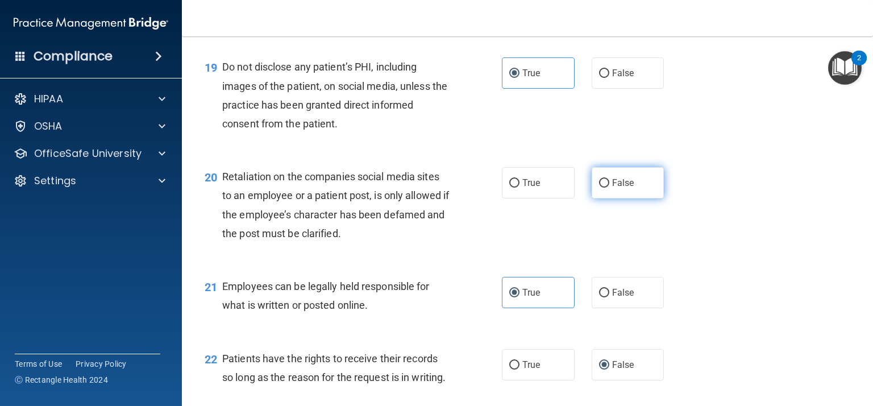
click at [625, 182] on span "False" at bounding box center [623, 182] width 22 height 11
click at [609, 182] on input "False" at bounding box center [604, 183] width 10 height 9
radio input "true"
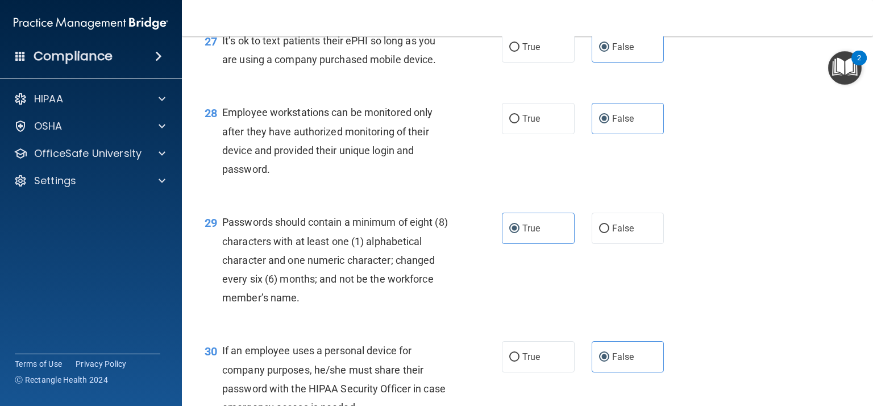
scroll to position [2918, 0]
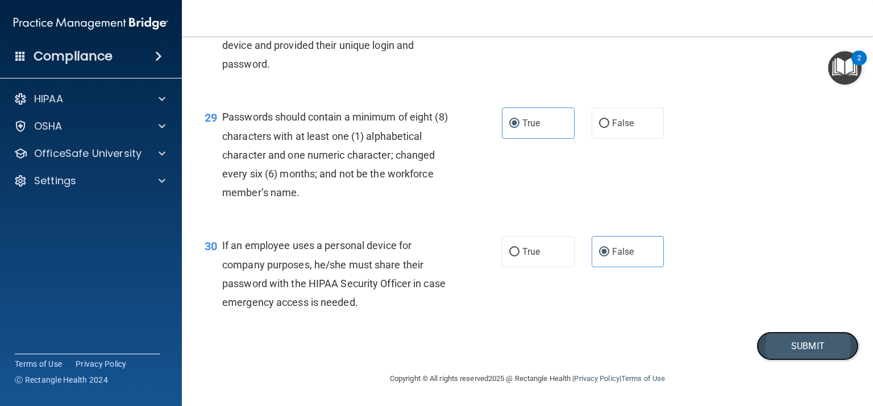
click at [814, 349] on button "Submit" at bounding box center [807, 345] width 102 height 29
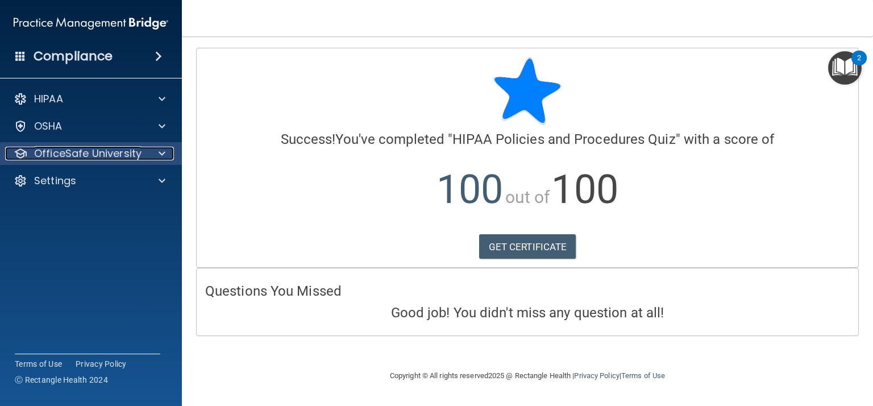
click at [137, 153] on p "OfficeSafe University" at bounding box center [87, 154] width 107 height 14
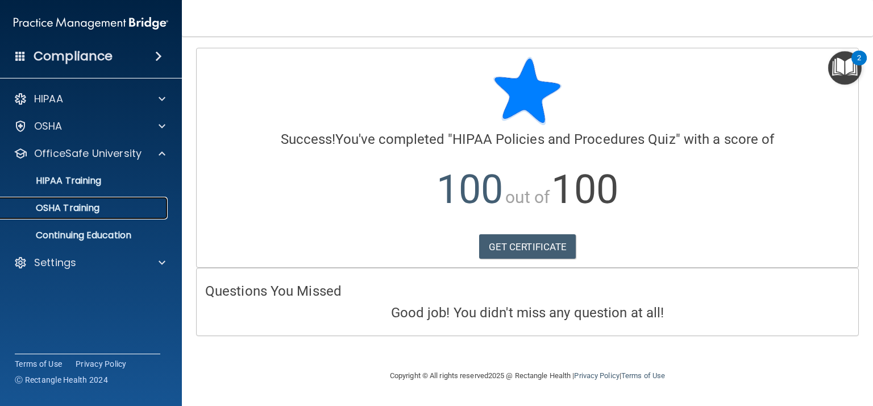
click at [103, 211] on div "OSHA Training" at bounding box center [84, 207] width 155 height 11
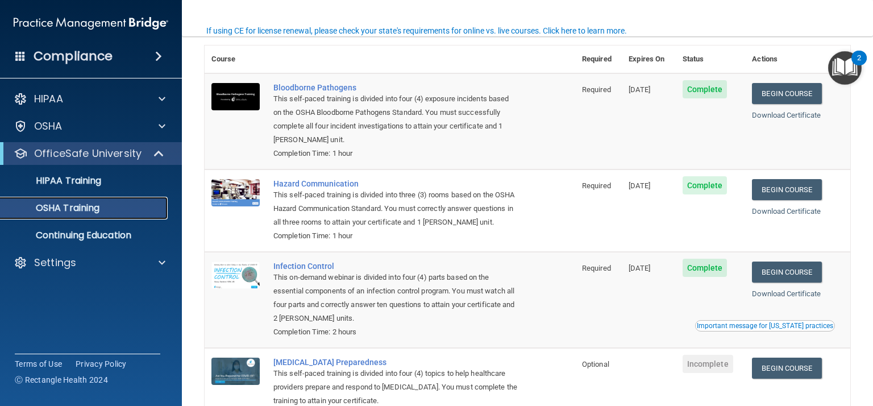
scroll to position [51, 0]
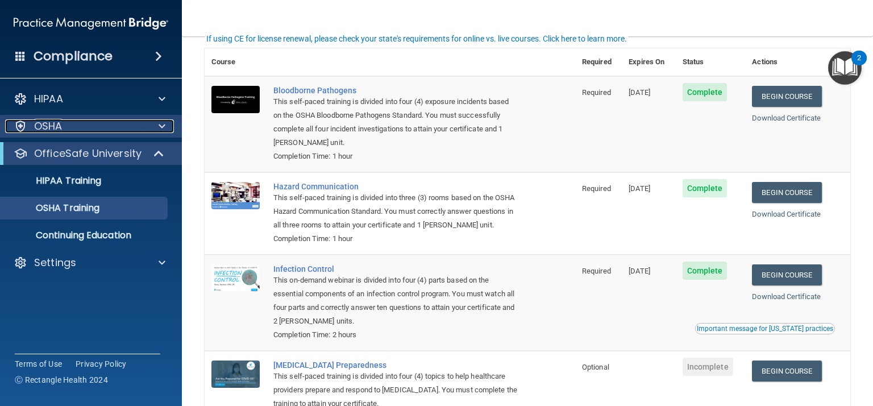
click at [161, 130] on span at bounding box center [161, 126] width 7 height 14
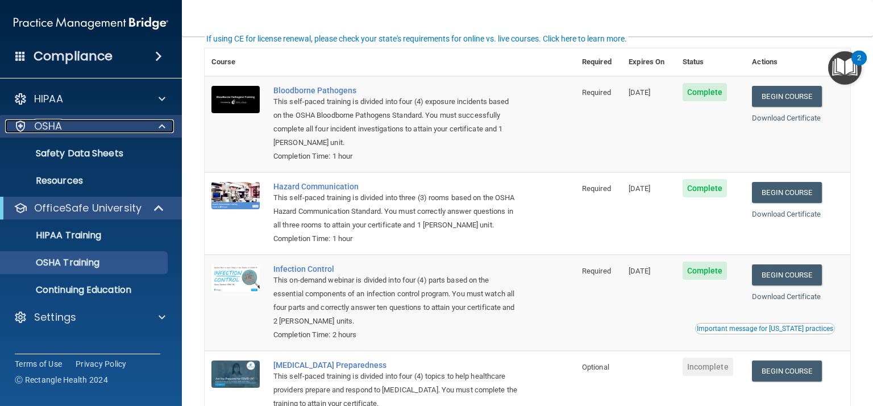
click at [161, 130] on span at bounding box center [161, 126] width 7 height 14
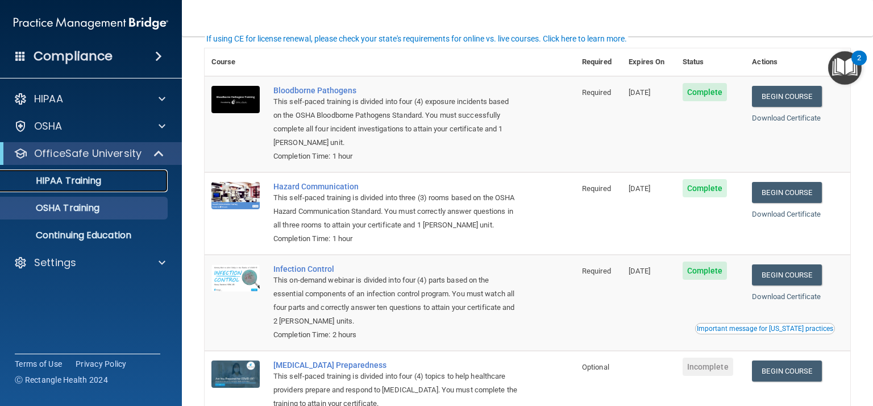
click at [132, 176] on div "HIPAA Training" at bounding box center [84, 180] width 155 height 11
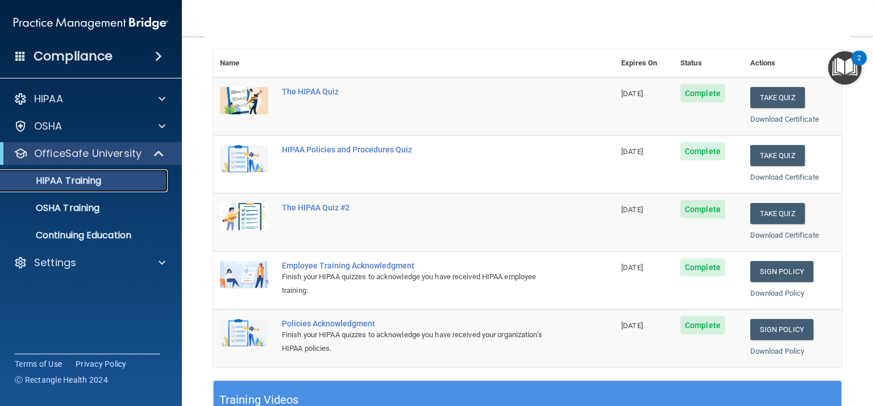
scroll to position [126, 0]
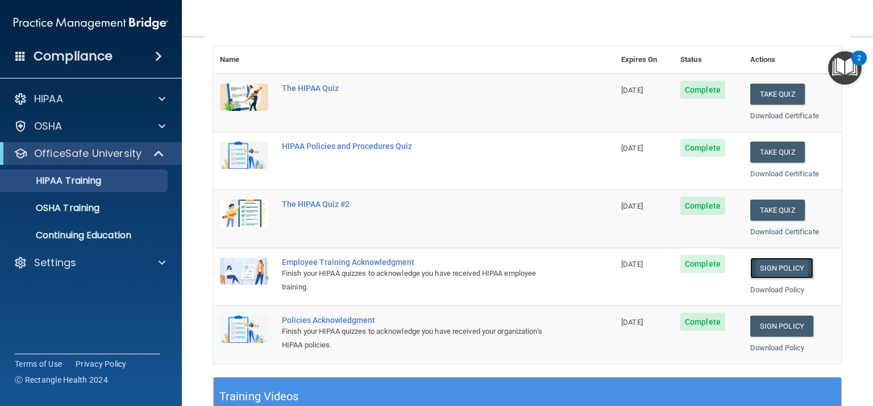
click at [778, 268] on link "Sign Policy" at bounding box center [781, 267] width 63 height 21
click at [110, 211] on div "OSHA Training" at bounding box center [84, 207] width 155 height 11
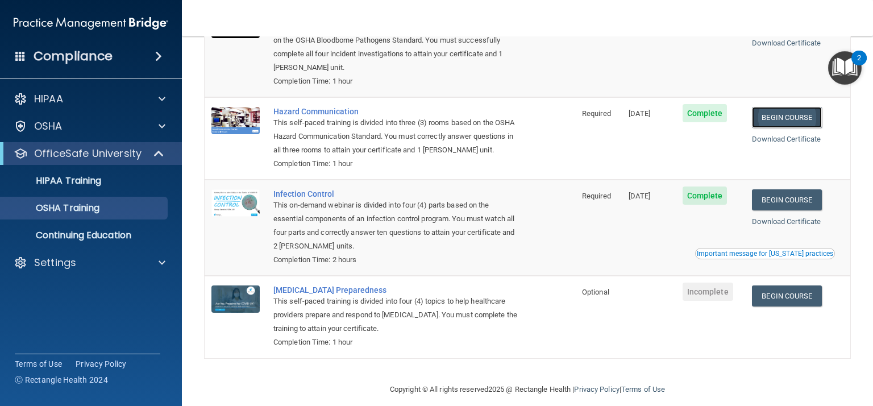
click at [810, 126] on link "Begin Course" at bounding box center [786, 117] width 69 height 21
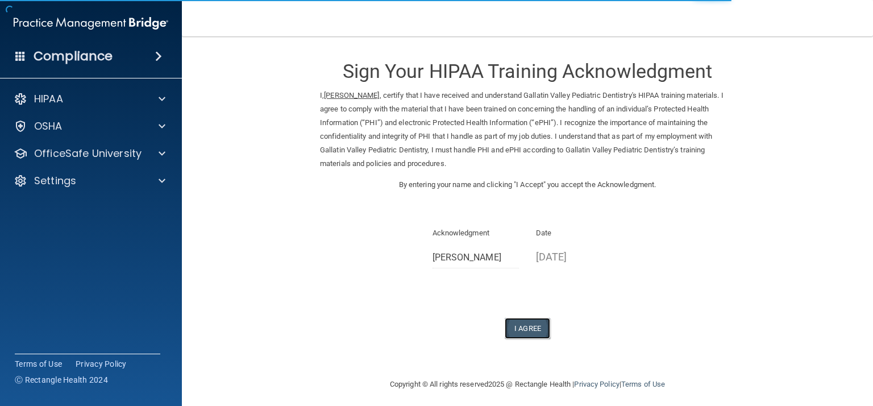
click at [533, 333] on button "I Agree" at bounding box center [526, 328] width 45 height 21
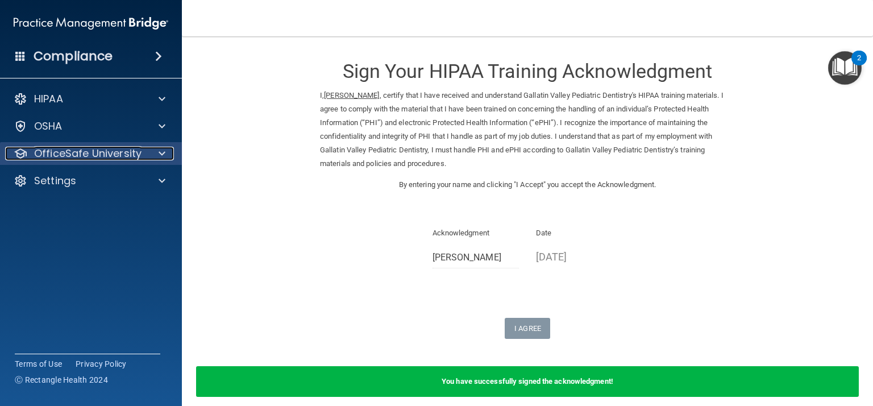
click at [148, 155] on div at bounding box center [160, 154] width 28 height 14
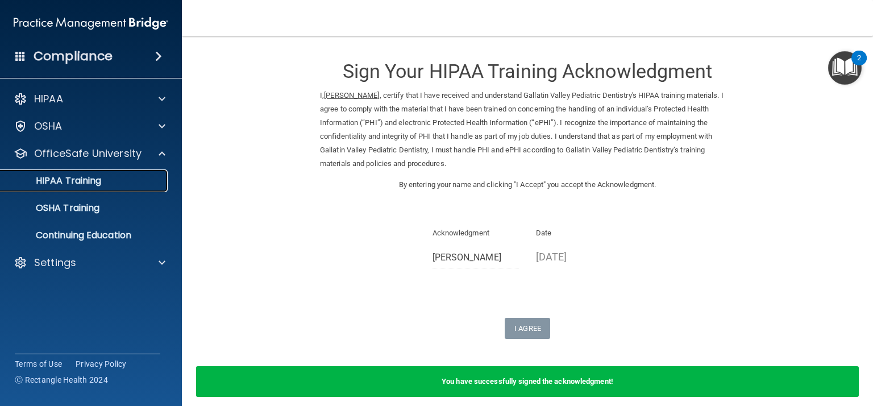
click at [129, 179] on div "HIPAA Training" at bounding box center [84, 180] width 155 height 11
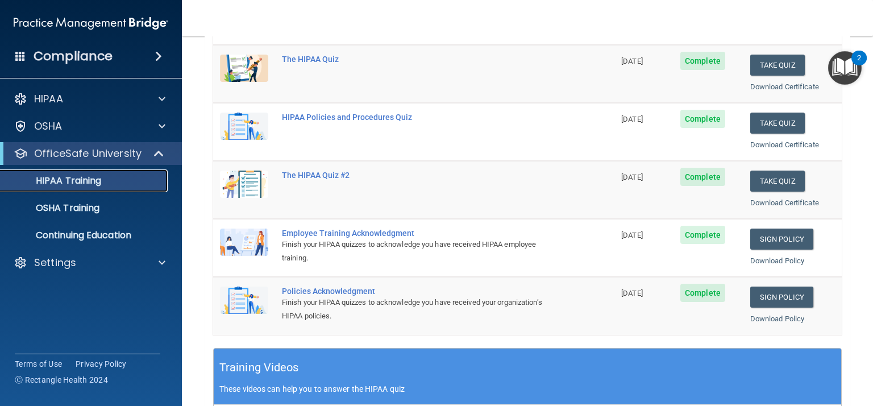
scroll to position [159, 0]
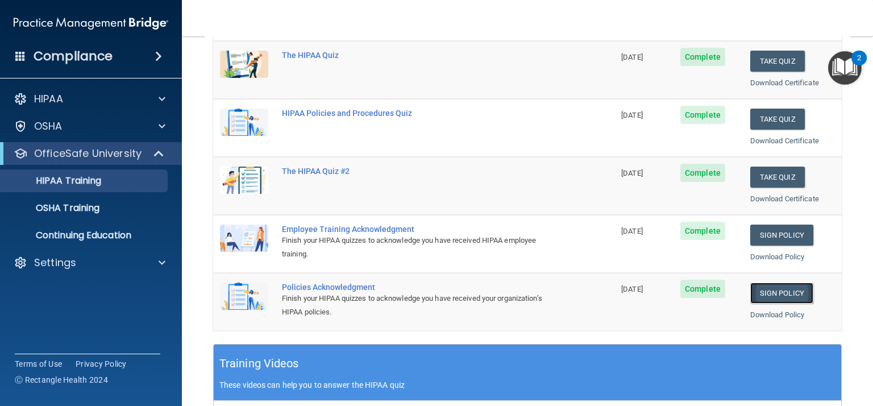
click at [786, 297] on link "Sign Policy" at bounding box center [781, 292] width 63 height 21
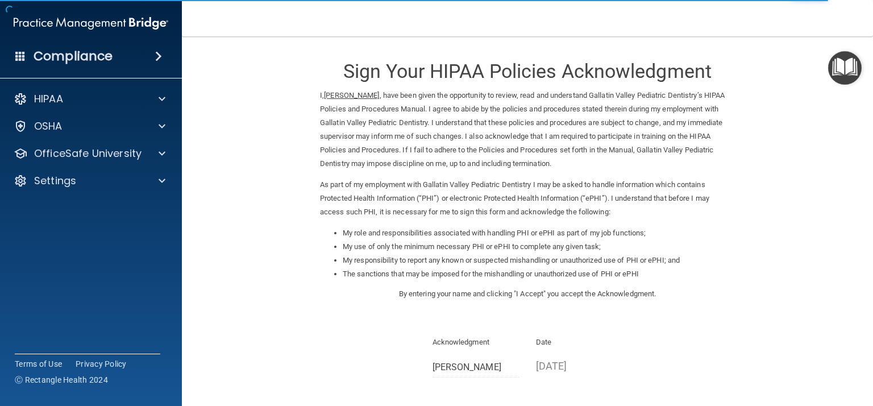
scroll to position [94, 0]
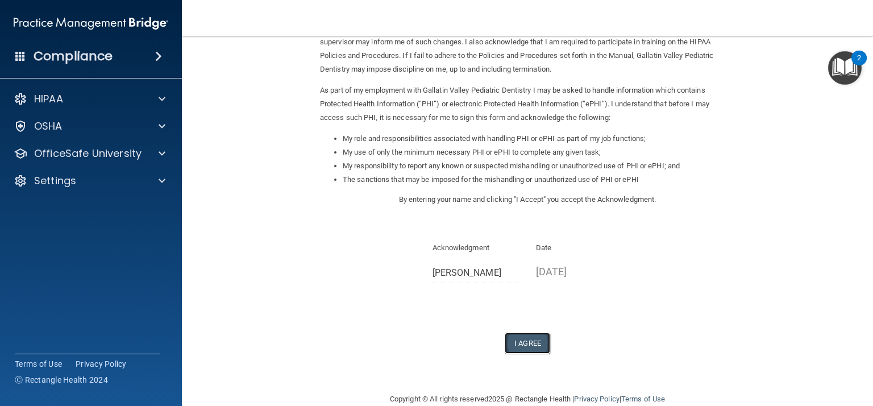
click at [535, 345] on button "I Agree" at bounding box center [526, 342] width 45 height 21
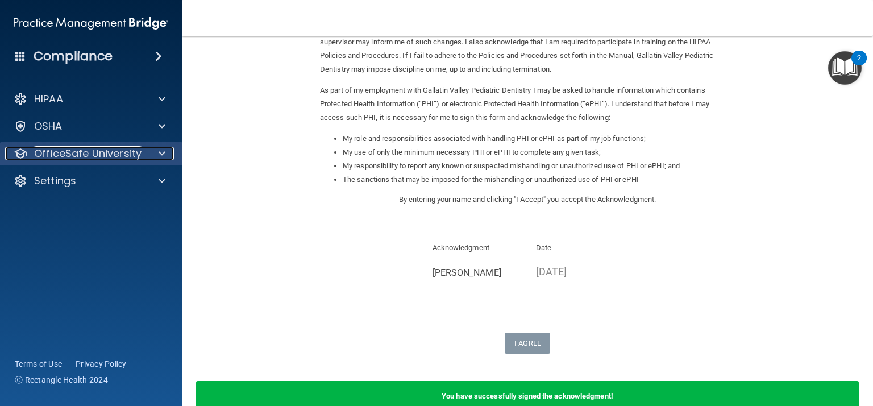
click at [102, 157] on p "OfficeSafe University" at bounding box center [87, 154] width 107 height 14
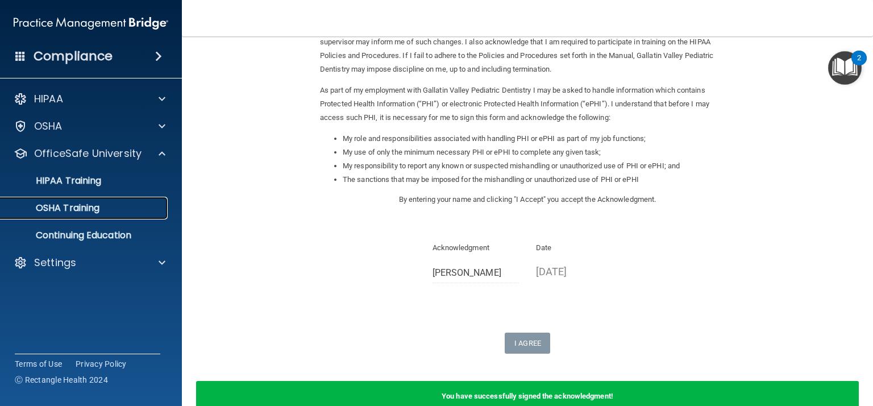
click at [104, 205] on div "OSHA Training" at bounding box center [84, 207] width 155 height 11
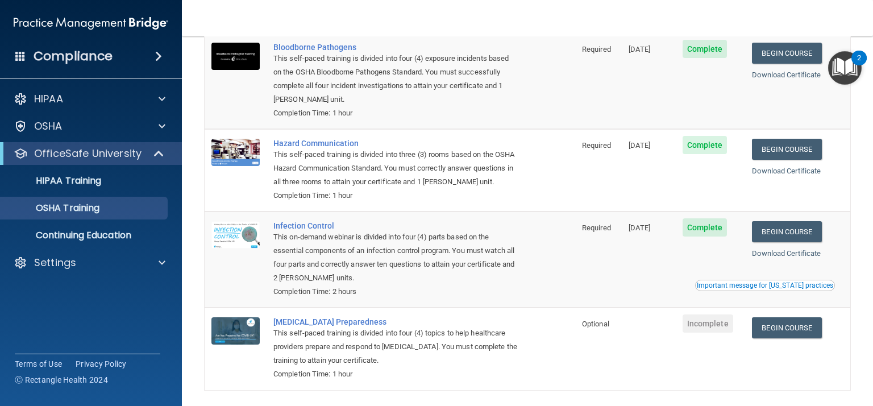
click at [845, 61] on img "Open Resource Center, 2 new notifications" at bounding box center [845, 68] width 34 height 34
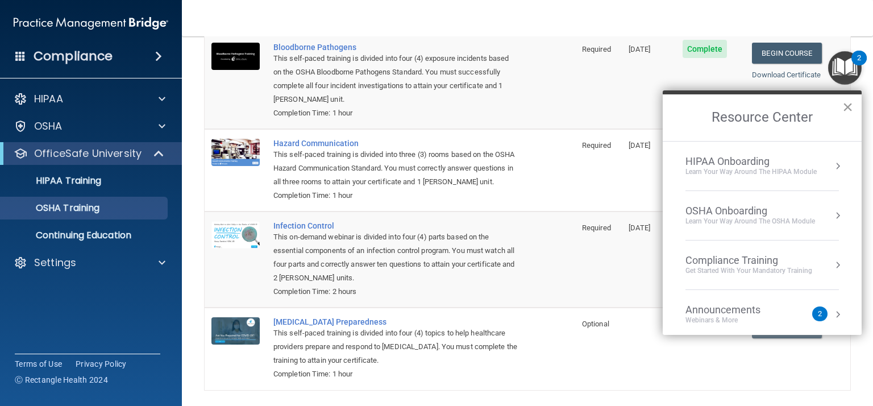
click at [848, 112] on button "×" at bounding box center [847, 107] width 11 height 18
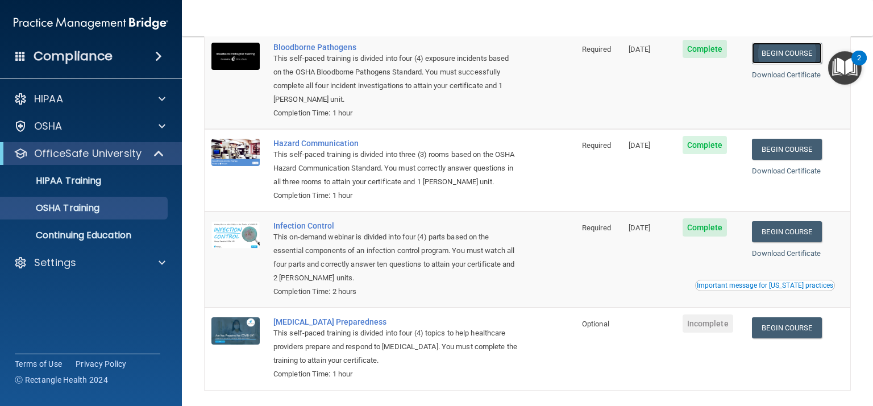
click at [788, 51] on link "Begin Course" at bounding box center [786, 53] width 69 height 21
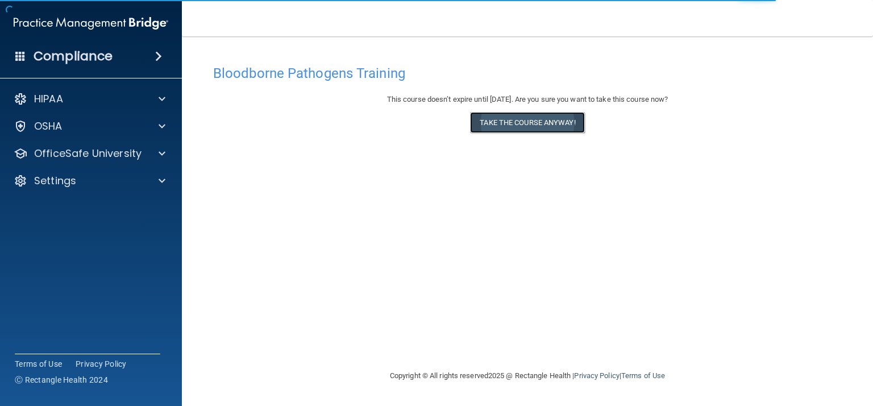
click at [558, 126] on button "Take the course anyway!" at bounding box center [527, 122] width 114 height 21
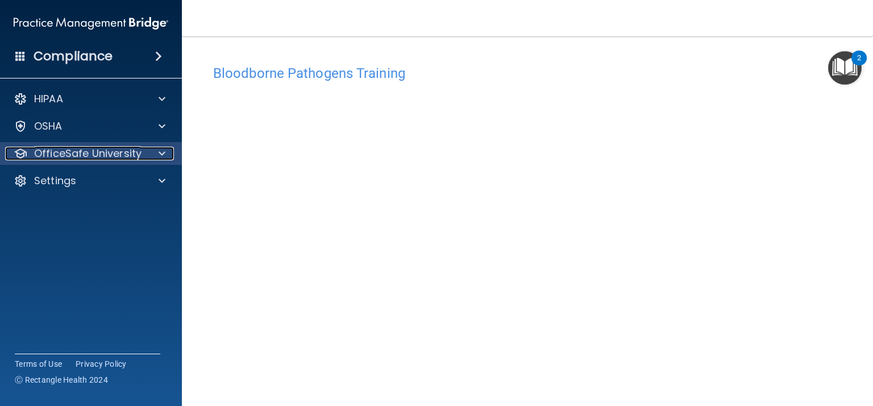
click at [120, 156] on p "OfficeSafe University" at bounding box center [87, 154] width 107 height 14
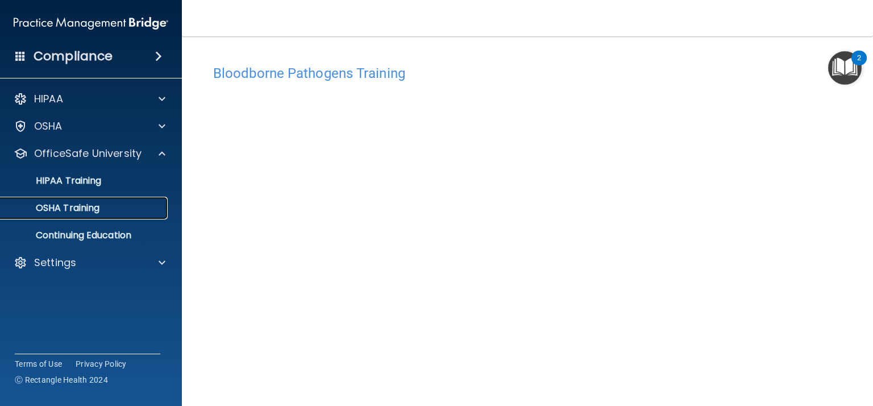
click at [109, 205] on div "OSHA Training" at bounding box center [84, 207] width 155 height 11
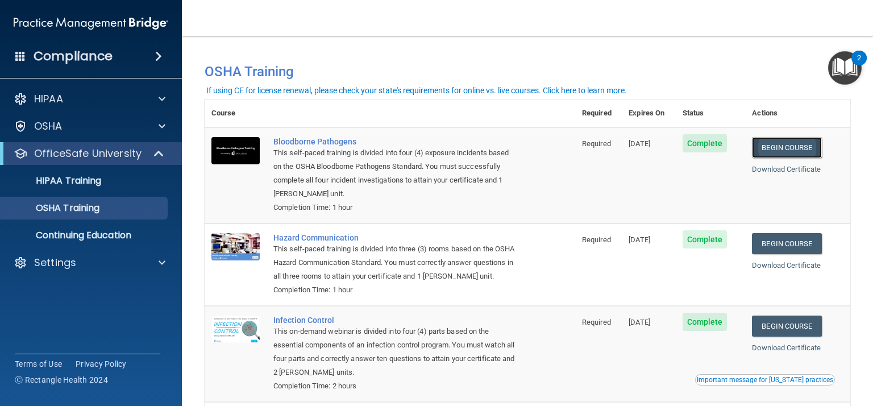
click at [780, 152] on link "Begin Course" at bounding box center [786, 147] width 69 height 21
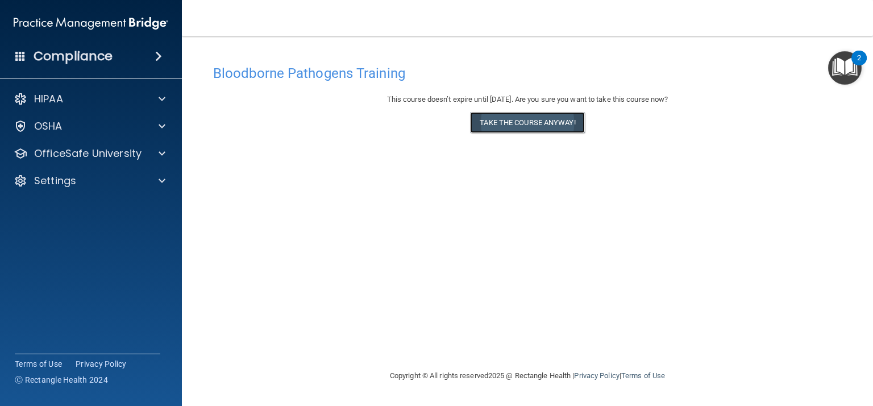
click at [528, 119] on button "Take the course anyway!" at bounding box center [527, 122] width 114 height 21
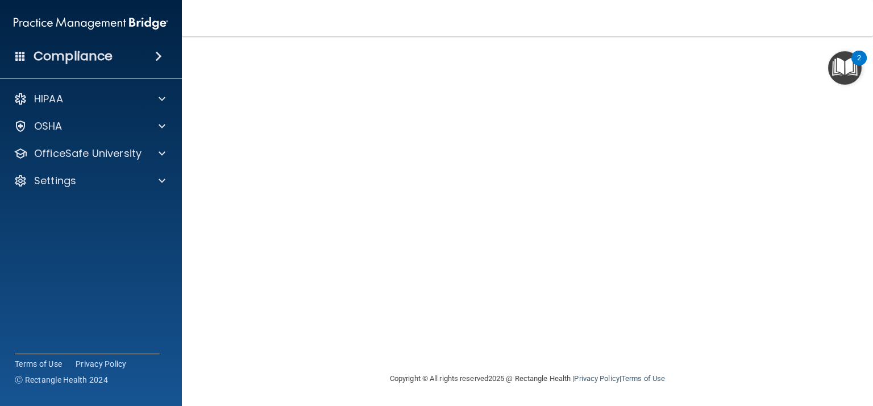
scroll to position [78, 0]
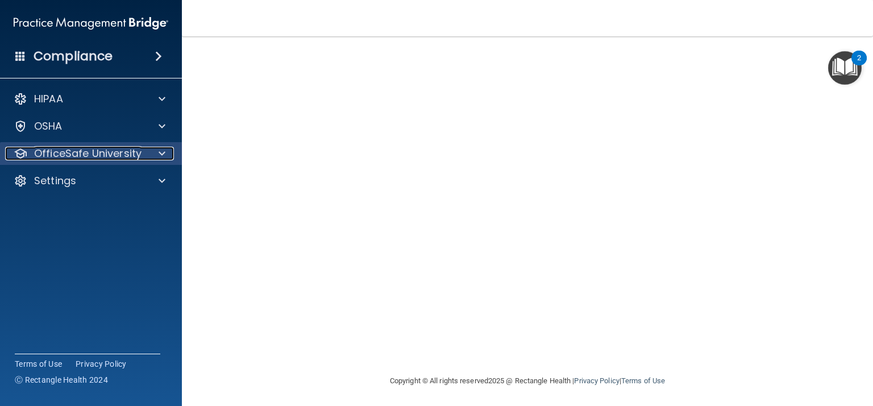
click at [154, 158] on div at bounding box center [160, 154] width 28 height 14
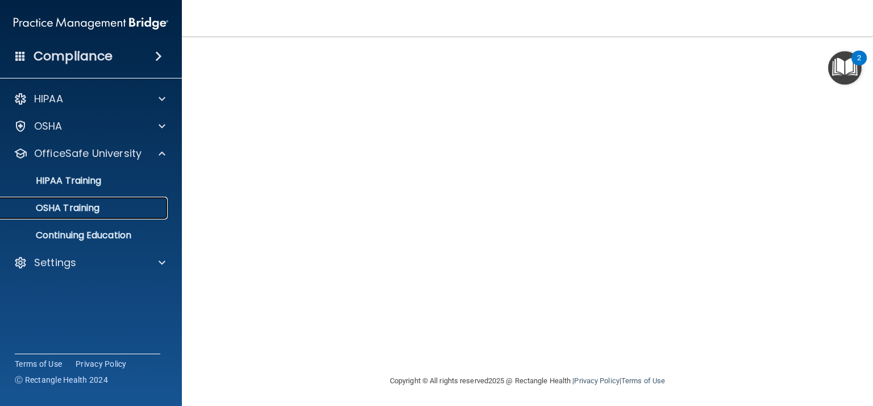
click at [130, 208] on div "OSHA Training" at bounding box center [84, 207] width 155 height 11
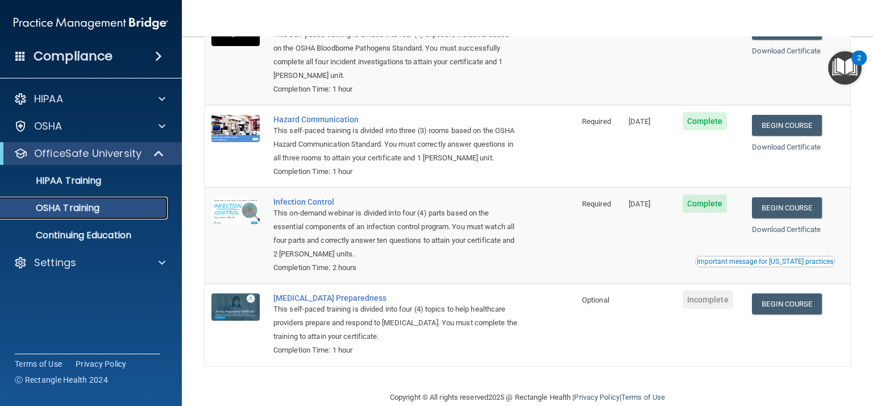
scroll to position [125, 0]
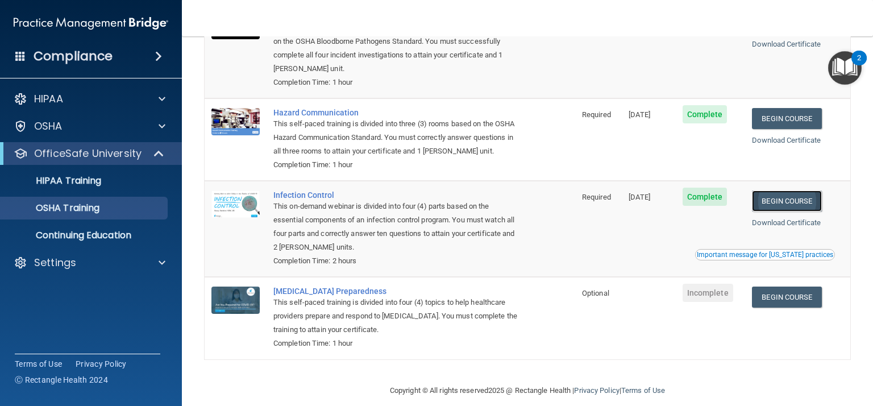
click at [802, 203] on link "Begin Course" at bounding box center [786, 200] width 69 height 21
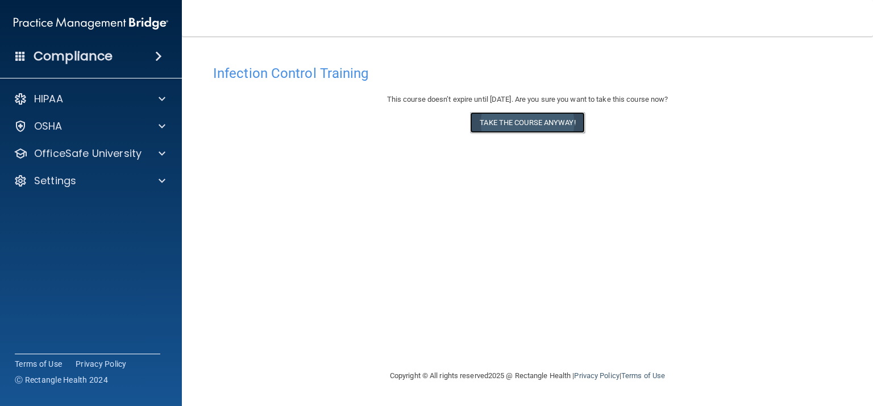
click at [526, 122] on button "Take the course anyway!" at bounding box center [527, 122] width 114 height 21
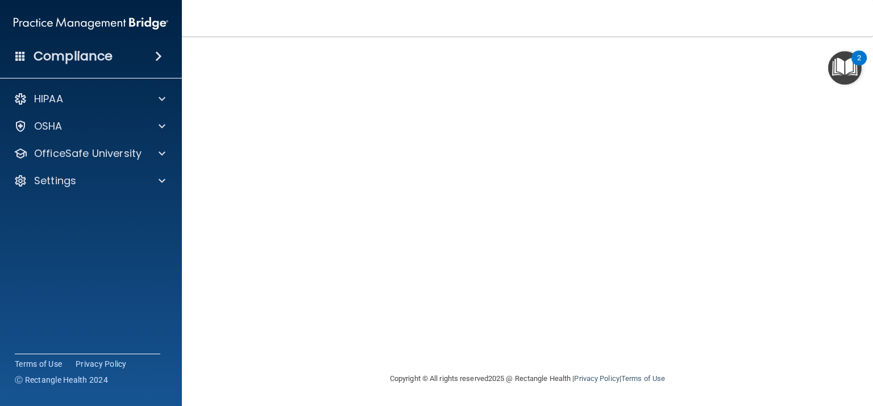
scroll to position [79, 0]
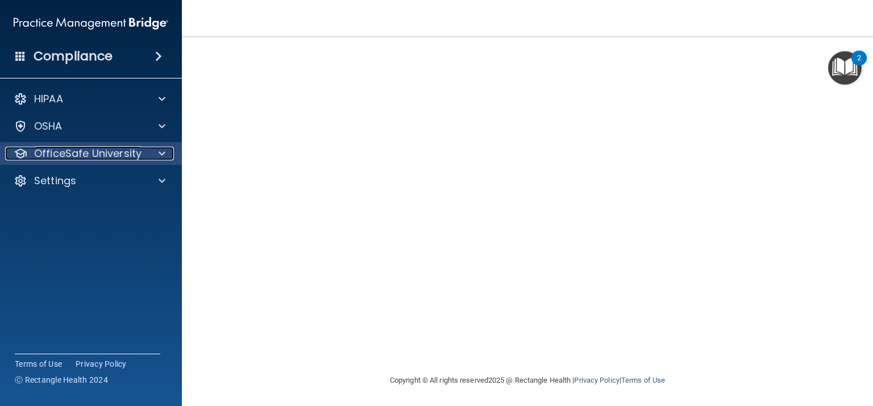
click at [89, 160] on p "OfficeSafe University" at bounding box center [87, 154] width 107 height 14
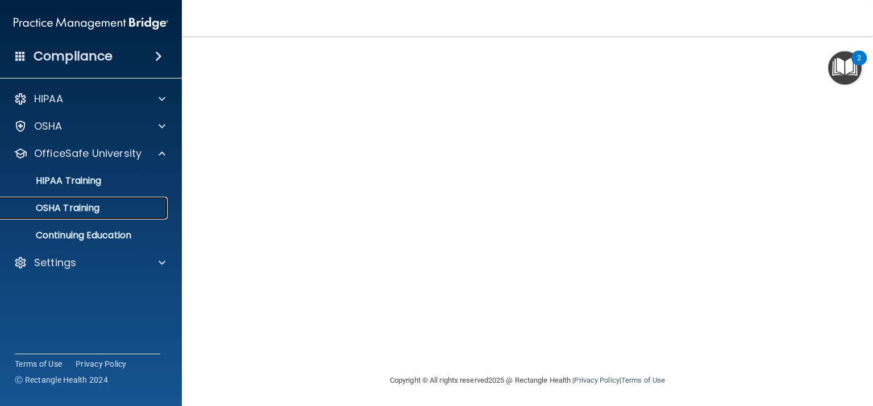
click at [97, 216] on link "OSHA Training" at bounding box center [78, 208] width 179 height 23
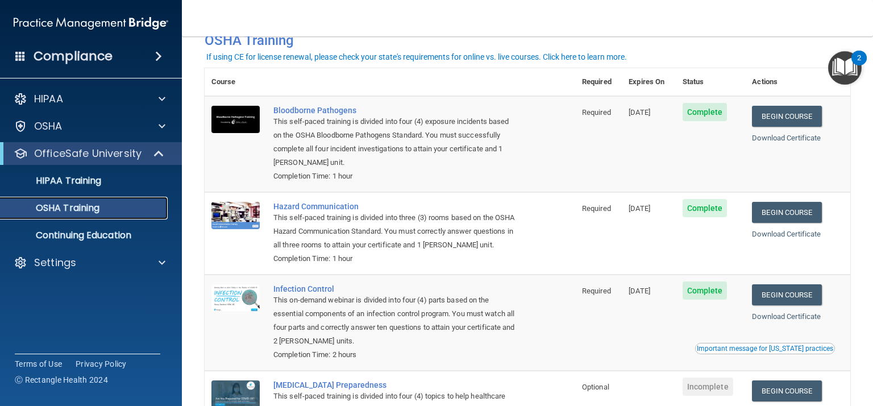
scroll to position [31, 0]
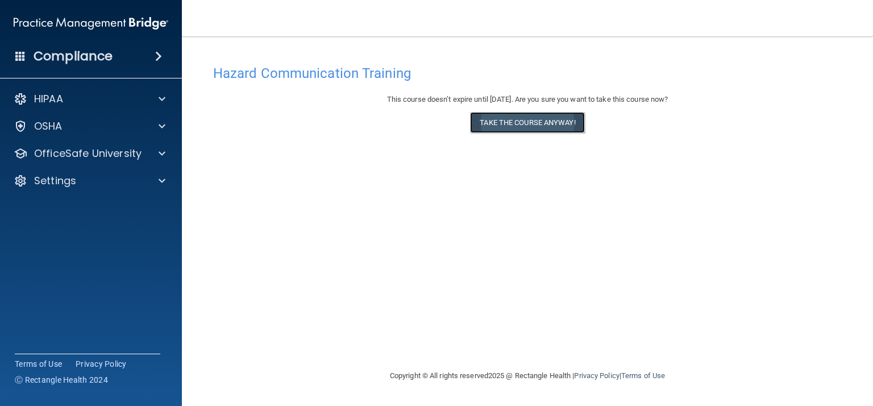
click at [519, 132] on button "Take the course anyway!" at bounding box center [527, 122] width 114 height 21
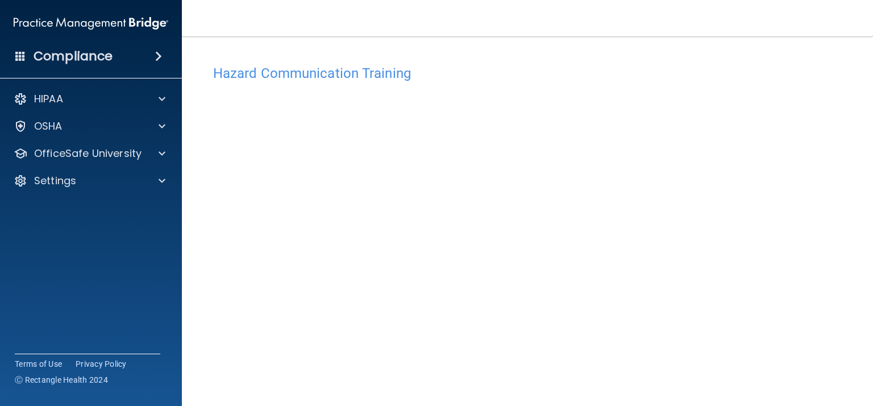
click at [397, 86] on div "Hazard Communication Training" at bounding box center [527, 73] width 645 height 28
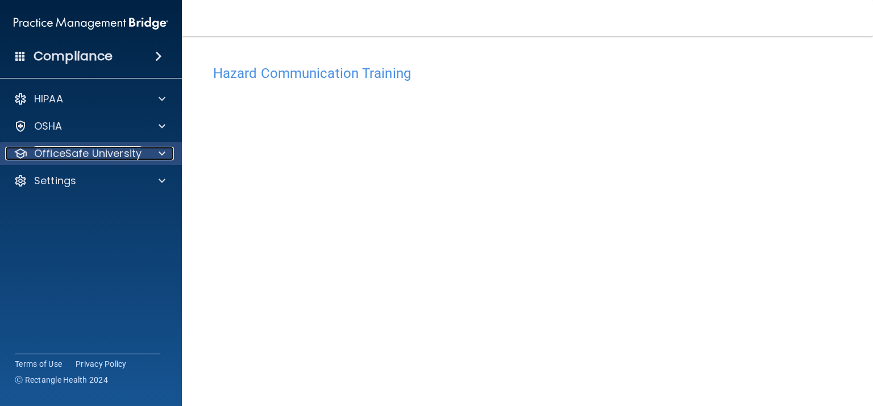
click at [153, 148] on div at bounding box center [160, 154] width 28 height 14
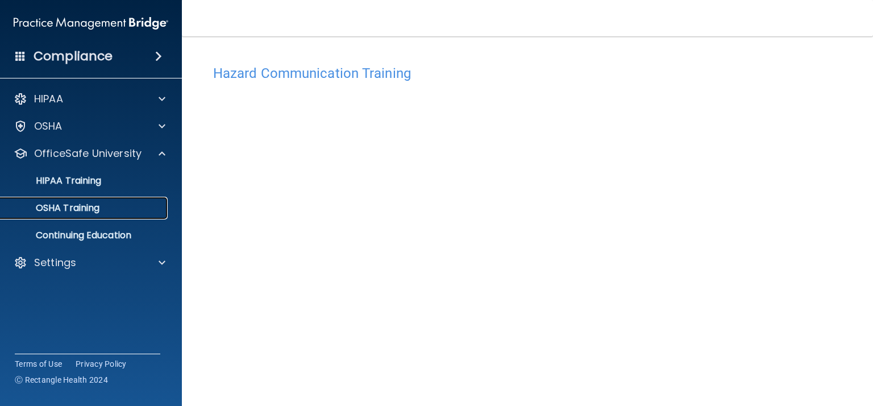
click at [136, 213] on div "OSHA Training" at bounding box center [84, 207] width 155 height 11
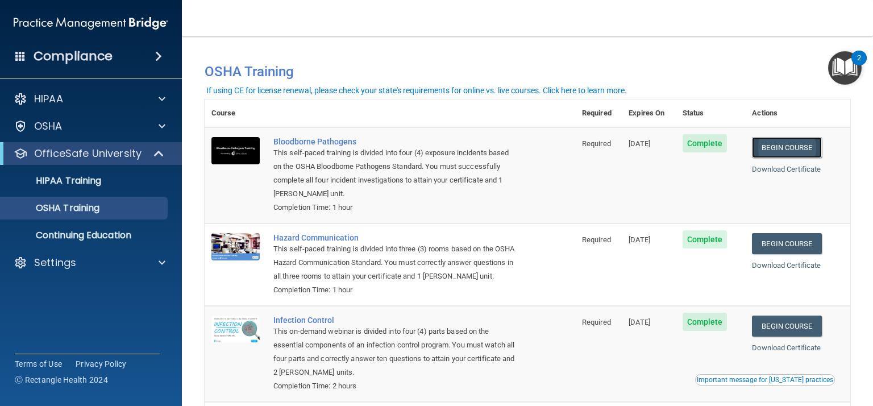
click at [795, 146] on link "Begin Course" at bounding box center [786, 147] width 69 height 21
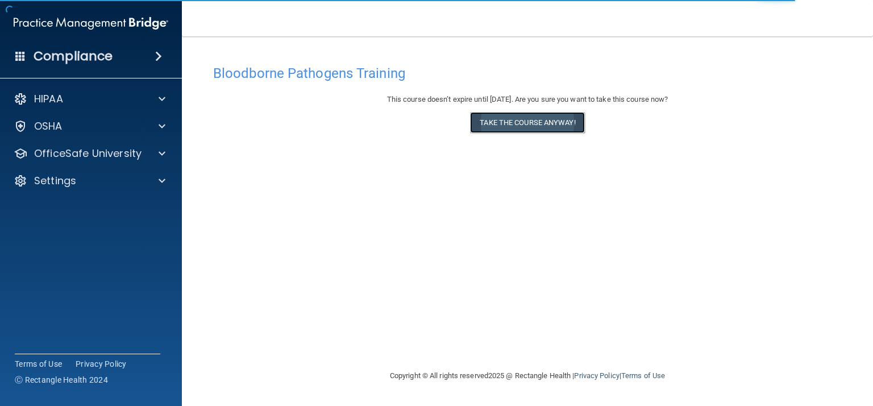
click at [577, 131] on button "Take the course anyway!" at bounding box center [527, 122] width 114 height 21
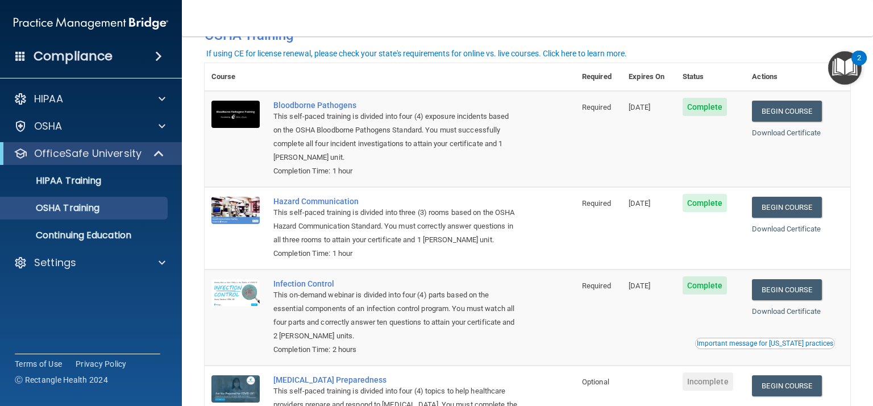
scroll to position [27, 0]
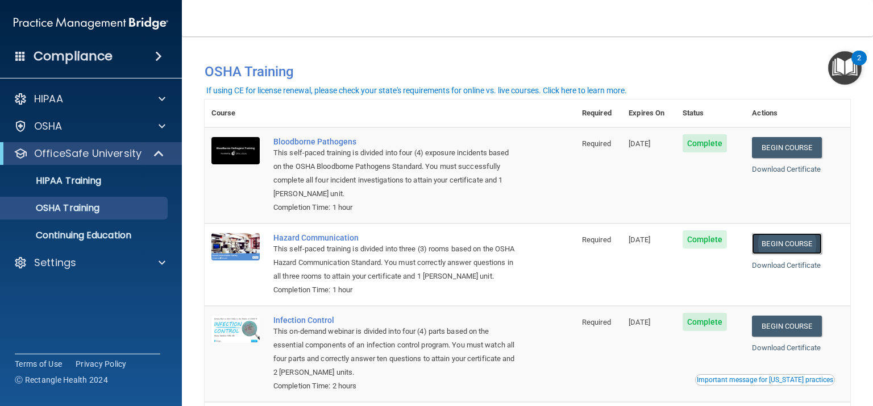
click at [782, 241] on link "Begin Course" at bounding box center [786, 243] width 69 height 21
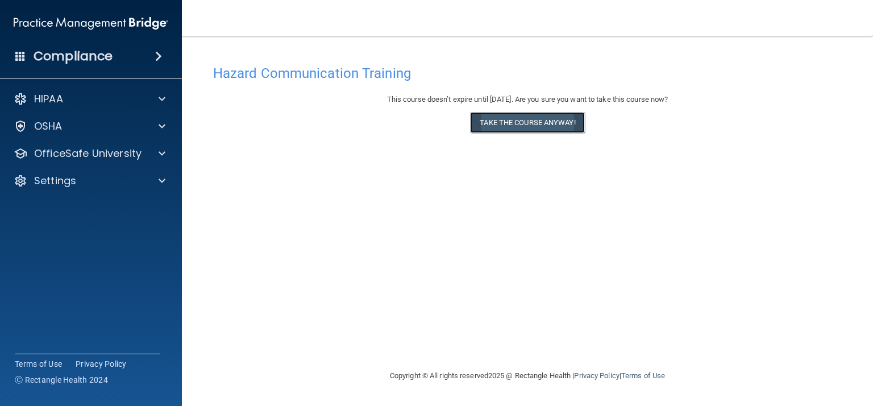
click at [546, 126] on button "Take the course anyway!" at bounding box center [527, 122] width 114 height 21
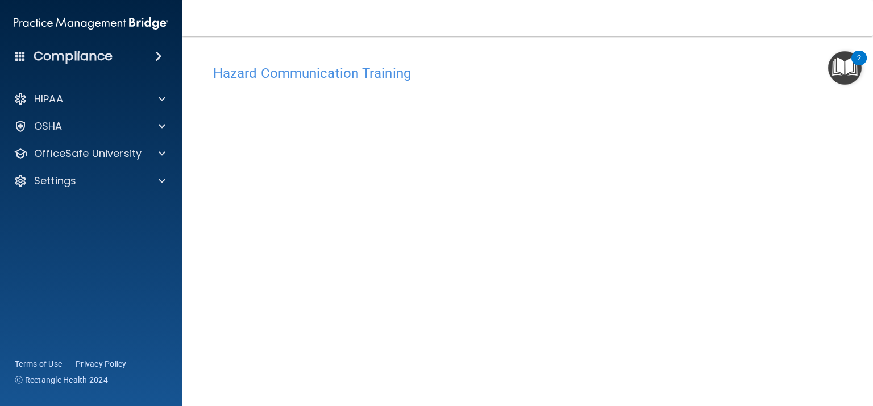
scroll to position [107, 0]
